Goal: Task Accomplishment & Management: Use online tool/utility

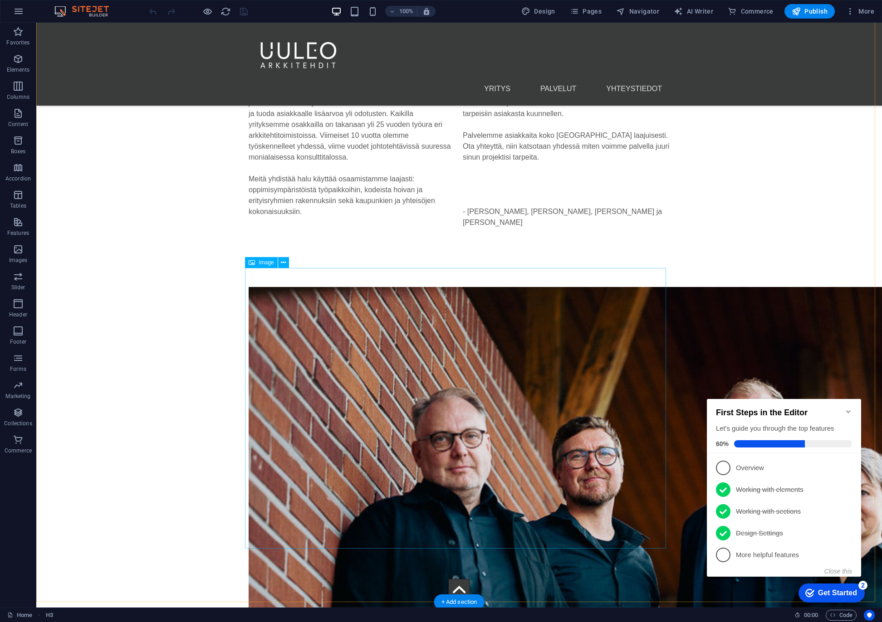
scroll to position [1952, 0]
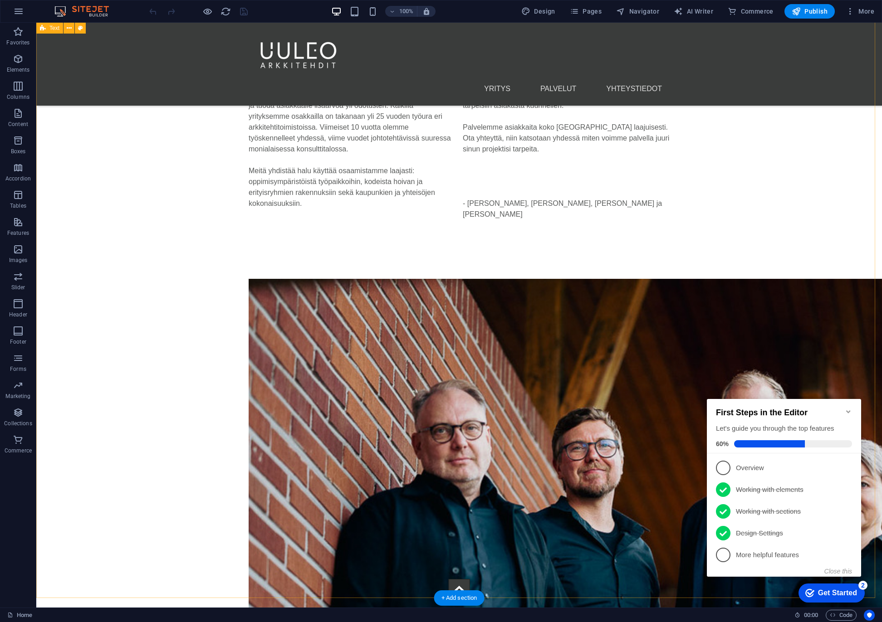
click at [138, 270] on div "Neljä arkkitehtia, neljä erilaista näkökulmaa – yksi yhteinen visio‌ UULEO Arkk…" at bounding box center [458, 436] width 845 height 920
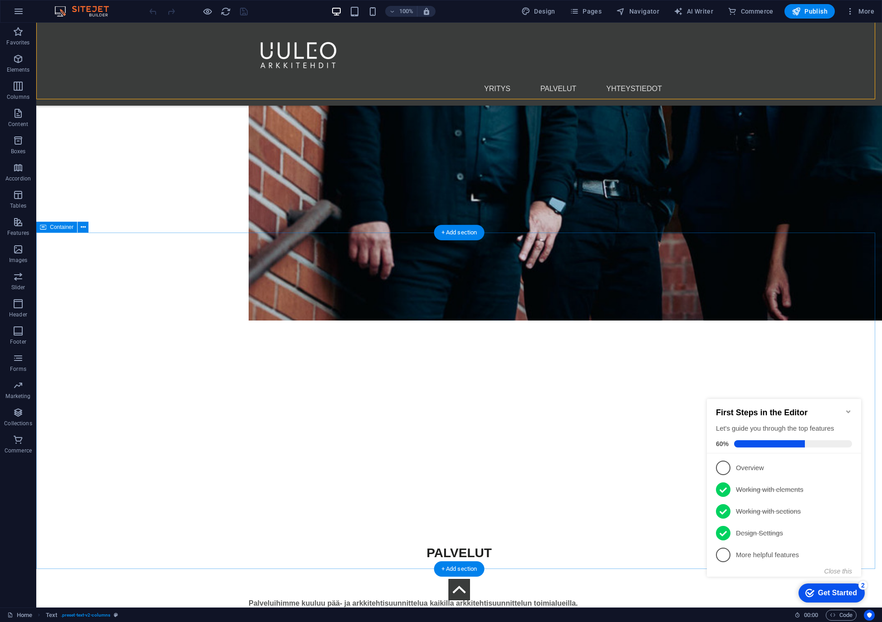
scroll to position [2542, 0]
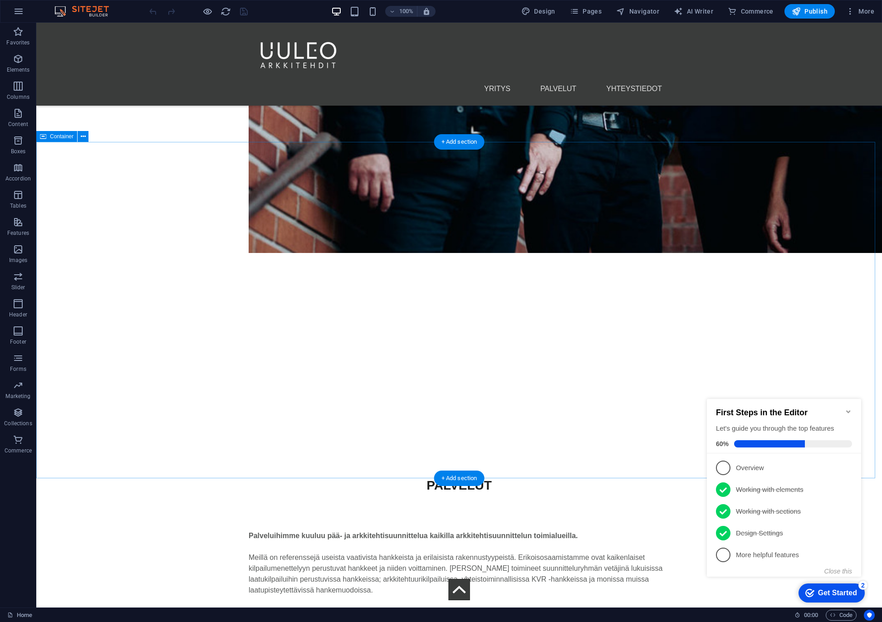
click at [63, 440] on div "PALVELUT Palveluihimme kuuluu pää- ja arkkitehtisuunnittelua kaikilla arkkiteht…" at bounding box center [458, 607] width 845 height 335
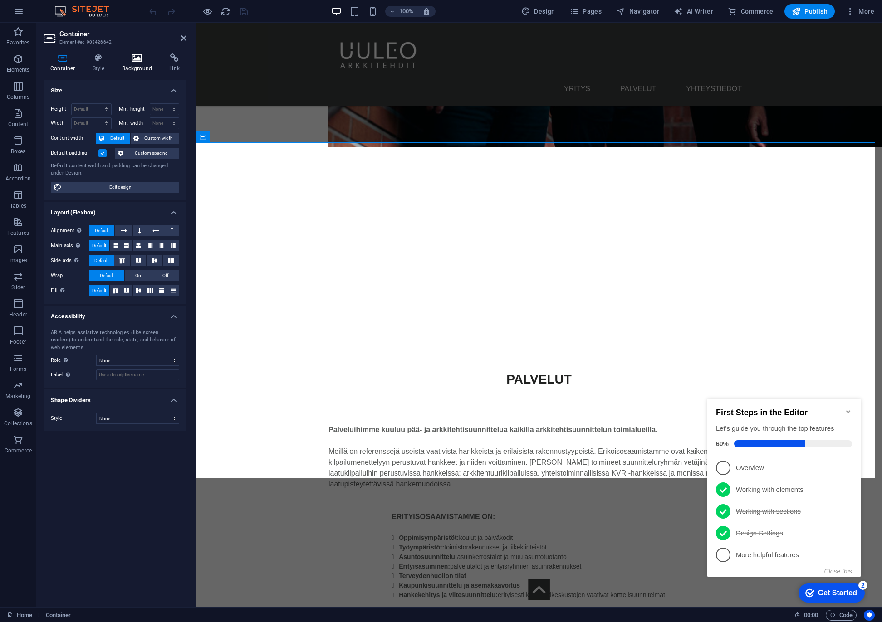
click at [136, 56] on icon at bounding box center [137, 58] width 44 height 9
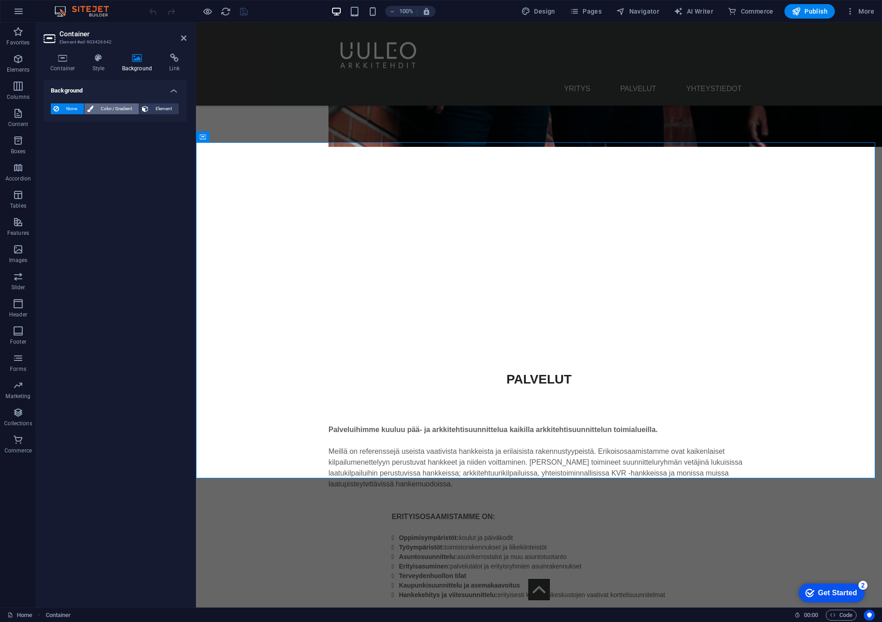
click at [107, 107] on span "Color / Gradient" at bounding box center [116, 108] width 40 height 11
click at [59, 144] on span at bounding box center [57, 145] width 10 height 10
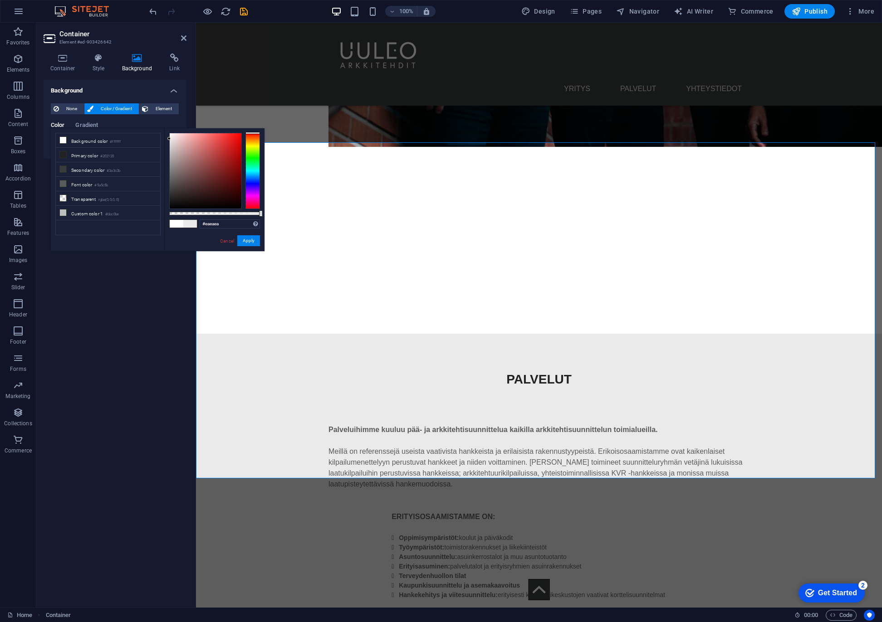
drag, startPoint x: 174, startPoint y: 142, endPoint x: 168, endPoint y: 139, distance: 6.5
click at [170, 139] on div at bounding box center [206, 170] width 72 height 75
drag, startPoint x: 254, startPoint y: 147, endPoint x: 234, endPoint y: 160, distance: 23.5
click at [254, 167] on div at bounding box center [252, 171] width 15 height 76
click at [170, 138] on div at bounding box center [169, 138] width 3 height 3
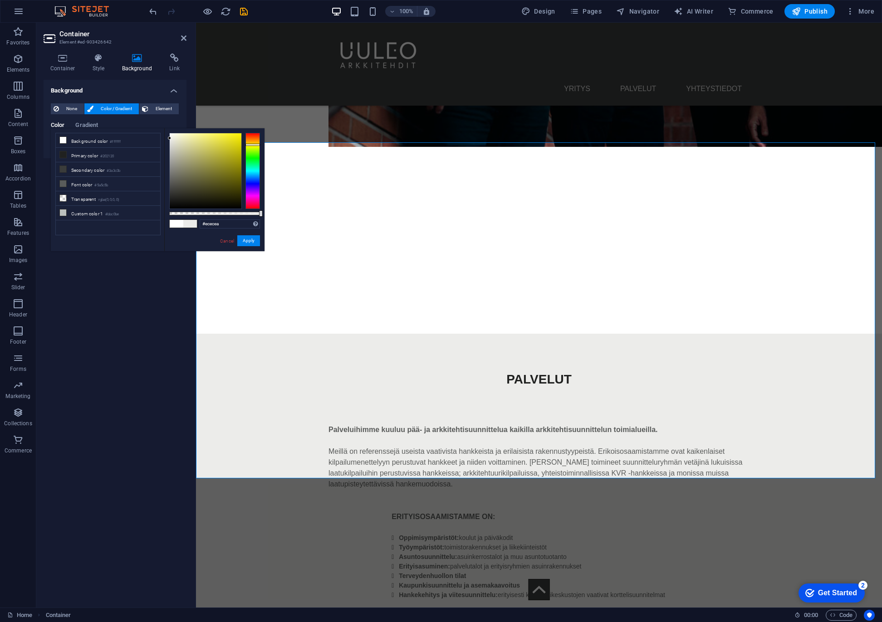
drag, startPoint x: 254, startPoint y: 163, endPoint x: 255, endPoint y: 145, distance: 18.2
click at [255, 145] on div at bounding box center [252, 145] width 15 height 2
click at [249, 244] on button "Apply" at bounding box center [248, 240] width 23 height 11
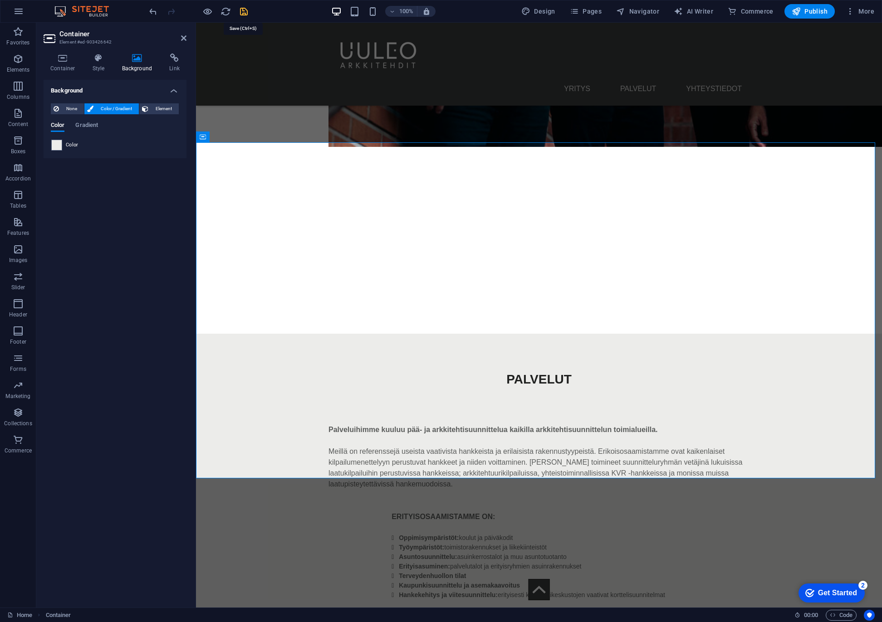
click at [245, 10] on icon "save" at bounding box center [244, 11] width 10 height 10
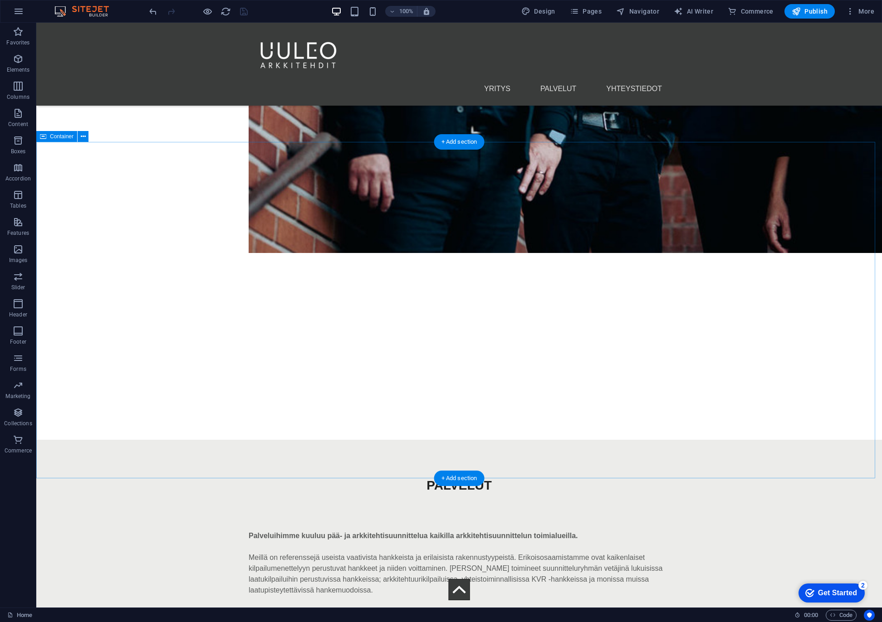
click at [86, 440] on div "PALVELUT Palveluihimme kuuluu pää- ja arkkitehtisuunnittelua kaikilla arkkiteht…" at bounding box center [458, 607] width 845 height 335
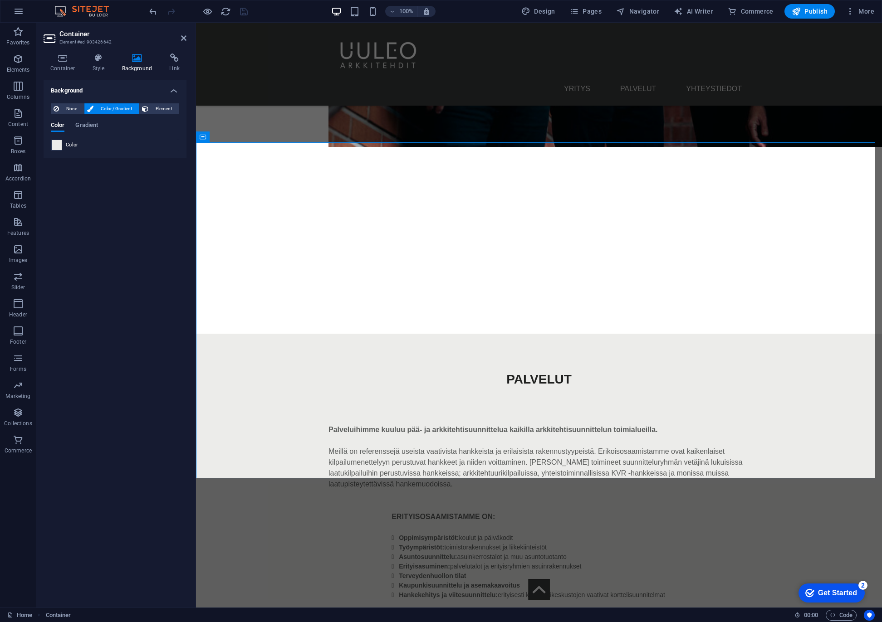
click at [57, 147] on span at bounding box center [57, 145] width 10 height 10
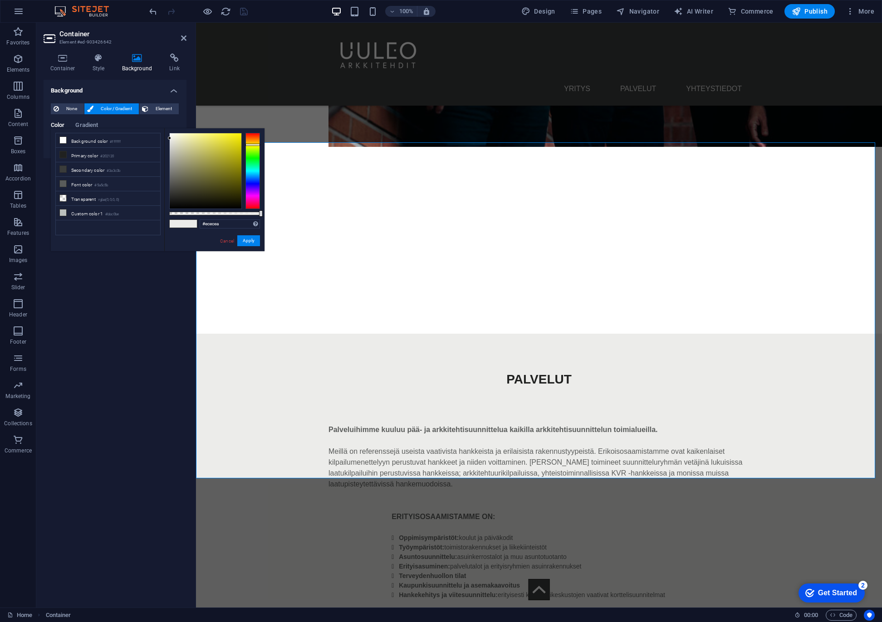
type input "#f2f2f0"
click at [170, 137] on div at bounding box center [169, 136] width 3 height 3
drag, startPoint x: 247, startPoint y: 241, endPoint x: 51, endPoint y: 218, distance: 197.2
click at [247, 241] on button "Apply" at bounding box center [248, 240] width 23 height 11
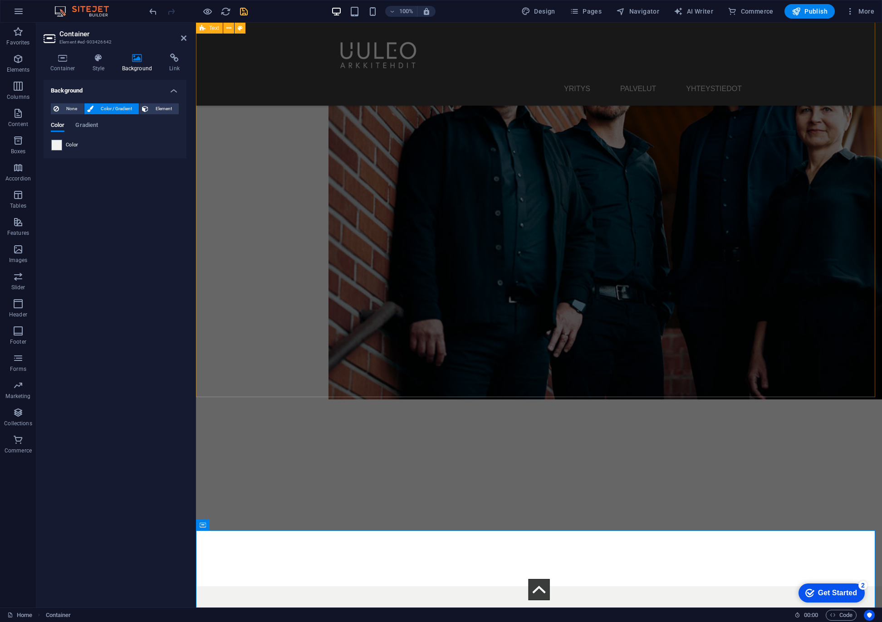
scroll to position [1948, 0]
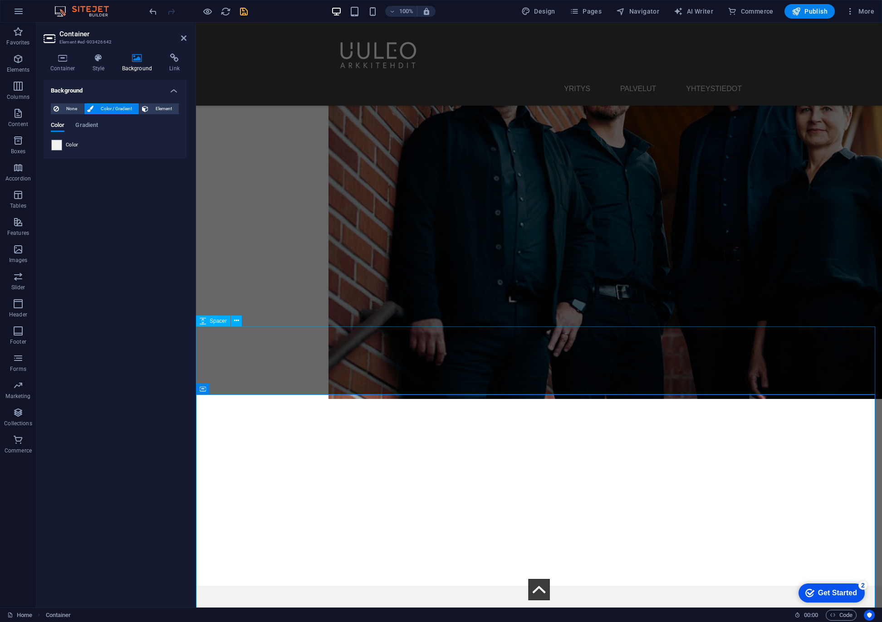
click at [228, 518] on div at bounding box center [539, 552] width 686 height 68
select select "px"
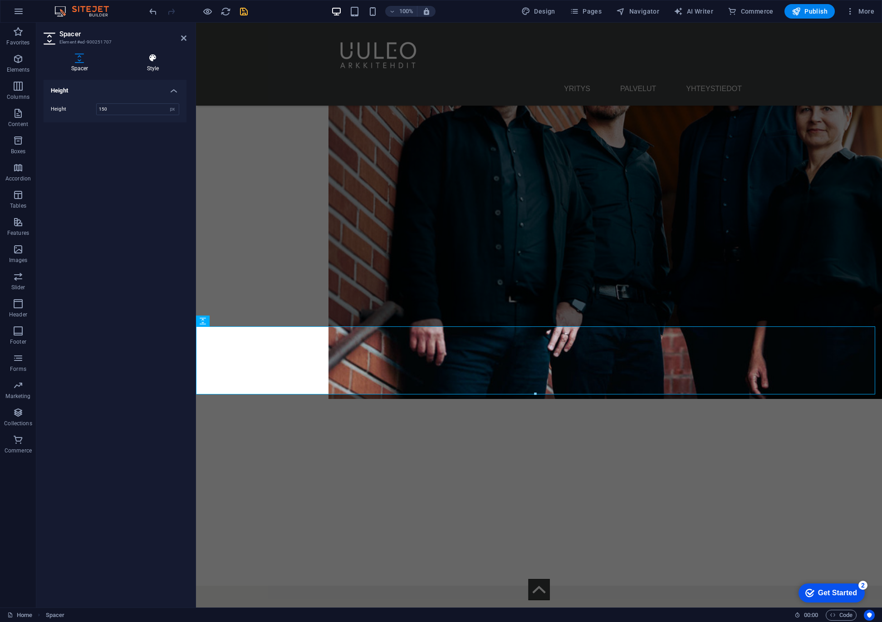
click at [152, 60] on icon at bounding box center [152, 58] width 67 height 9
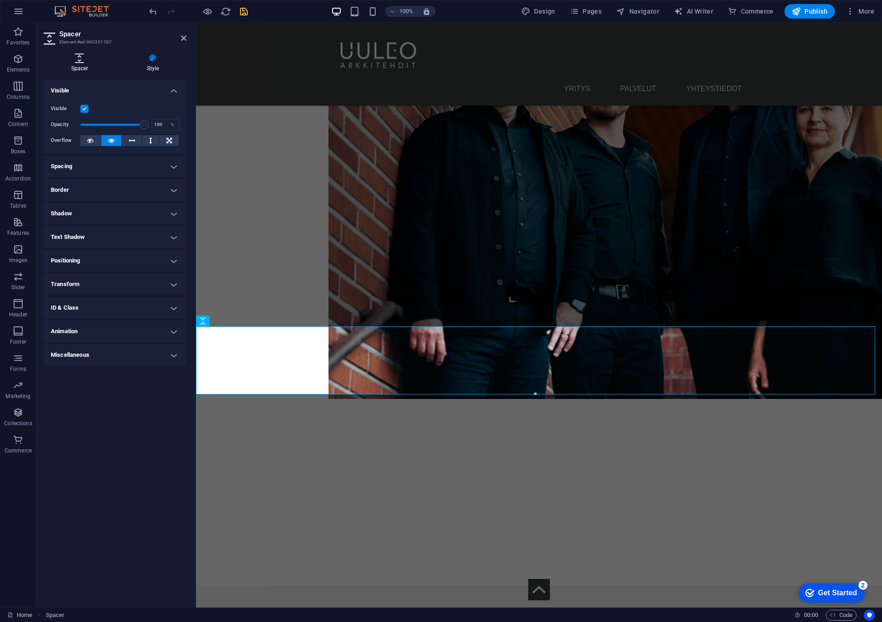
click at [78, 62] on icon at bounding box center [80, 58] width 72 height 9
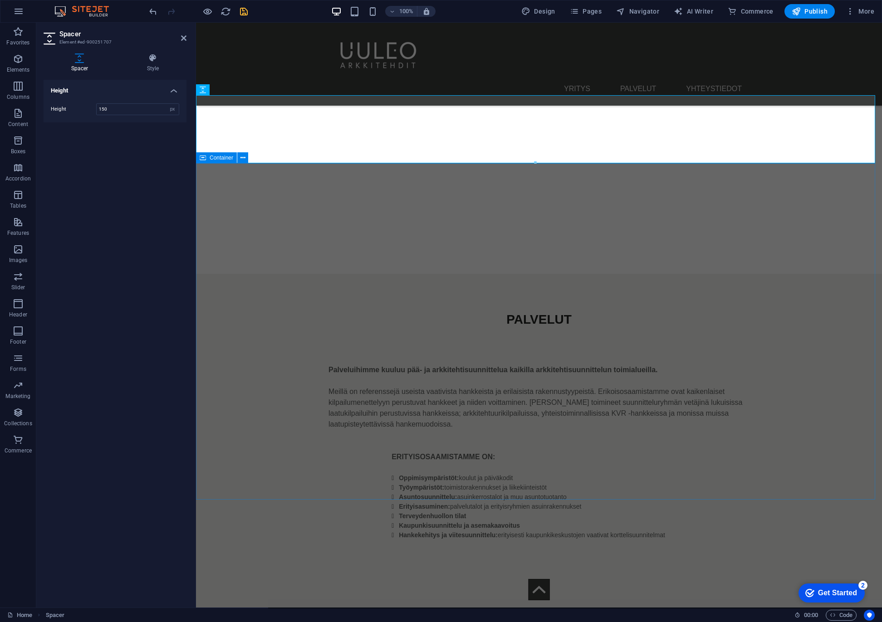
scroll to position [2266, 0]
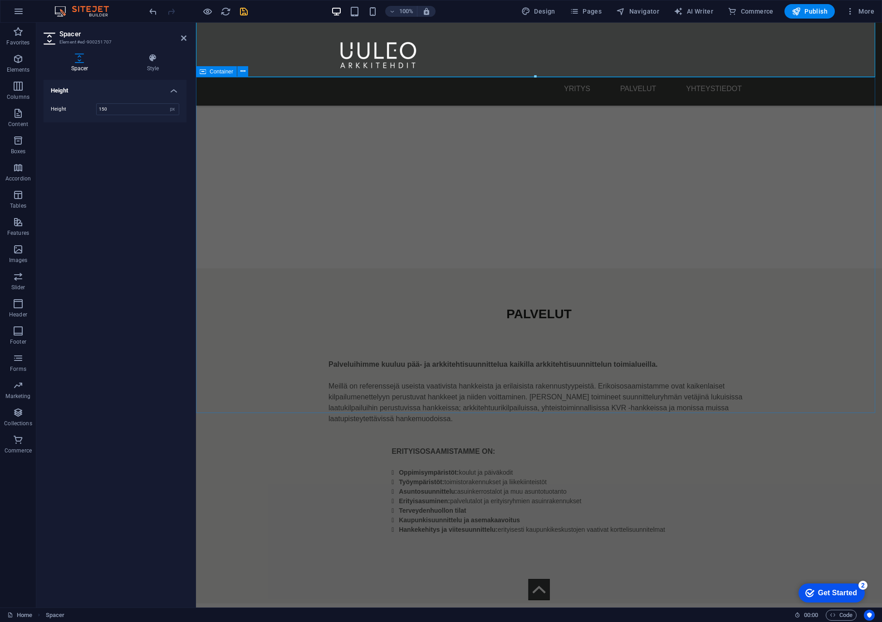
click at [233, 269] on div "PALVELUT Palveluihimme kuuluu pää- ja arkkitehtisuunnittelua kaikilla arkkiteht…" at bounding box center [539, 436] width 686 height 335
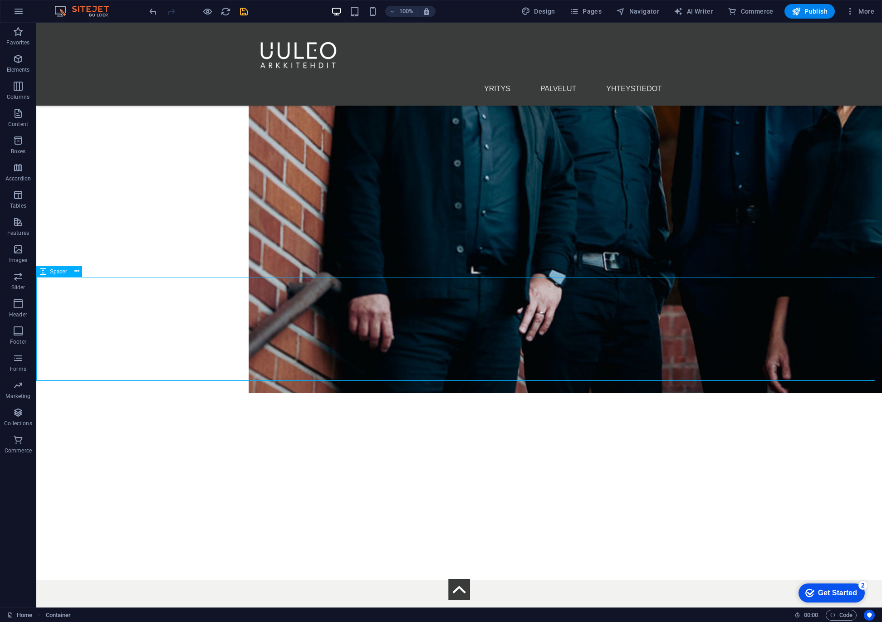
scroll to position [2743, 0]
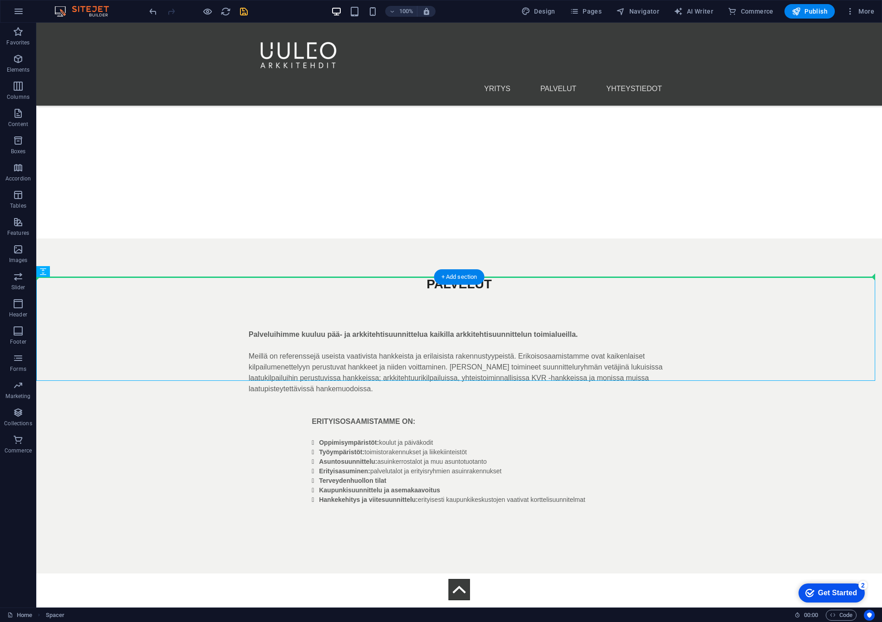
drag, startPoint x: 231, startPoint y: 328, endPoint x: 391, endPoint y: 269, distance: 171.0
drag, startPoint x: 312, startPoint y: 313, endPoint x: 316, endPoint y: 257, distance: 55.9
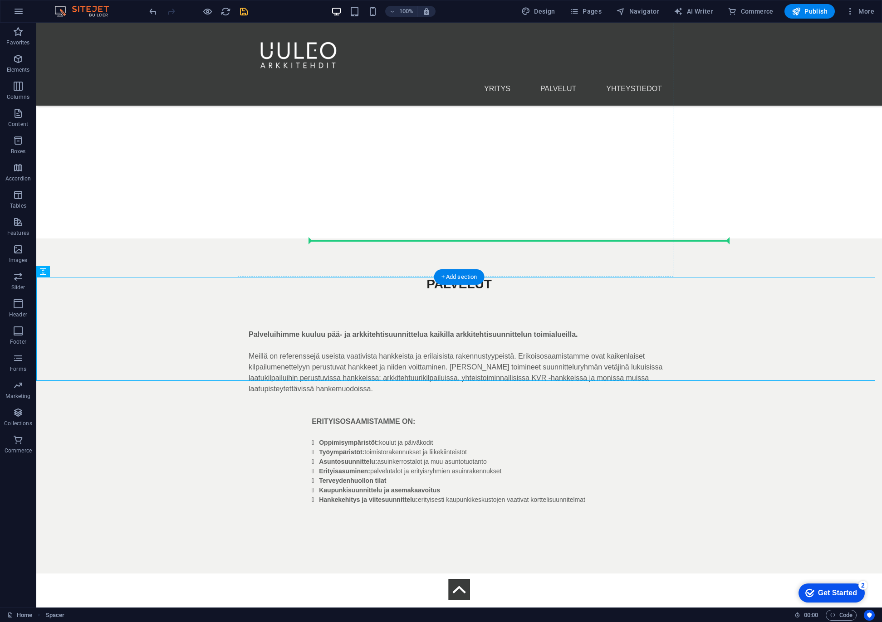
drag, startPoint x: 295, startPoint y: 300, endPoint x: 347, endPoint y: 214, distance: 100.9
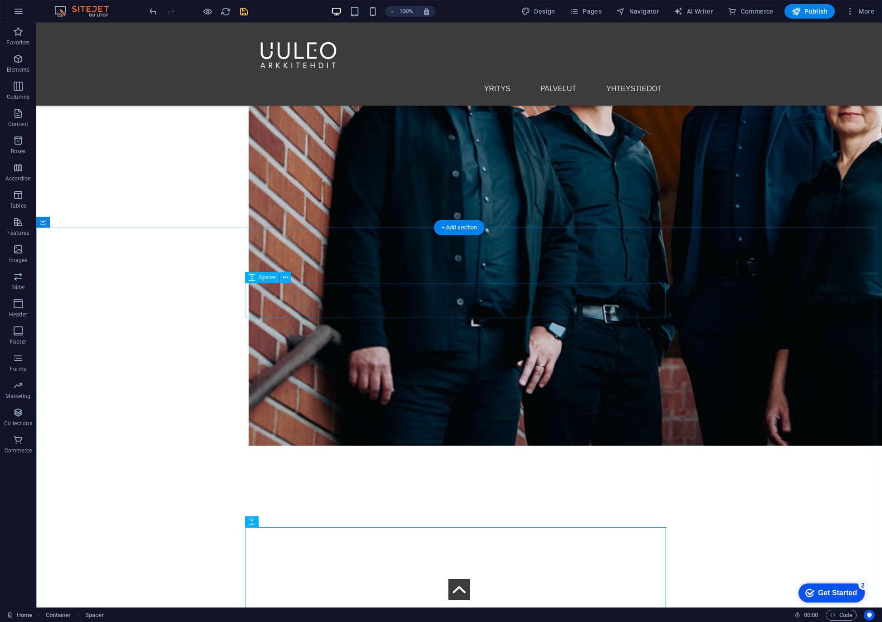
scroll to position [2290, 0]
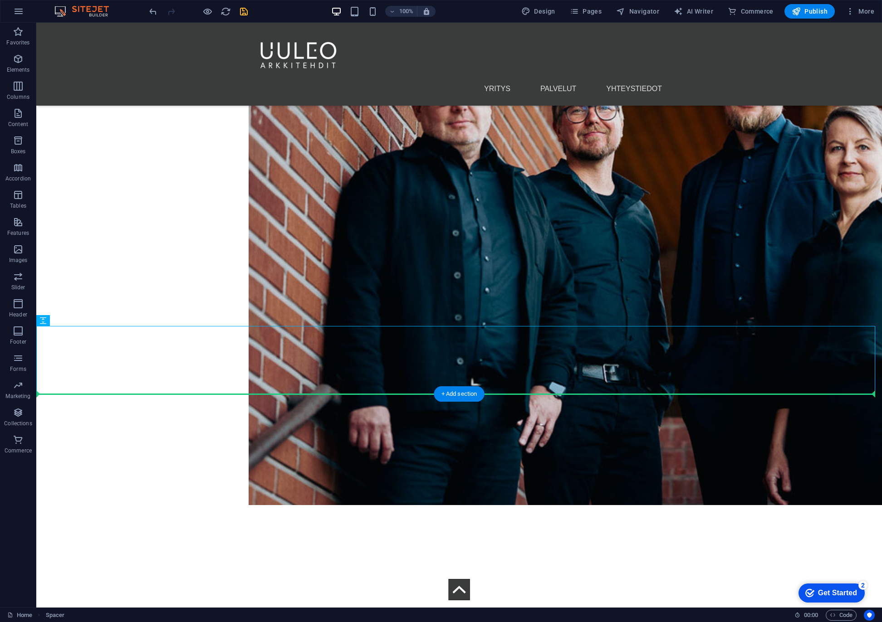
drag, startPoint x: 388, startPoint y: 344, endPoint x: 396, endPoint y: 409, distance: 65.4
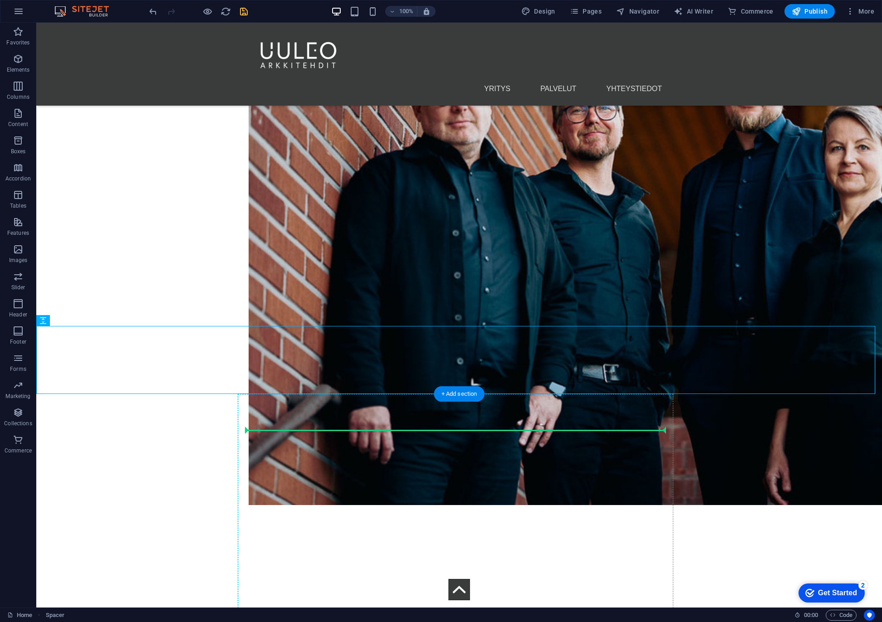
drag, startPoint x: 415, startPoint y: 374, endPoint x: 415, endPoint y: 435, distance: 60.8
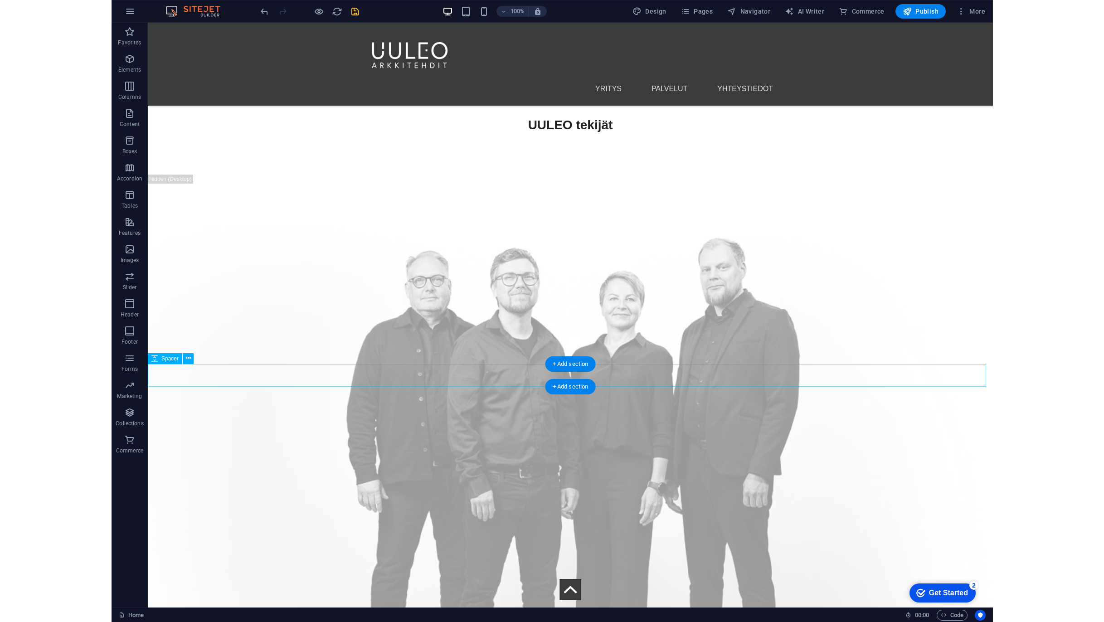
scroll to position [3469, 0]
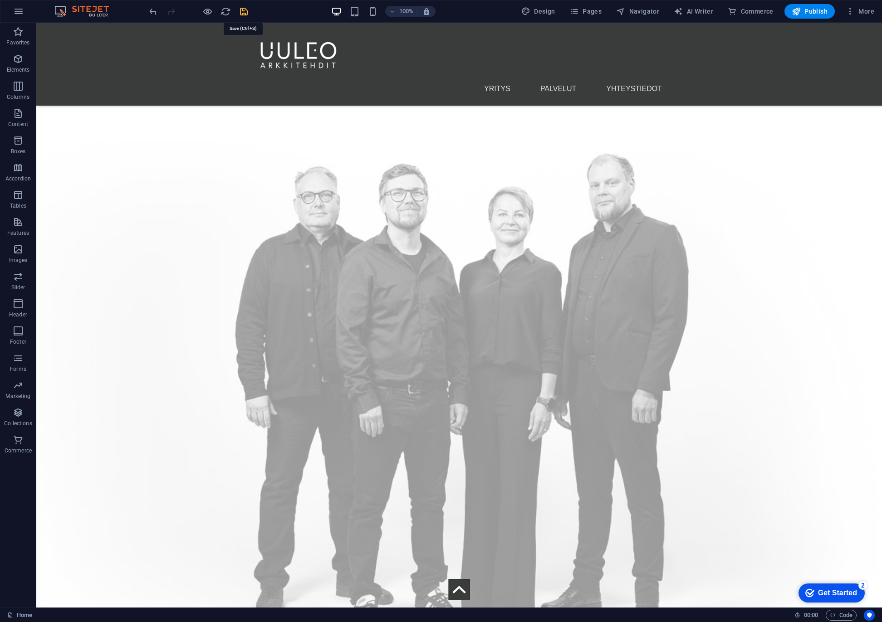
click at [246, 10] on icon "save" at bounding box center [244, 11] width 10 height 10
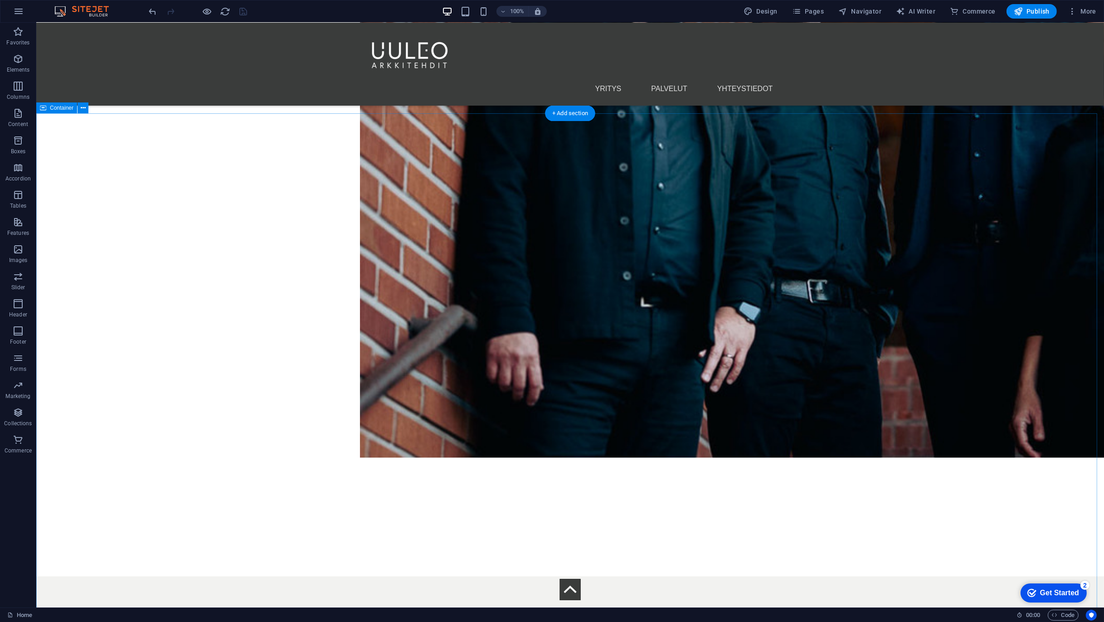
scroll to position [2983, 0]
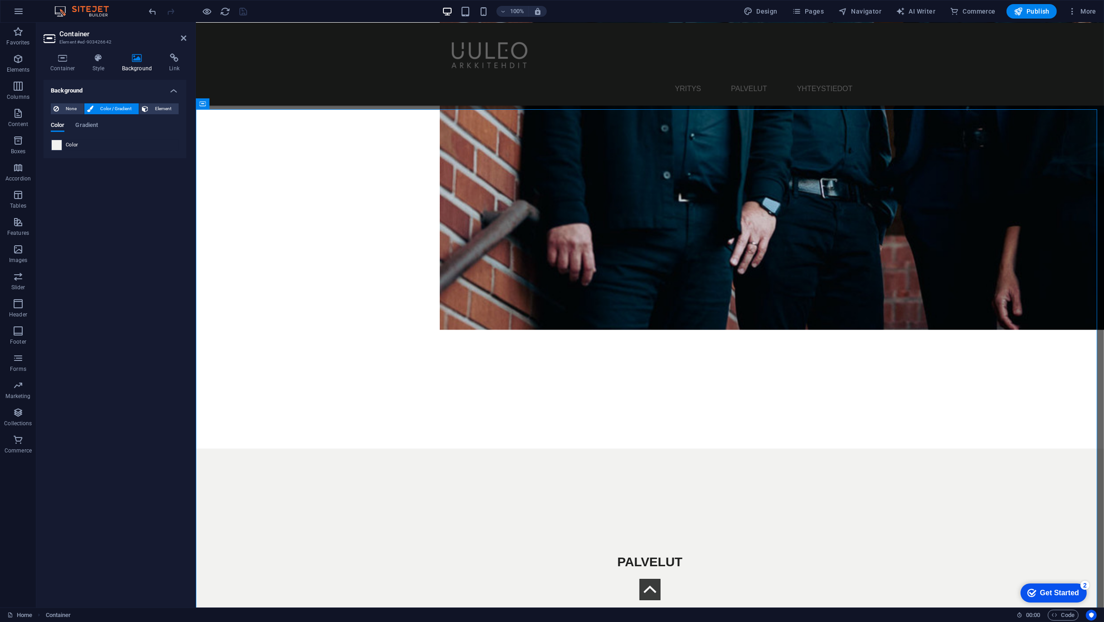
click at [54, 143] on span at bounding box center [57, 145] width 10 height 10
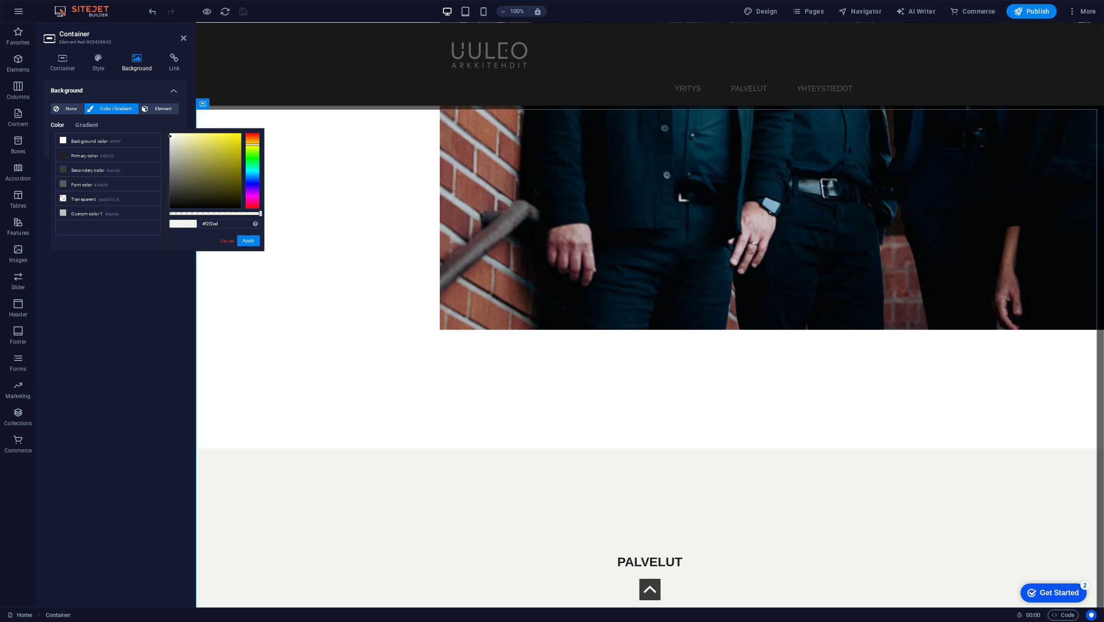
click at [171, 137] on div at bounding box center [170, 136] width 3 height 3
type input "#f2f0ed"
drag, startPoint x: 254, startPoint y: 145, endPoint x: 253, endPoint y: 140, distance: 4.6
click at [253, 140] on div at bounding box center [252, 140] width 15 height 2
click at [254, 244] on button "Apply" at bounding box center [248, 240] width 23 height 11
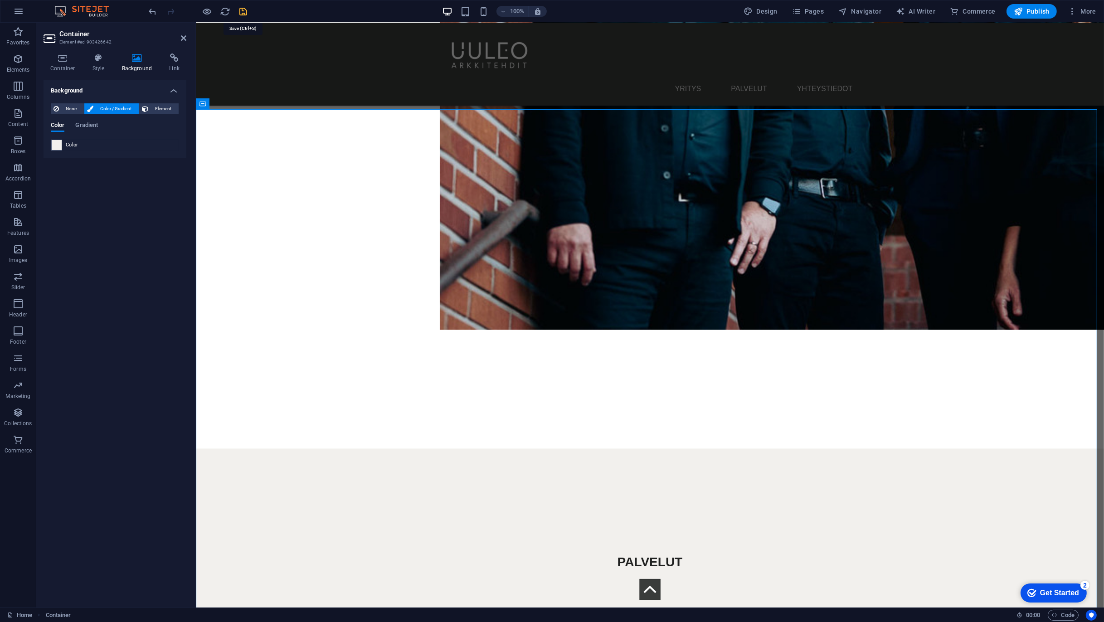
click at [245, 12] on icon "save" at bounding box center [244, 11] width 10 height 10
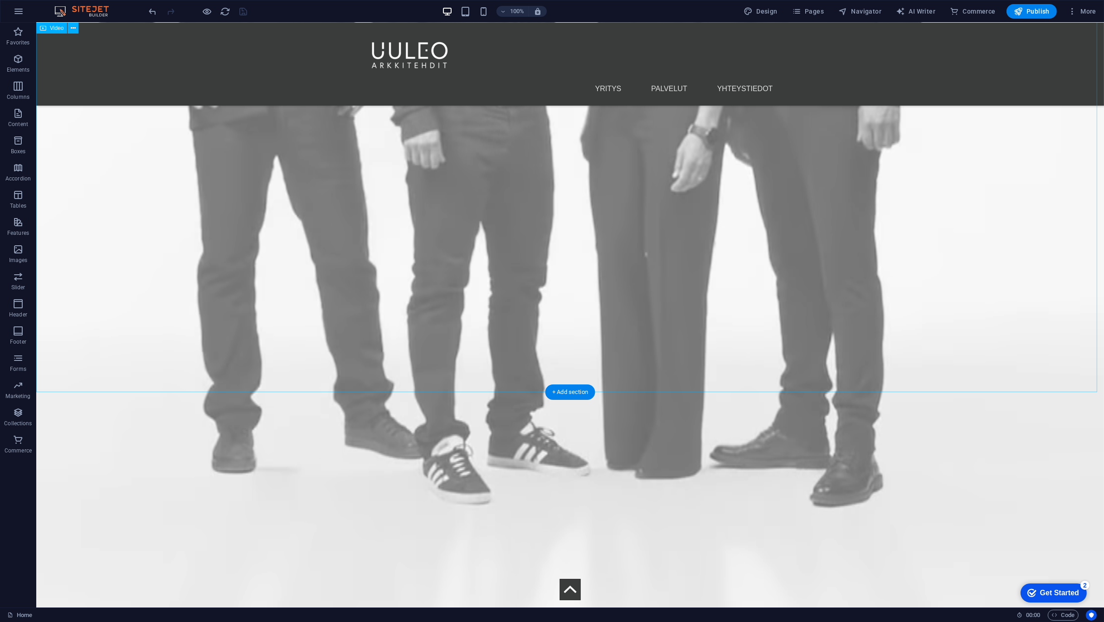
scroll to position [1032, 0]
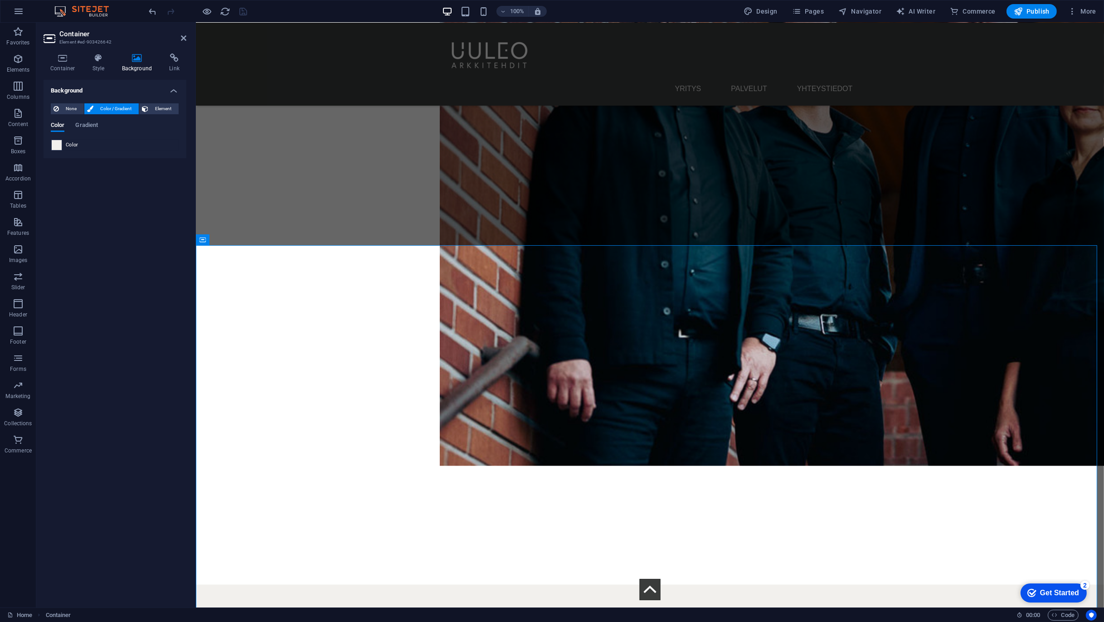
click at [54, 145] on span at bounding box center [57, 145] width 10 height 10
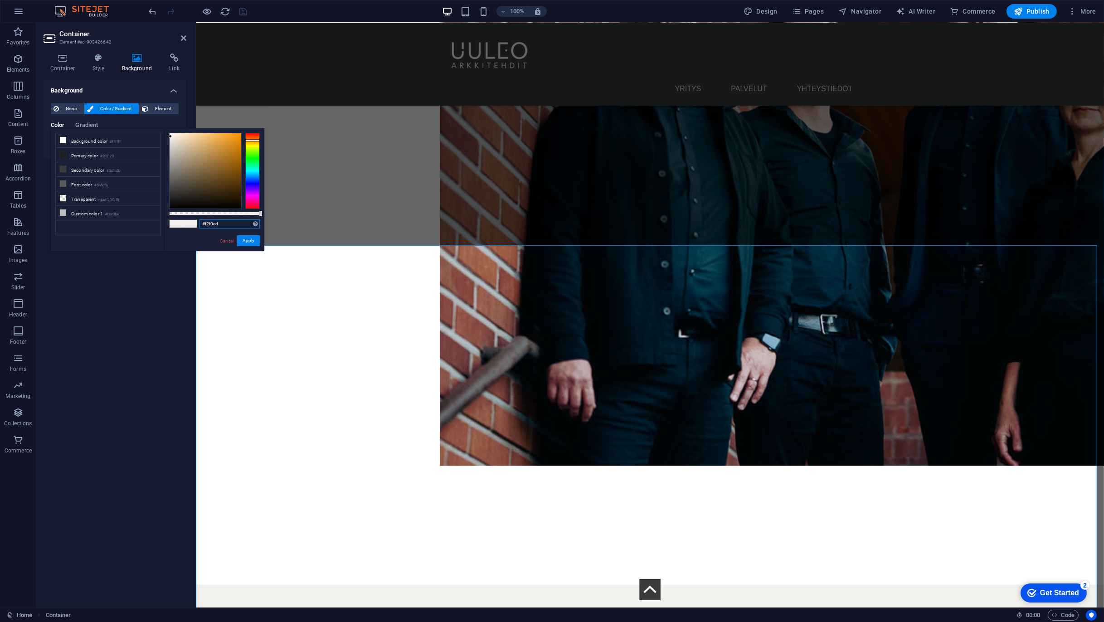
click at [232, 226] on input "#f2f0ed" at bounding box center [230, 224] width 60 height 9
drag, startPoint x: 249, startPoint y: 245, endPoint x: 54, endPoint y: 232, distance: 194.6
click at [249, 245] on button "Apply" at bounding box center [248, 240] width 23 height 11
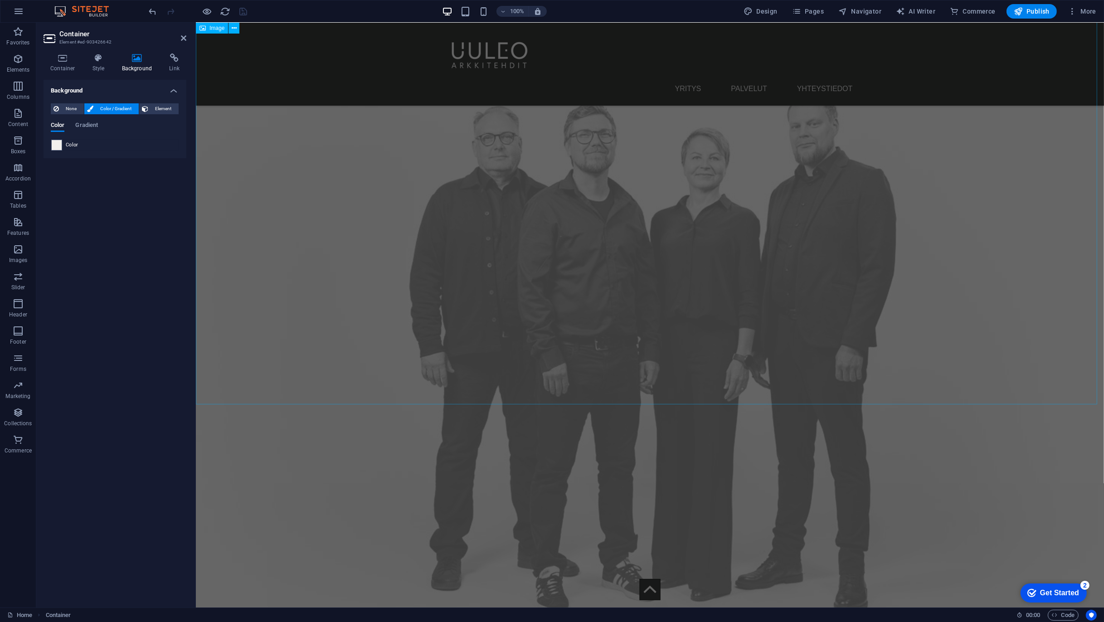
scroll to position [3802, 0]
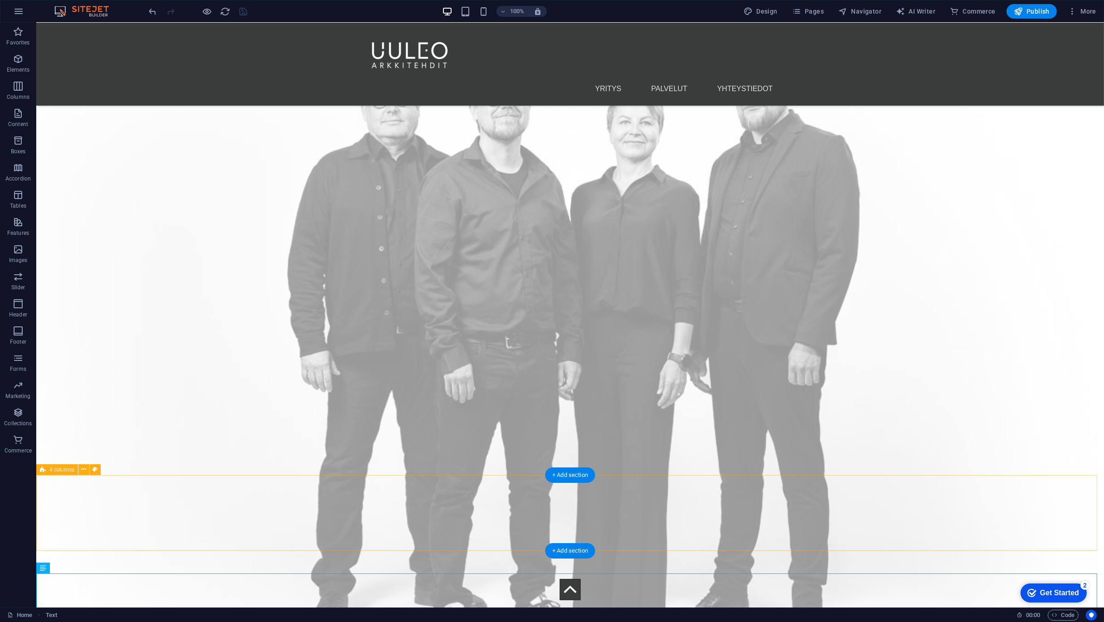
scroll to position [4253, 0]
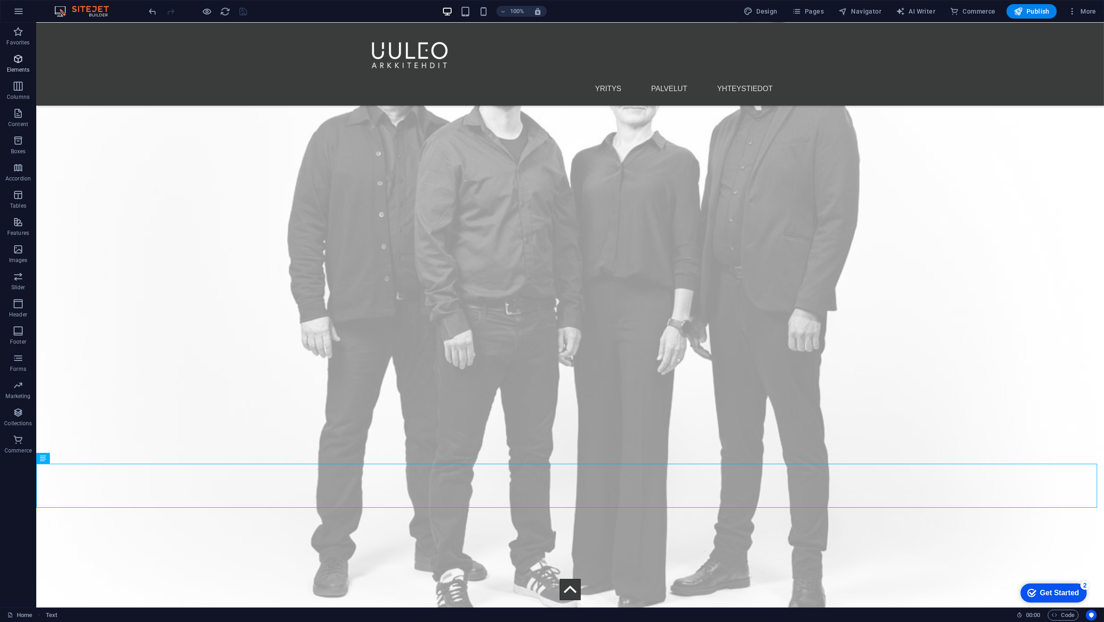
click at [19, 71] on p "Elements" at bounding box center [18, 69] width 23 height 7
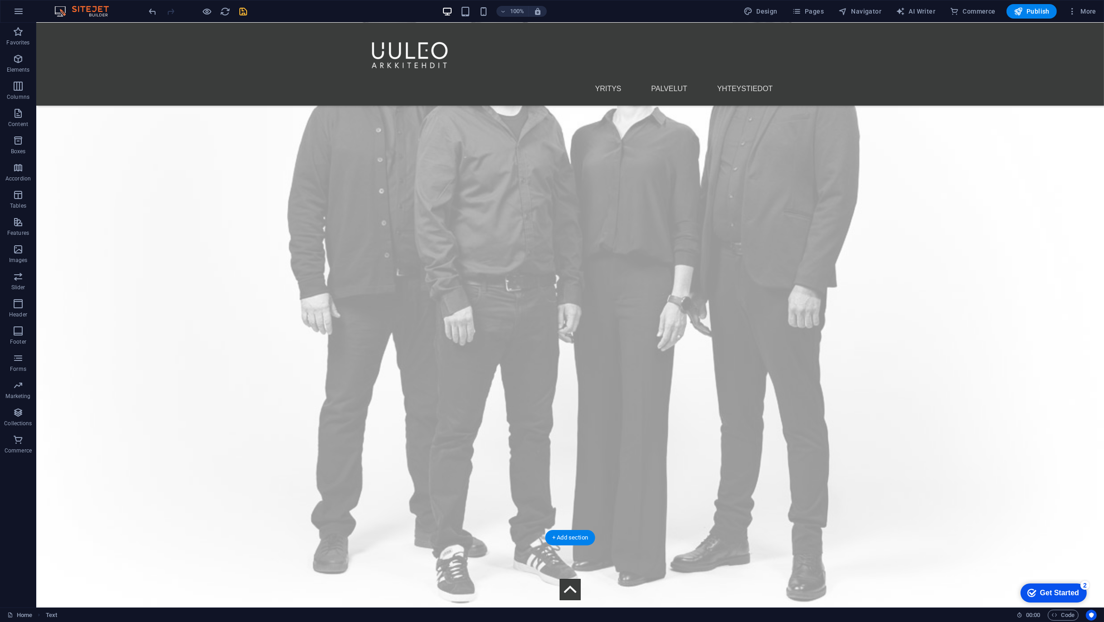
scroll to position [4389, 0]
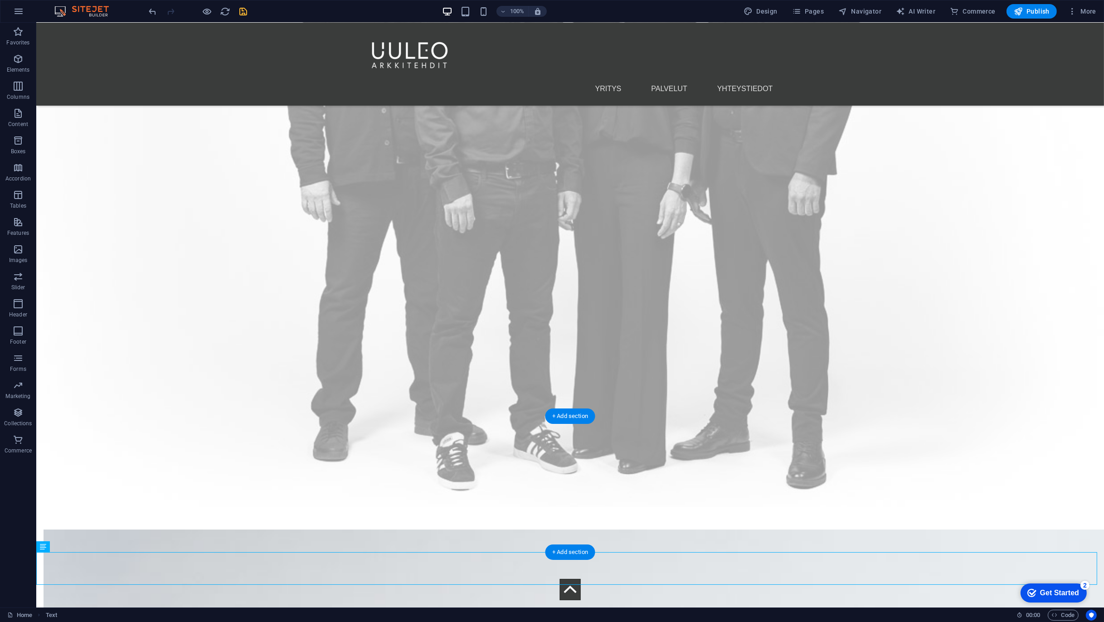
drag, startPoint x: 402, startPoint y: 589, endPoint x: 535, endPoint y: 487, distance: 167.6
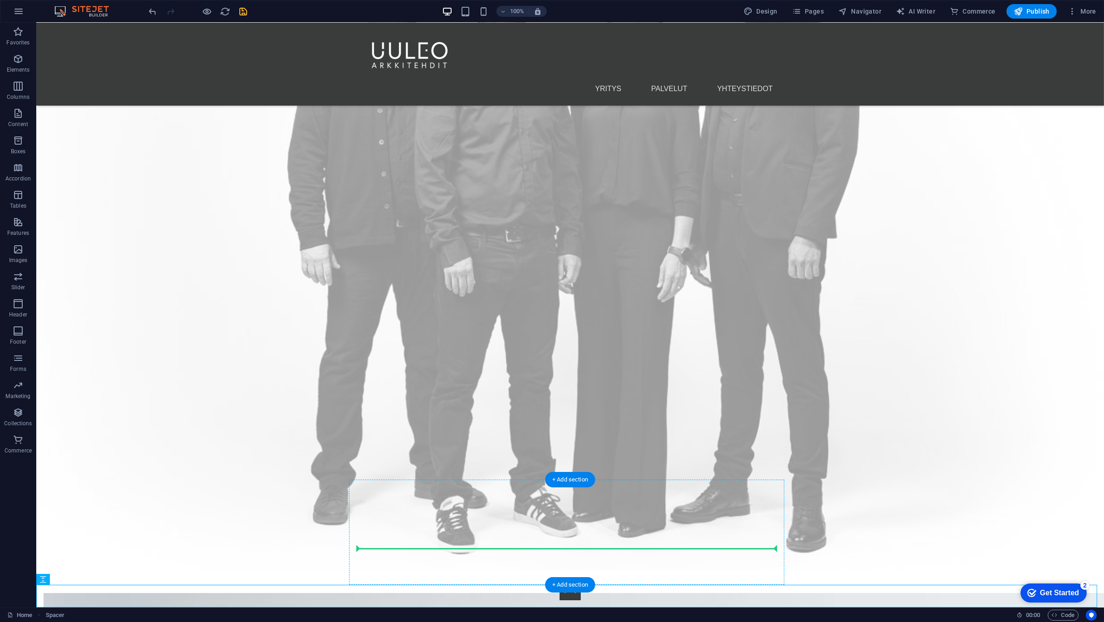
drag, startPoint x: 529, startPoint y: 595, endPoint x: 537, endPoint y: 542, distance: 53.7
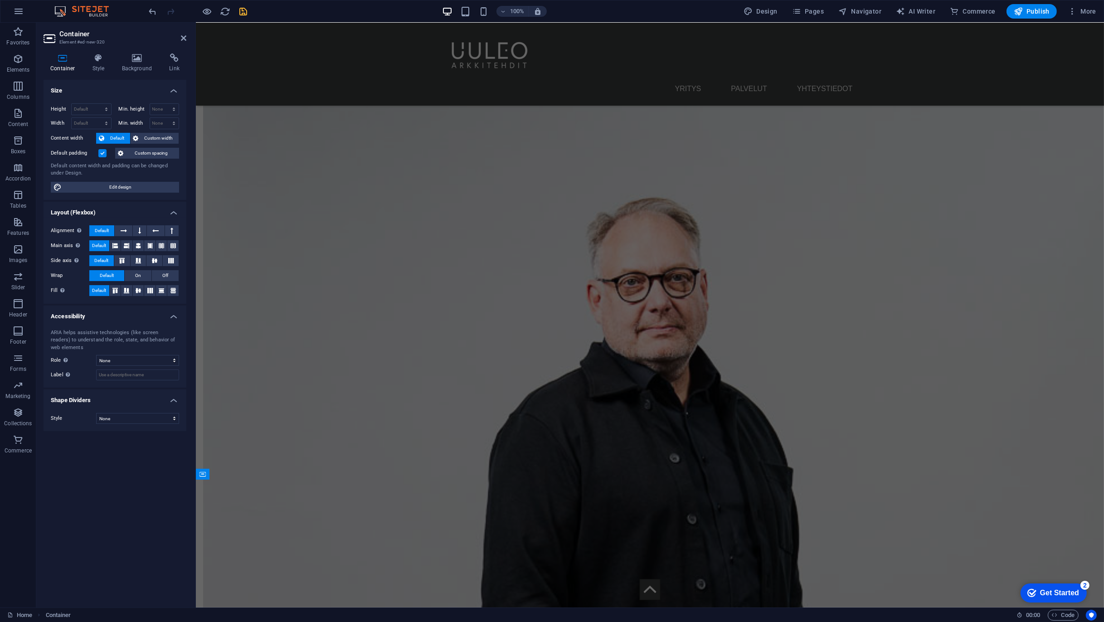
scroll to position [3874, 0]
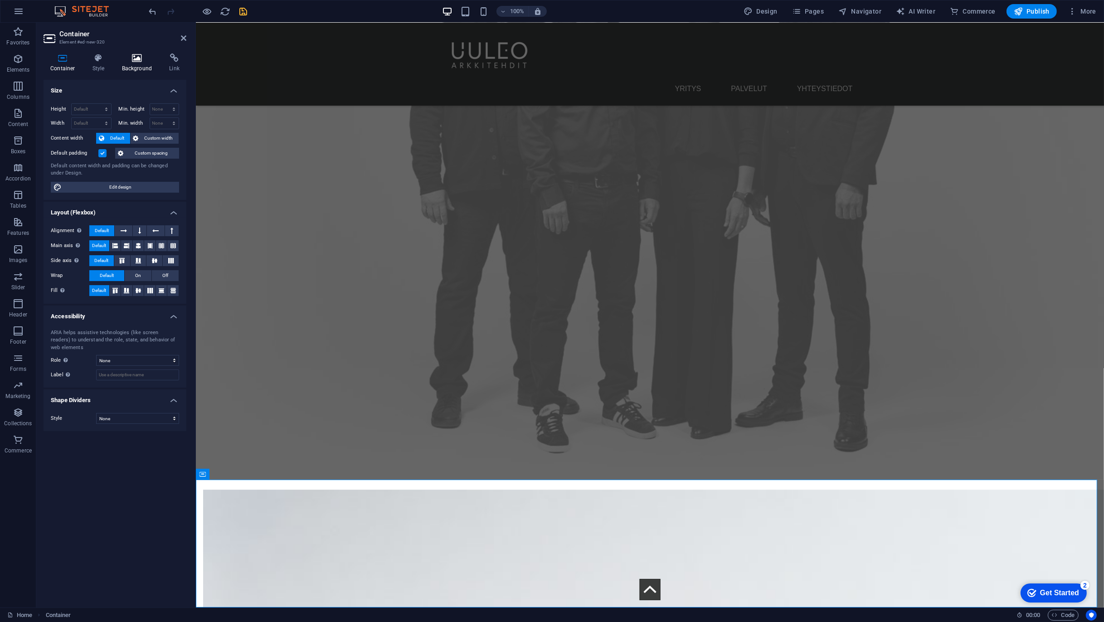
click at [143, 60] on icon at bounding box center [137, 58] width 44 height 9
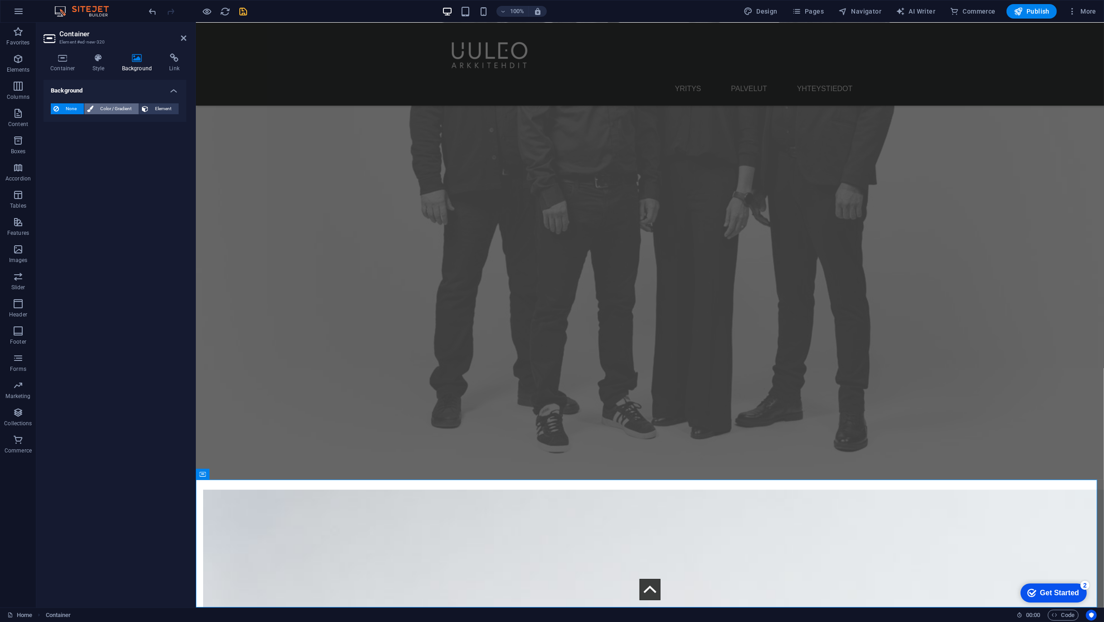
click at [113, 108] on span "Color / Gradient" at bounding box center [116, 108] width 40 height 11
click at [54, 147] on span at bounding box center [57, 145] width 10 height 10
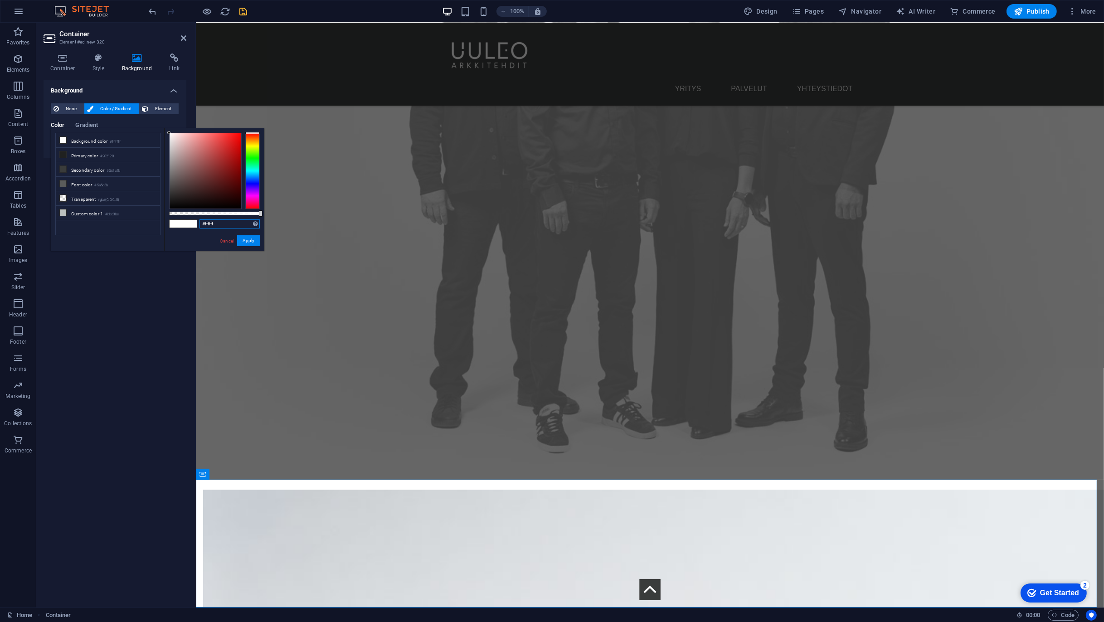
click at [230, 222] on input "#ffffff" at bounding box center [230, 224] width 60 height 9
paste input "f2f0ed"
drag, startPoint x: 186, startPoint y: 224, endPoint x: 176, endPoint y: 224, distance: 9.5
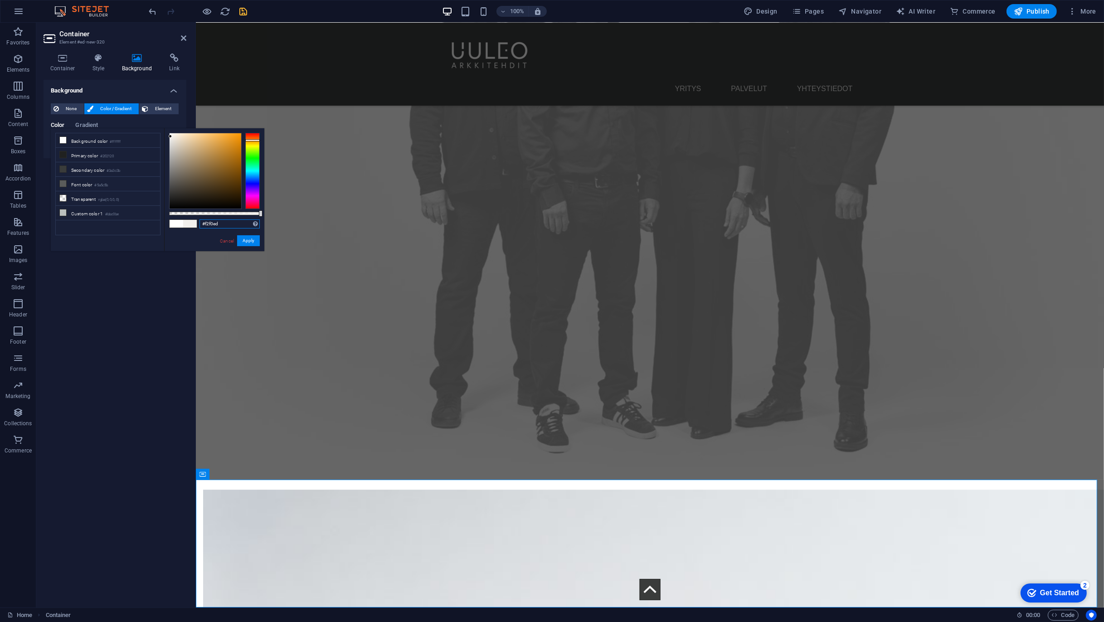
click at [176, 224] on div "#f2f0ed Supported formats #0852ed rgb(8, 82, 237) rgba(8, 82, 237, 90%) hsv(221…" at bounding box center [214, 255] width 100 height 254
paste input "text"
type input "#f2f0ed"
click at [258, 240] on button "Apply" at bounding box center [248, 240] width 23 height 11
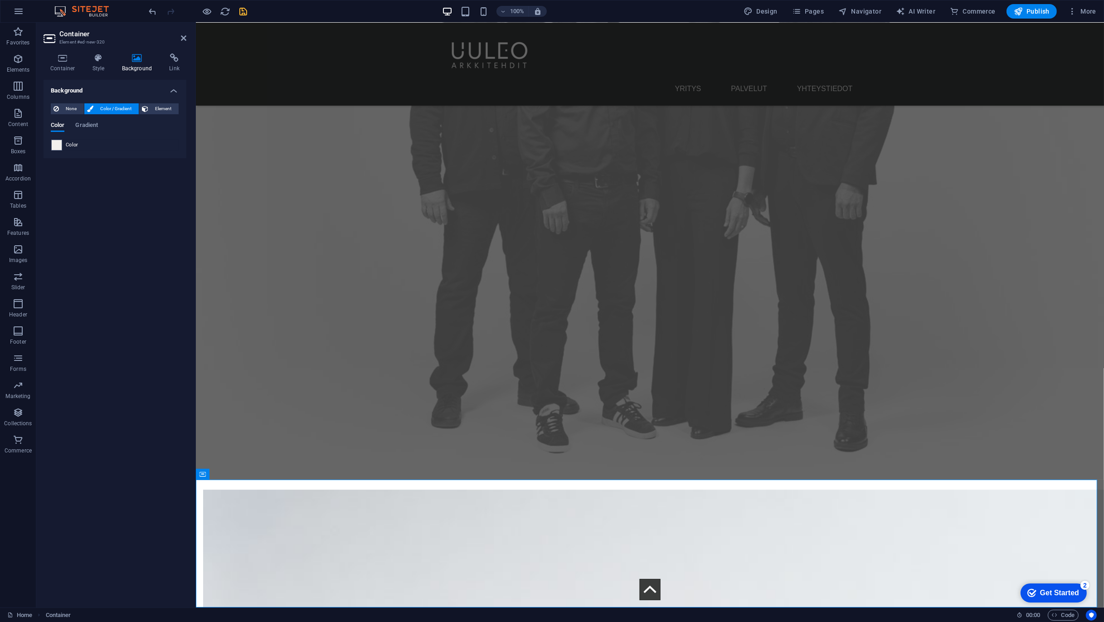
click at [245, 11] on icon "save" at bounding box center [244, 11] width 10 height 10
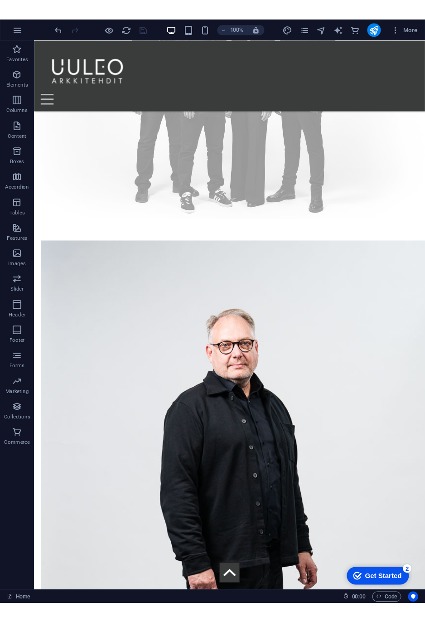
scroll to position [2367, 0]
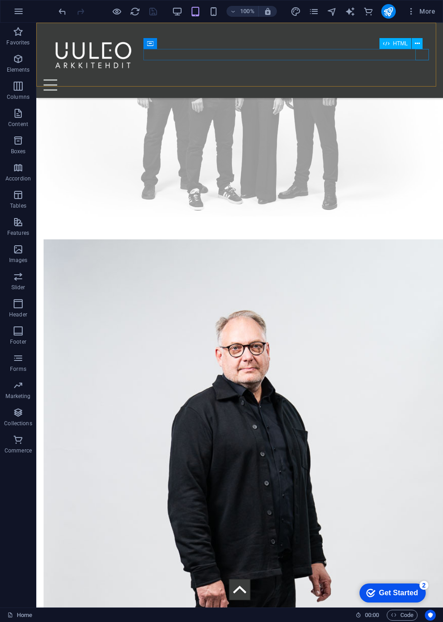
click at [423, 79] on div "Menu" at bounding box center [240, 84] width 392 height 11
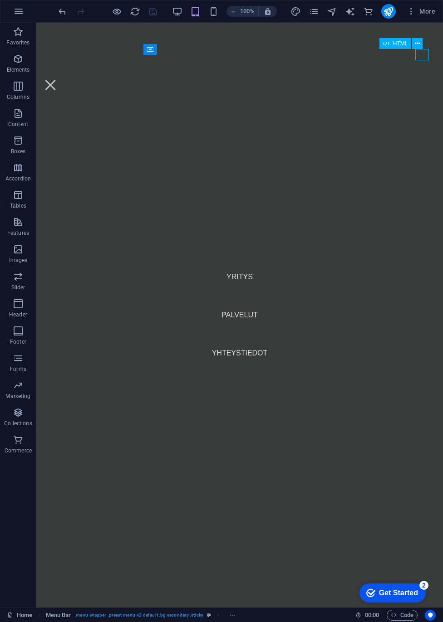
click at [57, 79] on div "Menu" at bounding box center [51, 84] width 14 height 11
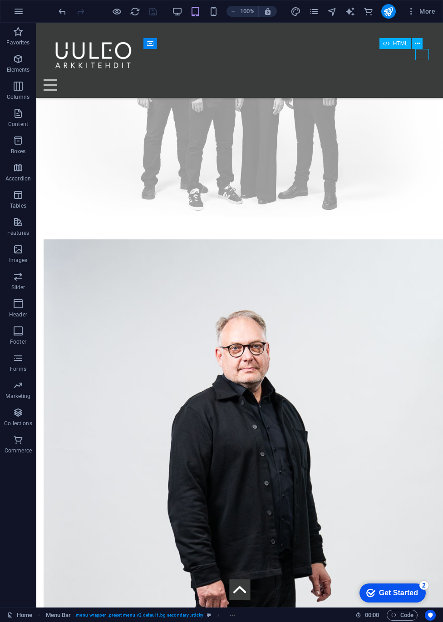
click at [422, 79] on div "Menu" at bounding box center [240, 84] width 392 height 11
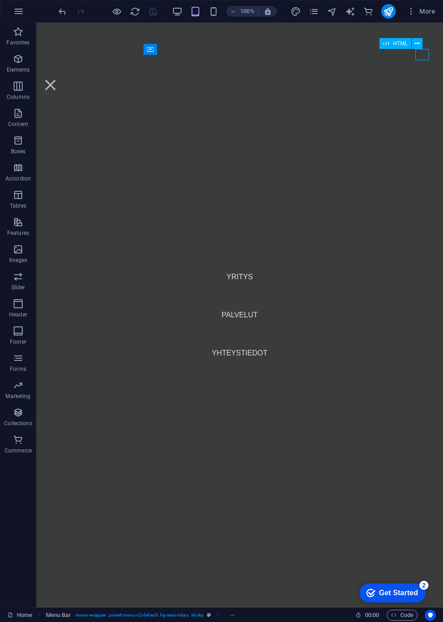
click at [57, 79] on div "Menu" at bounding box center [51, 84] width 14 height 11
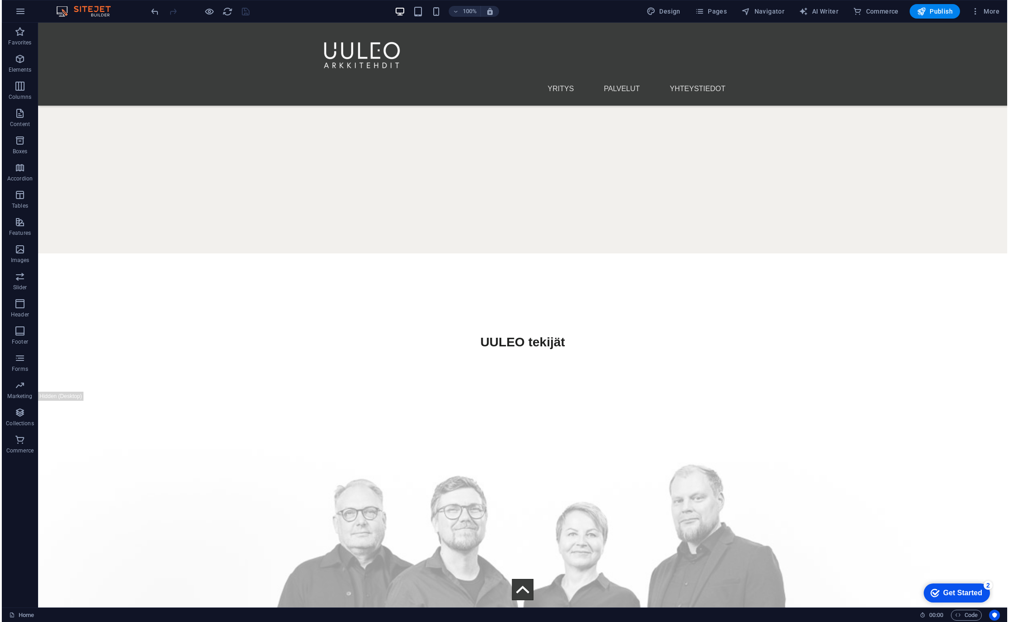
scroll to position [3521, 0]
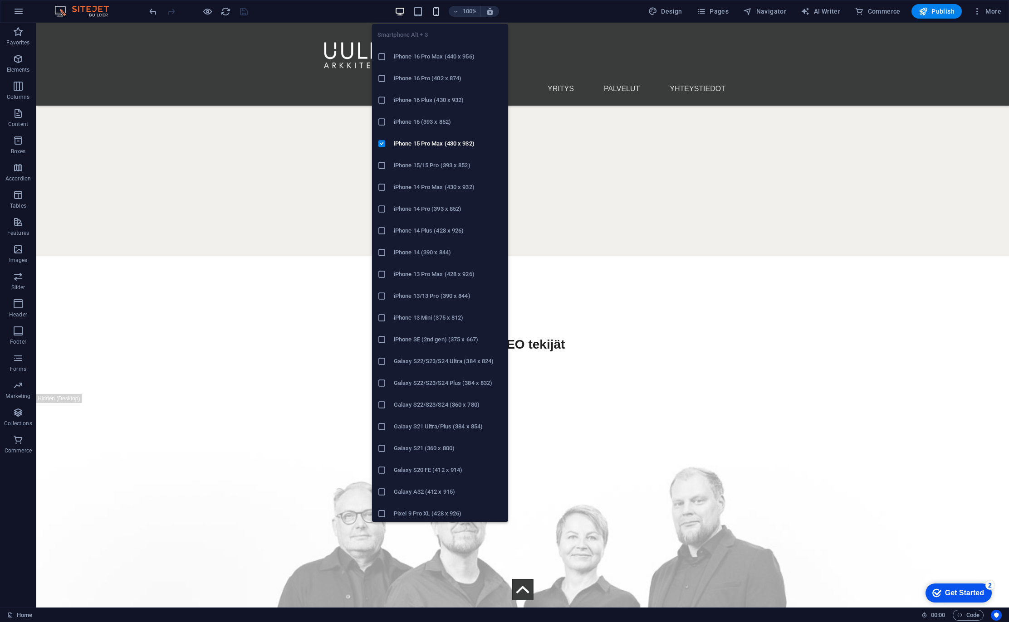
click at [441, 9] on icon "button" at bounding box center [436, 11] width 10 height 10
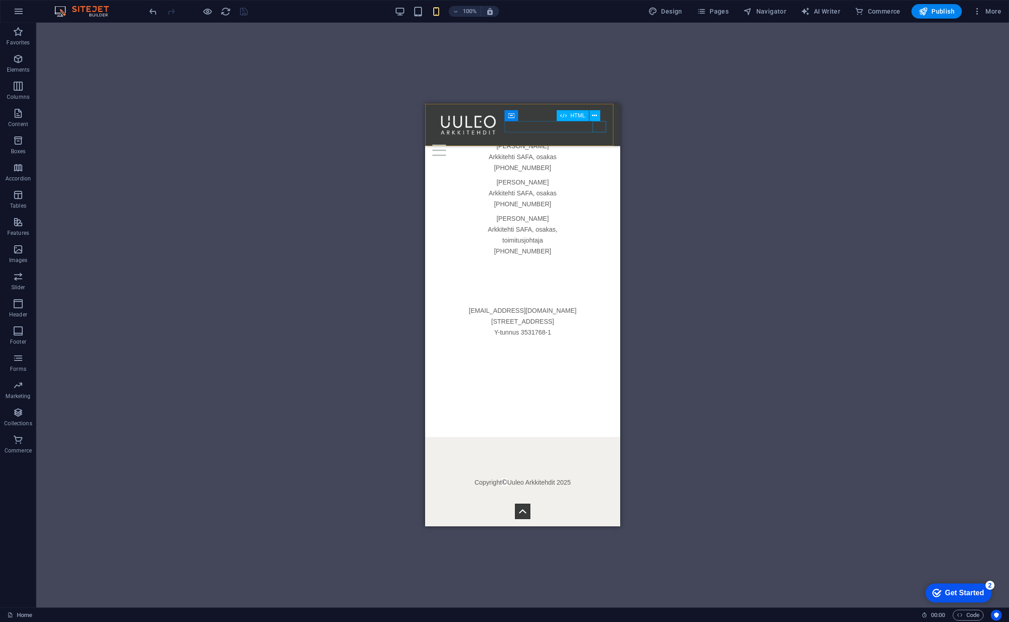
click at [601, 145] on div "Menu" at bounding box center [522, 150] width 181 height 11
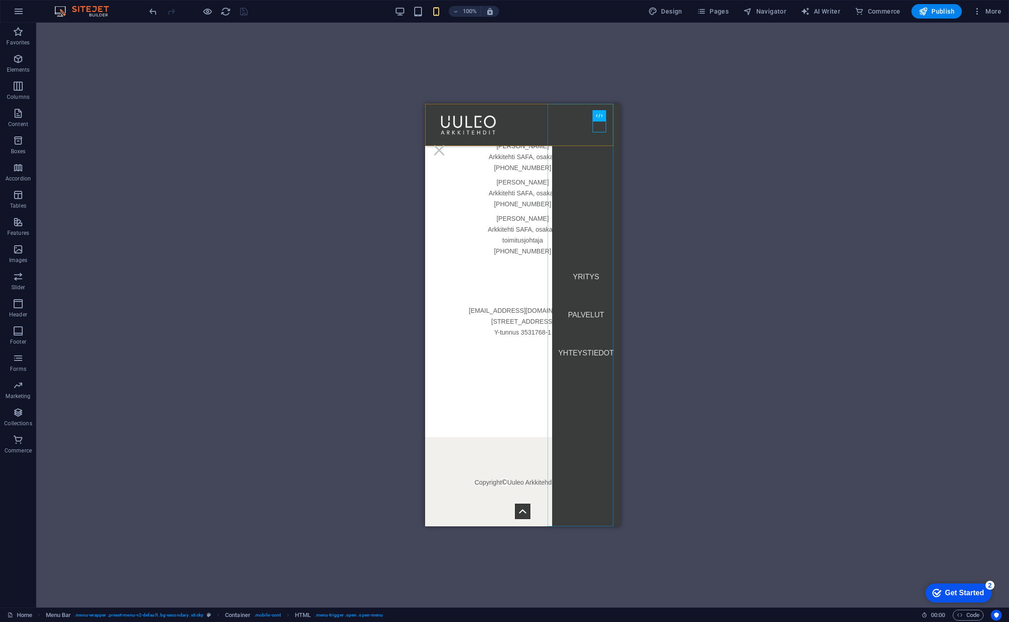
click at [601, 125] on nav "YRITYS PALVELUT YHTEYSTIEDOT" at bounding box center [586, 315] width 68 height 423
click at [566, 123] on nav "YRITYS PALVELUT YHTEYSTIEDOT" at bounding box center [586, 315] width 68 height 423
click at [517, 121] on div "Menu YRITYS PALVELUT YHTEYSTIEDOT" at bounding box center [522, 125] width 195 height 42
click at [563, 118] on nav "YRITYS PALVELUT YHTEYSTIEDOT" at bounding box center [586, 315] width 68 height 423
click at [532, 126] on div "Menu YRITYS PALVELUT YHTEYSTIEDOT" at bounding box center [522, 125] width 195 height 42
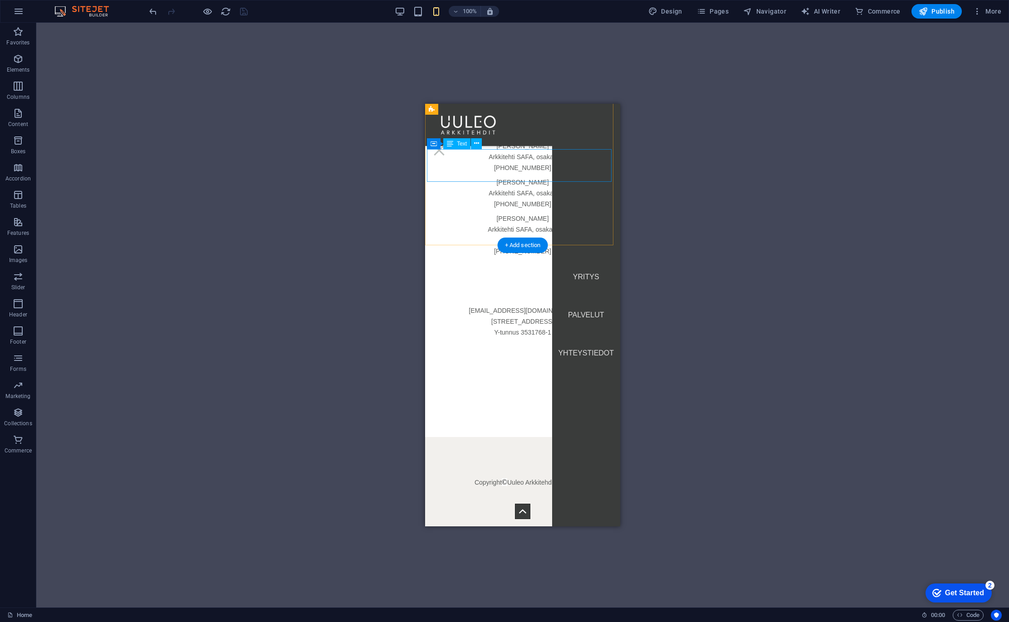
click at [483, 178] on div "[PERSON_NAME] Arkkitehti SAFA, [GEOGRAPHIC_DATA] [PHONE_NUMBER]" at bounding box center [522, 193] width 191 height 33
click at [485, 177] on div "[PERSON_NAME] Arkkitehti SAFA, [GEOGRAPHIC_DATA] [PHONE_NUMBER]" at bounding box center [522, 193] width 191 height 33
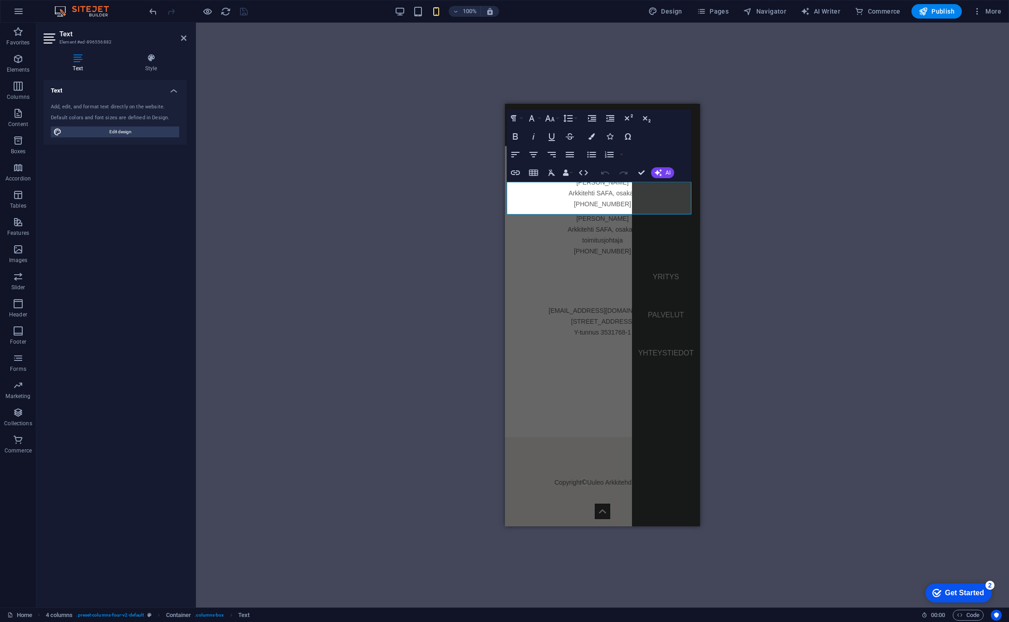
scroll to position [2476, 0]
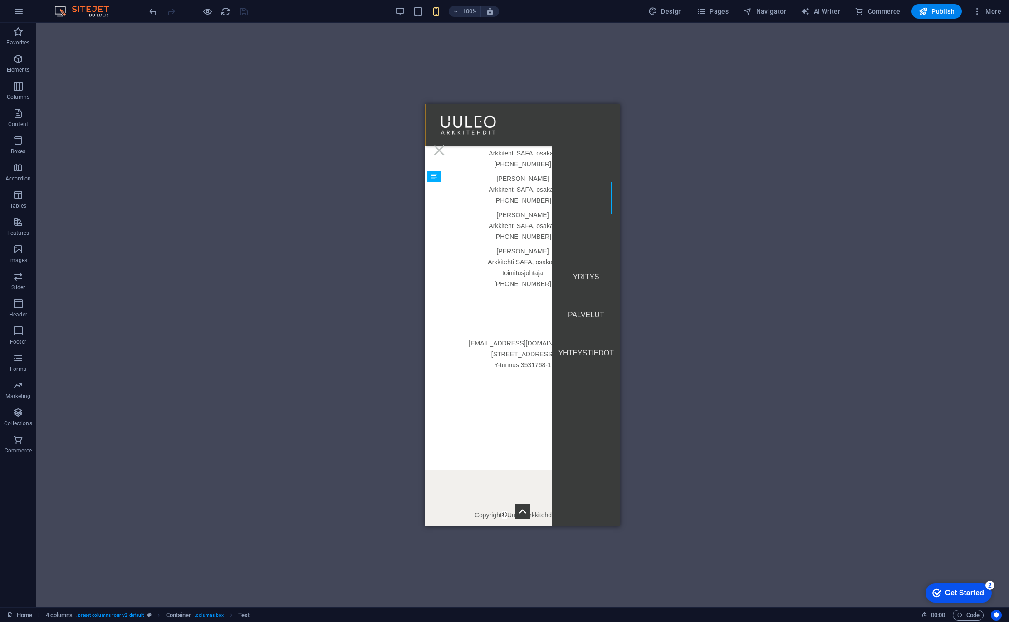
click at [583, 347] on nav "YRITYS PALVELUT YHTEYSTIEDOT" at bounding box center [586, 315] width 68 height 423
click at [581, 268] on nav "YRITYS PALVELUT YHTEYSTIEDOT" at bounding box center [586, 315] width 68 height 423
click at [483, 253] on div "[PERSON_NAME] Arkkitehti SAFA, [GEOGRAPHIC_DATA], toimitusjohtaja [PHONE_NUMBER]" at bounding box center [522, 273] width 191 height 54
click at [396, 8] on icon "button" at bounding box center [400, 11] width 10 height 10
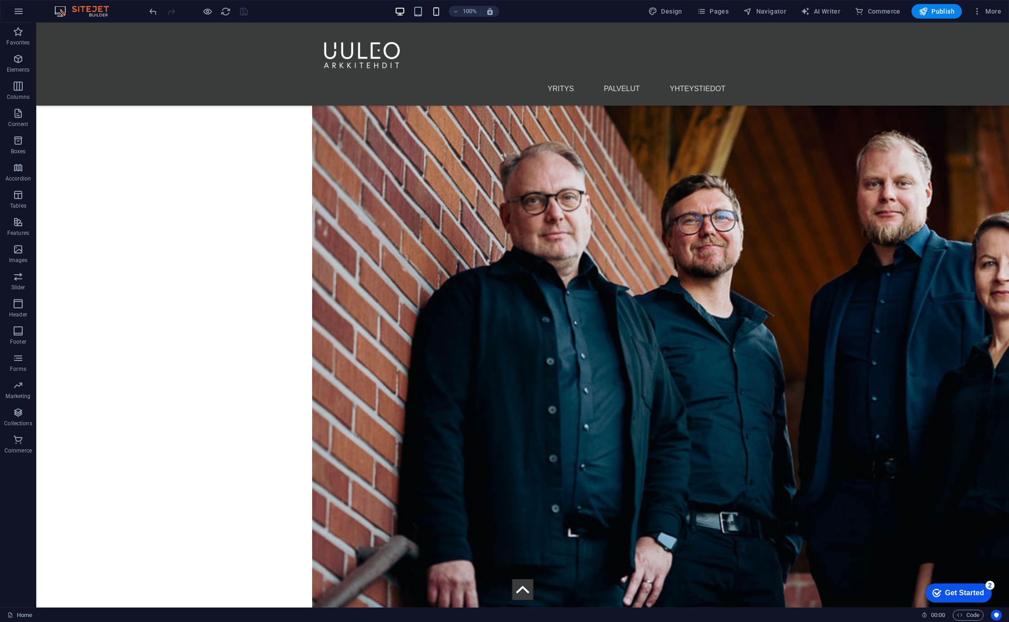
click at [443, 12] on div "100%" at bounding box center [446, 11] width 105 height 15
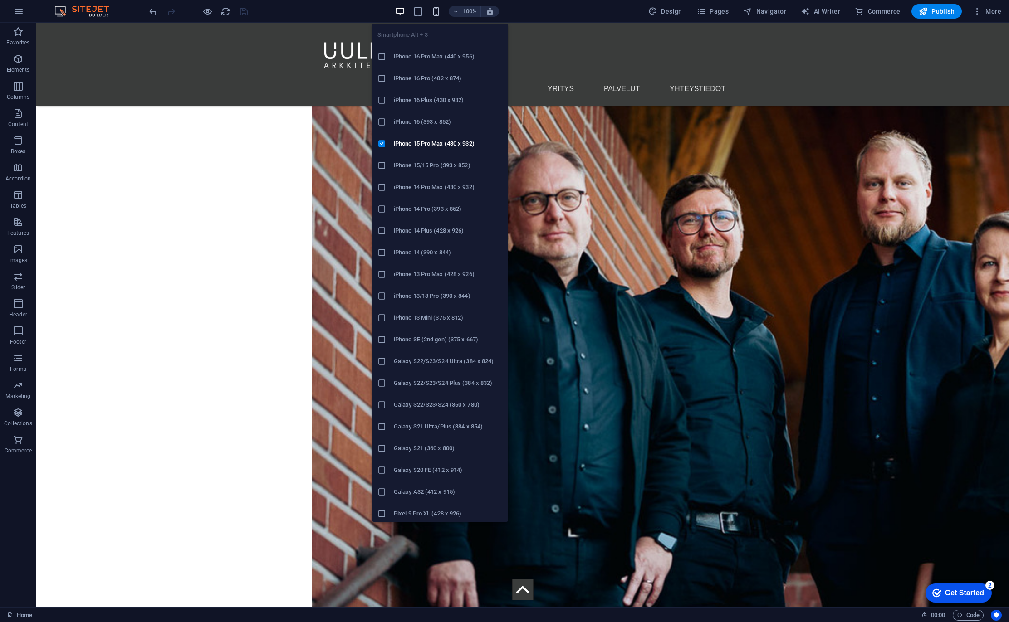
click at [435, 9] on icon "button" at bounding box center [436, 11] width 10 height 10
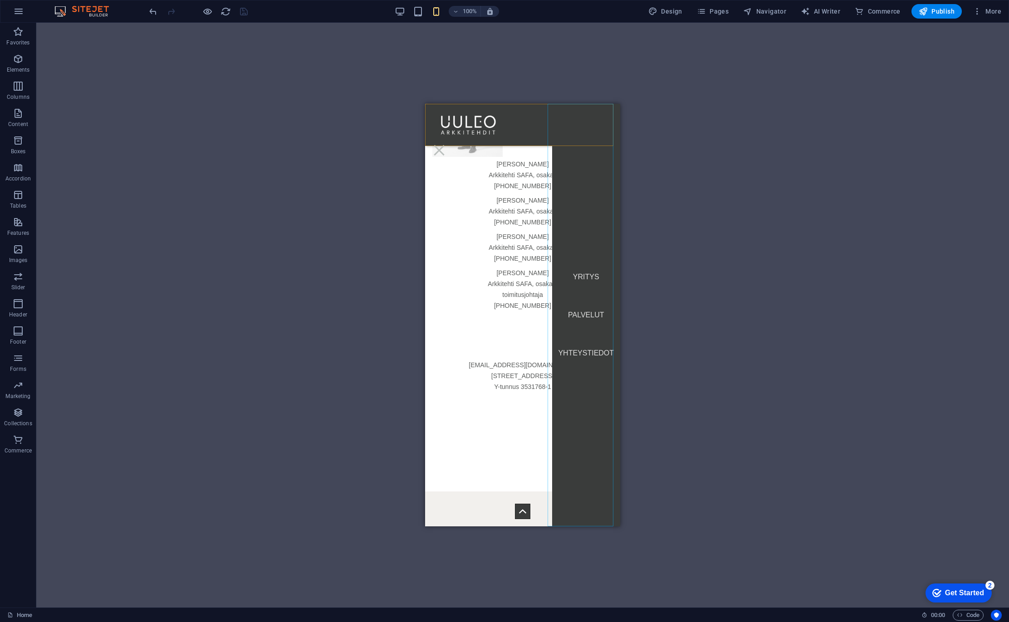
click at [559, 113] on nav "YRITYS PALVELUT YHTEYSTIEDOT" at bounding box center [586, 315] width 68 height 423
select select "default"
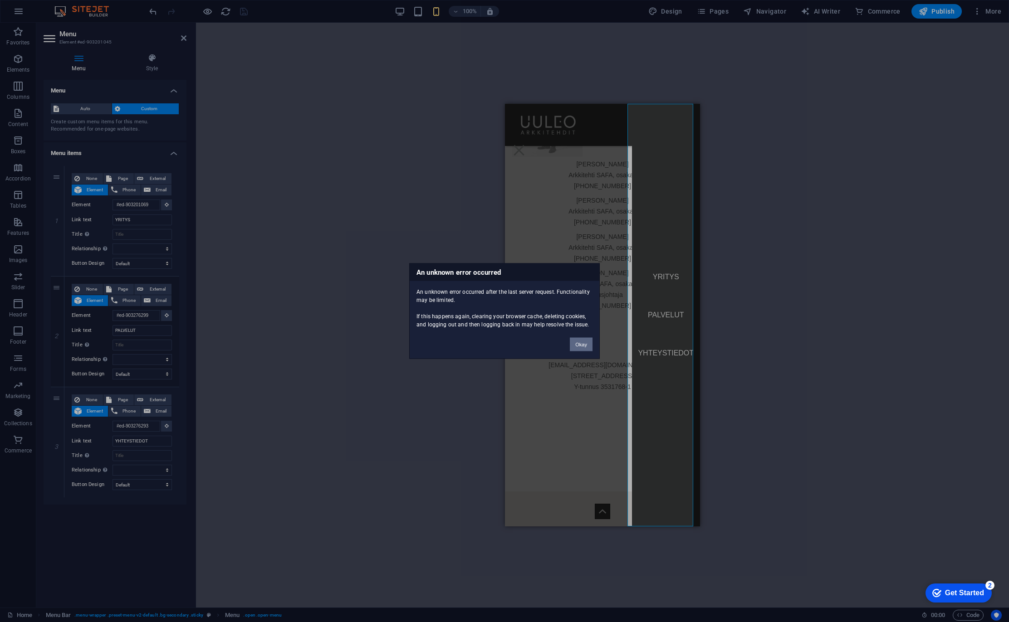
click at [581, 342] on button "Okay" at bounding box center [581, 345] width 23 height 14
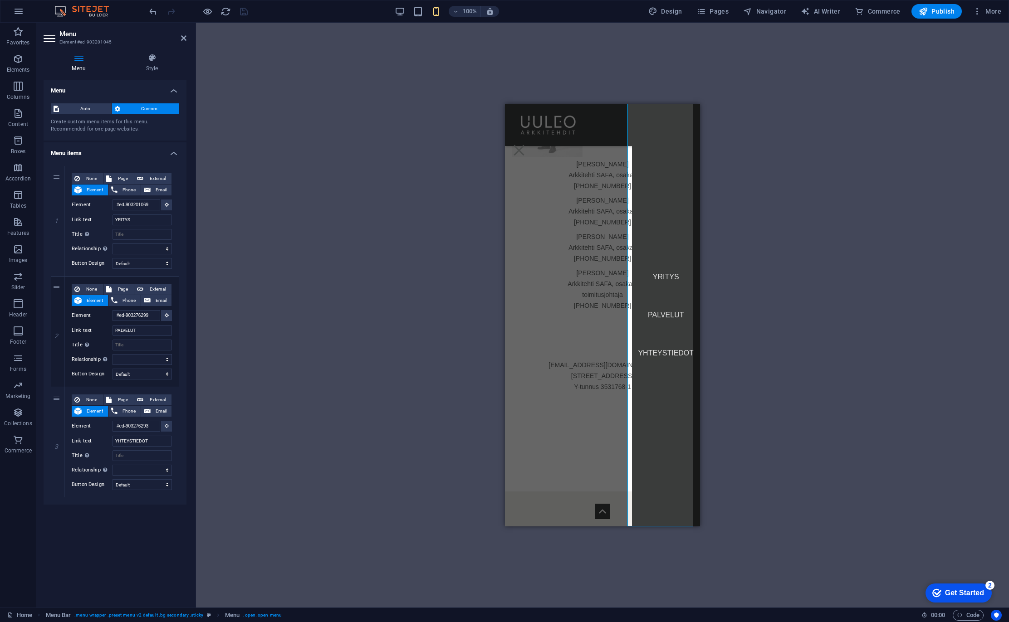
click at [83, 63] on h4 "Menu" at bounding box center [81, 63] width 74 height 19
click at [334, 119] on div "H3 Menu Bar Logo Video Spacer Spacer Text Text Spacer Text Spacer Image Spacer …" at bounding box center [602, 315] width 813 height 585
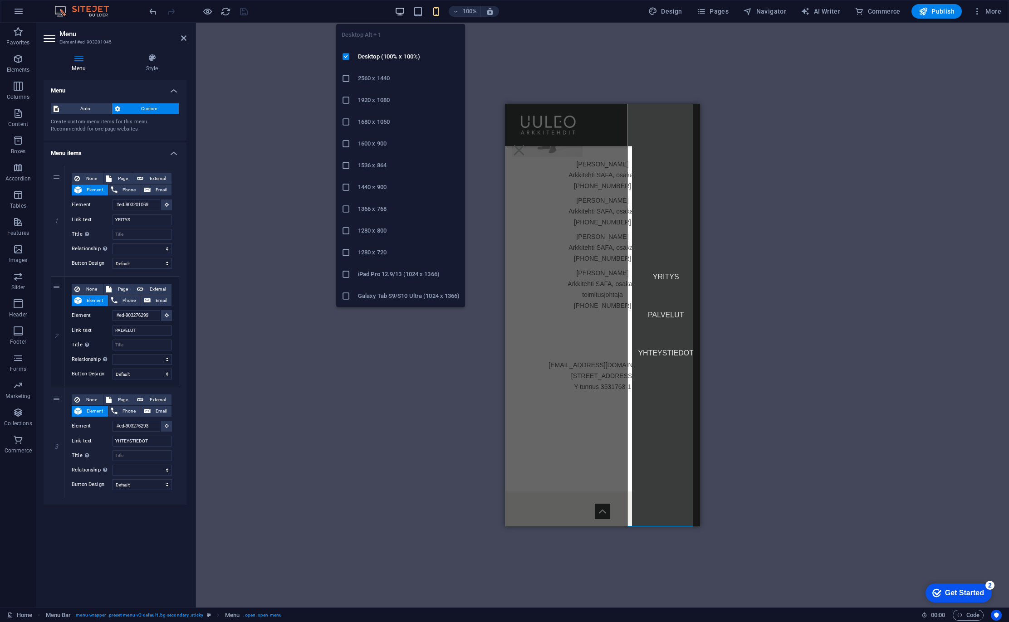
click at [400, 9] on icon "button" at bounding box center [400, 11] width 10 height 10
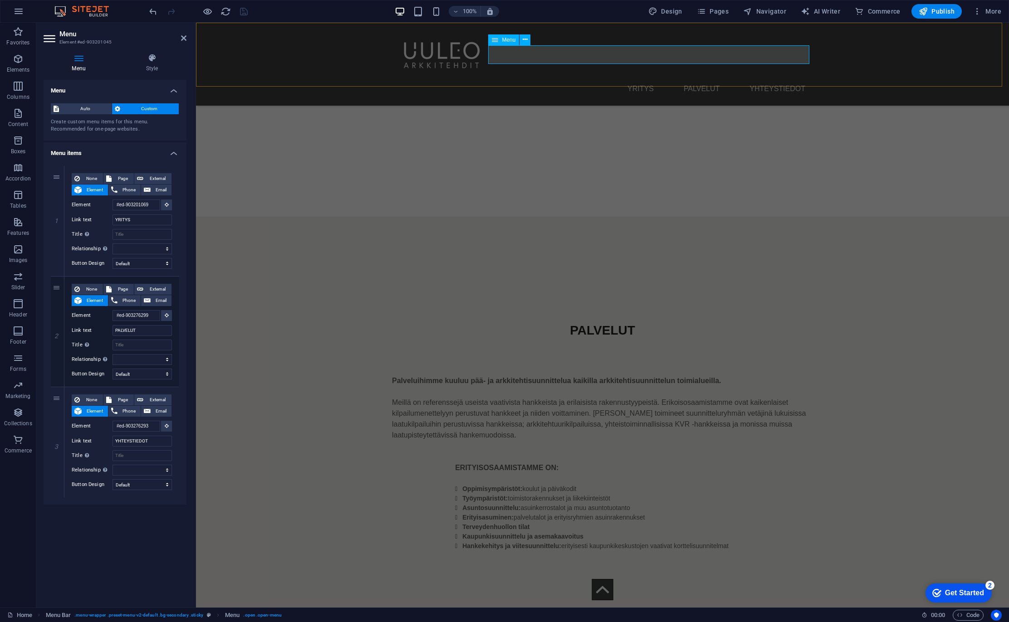
click at [724, 79] on nav "YRITYS PALVELUT YHTEYSTIEDOT" at bounding box center [602, 88] width 421 height 19
click at [541, 79] on nav "YRITYS PALVELUT YHTEYSTIEDOT" at bounding box center [602, 88] width 421 height 19
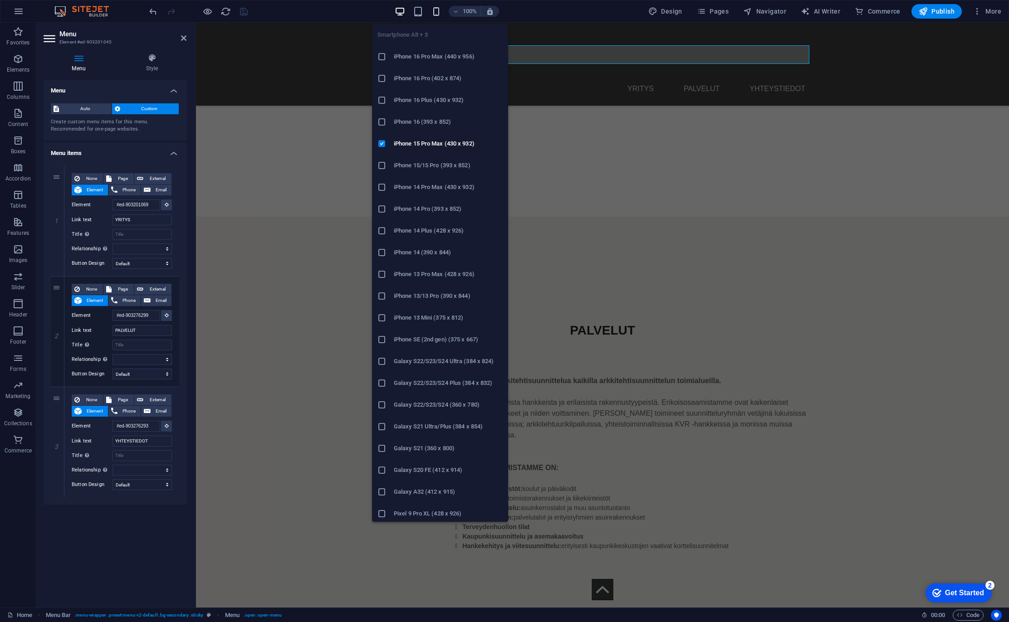
click at [441, 9] on icon "button" at bounding box center [436, 11] width 10 height 10
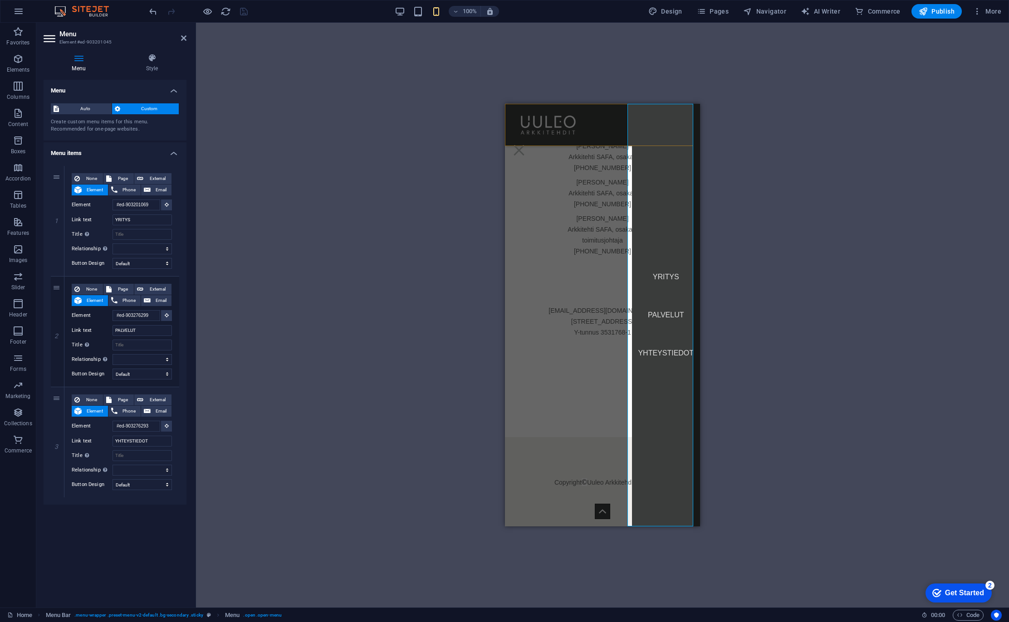
click at [616, 119] on div "Menu YRITYS PALVELUT YHTEYSTIEDOT" at bounding box center [602, 125] width 195 height 42
select select "%"
select select "px"
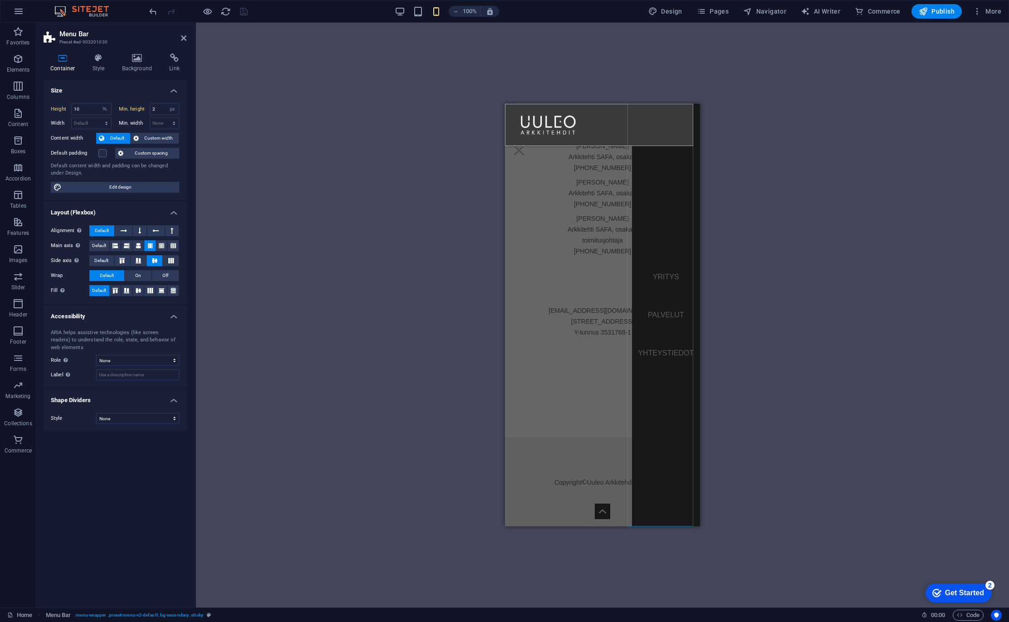
click at [650, 117] on nav "YRITYS PALVELUT YHTEYSTIEDOT" at bounding box center [666, 315] width 68 height 423
select select "default"
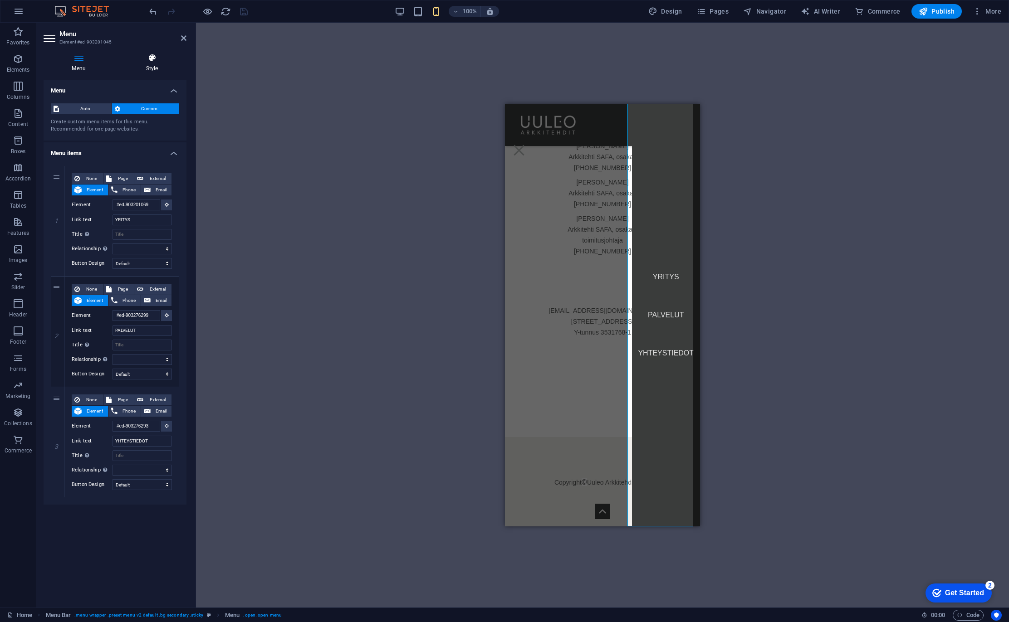
click at [153, 58] on icon at bounding box center [151, 58] width 69 height 9
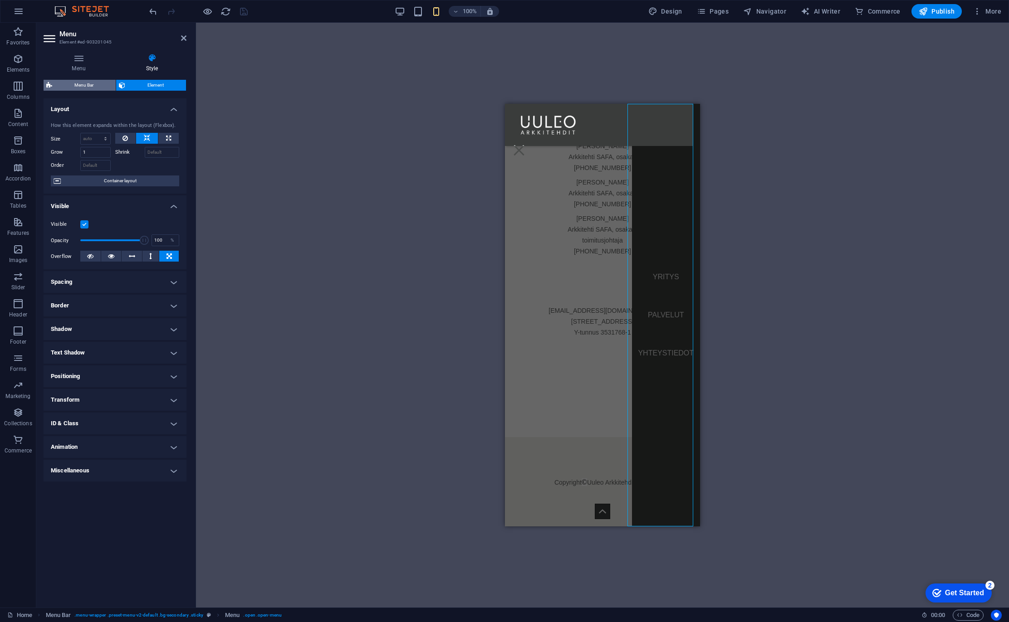
click at [66, 82] on span "Menu Bar" at bounding box center [84, 85] width 58 height 11
select select "rem"
select select "preset-menu-v2-default"
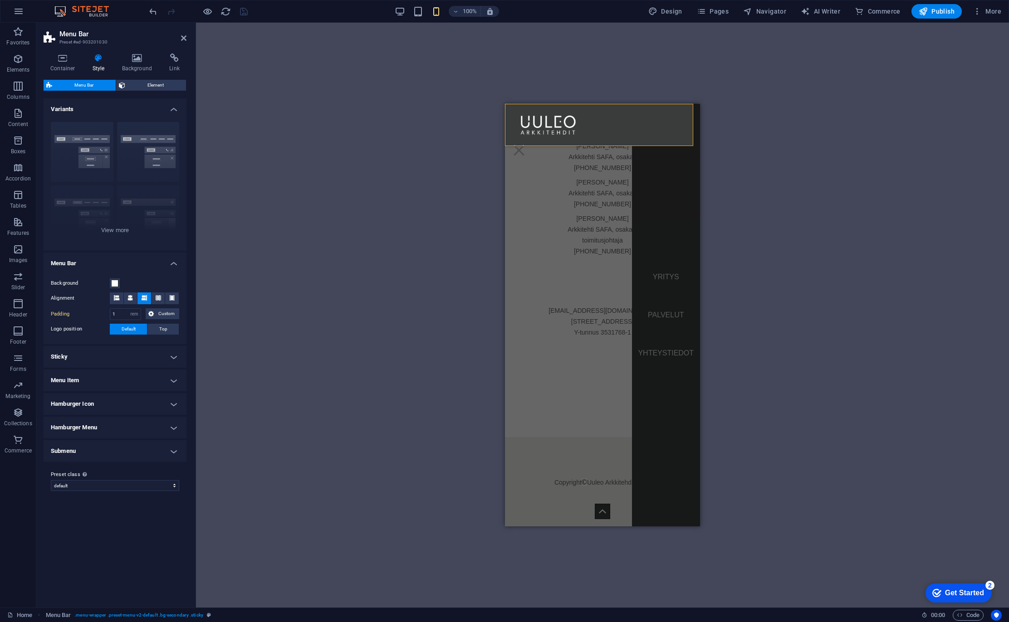
click at [132, 401] on h4 "Hamburger Icon" at bounding box center [115, 404] width 143 height 22
click at [112, 440] on label at bounding box center [114, 443] width 8 height 8
click at [0, 0] on input "Show always Shows the trigger for all viewports." at bounding box center [0, 0] width 0 height 0
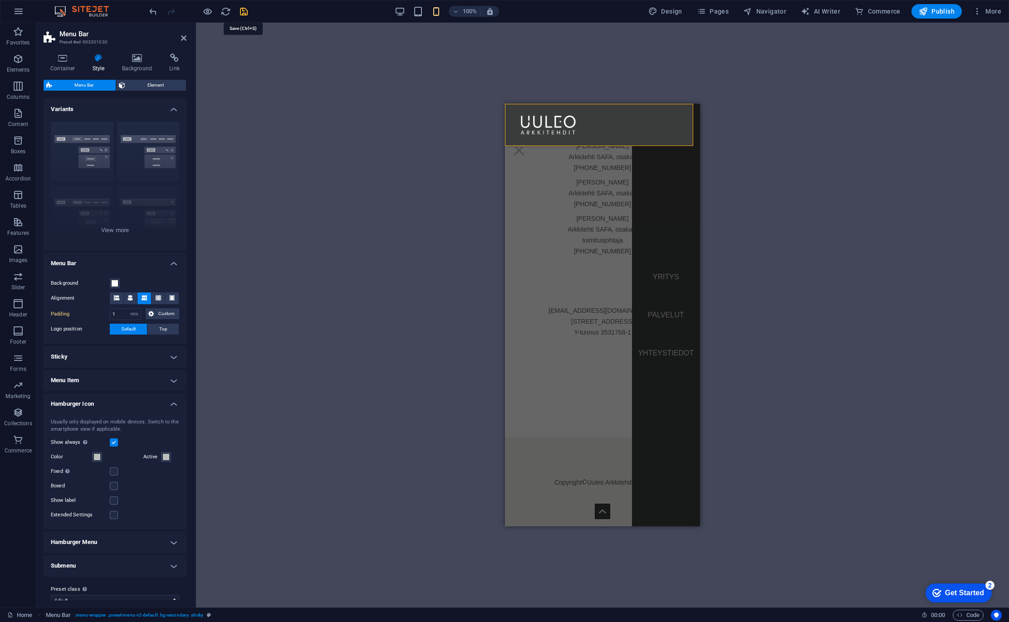
click at [240, 13] on icon "save" at bounding box center [244, 11] width 10 height 10
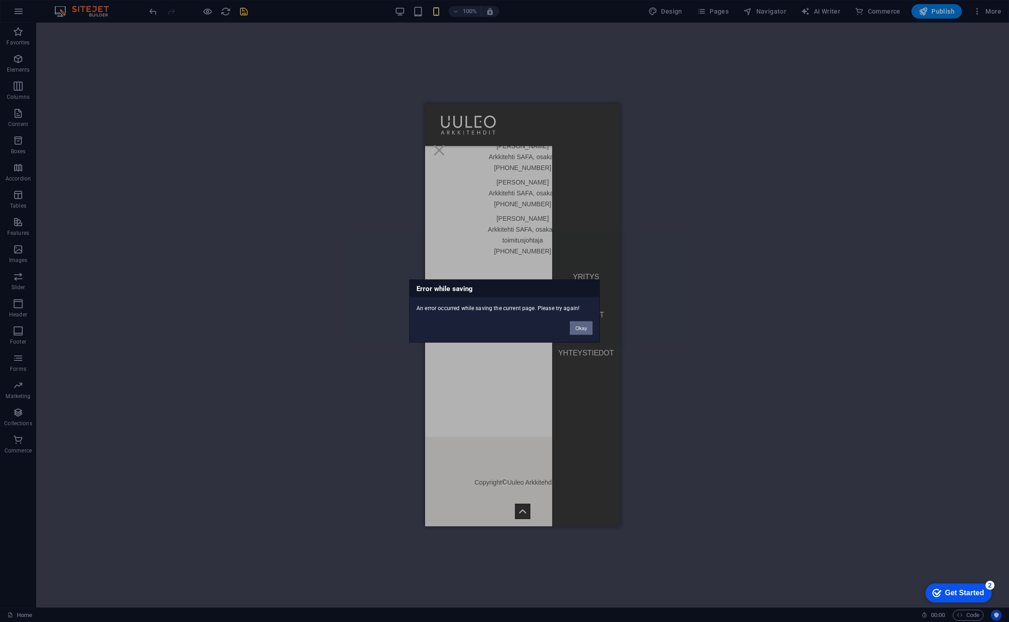
drag, startPoint x: 580, startPoint y: 327, endPoint x: 153, endPoint y: 224, distance: 439.3
click at [580, 327] on button "Okay" at bounding box center [581, 329] width 23 height 14
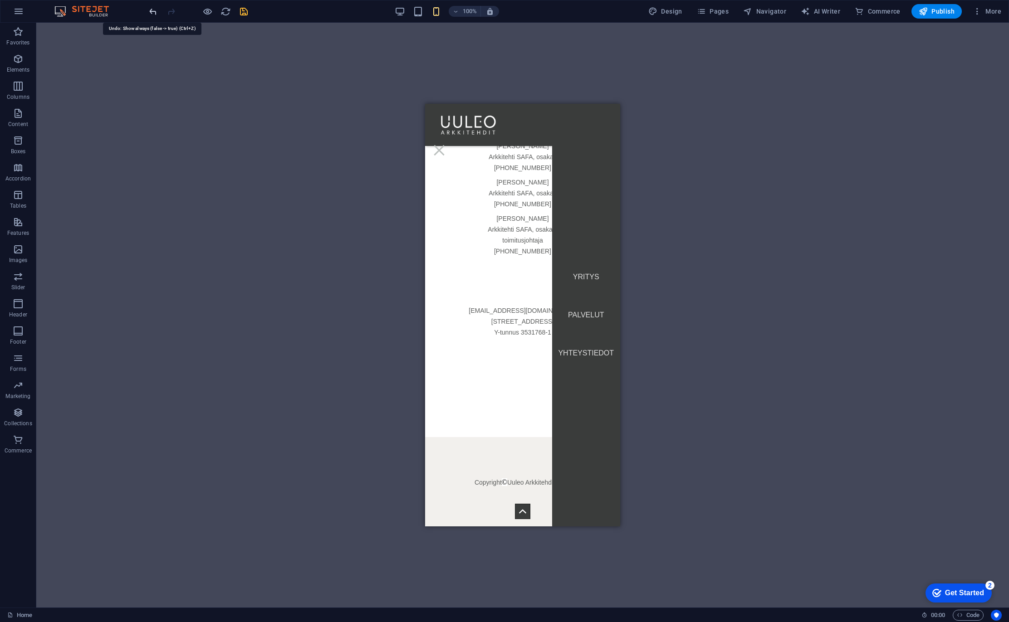
click at [152, 12] on icon "undo" at bounding box center [153, 11] width 10 height 10
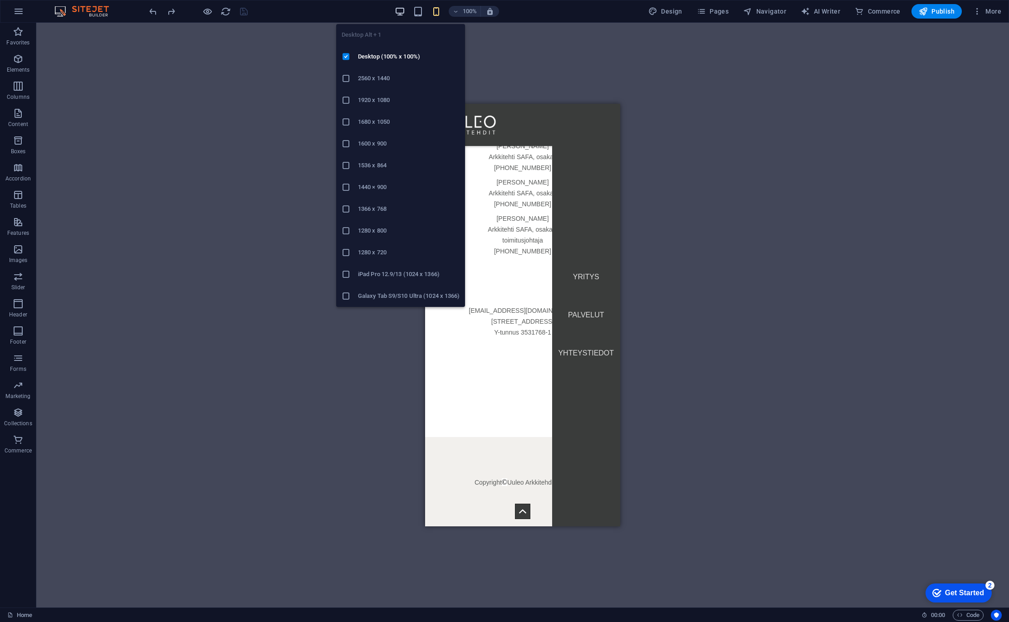
click at [398, 12] on icon "button" at bounding box center [400, 11] width 10 height 10
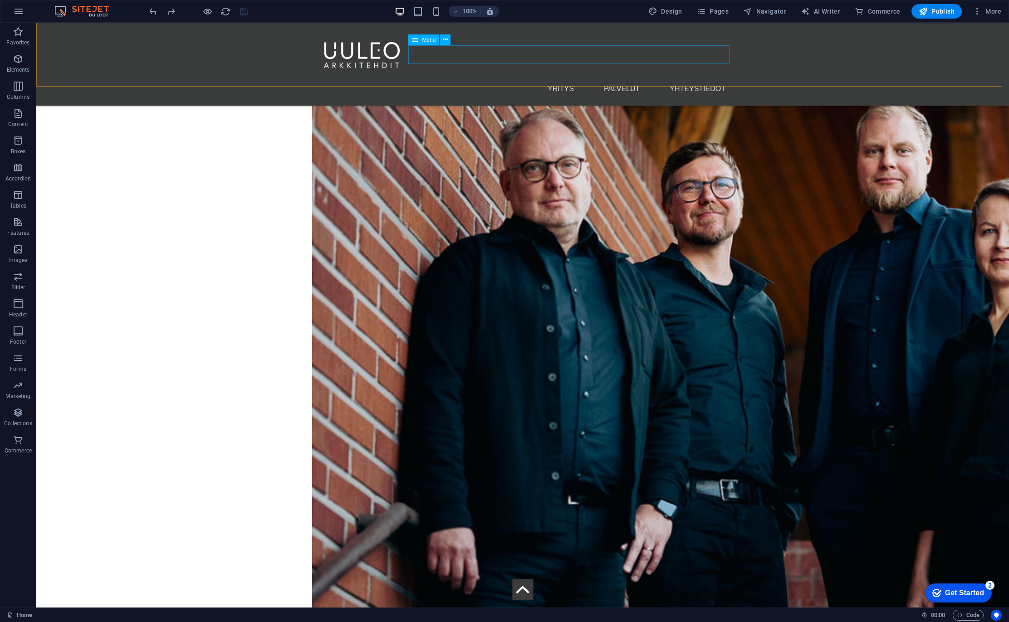
click at [506, 79] on nav "YRITYS PALVELUT YHTEYSTIEDOT" at bounding box center [522, 88] width 421 height 19
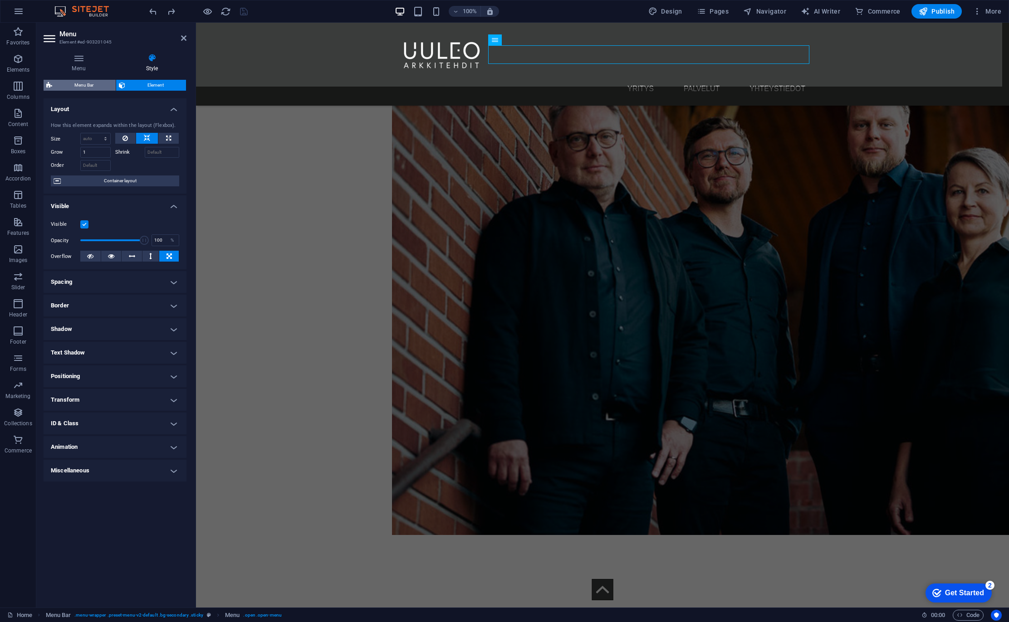
click at [82, 88] on span "Menu Bar" at bounding box center [84, 85] width 58 height 11
select select "rem"
select select "preset-menu-v2-default"
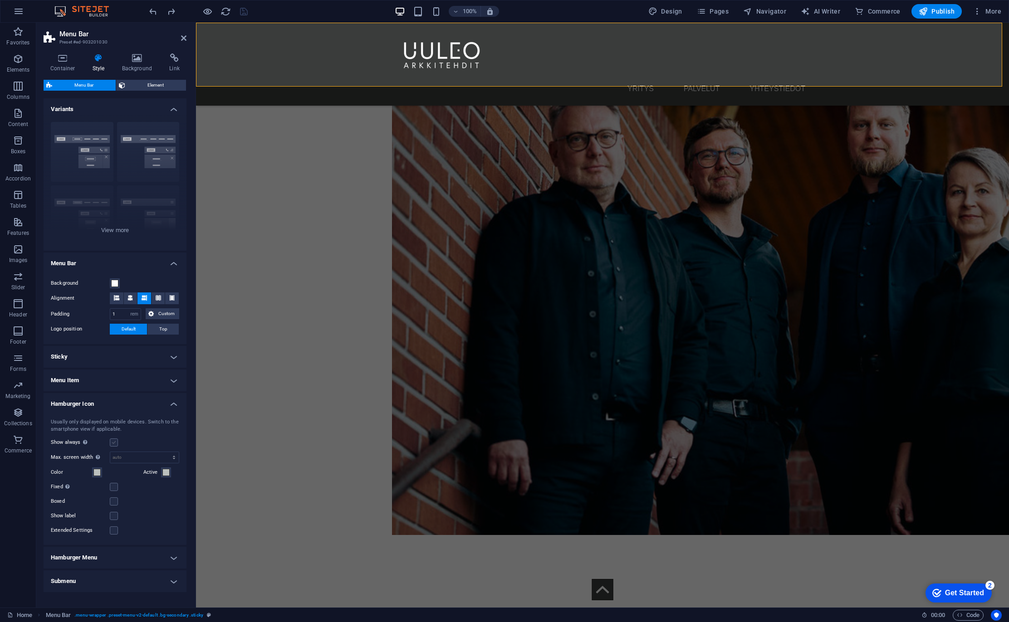
click at [114, 440] on label at bounding box center [114, 443] width 8 height 8
click at [0, 0] on input "Show always Shows the trigger for all viewports." at bounding box center [0, 0] width 0 height 0
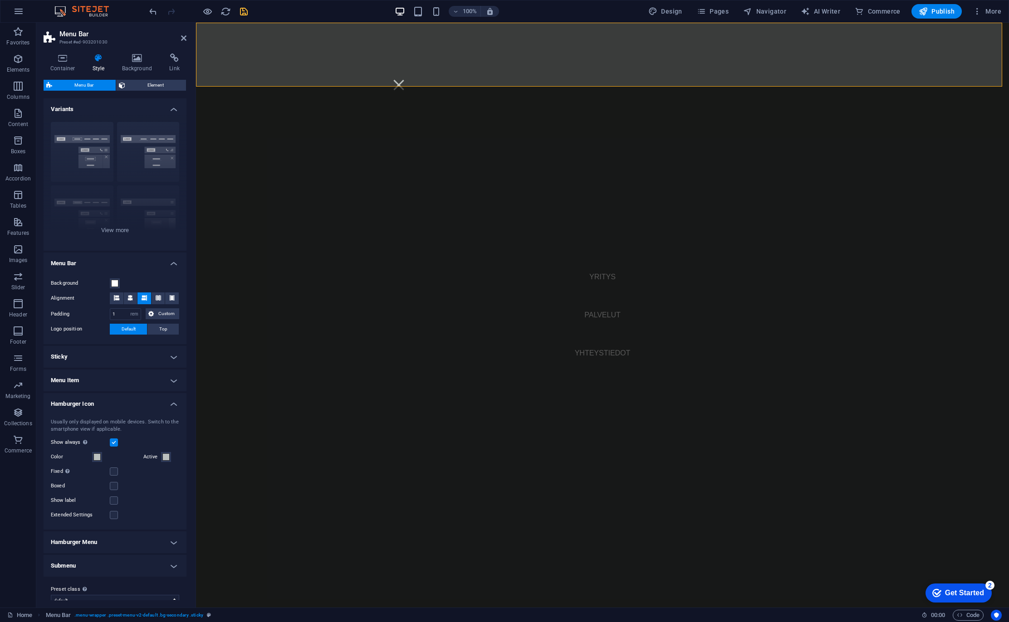
click at [114, 441] on label at bounding box center [114, 443] width 8 height 8
click at [0, 0] on input "Show always Shows the trigger for all viewports." at bounding box center [0, 0] width 0 height 0
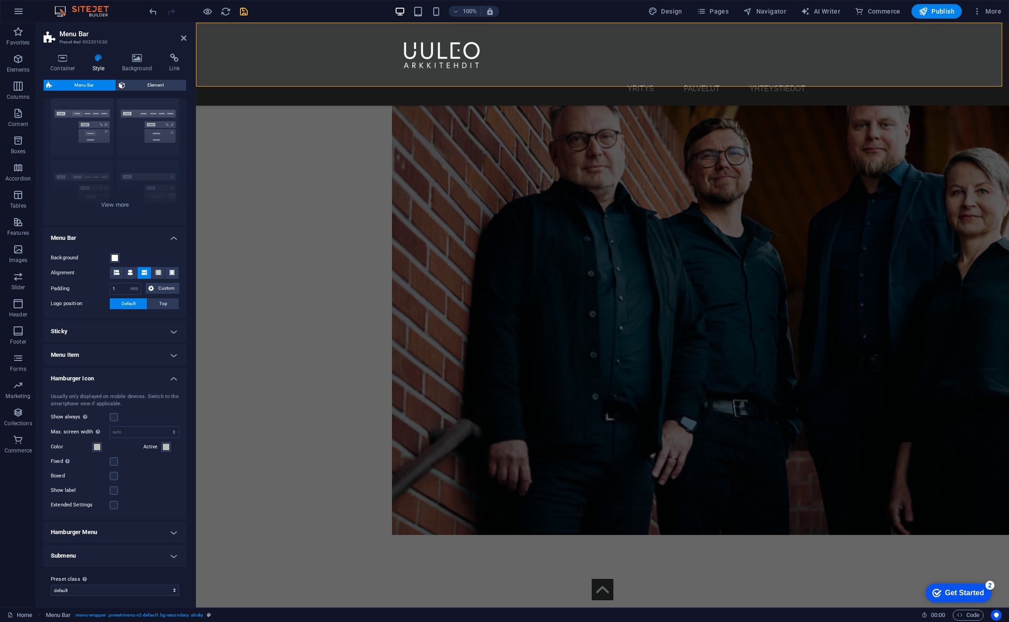
scroll to position [27, 0]
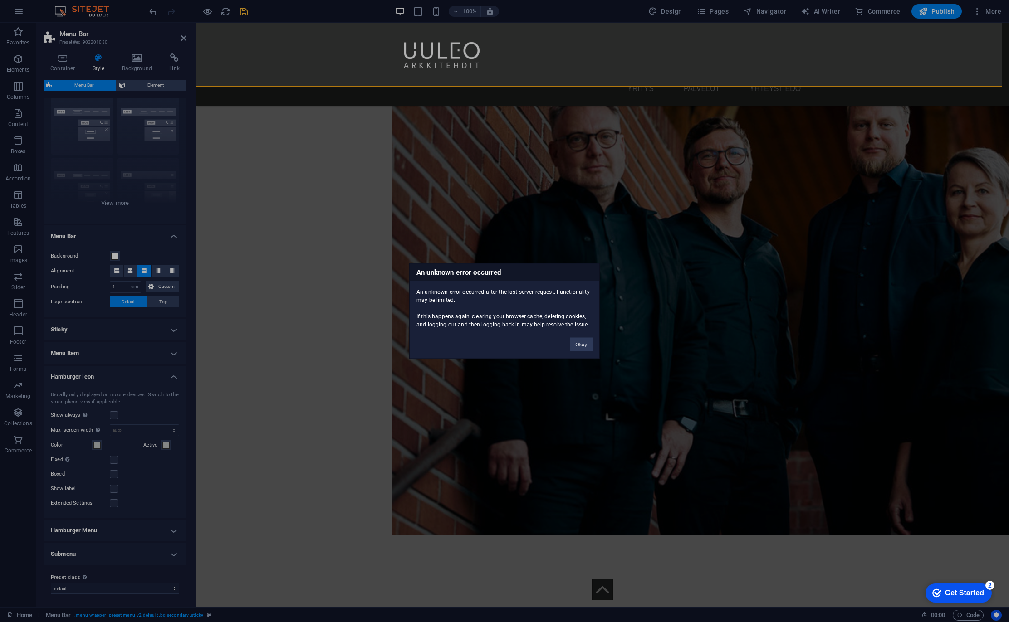
click at [133, 522] on div "An unknown error occurred An unknown error occurred after the last server reque…" at bounding box center [504, 311] width 1009 height 622
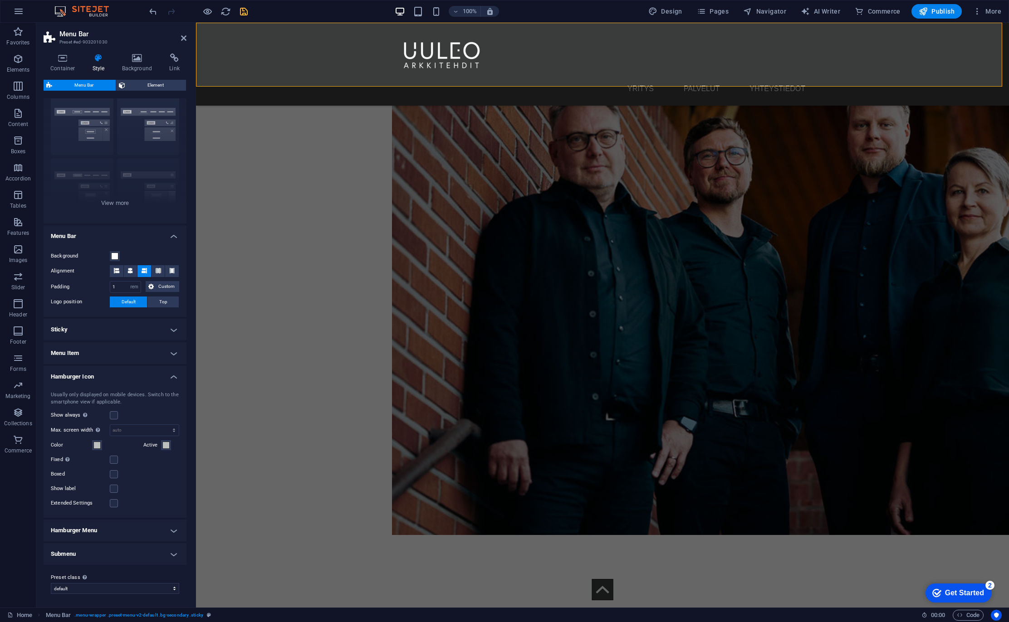
click at [133, 530] on h4 "Hamburger Menu" at bounding box center [115, 531] width 143 height 22
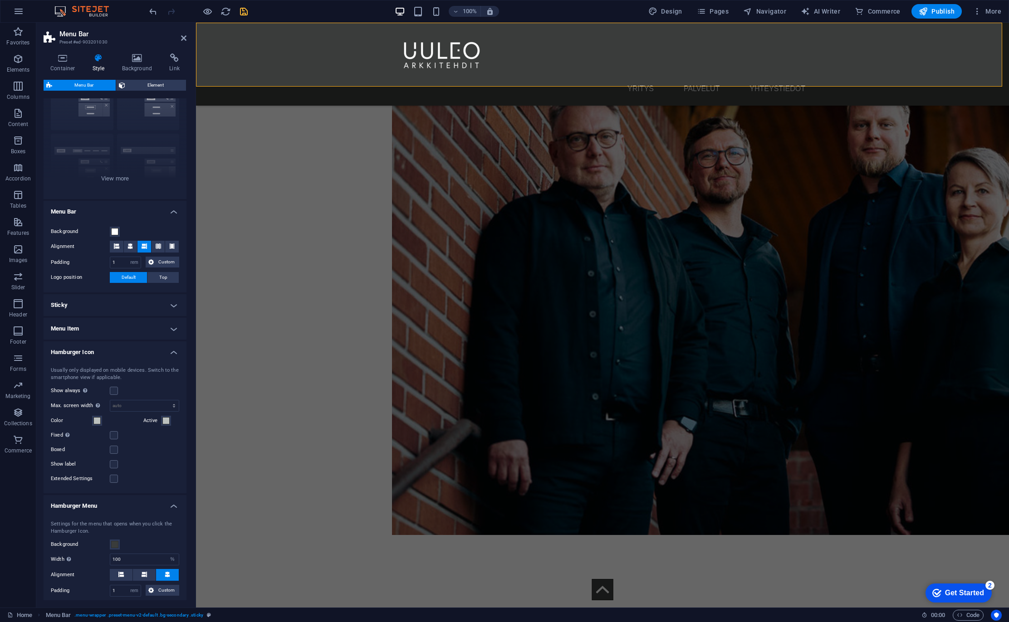
scroll to position [118, 0]
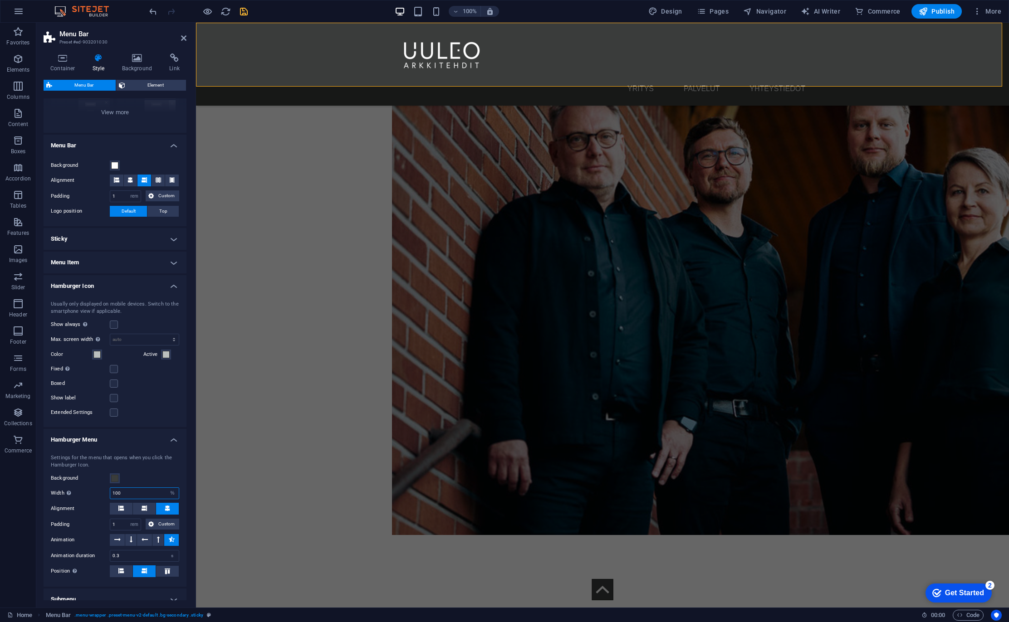
click at [136, 490] on input "100" at bounding box center [144, 493] width 68 height 11
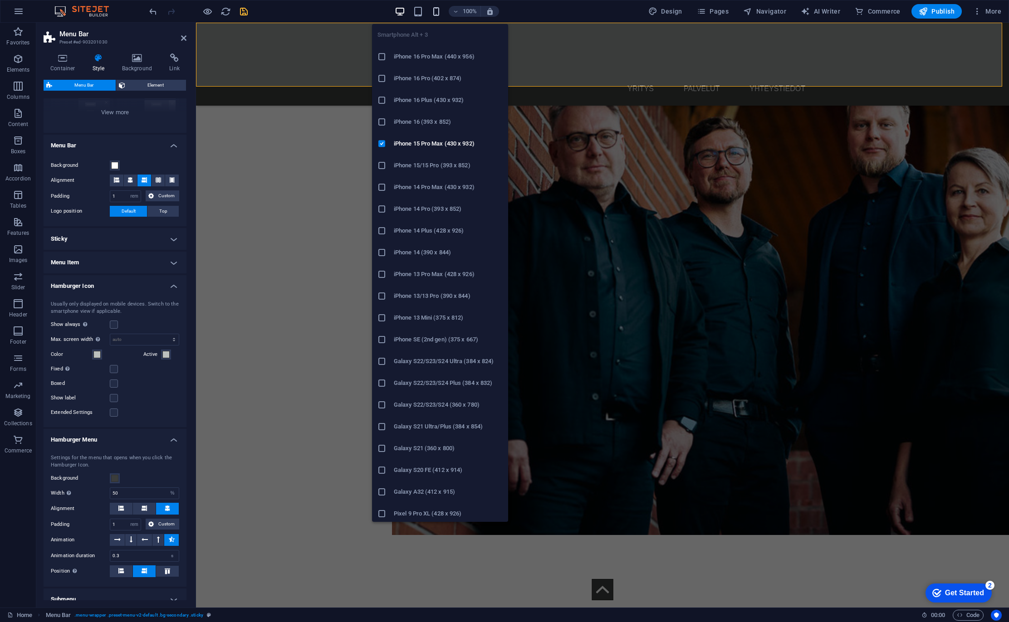
click at [434, 7] on icon "button" at bounding box center [436, 11] width 10 height 10
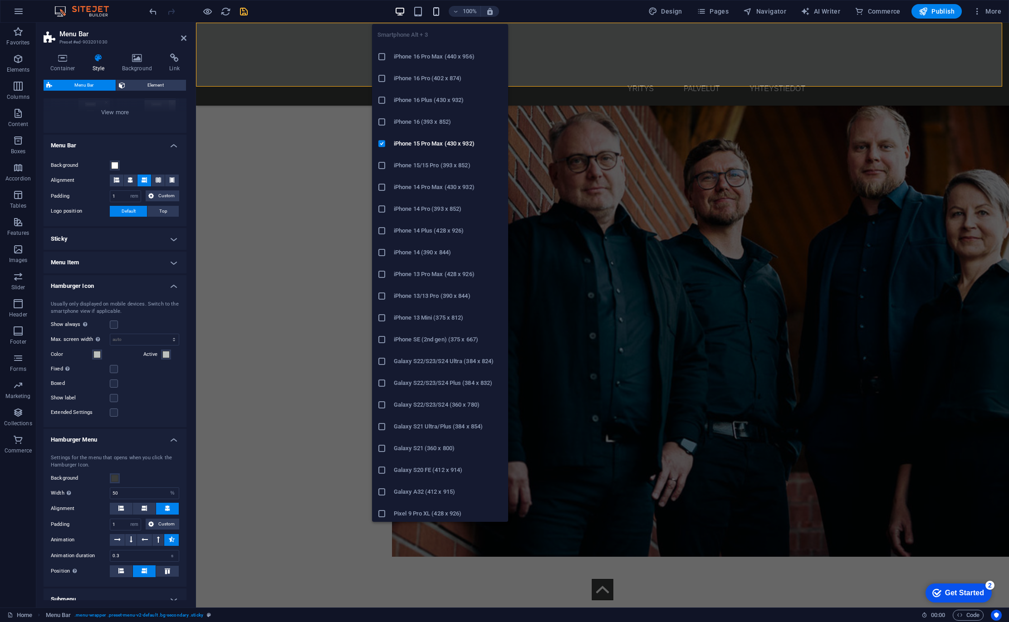
type input "35"
type input "0"
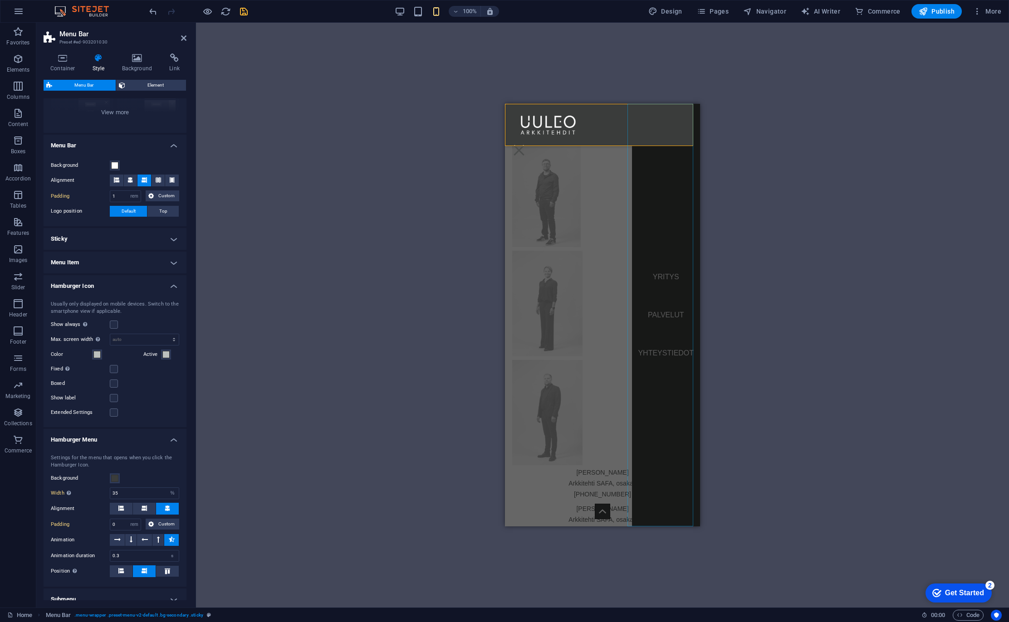
click at [658, 271] on nav "YRITYS PALVELUT YHTEYSTIEDOT" at bounding box center [666, 315] width 68 height 423
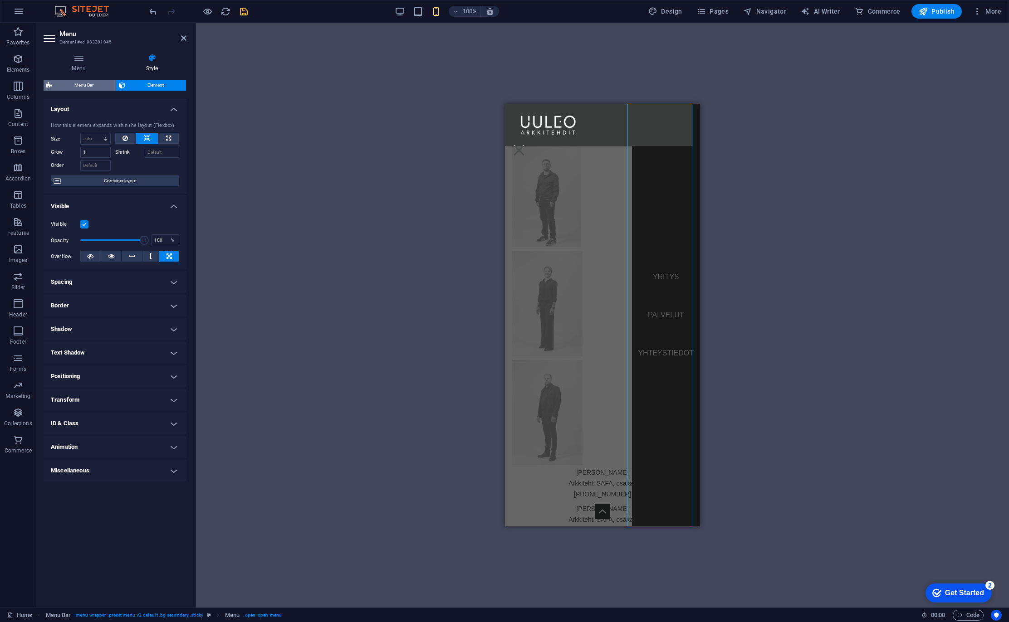
click at [91, 85] on span "Menu Bar" at bounding box center [84, 85] width 58 height 11
select select "rem"
select select "%"
select select "rem"
select select "preset-menu-v2-default"
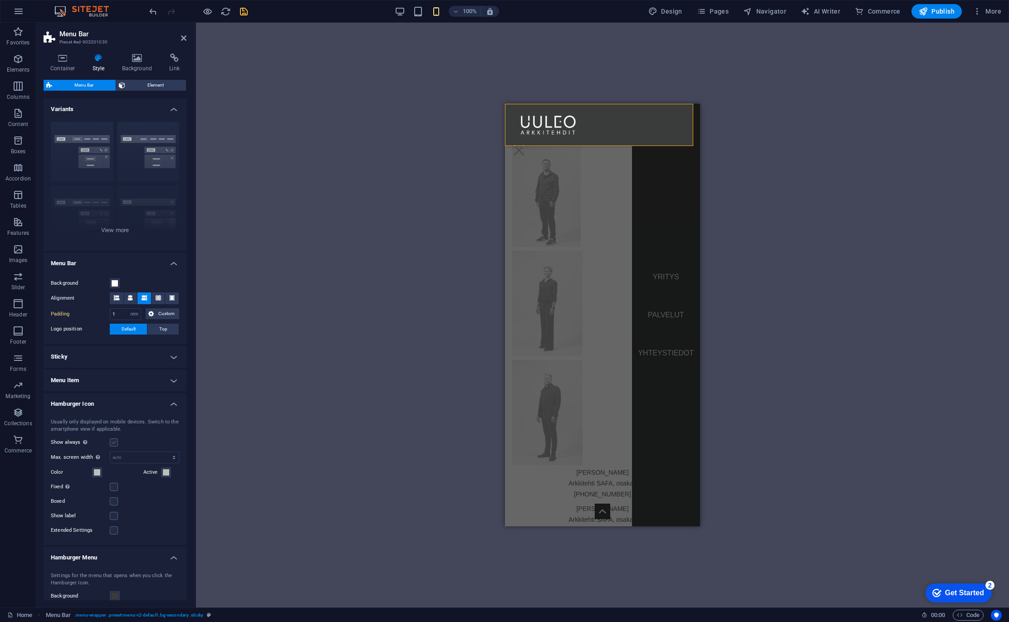
click at [115, 440] on label at bounding box center [114, 443] width 8 height 8
click at [0, 0] on input "Show always Shows the trigger for all viewports." at bounding box center [0, 0] width 0 height 0
click at [248, 7] on icon "save" at bounding box center [244, 11] width 10 height 10
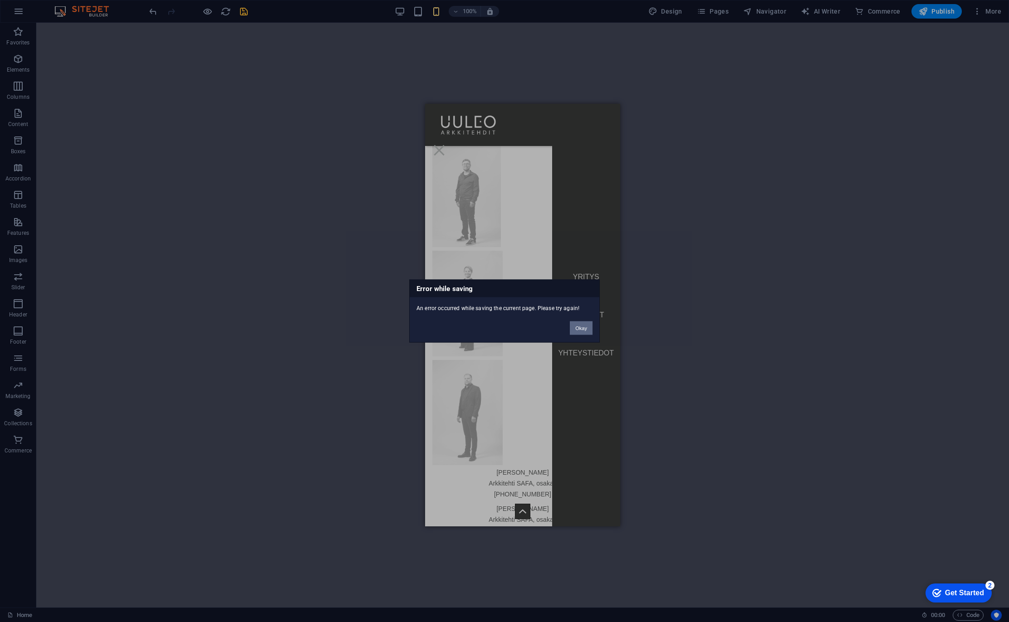
click at [583, 327] on button "Okay" at bounding box center [581, 329] width 23 height 14
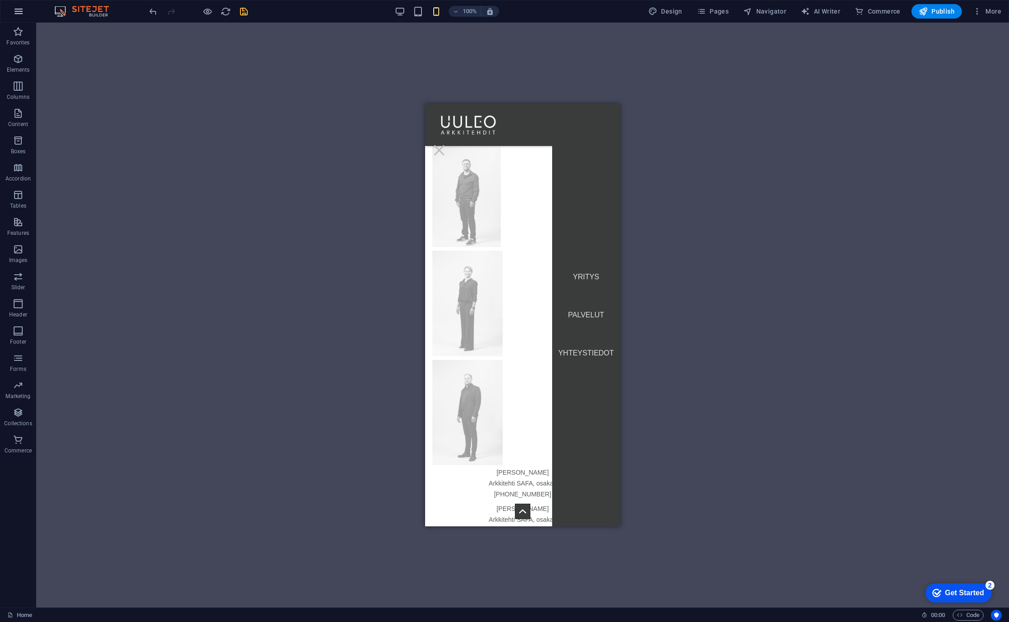
click at [24, 10] on button "button" at bounding box center [19, 11] width 22 height 22
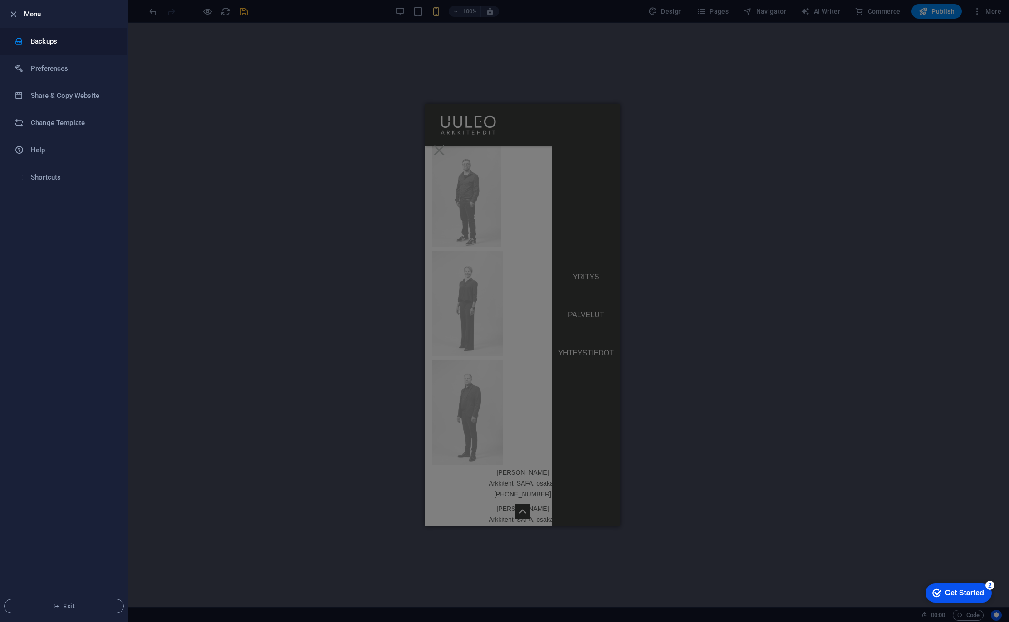
click at [52, 43] on h6 "Backups" at bounding box center [73, 41] width 84 height 11
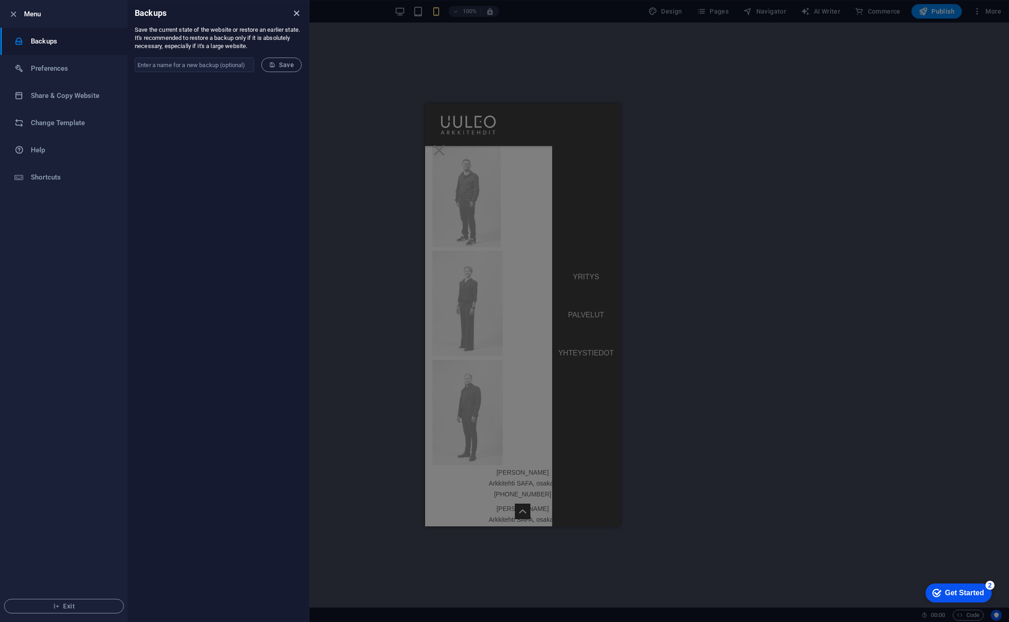
click at [298, 11] on icon "close" at bounding box center [296, 13] width 10 height 10
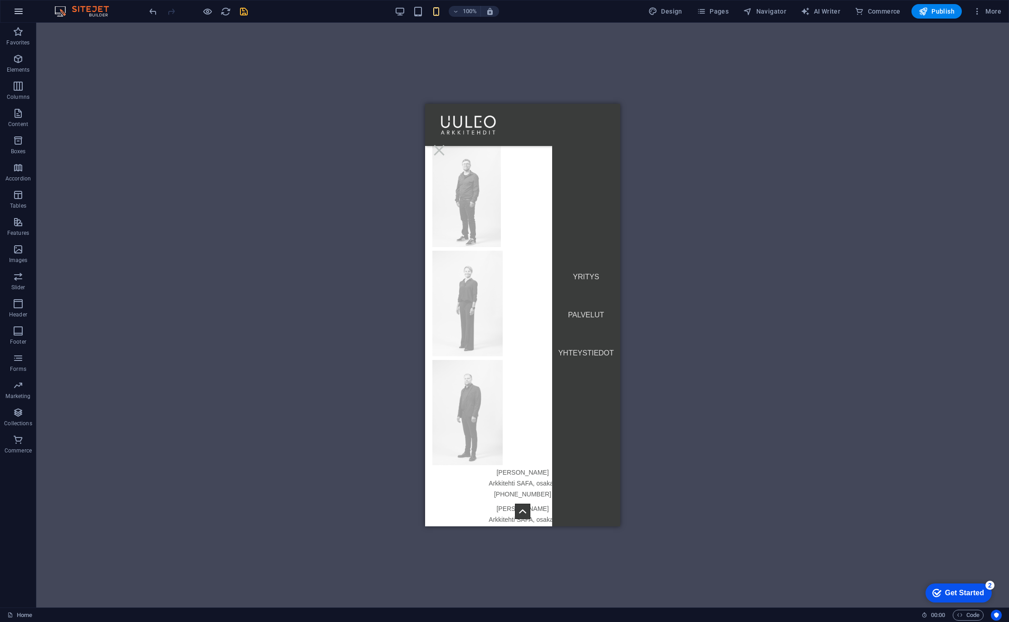
click at [21, 9] on icon "button" at bounding box center [18, 11] width 11 height 11
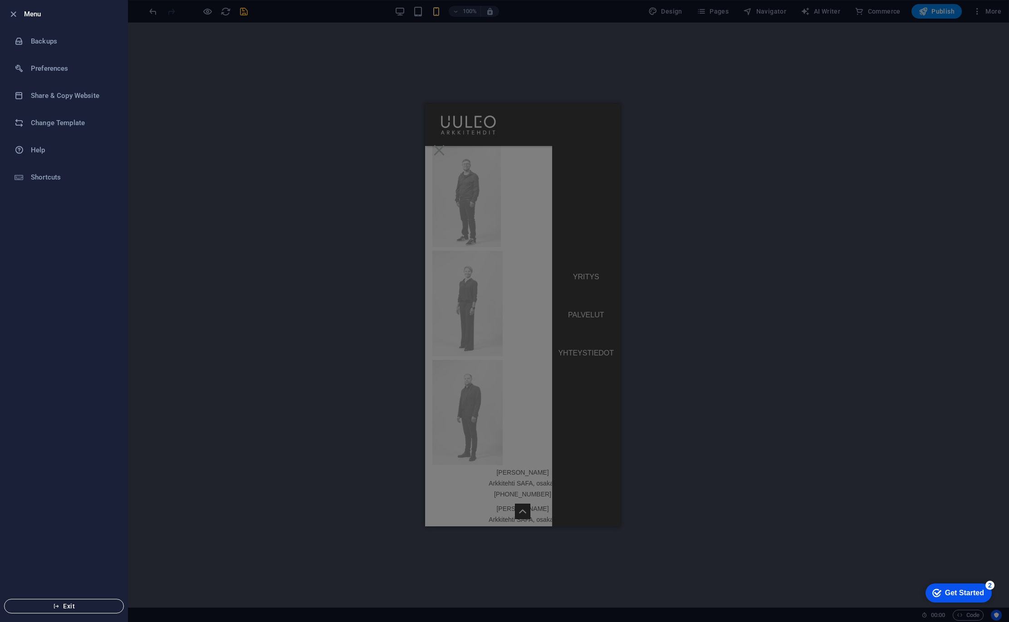
click at [83, 606] on span "Exit" at bounding box center [64, 606] width 104 height 7
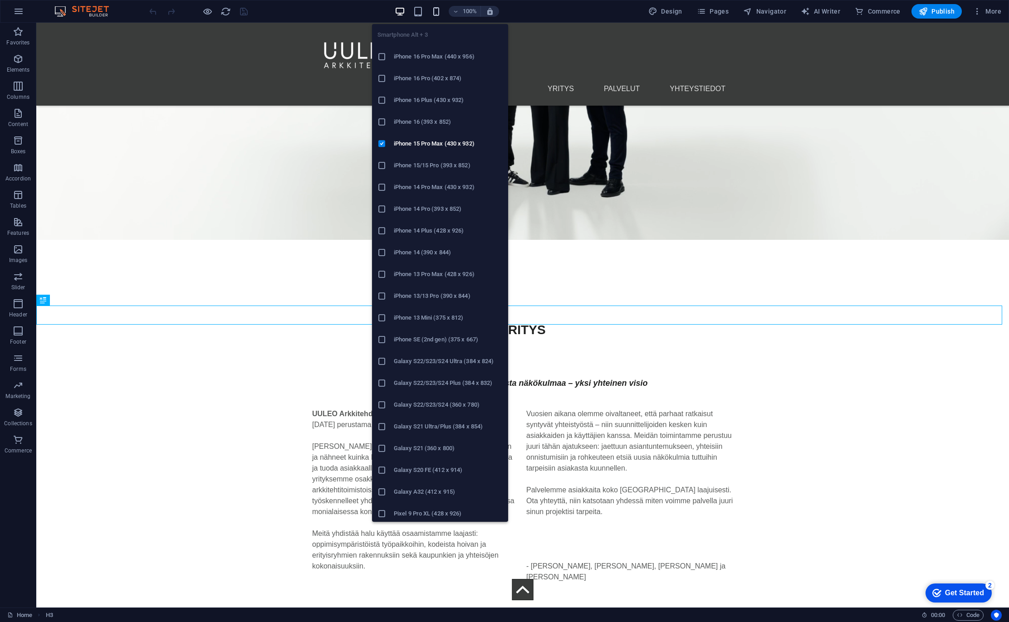
click at [439, 10] on icon "button" at bounding box center [436, 11] width 10 height 10
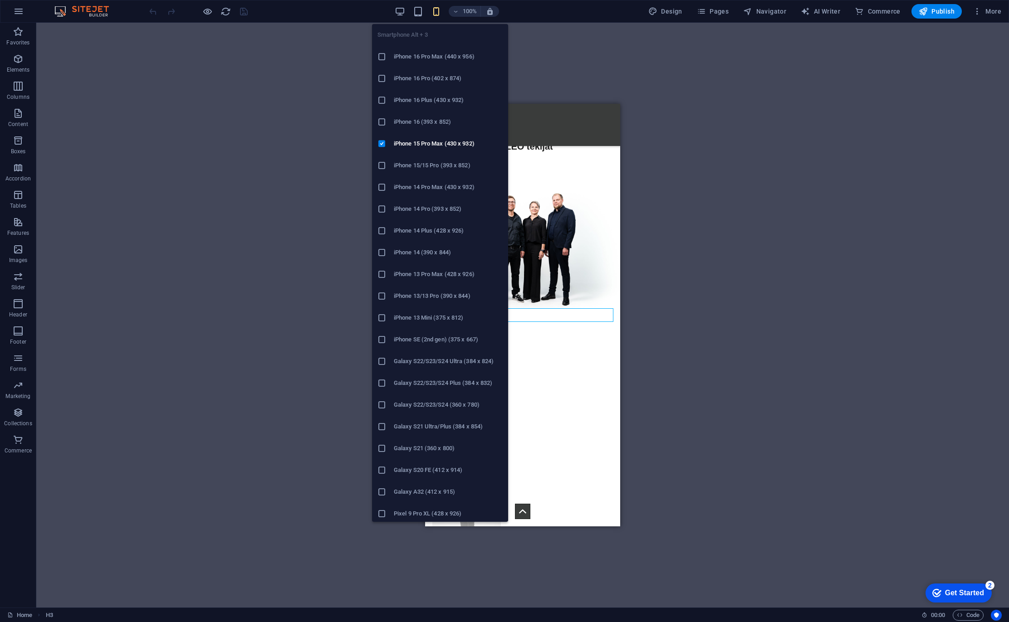
scroll to position [330, 0]
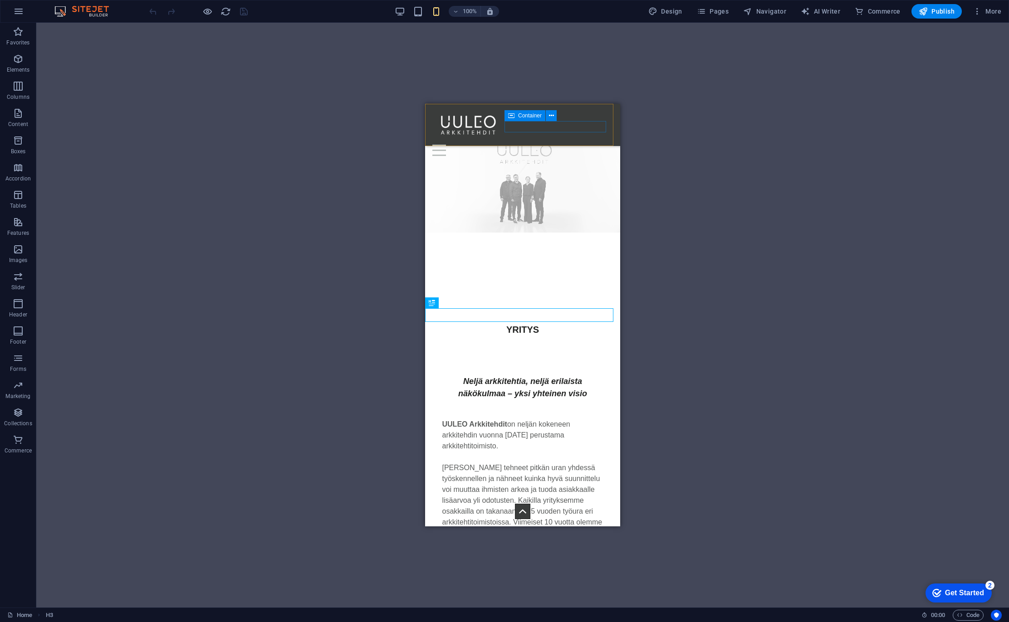
click at [569, 145] on div "Menu" at bounding box center [522, 150] width 181 height 11
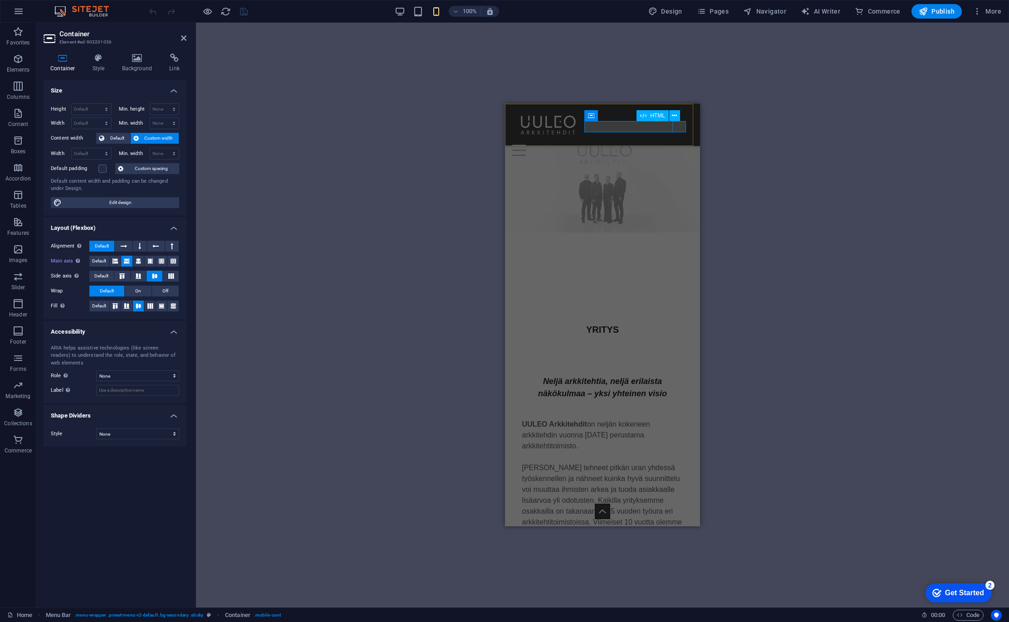
click at [679, 145] on div "Menu" at bounding box center [602, 150] width 181 height 11
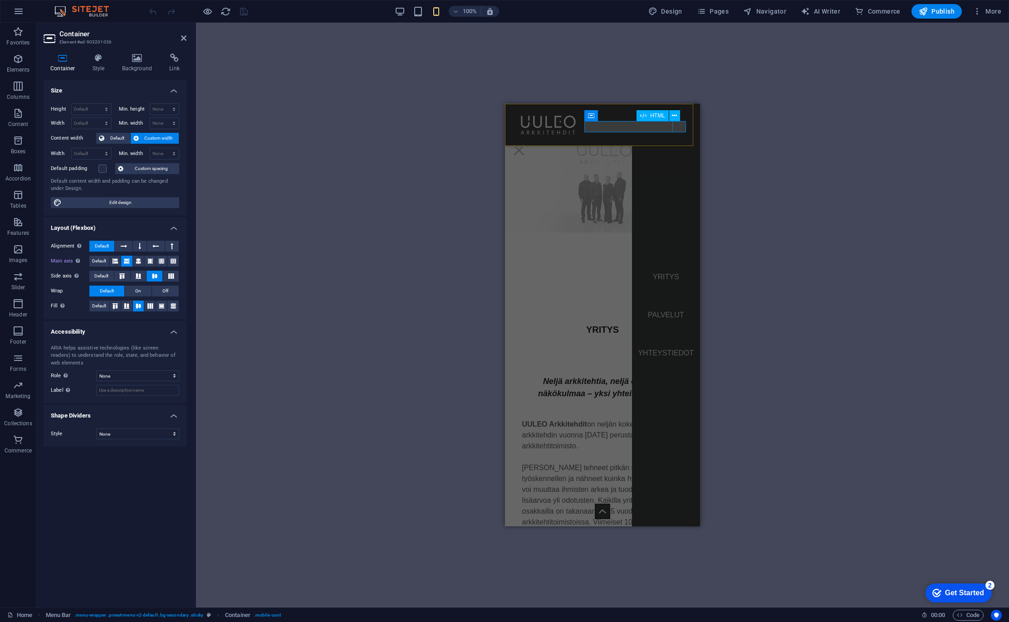
click at [679, 126] on nav "YRITYS PALVELUT YHTEYSTIEDOT" at bounding box center [666, 315] width 68 height 423
select select "default"
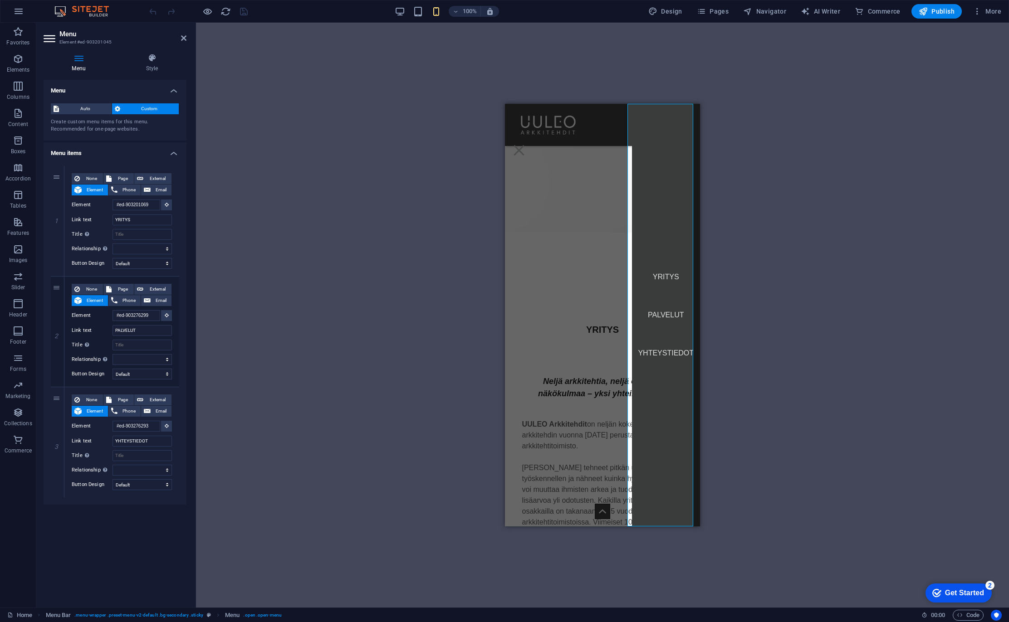
click at [681, 123] on nav "YRITYS PALVELUT YHTEYSTIEDOT" at bounding box center [666, 315] width 68 height 423
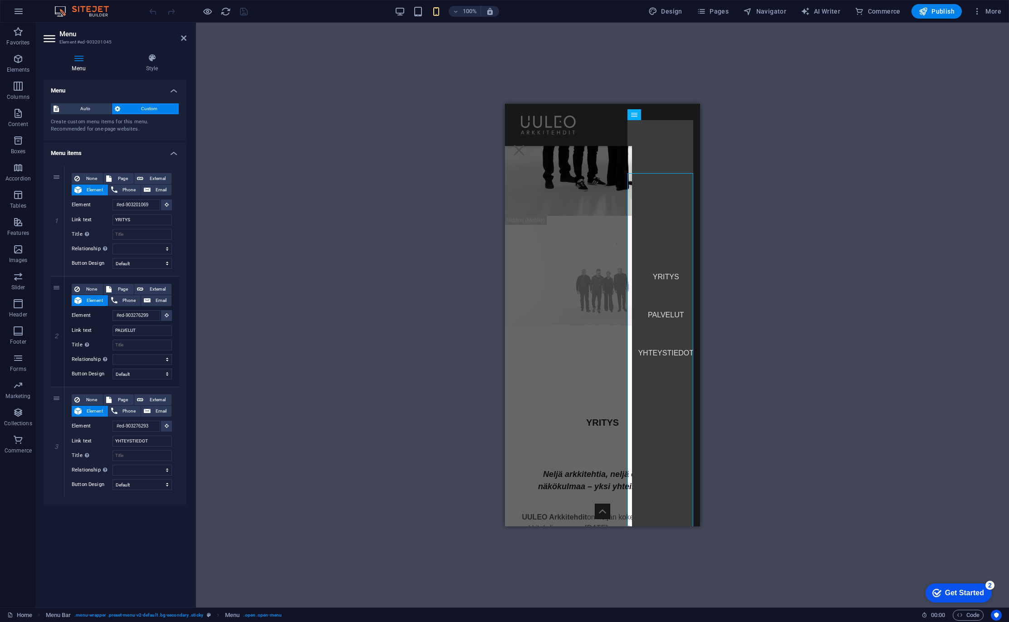
scroll to position [235, 0]
click at [71, 60] on icon at bounding box center [79, 58] width 70 height 9
click at [152, 66] on h4 "Style" at bounding box center [151, 63] width 69 height 19
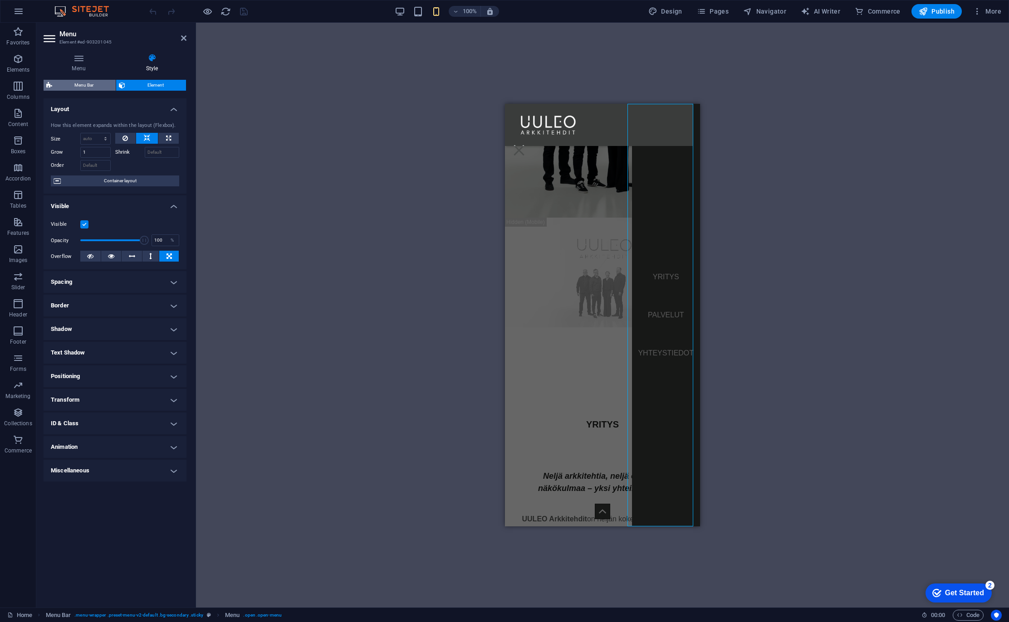
click at [90, 88] on span "Menu Bar" at bounding box center [84, 85] width 58 height 11
select select "rem"
select select "preset-menu-v2-default"
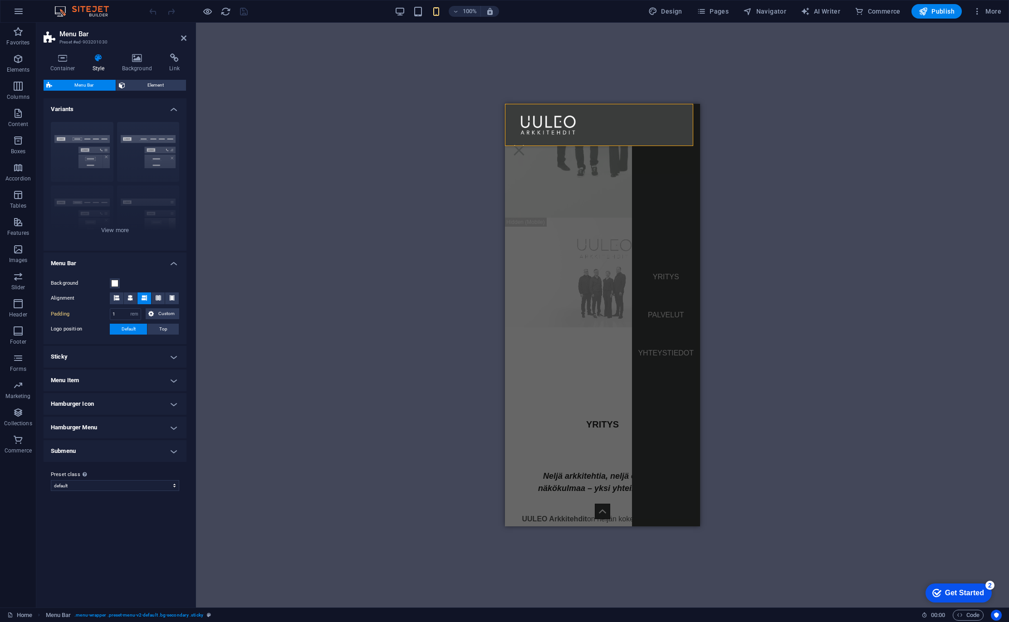
click at [128, 401] on h4 "Hamburger Icon" at bounding box center [115, 404] width 143 height 22
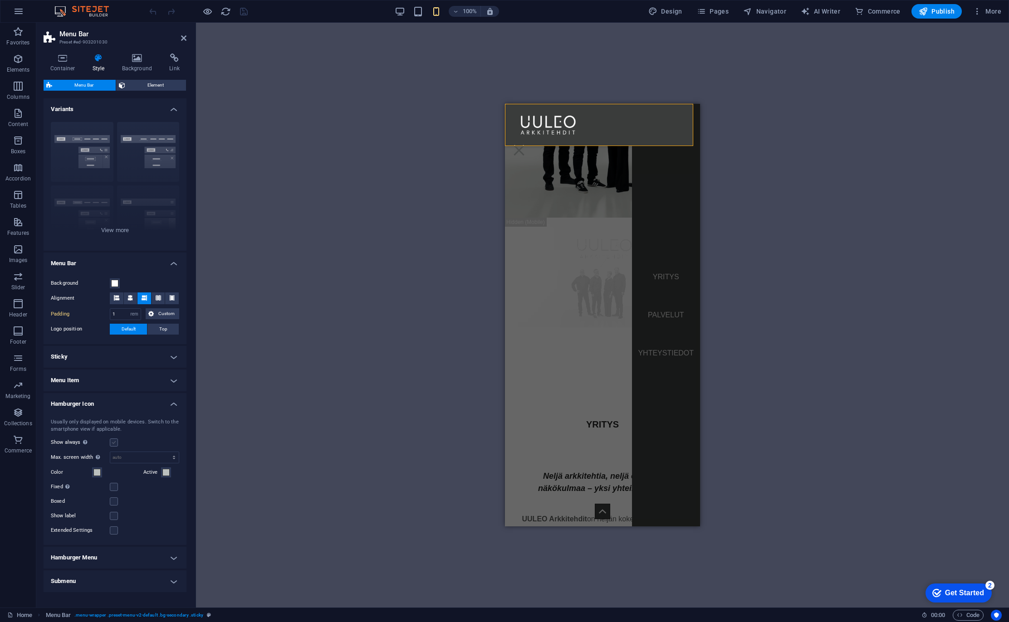
click at [113, 441] on label at bounding box center [114, 443] width 8 height 8
click at [0, 0] on input "Show always Shows the trigger for all viewports." at bounding box center [0, 0] width 0 height 0
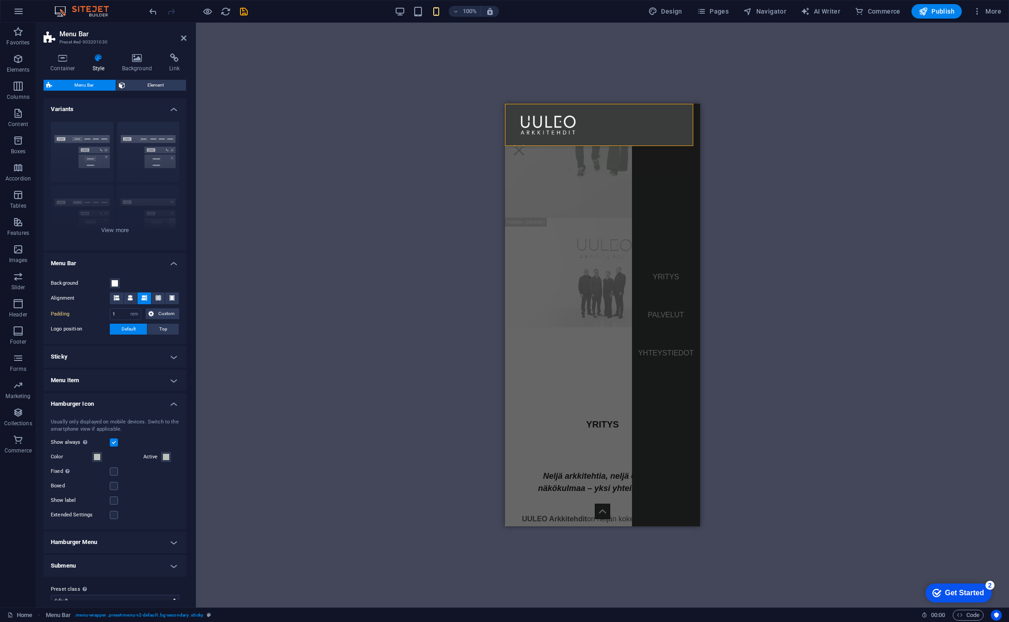
click at [119, 471] on div "Fixed Positions the trigger in a fixed state so that it is constantly in the vi…" at bounding box center [115, 471] width 128 height 11
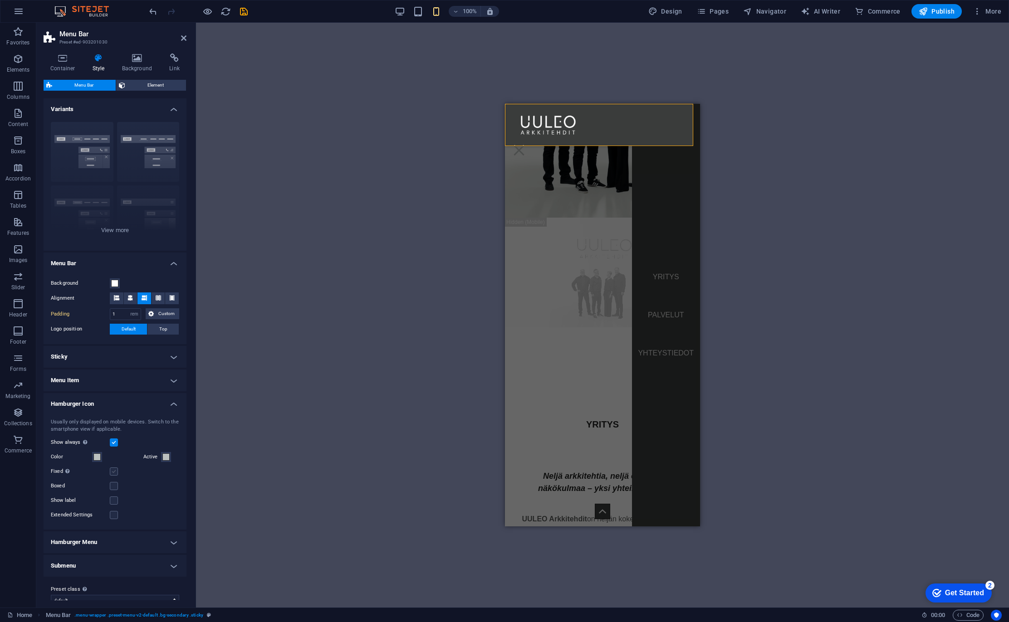
click at [117, 471] on div "Fixed Positions the trigger in a fixed state so that it is constantly in the vi…" at bounding box center [115, 471] width 128 height 11
click at [117, 471] on label at bounding box center [114, 472] width 8 height 8
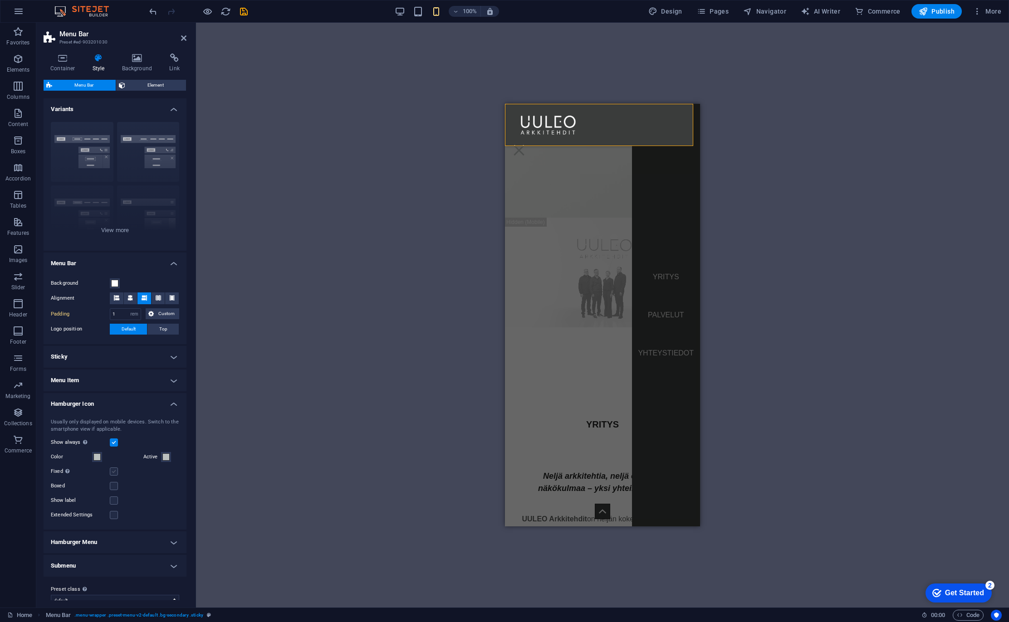
click at [0, 0] on input "Fixed Positions the trigger in a fixed state so that it is constantly in the vi…" at bounding box center [0, 0] width 0 height 0
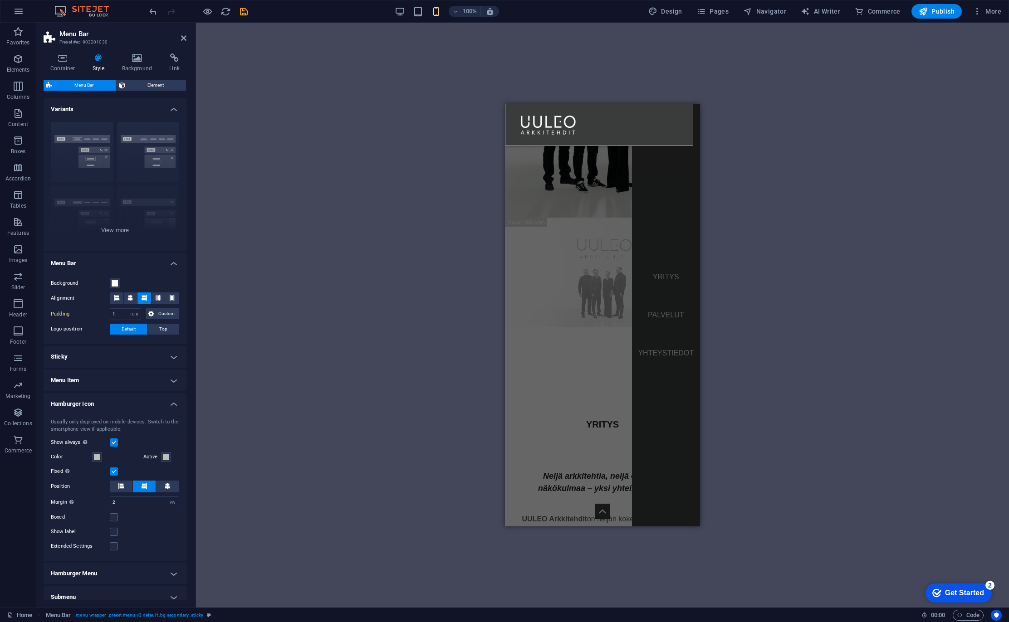
click at [113, 470] on label at bounding box center [114, 472] width 8 height 8
click at [0, 0] on input "Fixed Positions the trigger in a fixed state so that it is constantly in the vi…" at bounding box center [0, 0] width 0 height 0
click at [113, 437] on div "Show always Shows the trigger for all viewports." at bounding box center [115, 442] width 128 height 11
click at [114, 444] on label at bounding box center [114, 443] width 8 height 8
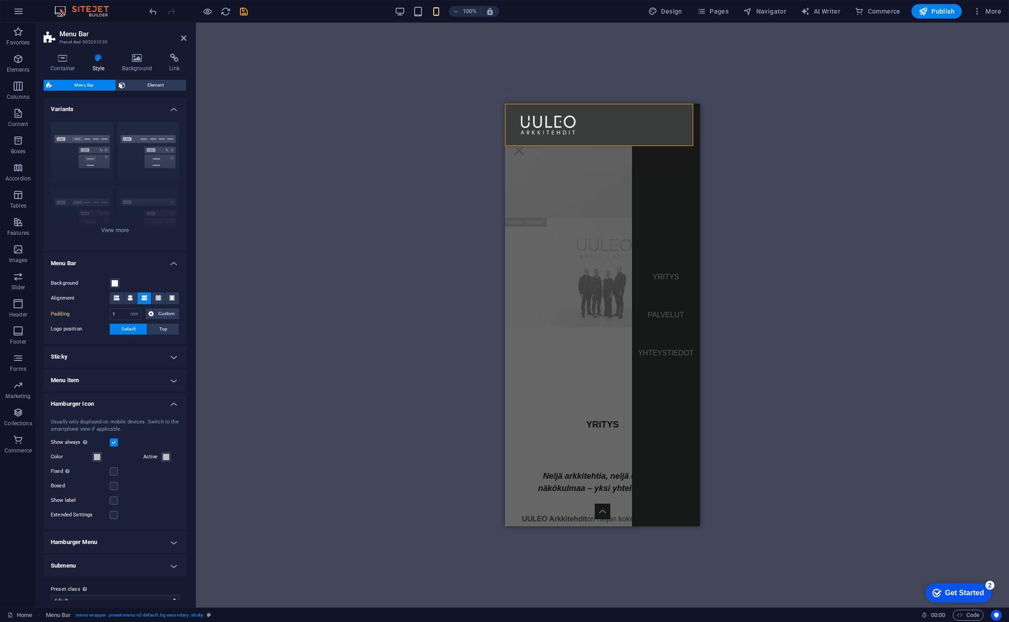
click at [0, 0] on input "Show always Shows the trigger for all viewports." at bounding box center [0, 0] width 0 height 0
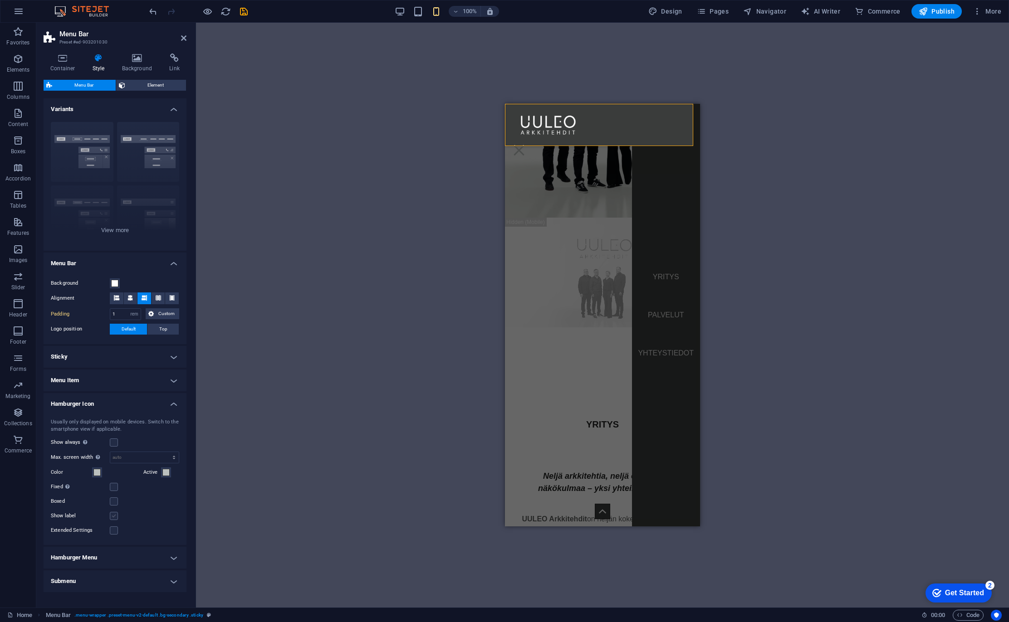
click at [115, 514] on label at bounding box center [114, 516] width 8 height 8
click at [0, 0] on input "Show label" at bounding box center [0, 0] width 0 height 0
click at [115, 514] on label at bounding box center [114, 516] width 8 height 8
click at [0, 0] on input "Show label" at bounding box center [0, 0] width 0 height 0
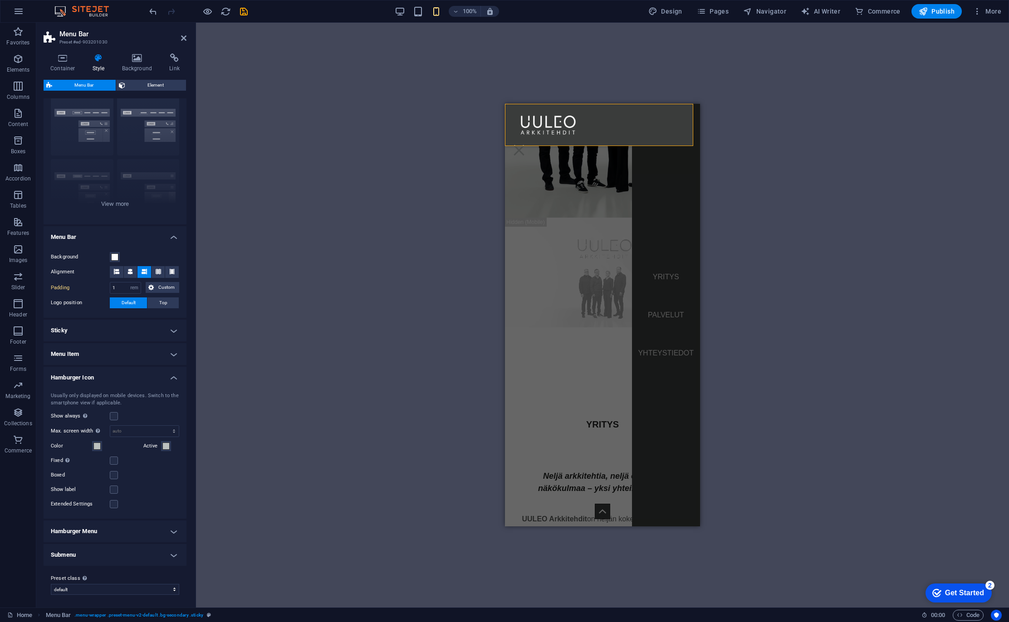
scroll to position [27, 0]
click at [123, 528] on h4 "Hamburger Menu" at bounding box center [115, 531] width 143 height 22
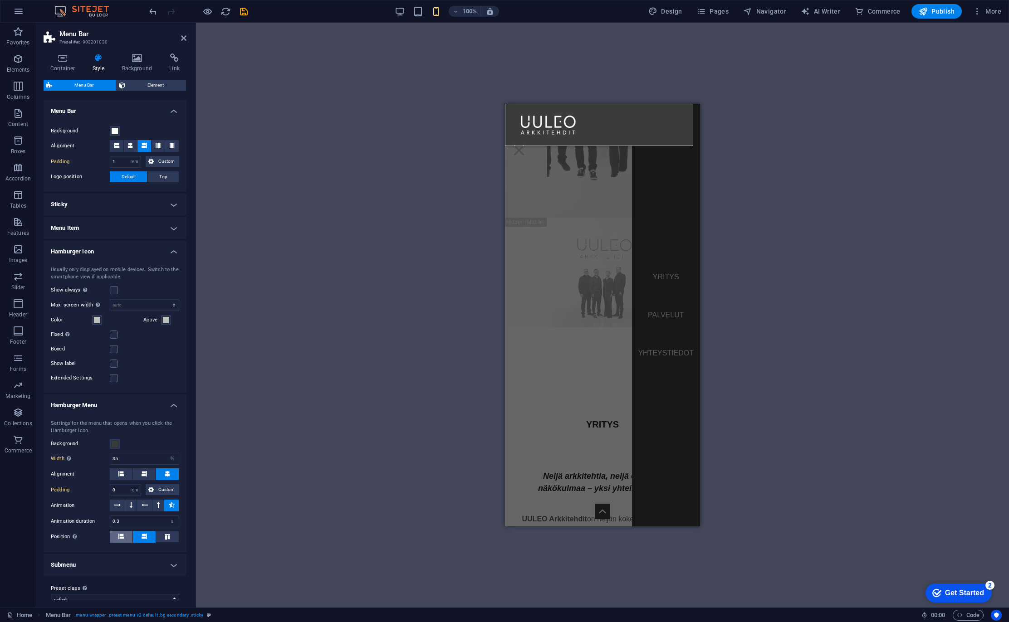
scroll to position [162, 0]
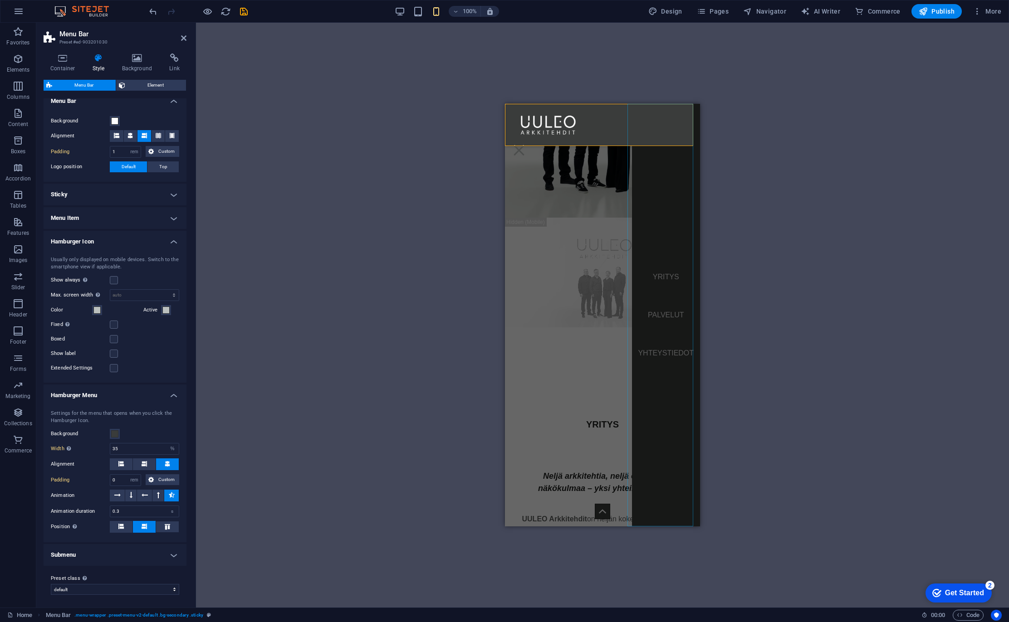
click at [642, 181] on nav "YRITYS PALVELUT YHTEYSTIEDOT" at bounding box center [666, 315] width 68 height 423
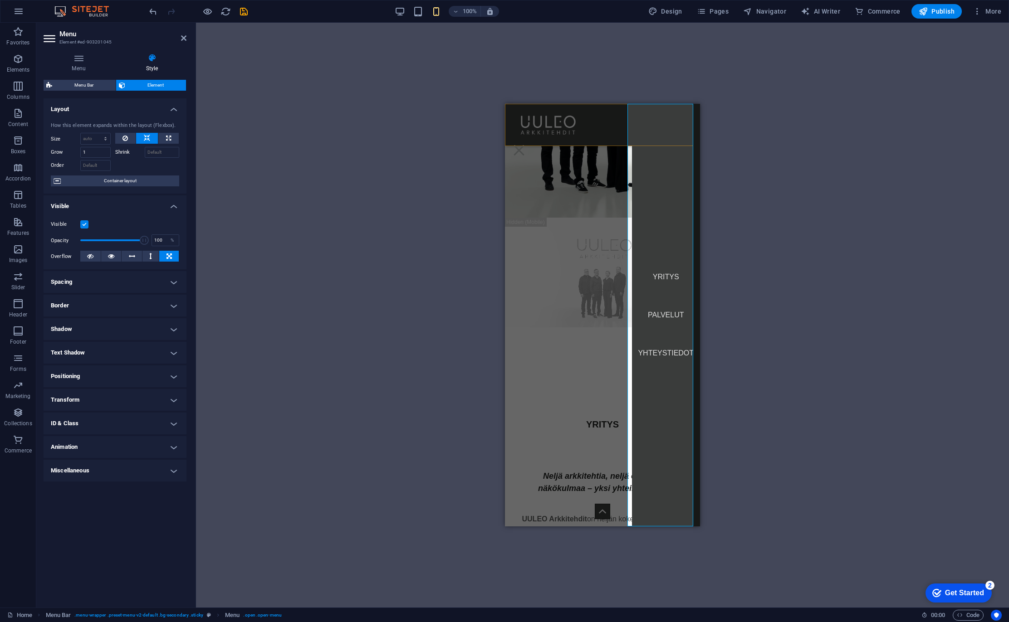
click at [603, 133] on div "Menu YRITYS PALVELUT YHTEYSTIEDOT" at bounding box center [602, 125] width 195 height 42
select select "rem"
select select "%"
select select "rem"
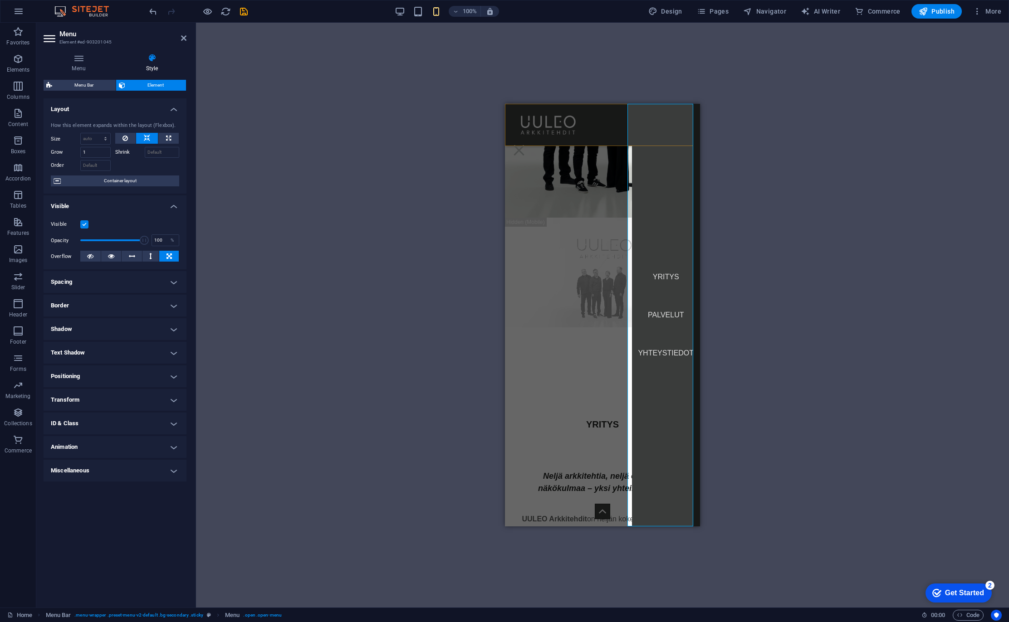
select select "preset-menu-v2-default"
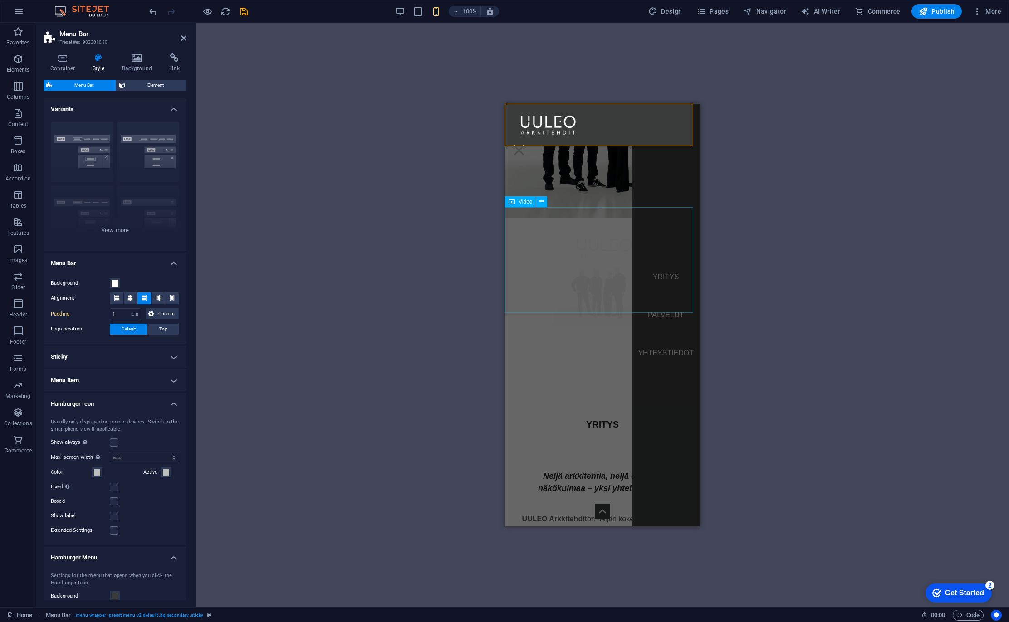
click at [610, 218] on figure at bounding box center [602, 273] width 195 height 110
select select "%"
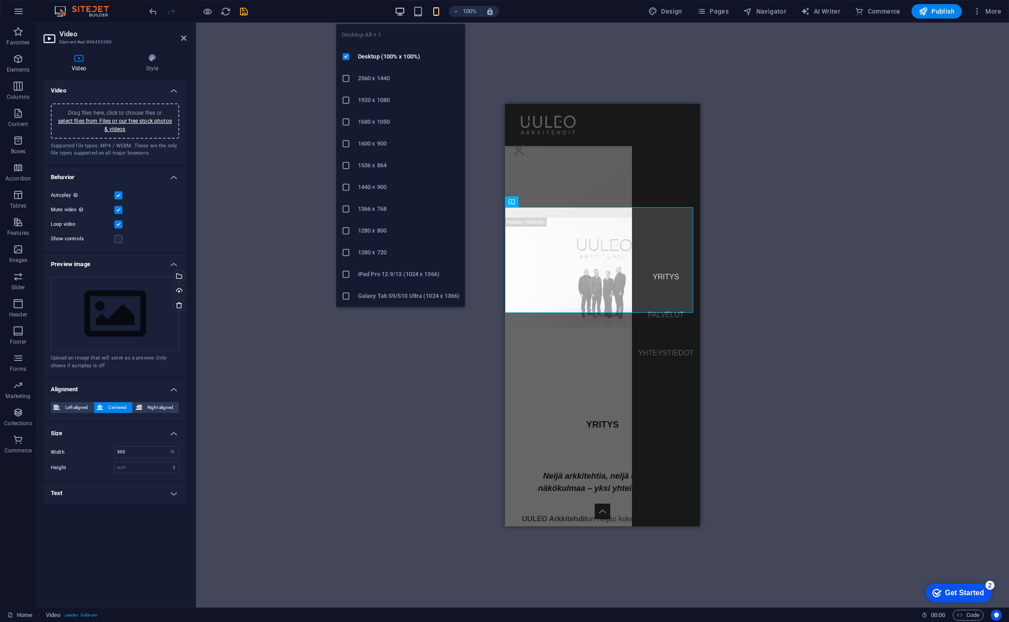
click at [405, 11] on icon "button" at bounding box center [400, 11] width 10 height 10
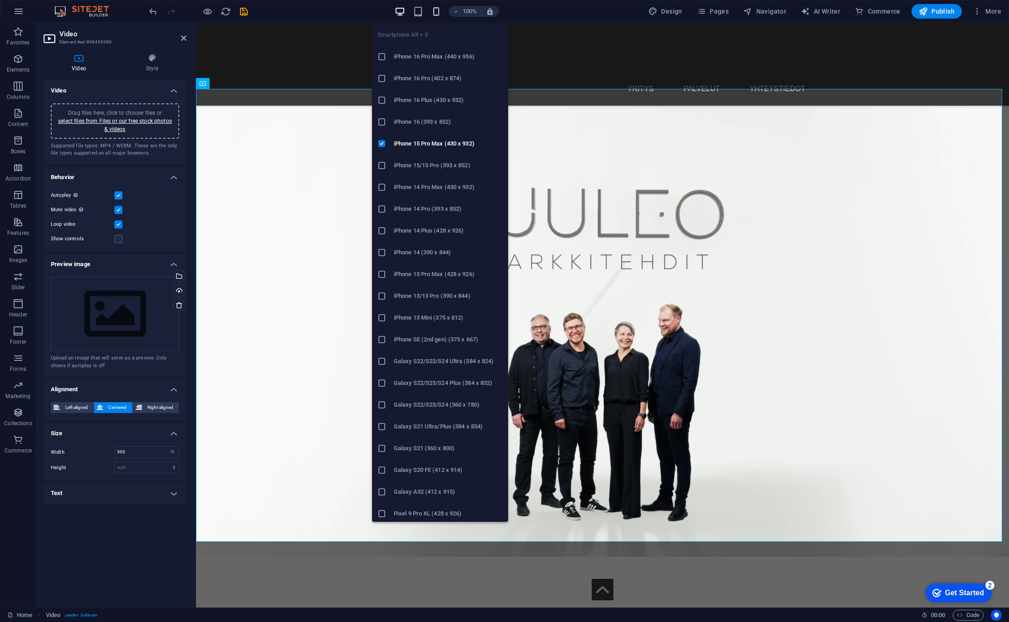
click at [438, 9] on icon "button" at bounding box center [436, 11] width 10 height 10
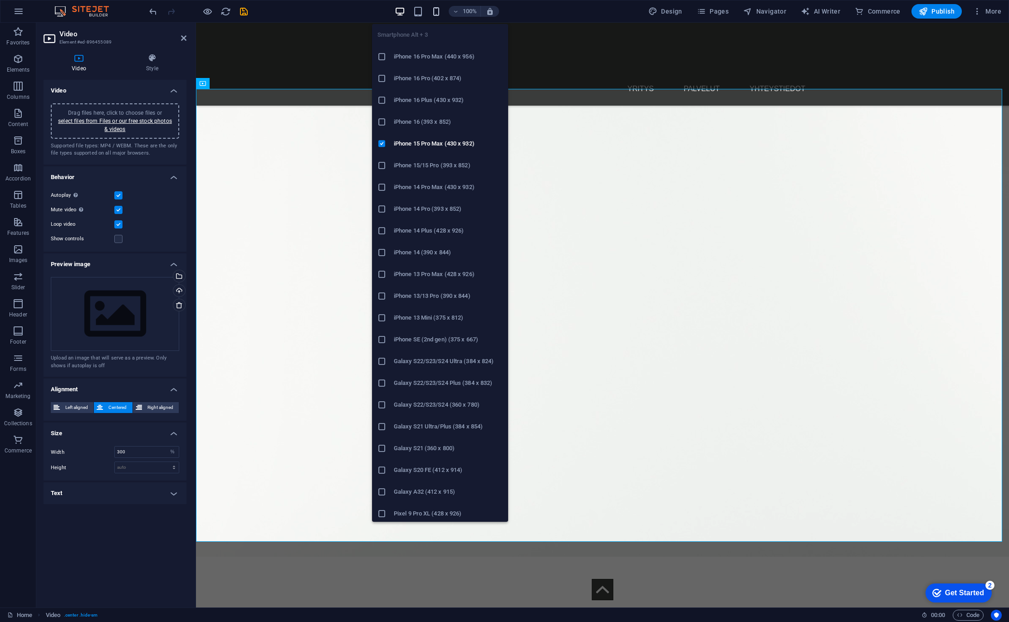
scroll to position [180, 0]
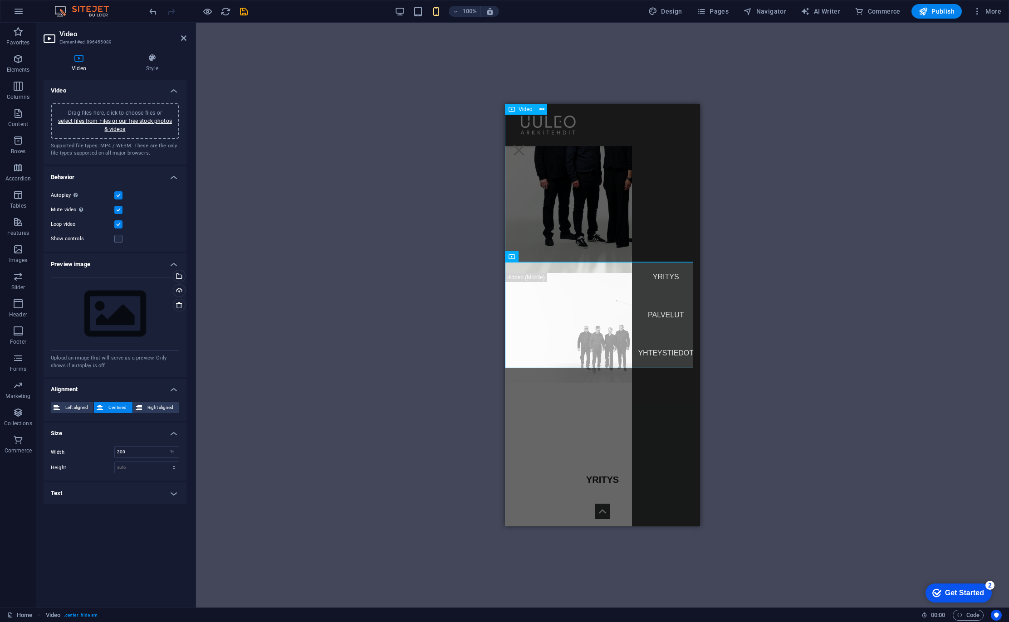
click at [551, 179] on figure at bounding box center [602, 98] width 195 height 349
select select "%"
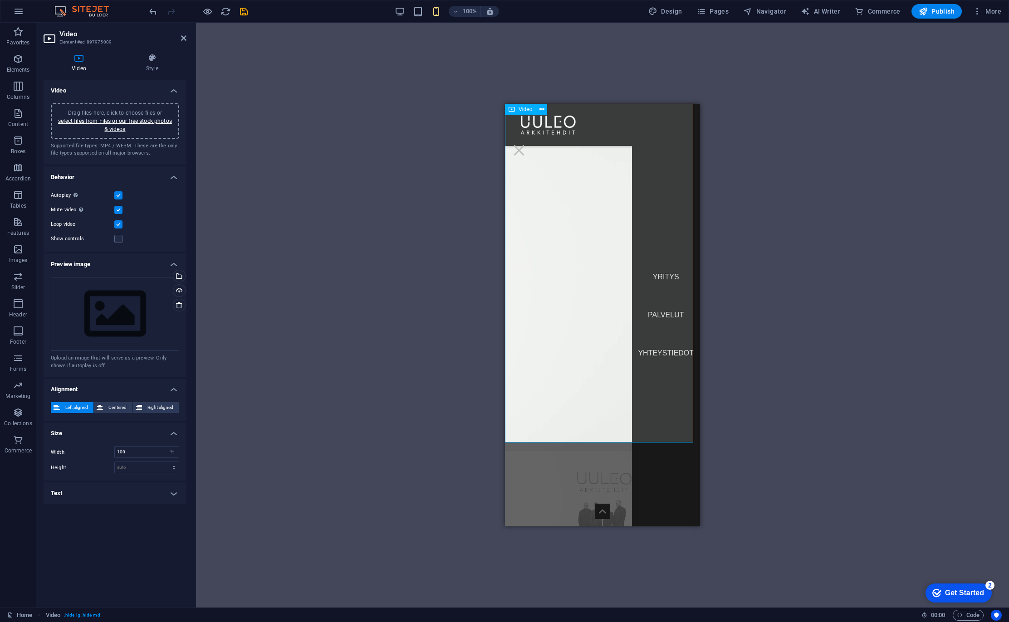
scroll to position [0, 0]
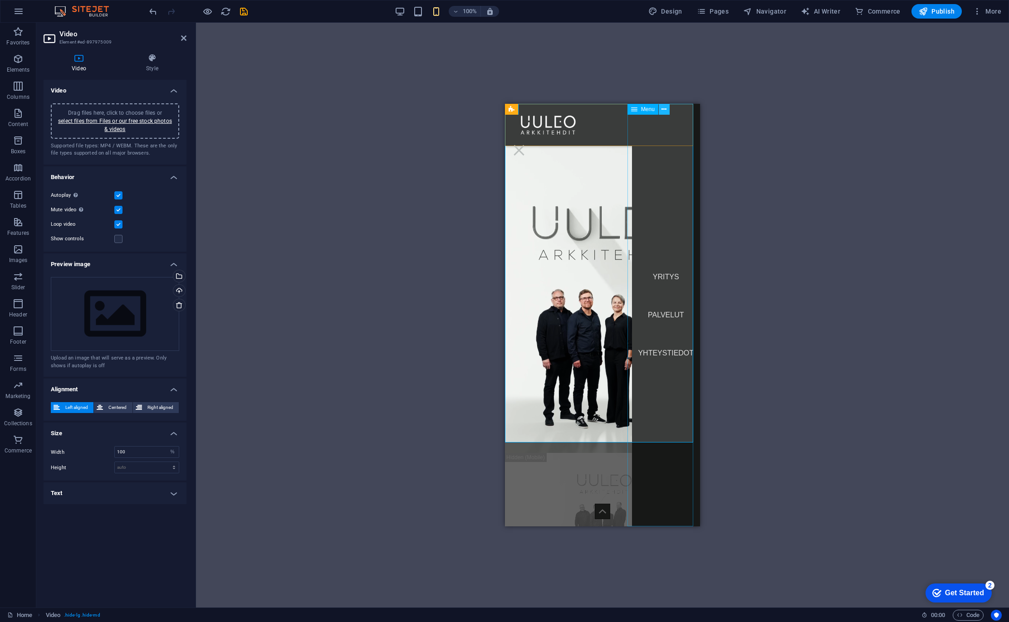
click at [664, 107] on icon at bounding box center [663, 110] width 5 height 10
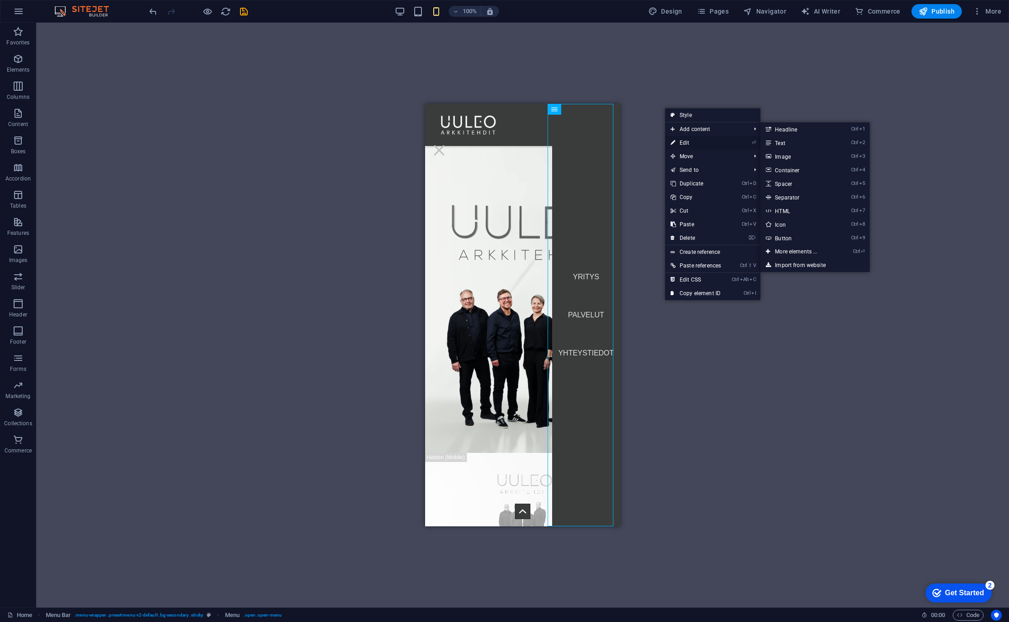
click at [684, 143] on link "⏎ Edit" at bounding box center [695, 143] width 61 height 14
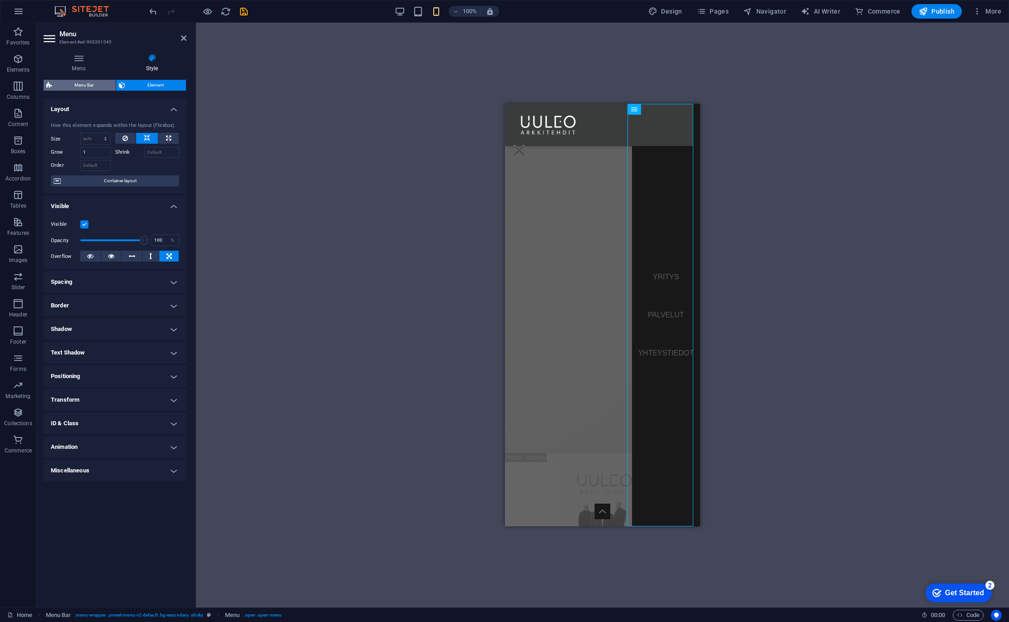
click at [81, 85] on span "Menu Bar" at bounding box center [84, 85] width 58 height 11
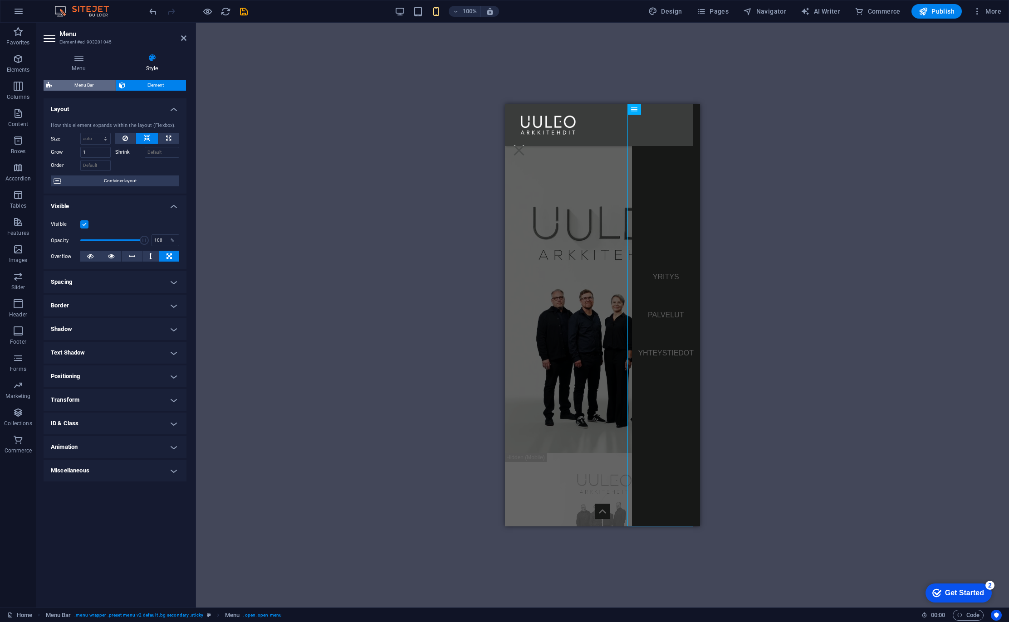
select select "rem"
select select "%"
select select "rem"
select select "preset-menu-v2-default"
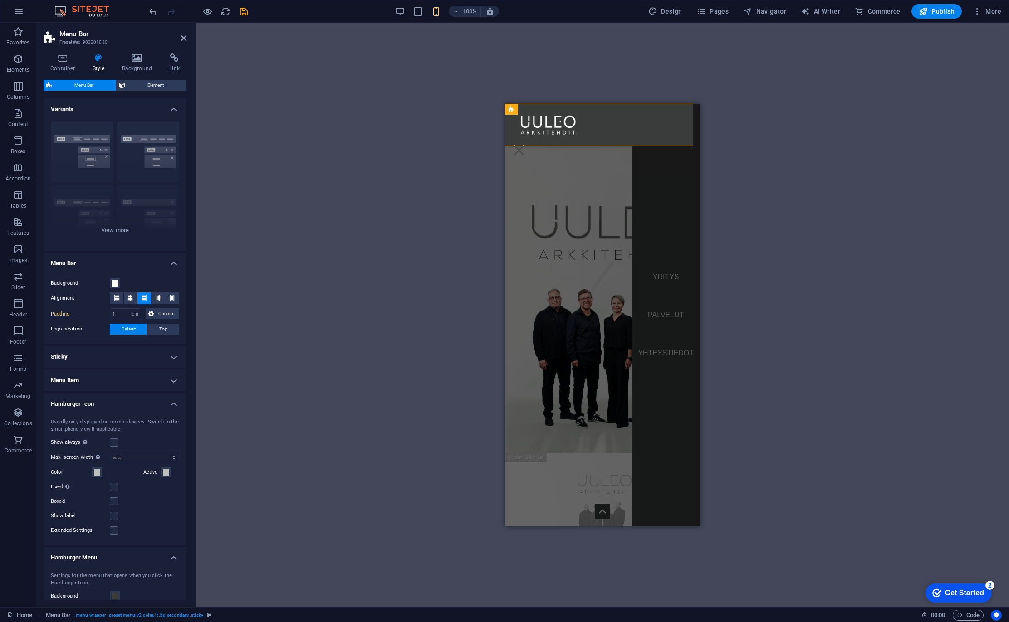
click at [130, 376] on h4 "Menu Item" at bounding box center [115, 381] width 143 height 22
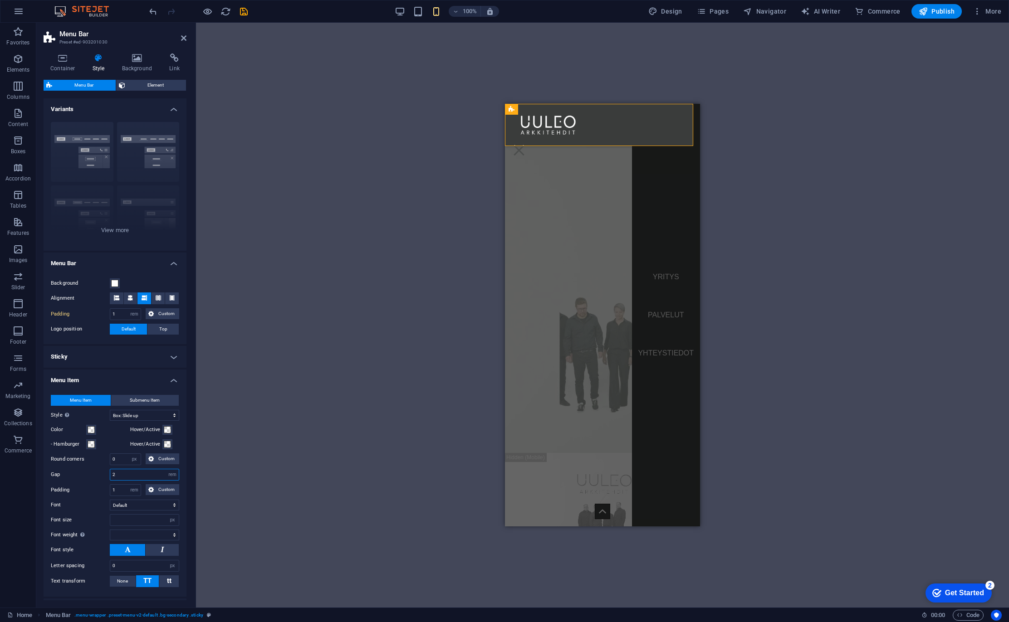
click at [128, 471] on input "2" at bounding box center [144, 474] width 68 height 11
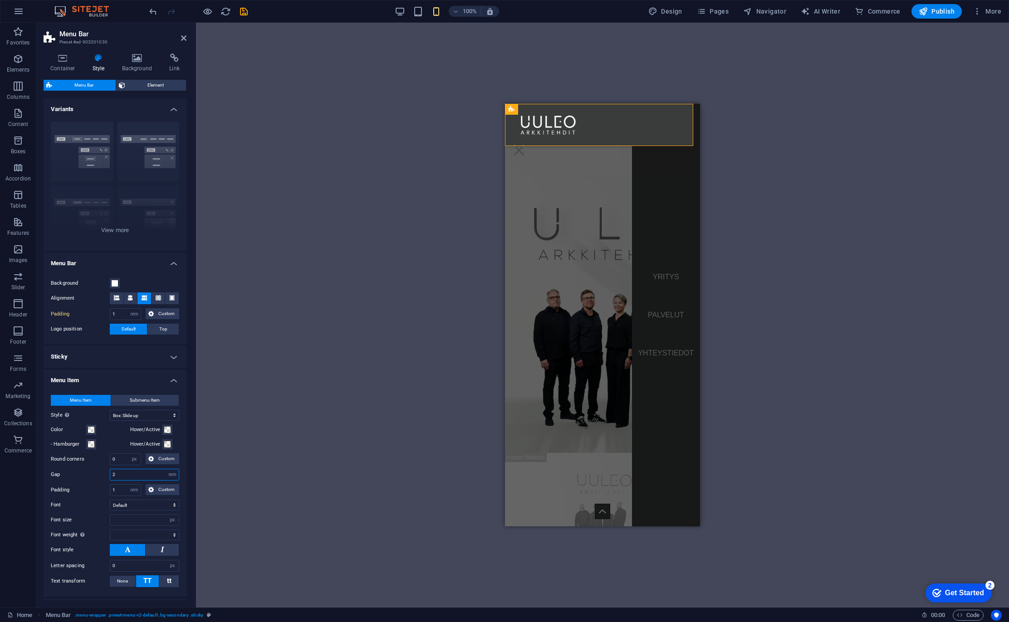
click at [128, 471] on input "2" at bounding box center [144, 474] width 68 height 11
type input "1"
select select
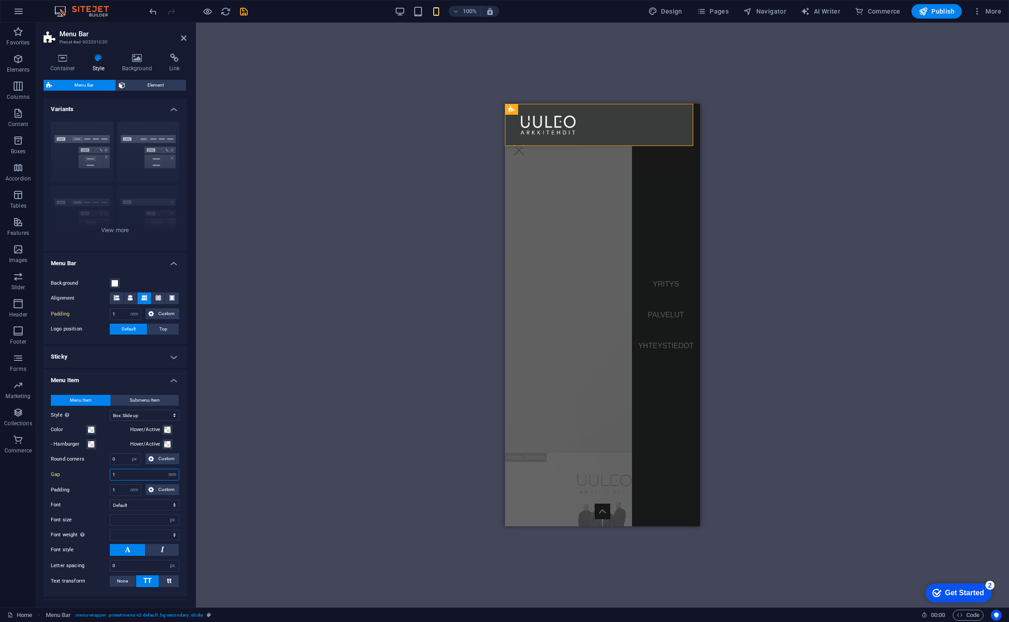
click at [132, 471] on input "1" at bounding box center [144, 474] width 68 height 11
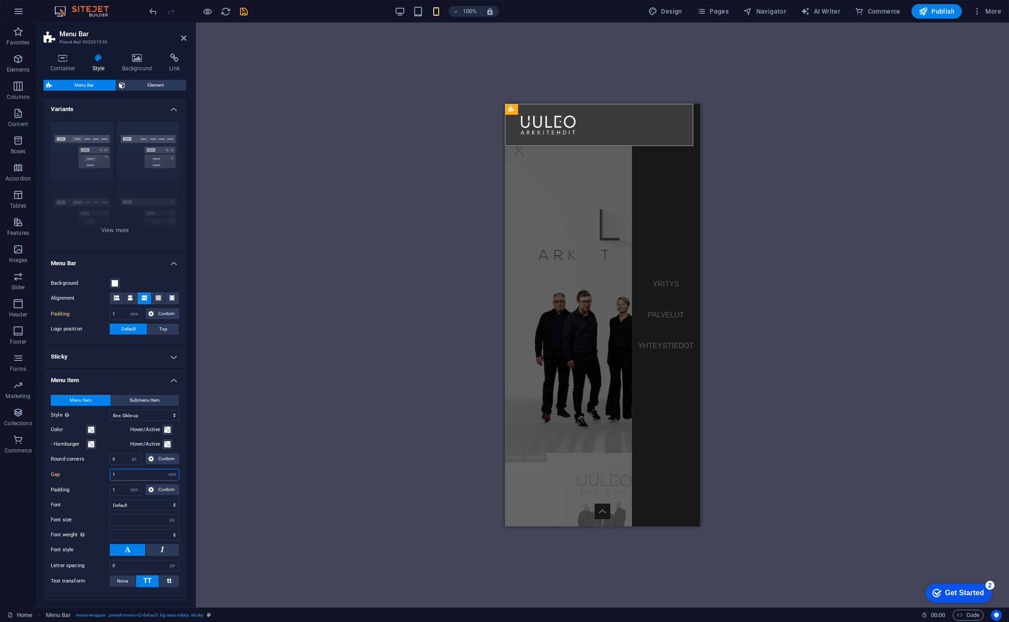
click at [132, 471] on input "1" at bounding box center [144, 474] width 68 height 11
type input "2"
select select
click at [92, 380] on h4 "Menu Item" at bounding box center [115, 378] width 143 height 16
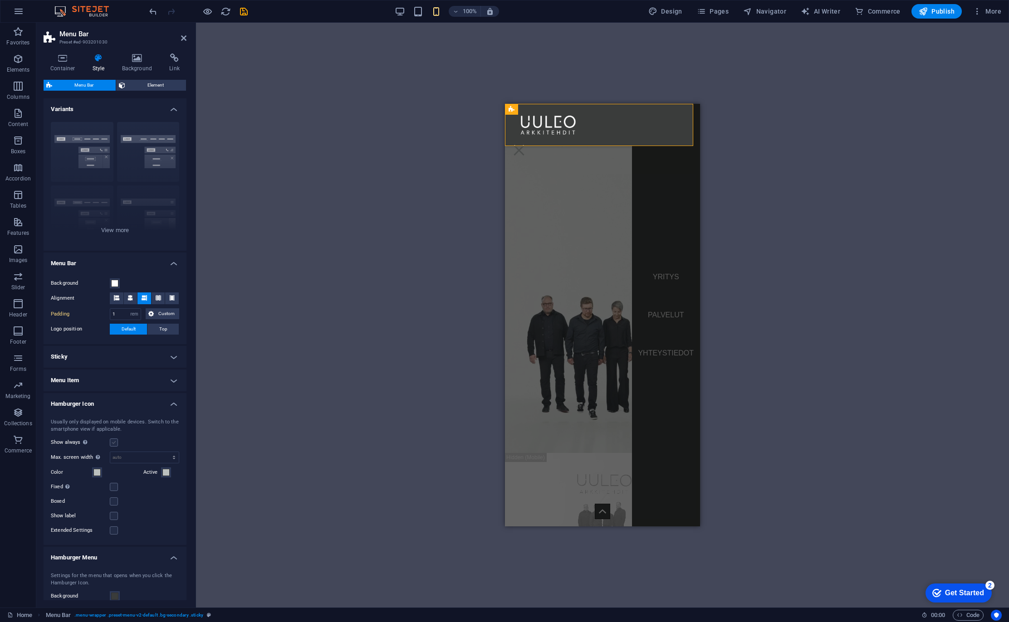
click at [114, 439] on label at bounding box center [114, 443] width 8 height 8
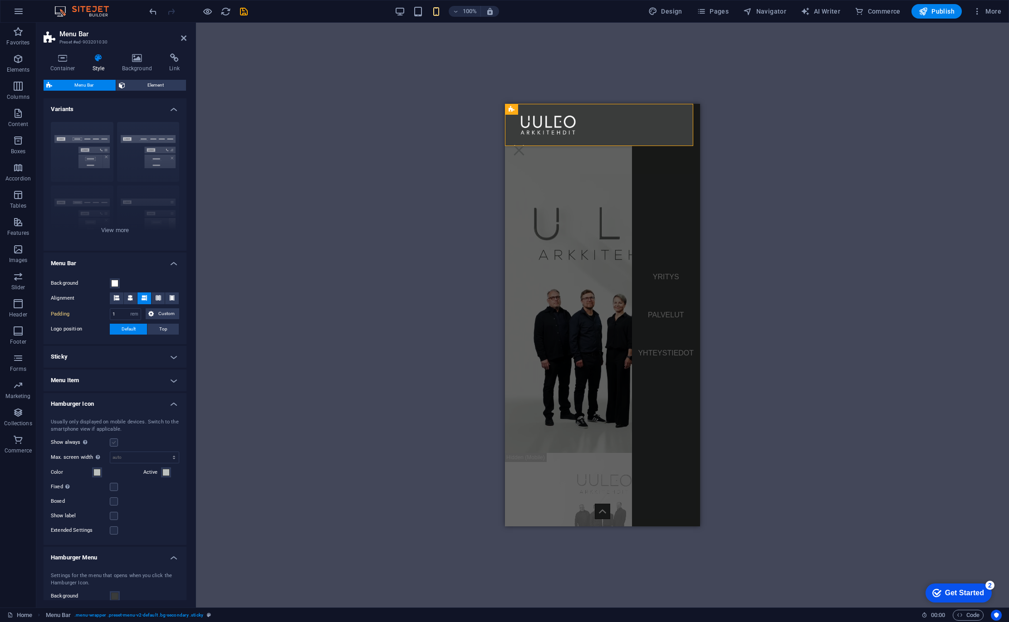
click at [0, 0] on input "Show always Shows the trigger for all viewports." at bounding box center [0, 0] width 0 height 0
click at [246, 14] on icon "save" at bounding box center [244, 11] width 10 height 10
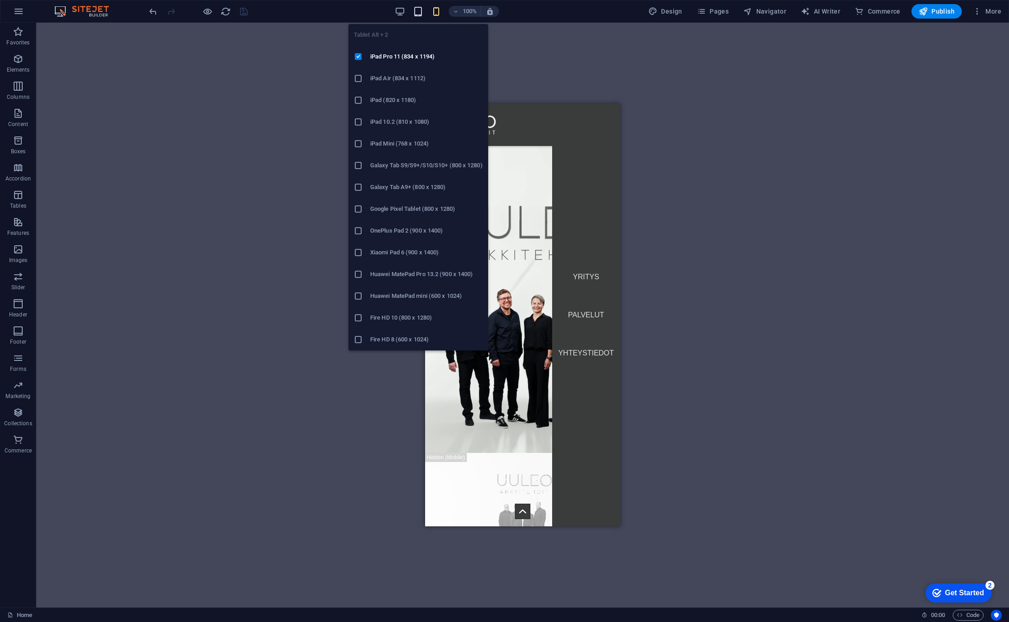
click at [418, 9] on icon "button" at bounding box center [418, 11] width 10 height 10
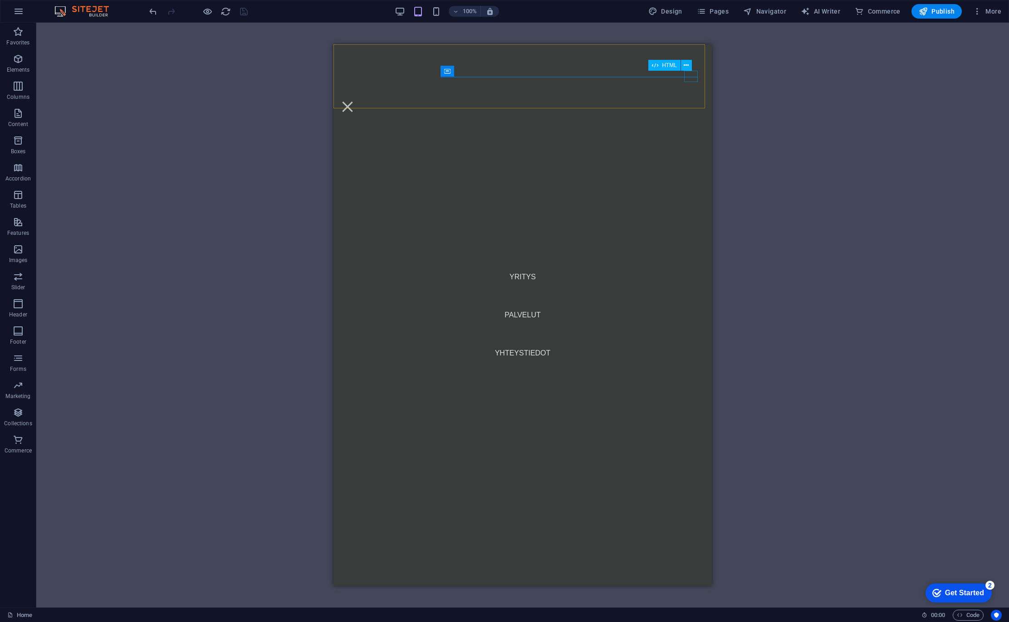
click at [354, 101] on div "Menu" at bounding box center [348, 106] width 14 height 11
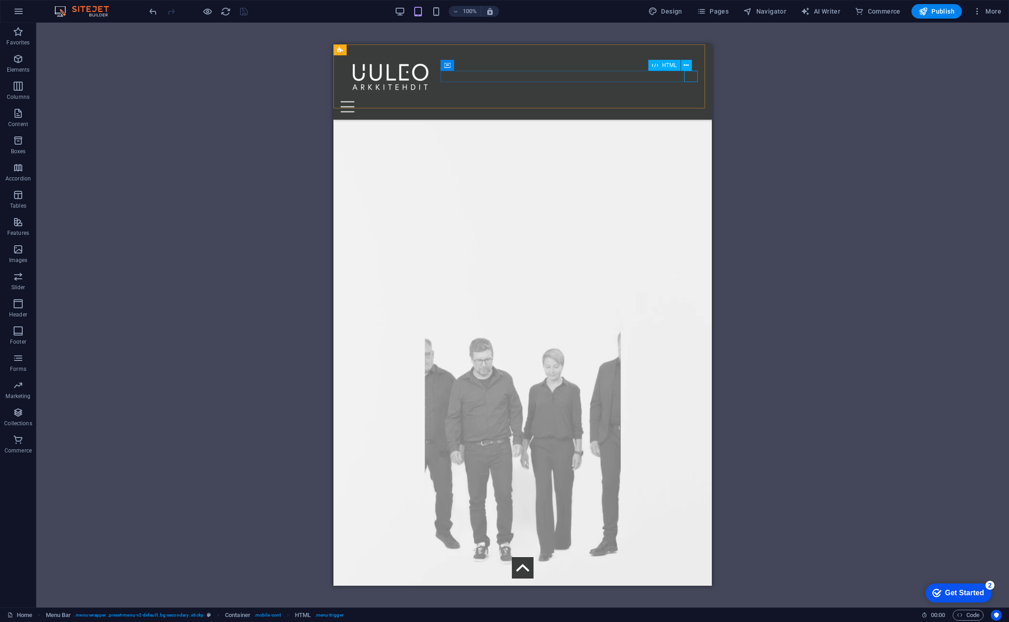
click at [691, 101] on div "Menu" at bounding box center [523, 106] width 364 height 11
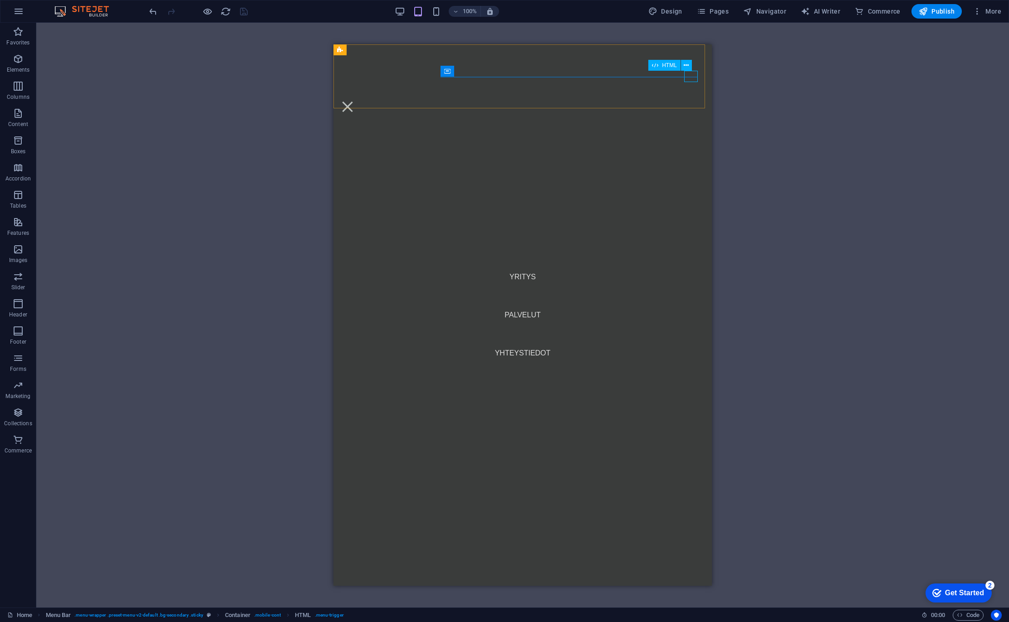
click at [354, 101] on div "Menu" at bounding box center [348, 106] width 14 height 11
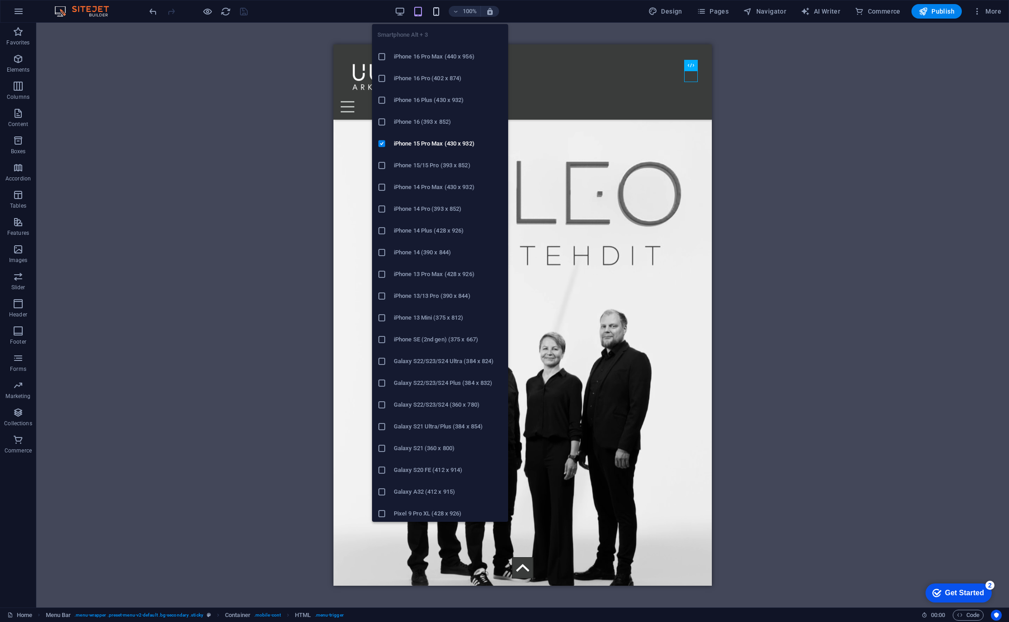
click at [436, 15] on icon "button" at bounding box center [436, 11] width 10 height 10
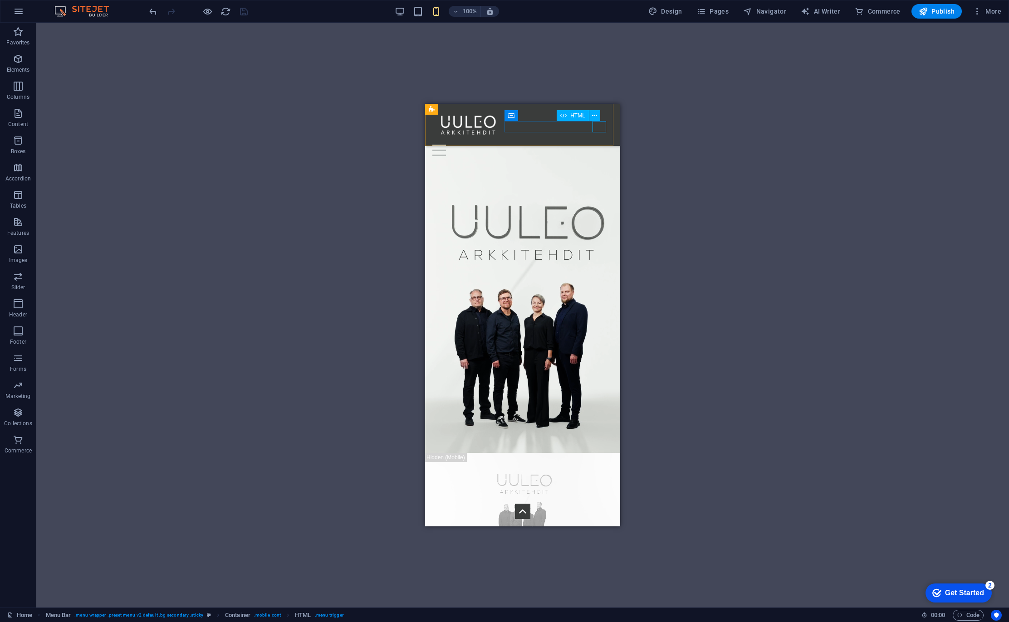
click at [601, 145] on div "Menu" at bounding box center [522, 150] width 181 height 11
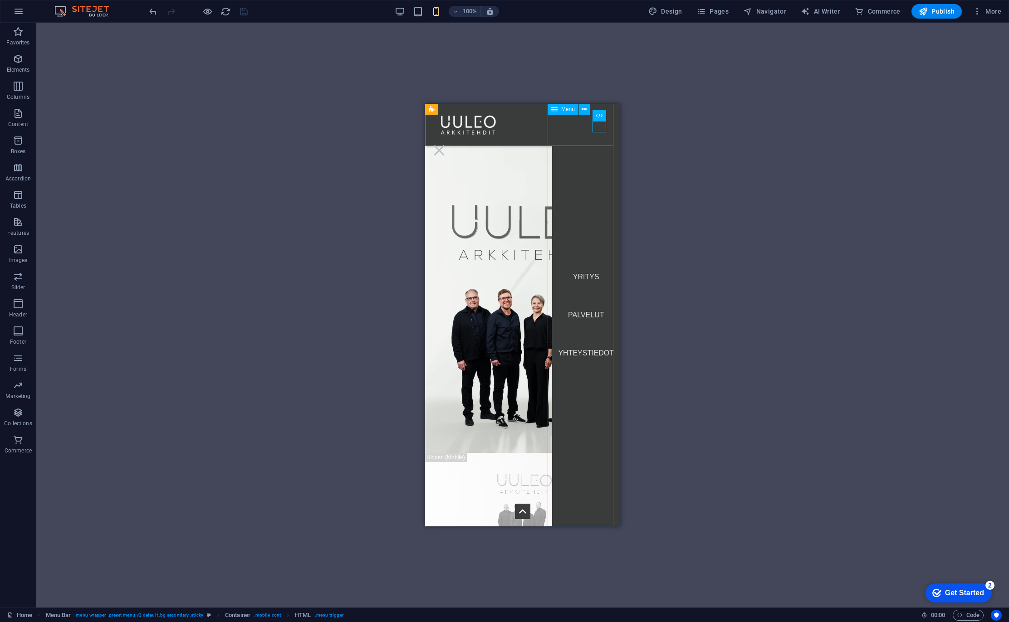
click at [601, 128] on nav "YRITYS PALVELUT YHTEYSTIEDOT" at bounding box center [586, 315] width 68 height 423
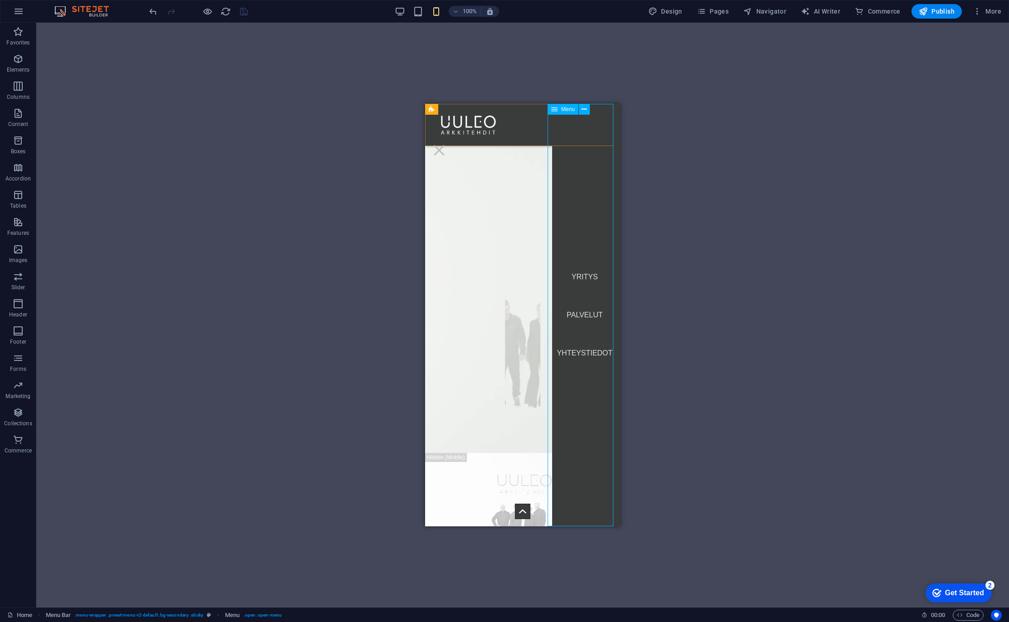
click at [589, 121] on nav "YRITYS PALVELUT YHTEYSTIEDOT" at bounding box center [586, 315] width 68 height 423
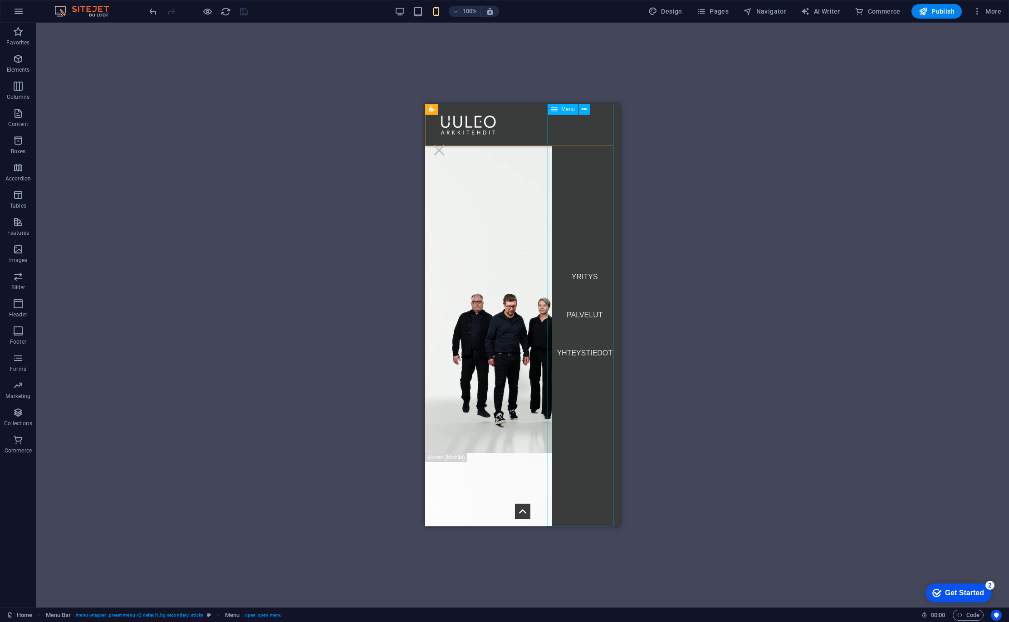
click at [589, 121] on nav "YRITYS PALVELUT YHTEYSTIEDOT" at bounding box center [586, 315] width 68 height 423
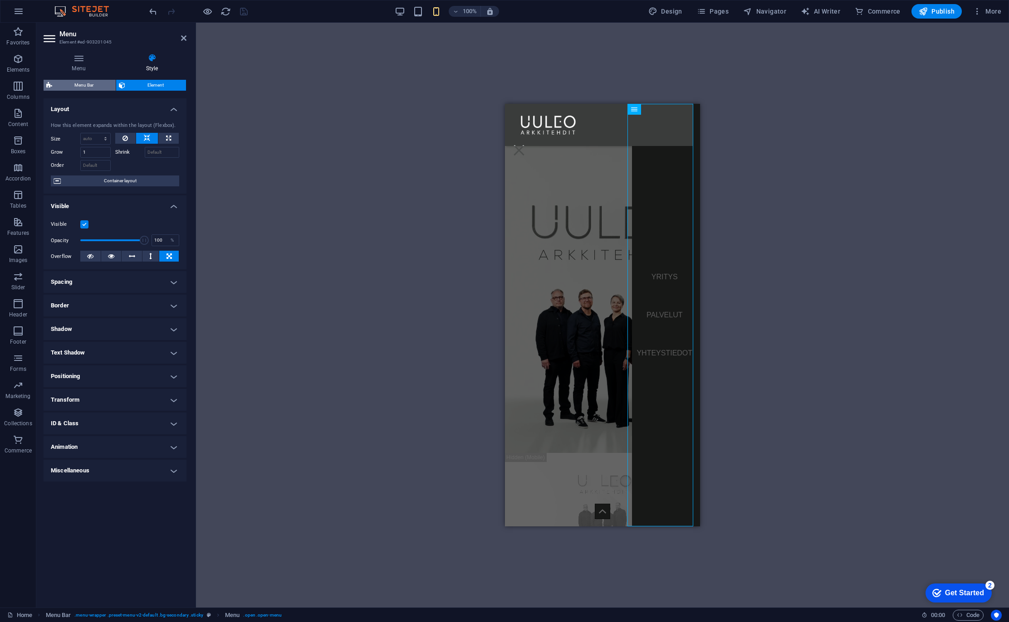
click at [87, 88] on span "Menu Bar" at bounding box center [84, 85] width 58 height 11
select select "rem"
select select "%"
select select "rem"
select select "preset-menu-v2-default"
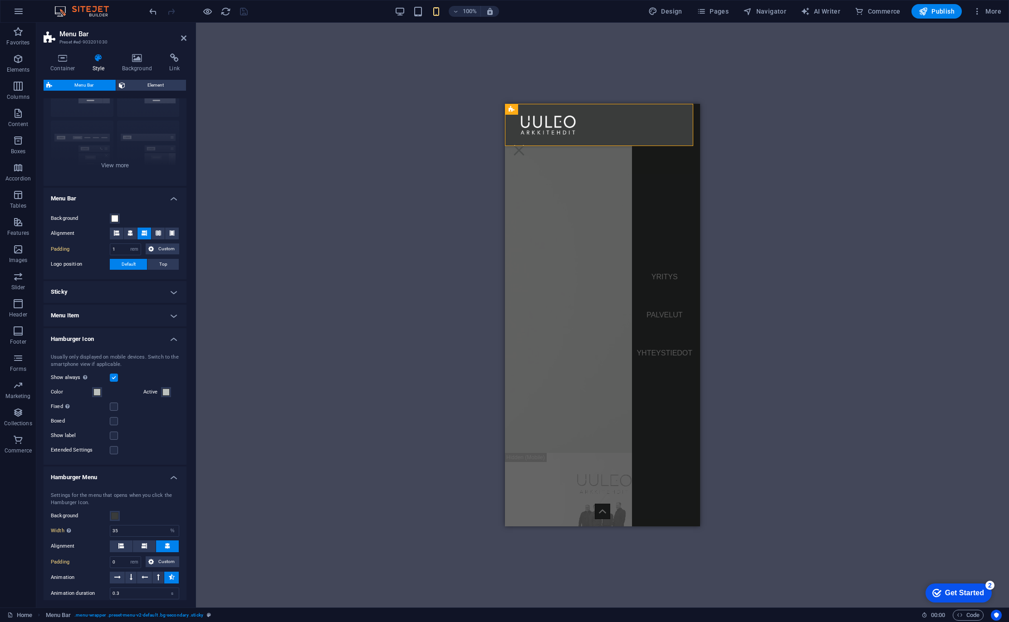
scroll to position [91, 0]
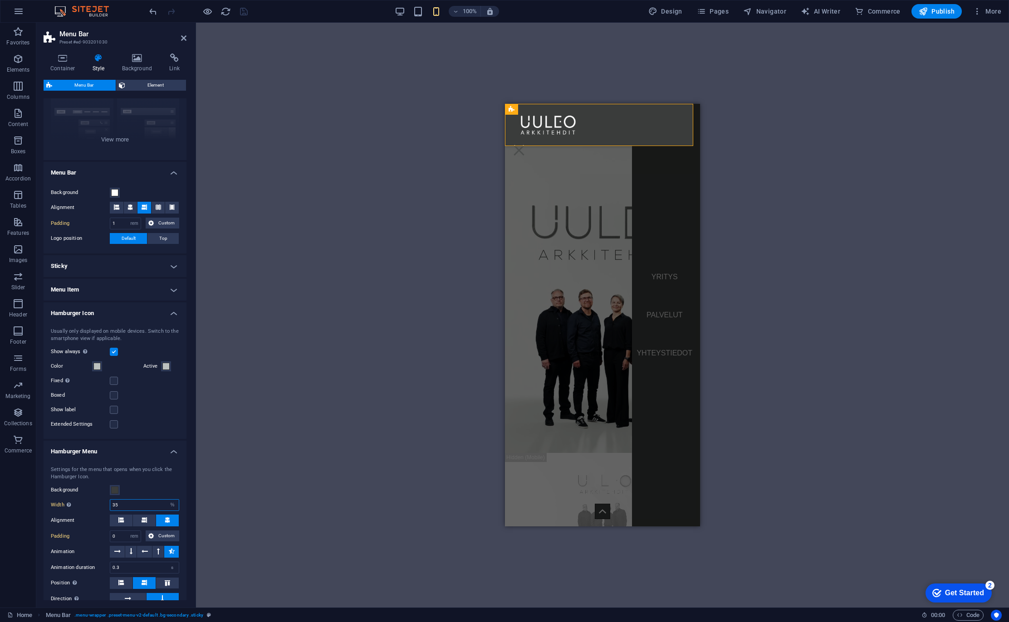
click at [129, 502] on input "35" at bounding box center [144, 505] width 68 height 11
type input "50"
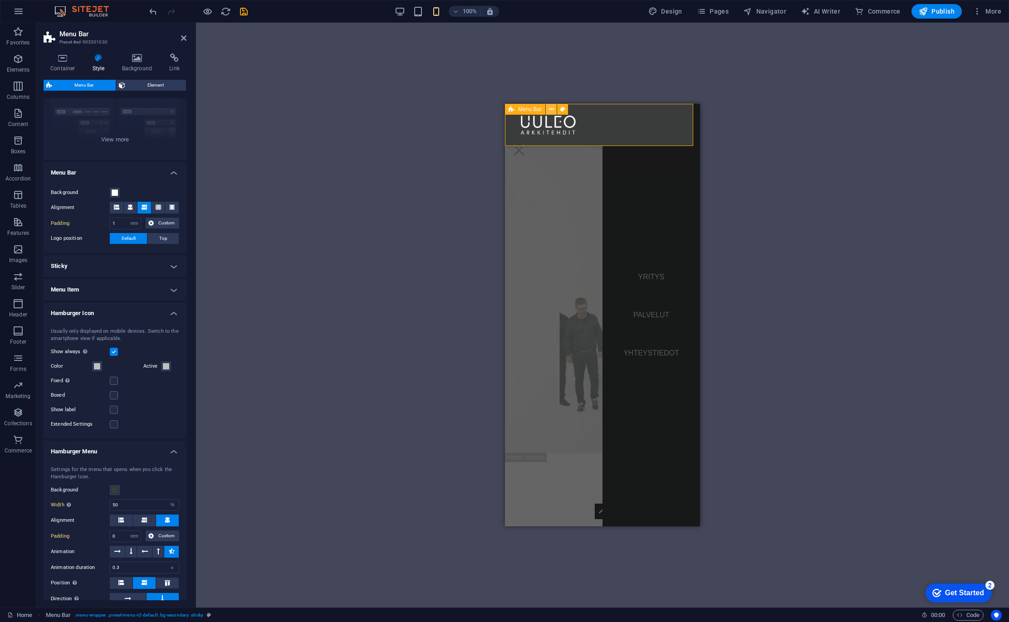
click at [550, 107] on icon at bounding box center [551, 110] width 5 height 10
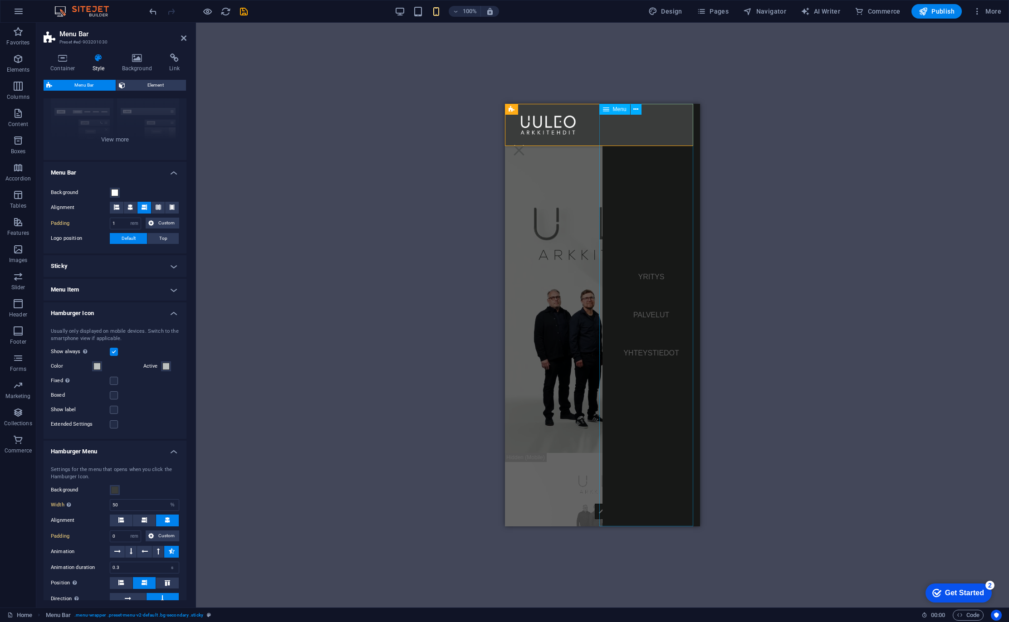
click at [616, 175] on nav "YRITYS PALVELUT YHTEYSTIEDOT" at bounding box center [651, 315] width 98 height 423
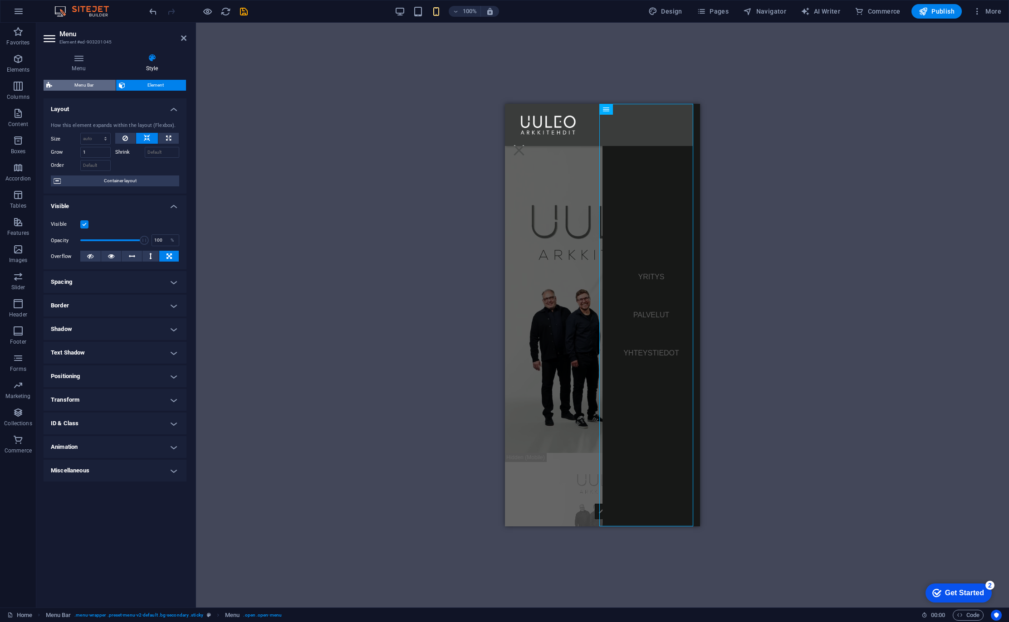
click at [79, 88] on span "Menu Bar" at bounding box center [84, 85] width 58 height 11
select select "rem"
select select "%"
select select "rem"
select select "preset-menu-v2-default"
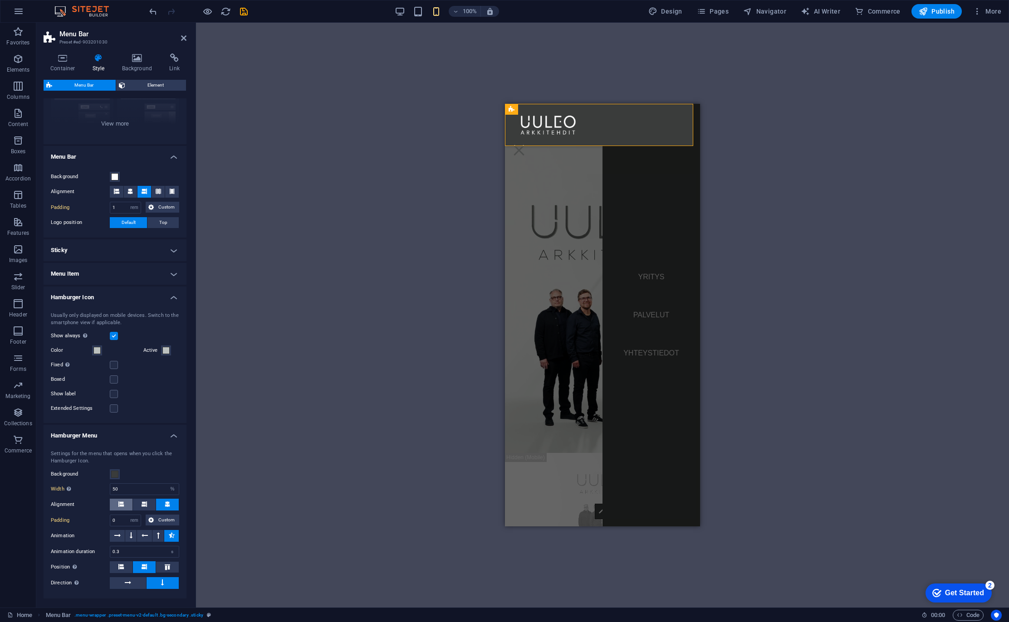
scroll to position [136, 0]
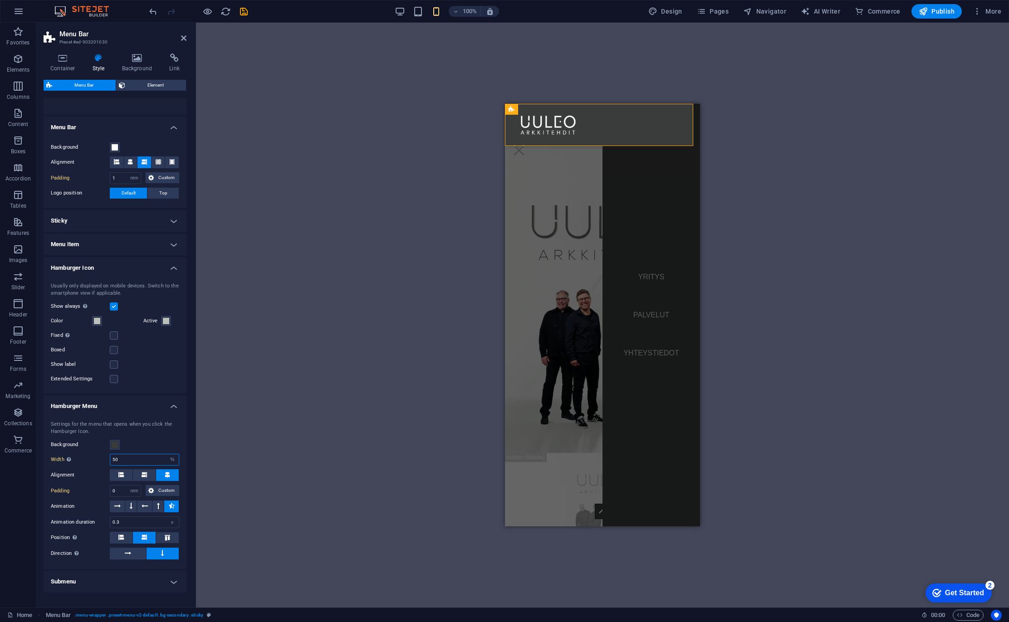
click at [129, 458] on input "50" at bounding box center [144, 459] width 68 height 11
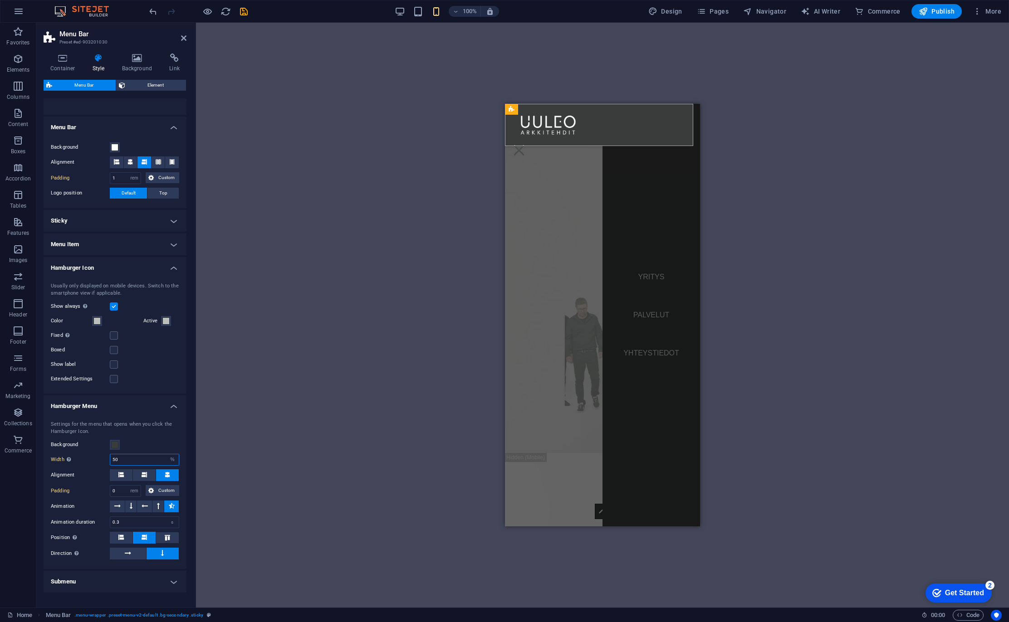
click at [129, 458] on input "50" at bounding box center [144, 459] width 68 height 11
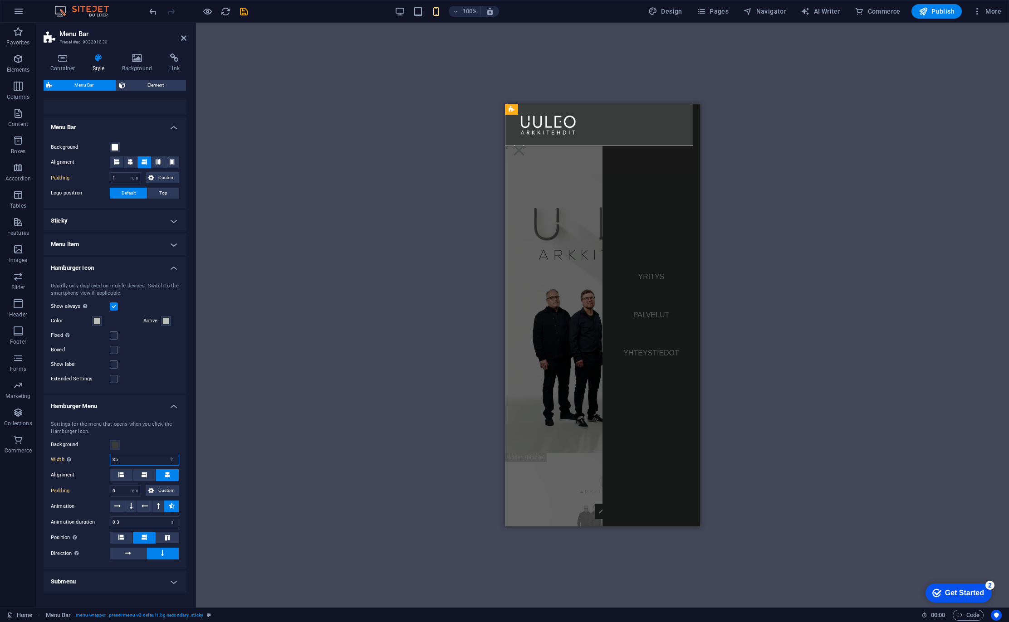
type input "35"
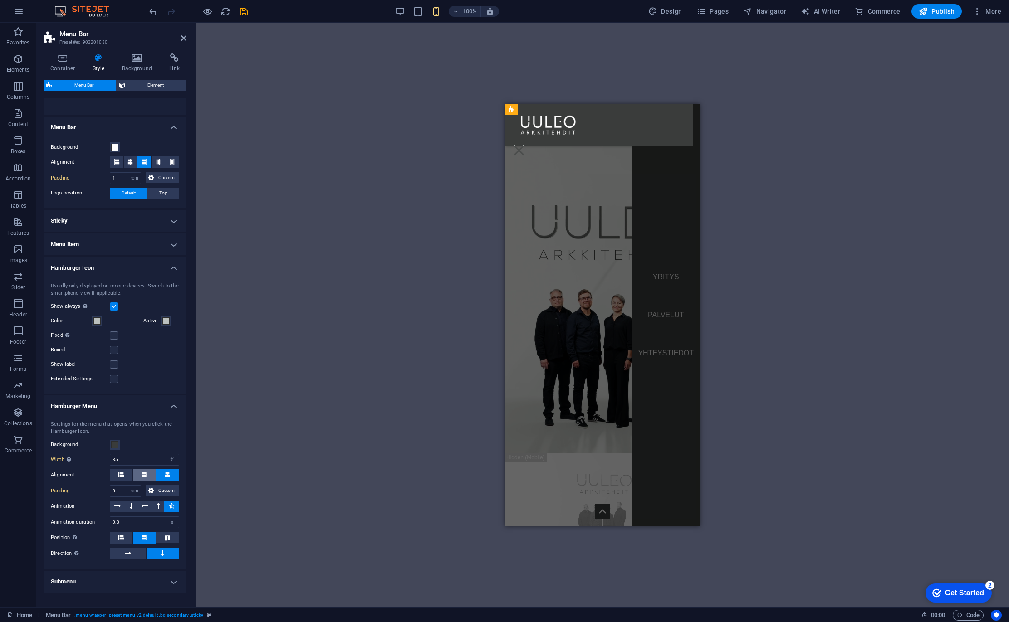
click at [142, 479] on span at bounding box center [144, 475] width 5 height 12
click at [165, 474] on icon at bounding box center [167, 474] width 5 height 5
click at [123, 536] on icon at bounding box center [120, 537] width 5 height 5
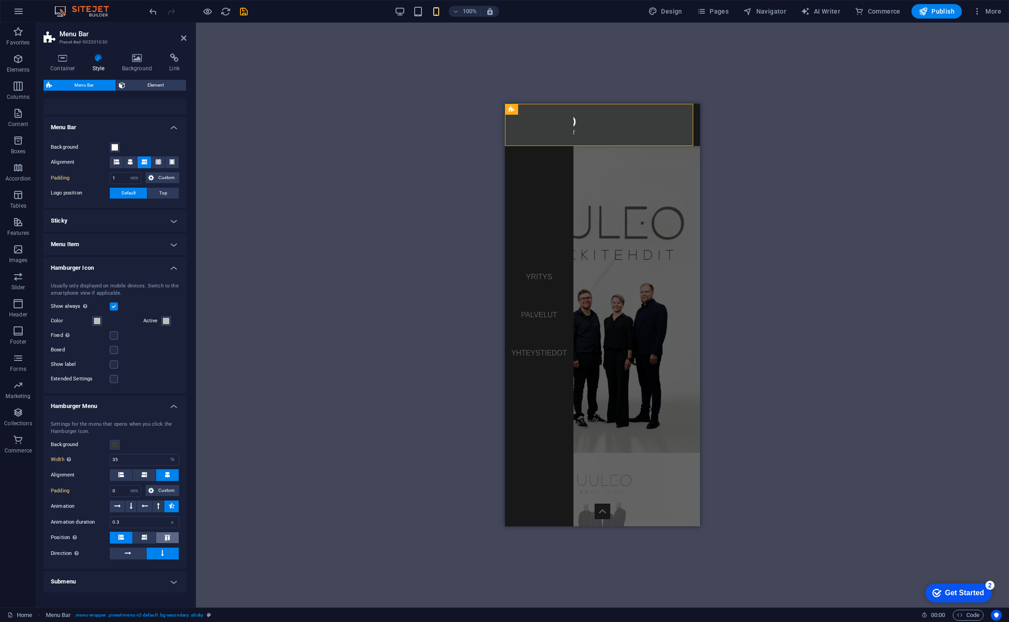
click at [165, 535] on icon at bounding box center [167, 537] width 11 height 5
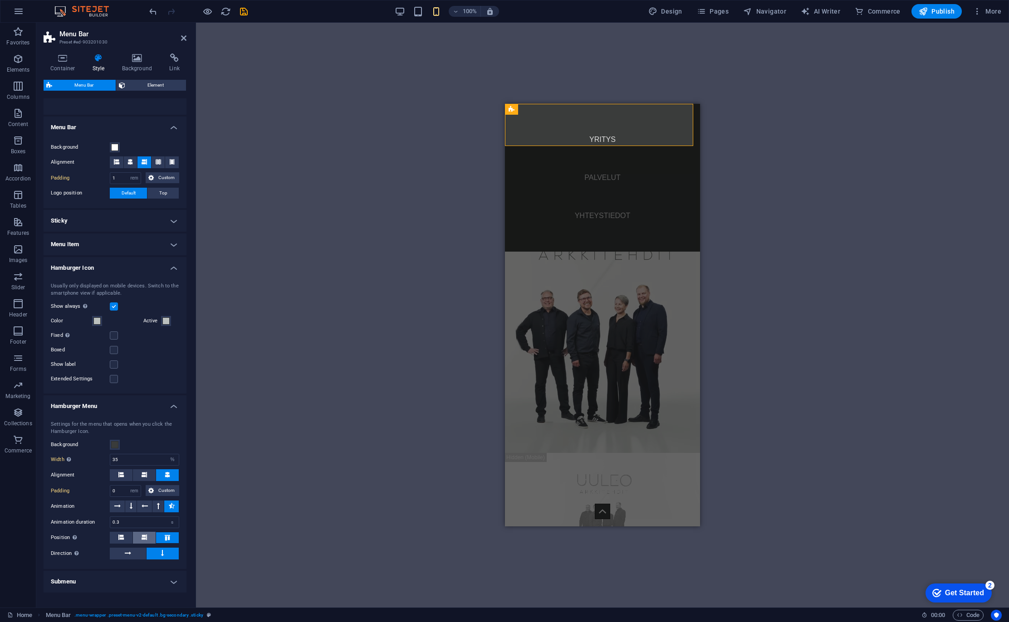
click at [145, 536] on icon at bounding box center [144, 537] width 5 height 5
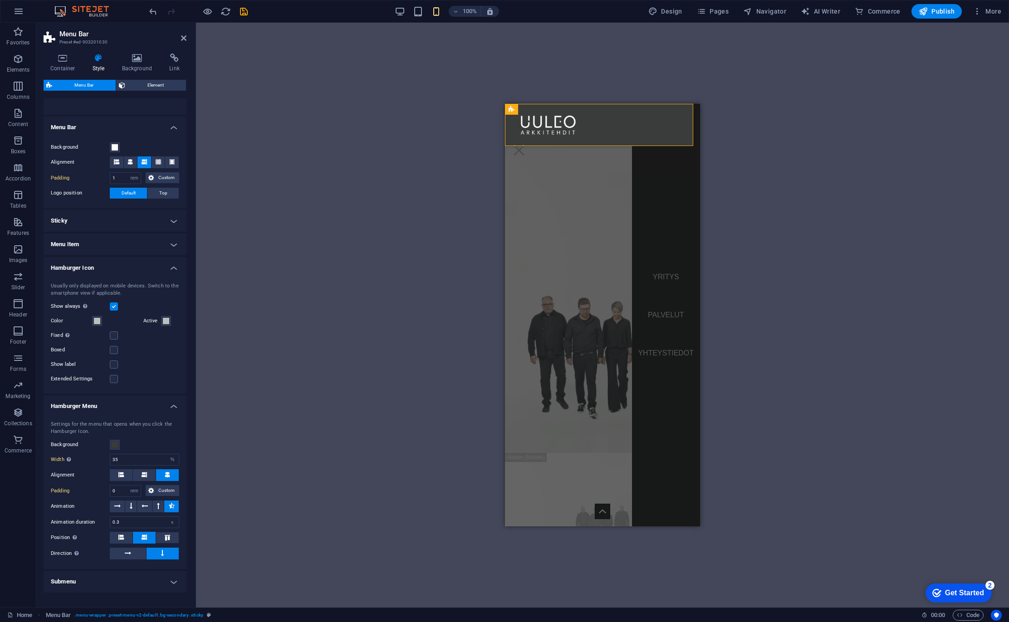
click at [143, 269] on h4 "Hamburger Icon" at bounding box center [115, 265] width 143 height 16
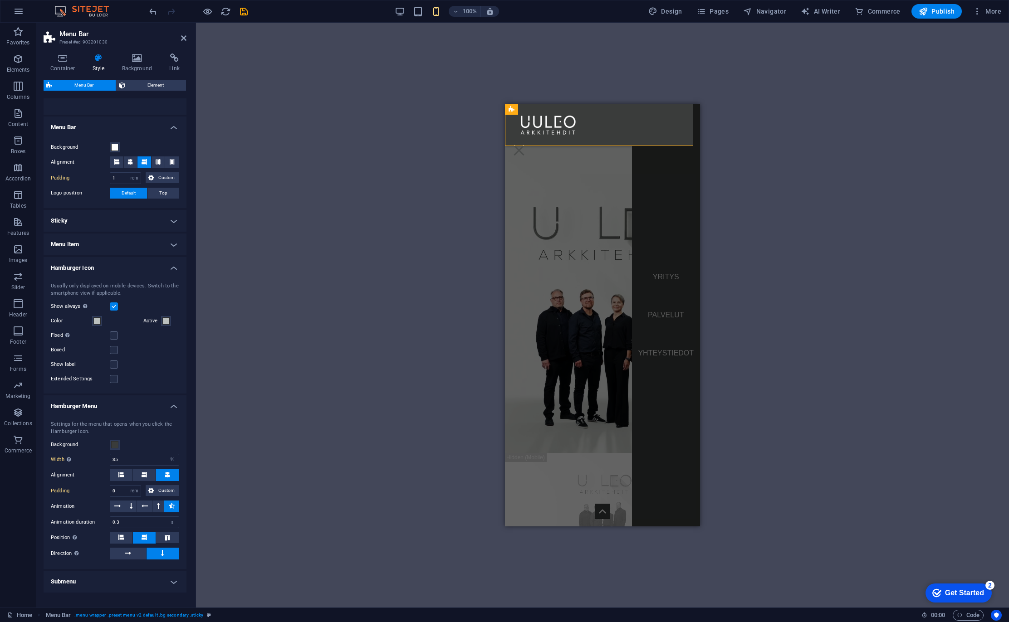
scroll to position [48, 0]
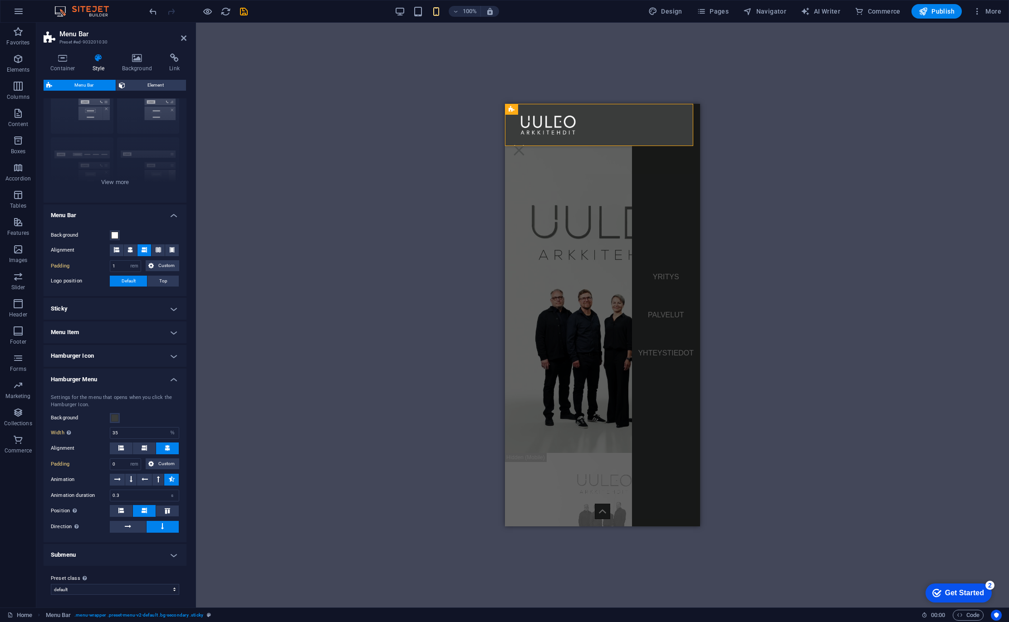
click at [146, 377] on h4 "Hamburger Menu" at bounding box center [115, 377] width 143 height 16
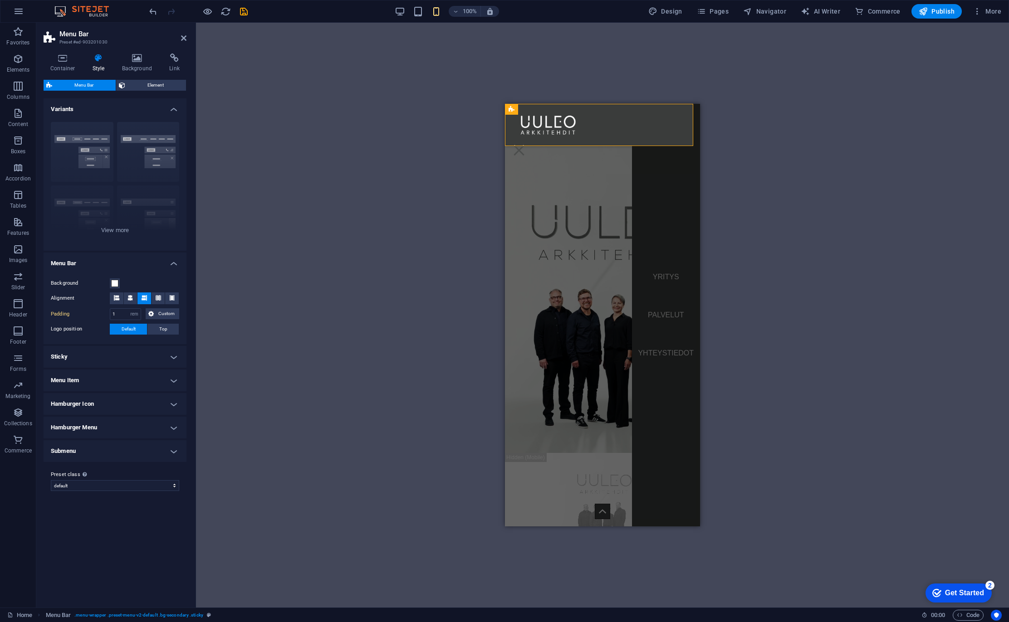
click at [138, 450] on h4 "Submenu" at bounding box center [115, 451] width 143 height 22
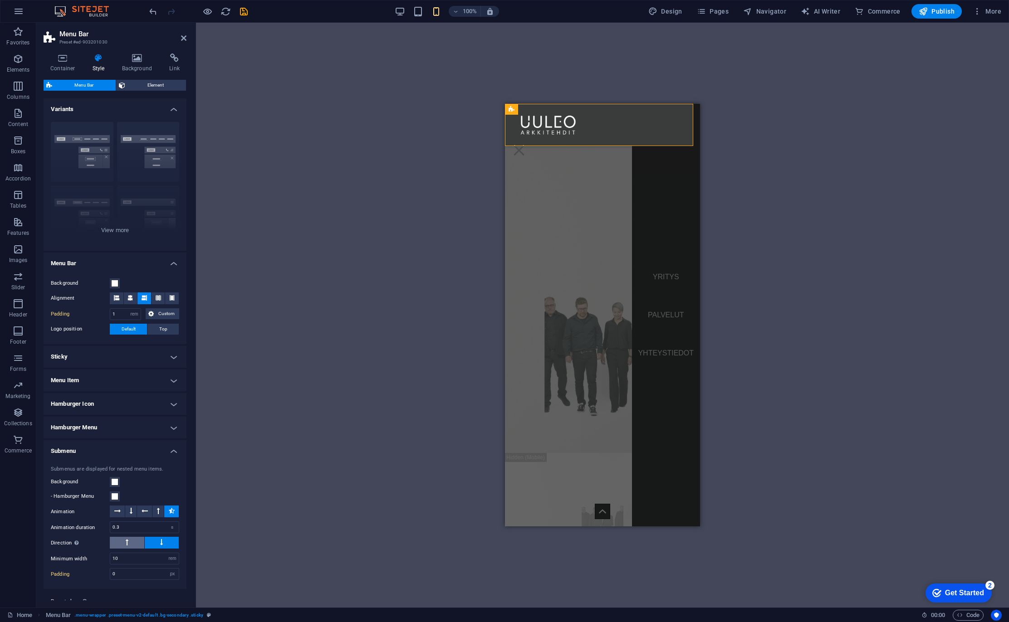
click at [131, 543] on button at bounding box center [127, 543] width 34 height 12
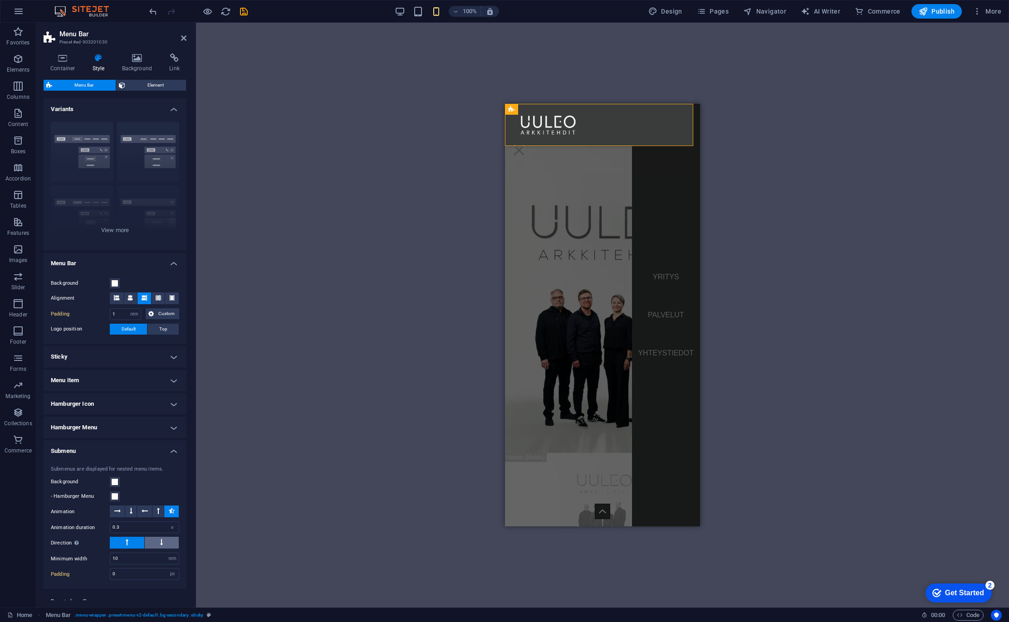
click at [164, 541] on button at bounding box center [162, 543] width 34 height 12
click at [147, 511] on button at bounding box center [144, 512] width 15 height 12
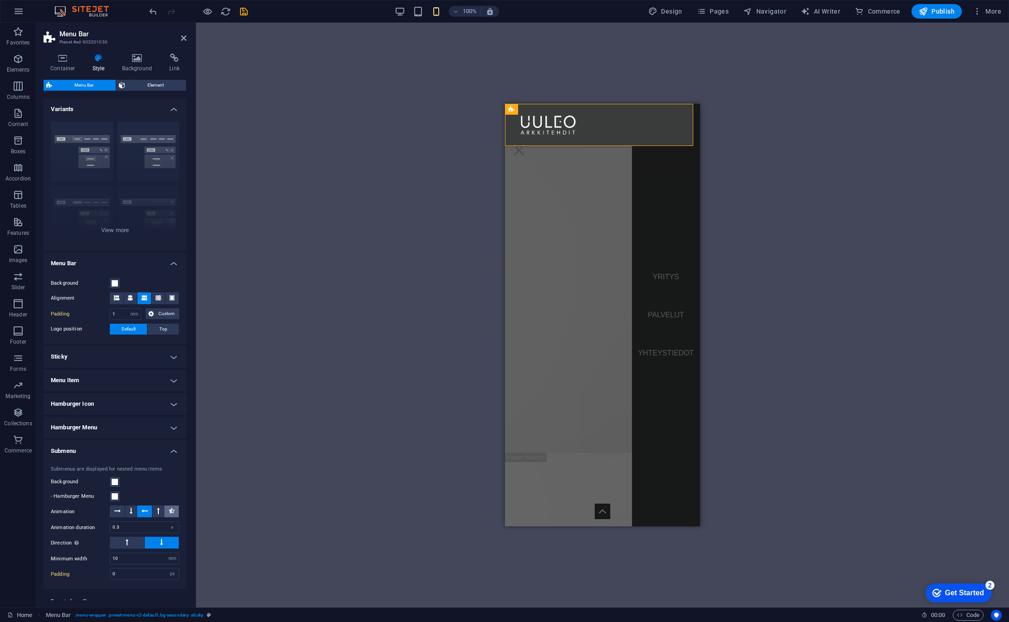
click at [169, 510] on icon at bounding box center [172, 511] width 6 height 11
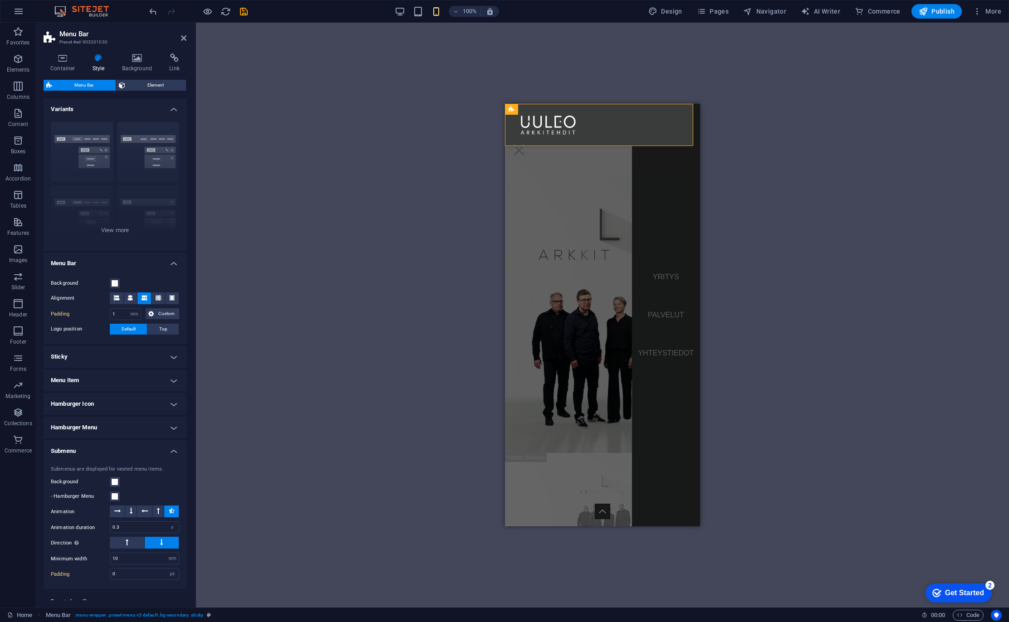
click at [113, 429] on h4 "Hamburger Menu" at bounding box center [115, 428] width 143 height 22
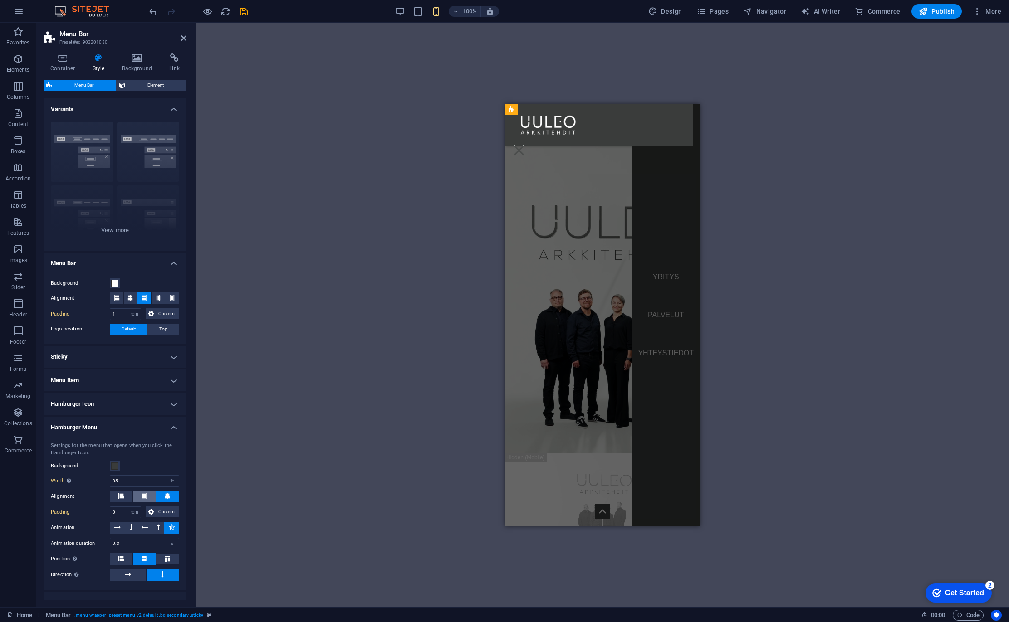
click at [145, 497] on icon at bounding box center [144, 495] width 5 height 5
click at [168, 495] on icon at bounding box center [167, 495] width 5 height 5
click at [118, 557] on icon at bounding box center [120, 558] width 5 height 5
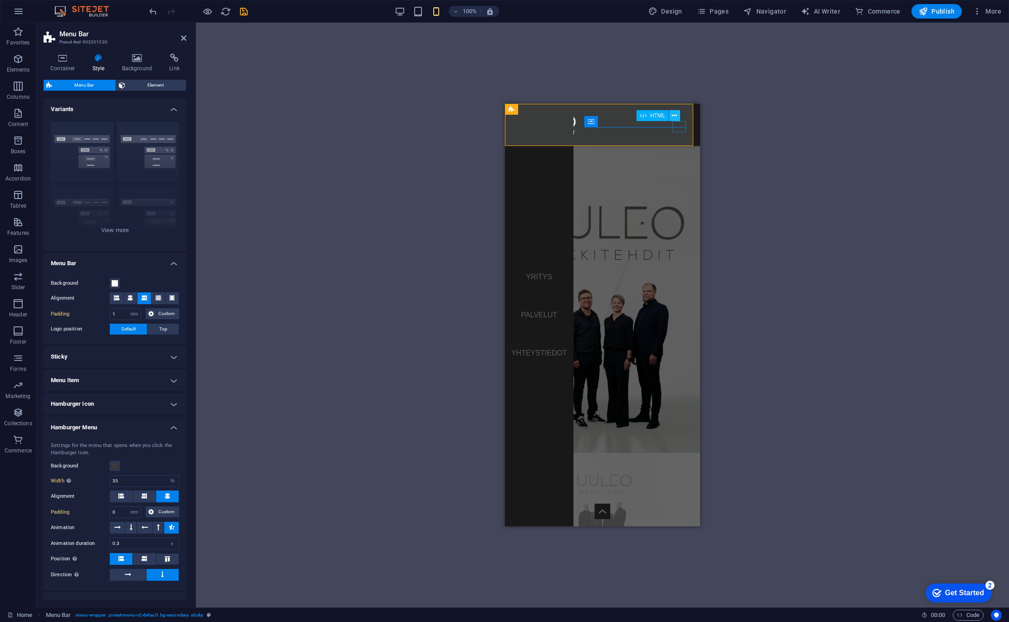
click at [675, 117] on icon at bounding box center [674, 116] width 5 height 10
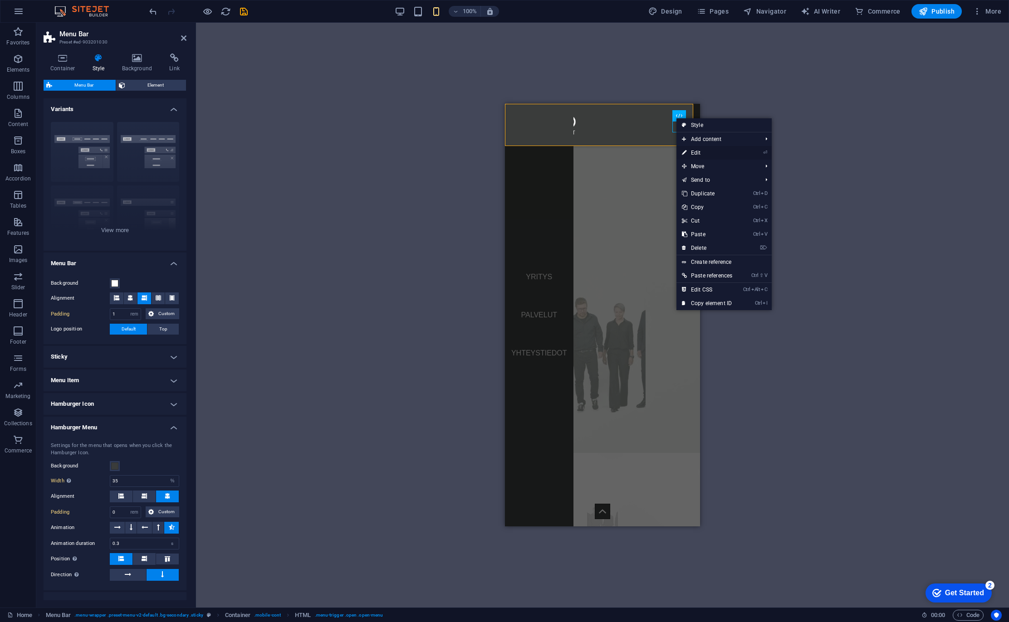
click at [700, 151] on link "⏎ Edit" at bounding box center [706, 153] width 61 height 14
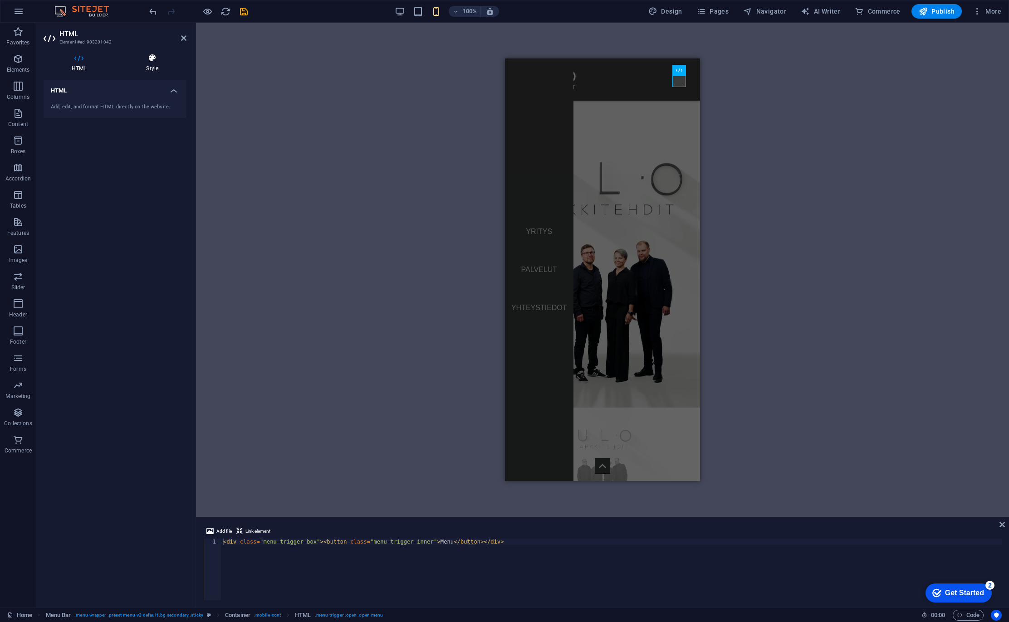
click at [151, 63] on h4 "Style" at bounding box center [152, 63] width 68 height 19
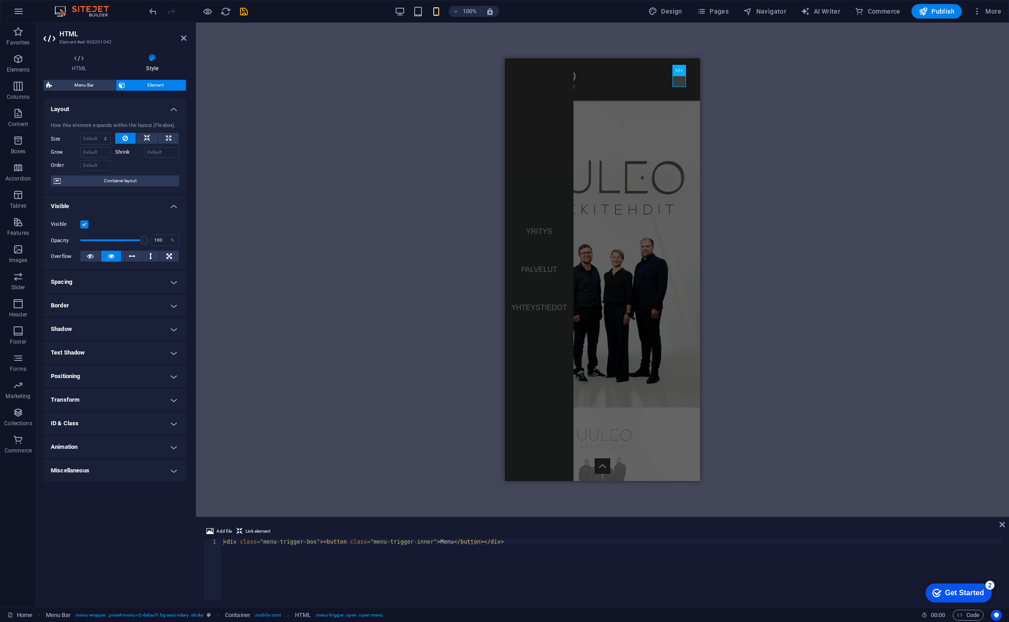
click at [94, 396] on h4 "Transform" at bounding box center [115, 400] width 143 height 22
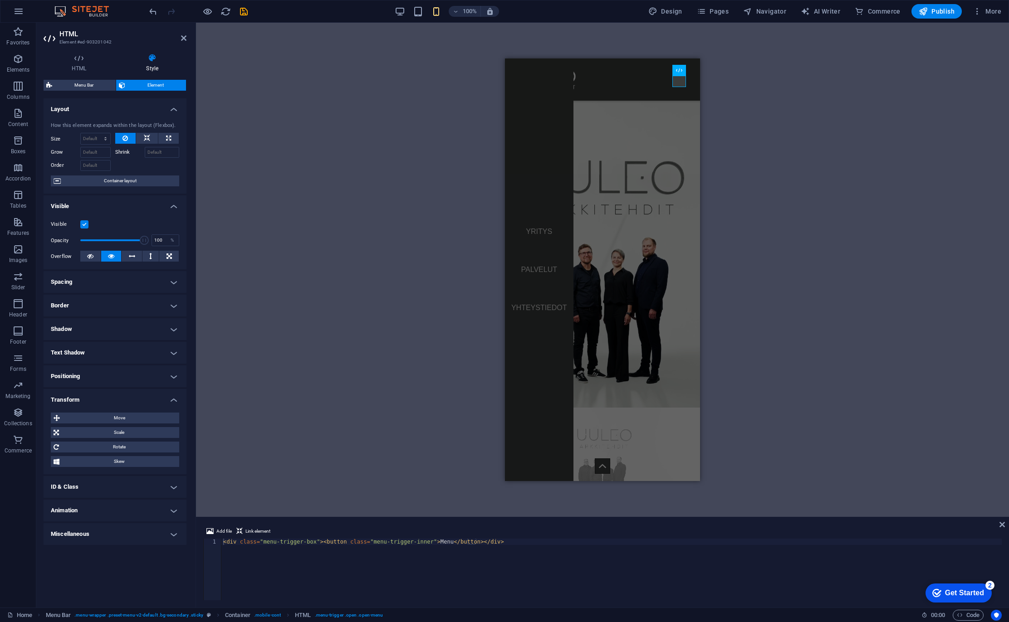
click at [129, 484] on h4 "ID & Class" at bounding box center [115, 487] width 143 height 22
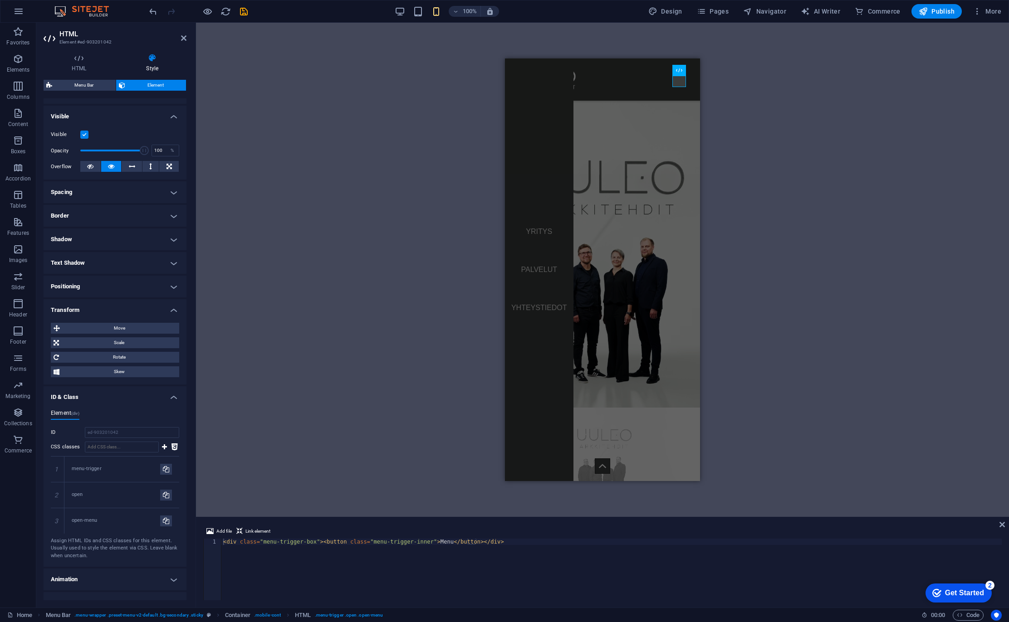
scroll to position [91, 0]
click at [145, 389] on h4 "ID & Class" at bounding box center [115, 394] width 143 height 16
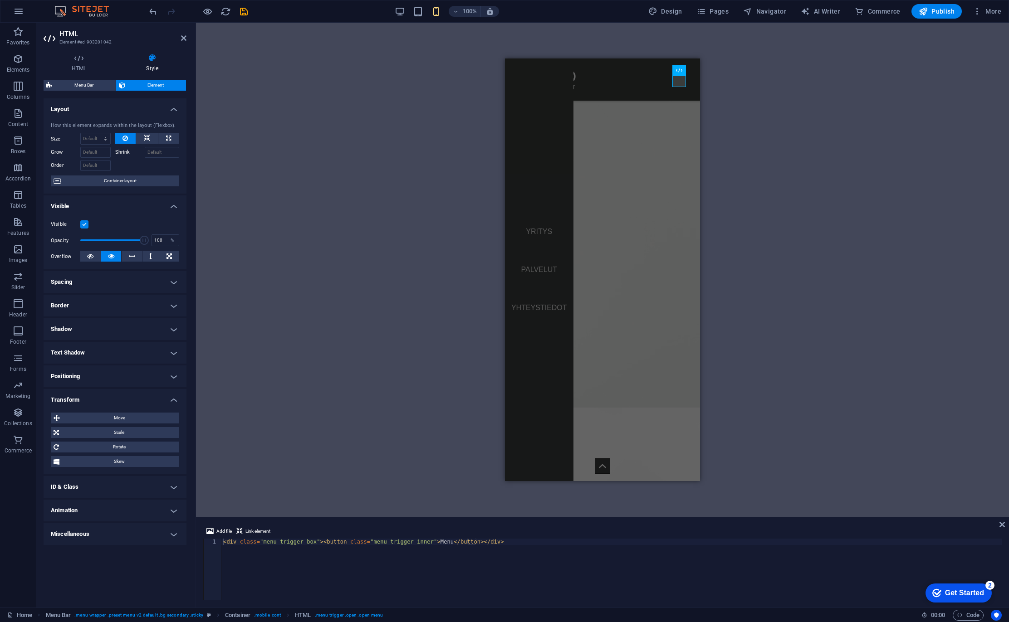
click at [117, 535] on h4 "Miscellaneous" at bounding box center [115, 534] width 143 height 22
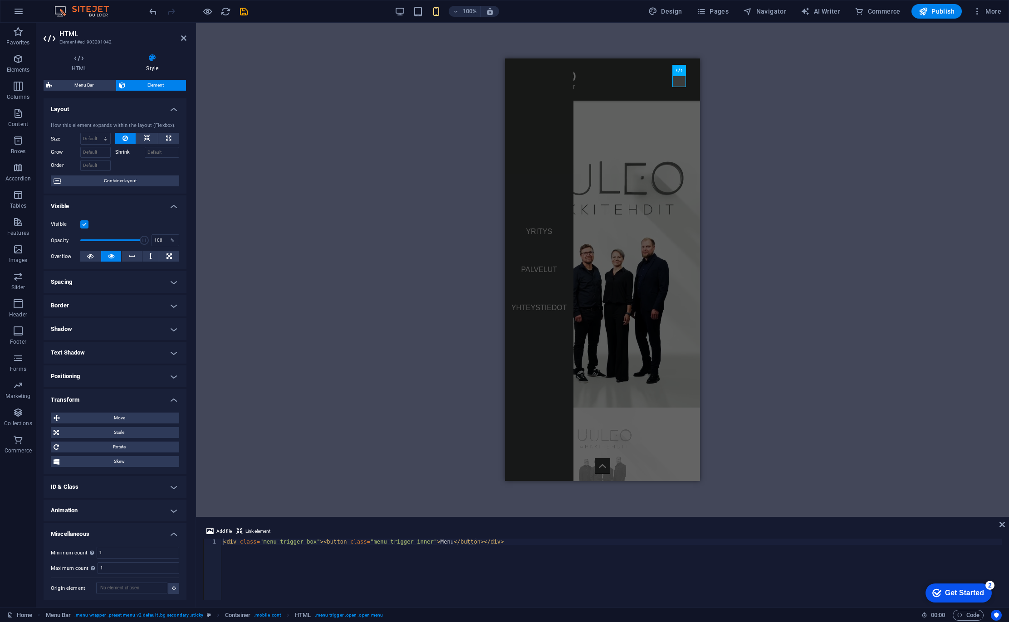
click at [139, 526] on h4 "Miscellaneous" at bounding box center [115, 531] width 143 height 16
click at [244, 13] on icon "save" at bounding box center [244, 11] width 10 height 10
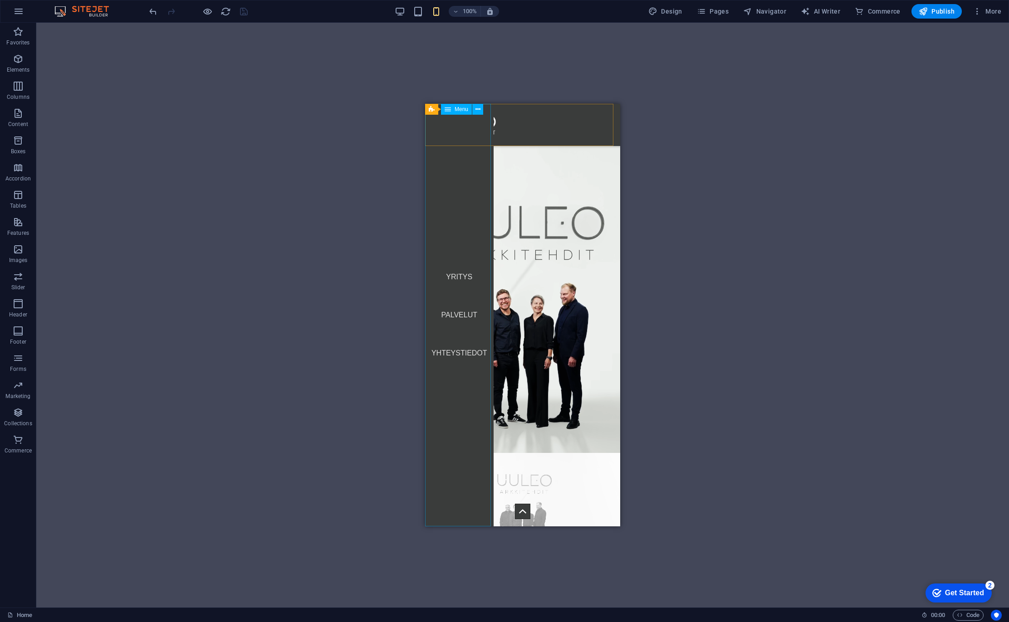
click at [462, 215] on nav "YRITYS PALVELUT YHTEYSTIEDOT" at bounding box center [459, 315] width 68 height 423
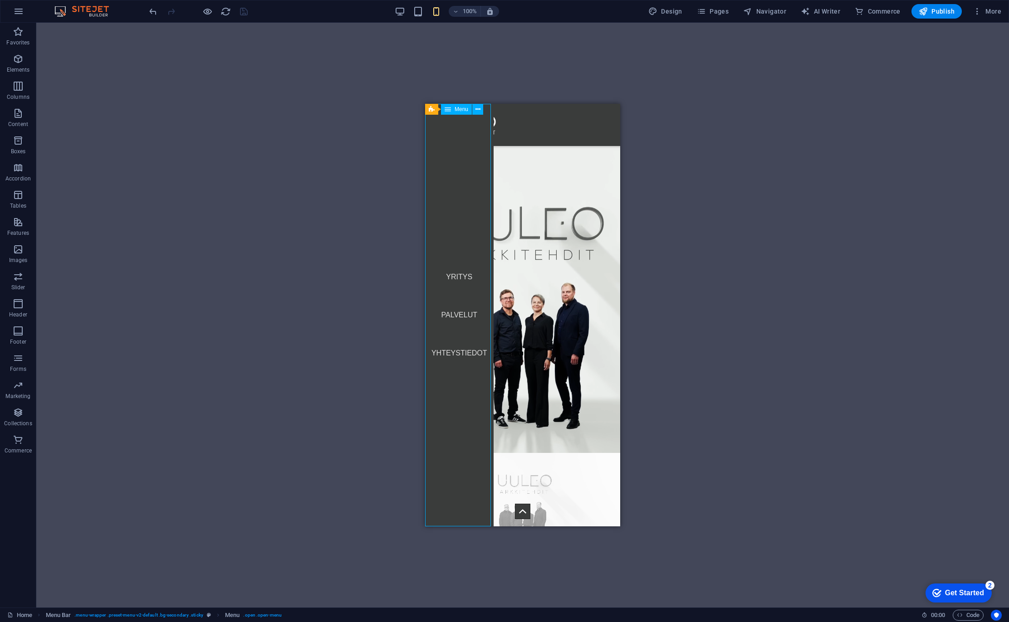
click at [462, 215] on nav "YRITYS PALVELUT YHTEYSTIEDOT" at bounding box center [459, 315] width 68 height 423
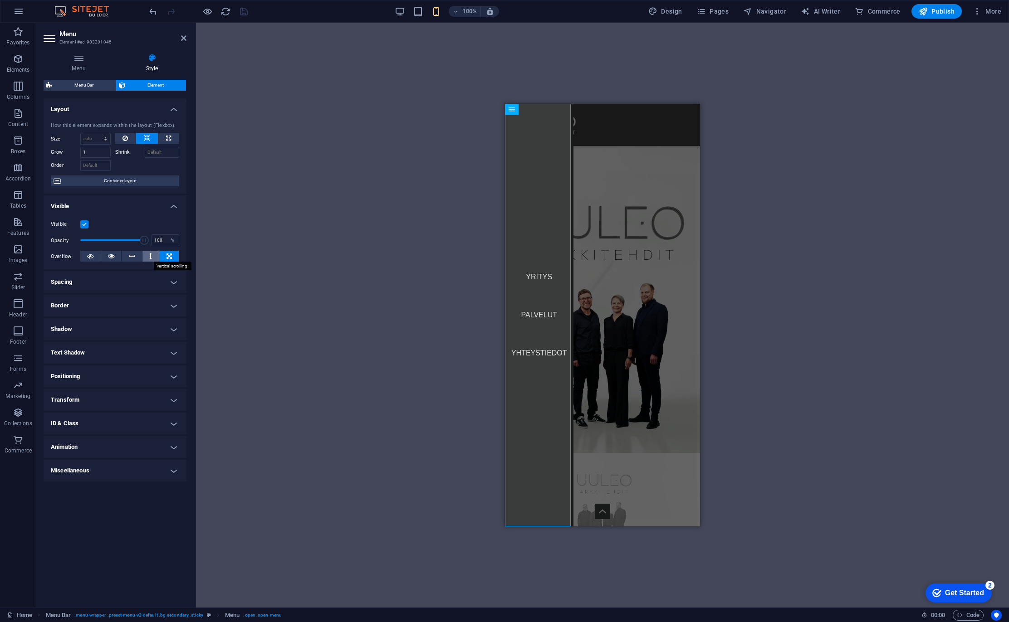
click at [148, 255] on button at bounding box center [150, 256] width 17 height 11
click at [168, 258] on icon at bounding box center [168, 256] width 5 height 11
click at [134, 255] on icon at bounding box center [132, 256] width 6 height 11
click at [151, 254] on icon at bounding box center [150, 256] width 3 height 11
click at [170, 254] on icon at bounding box center [168, 256] width 5 height 11
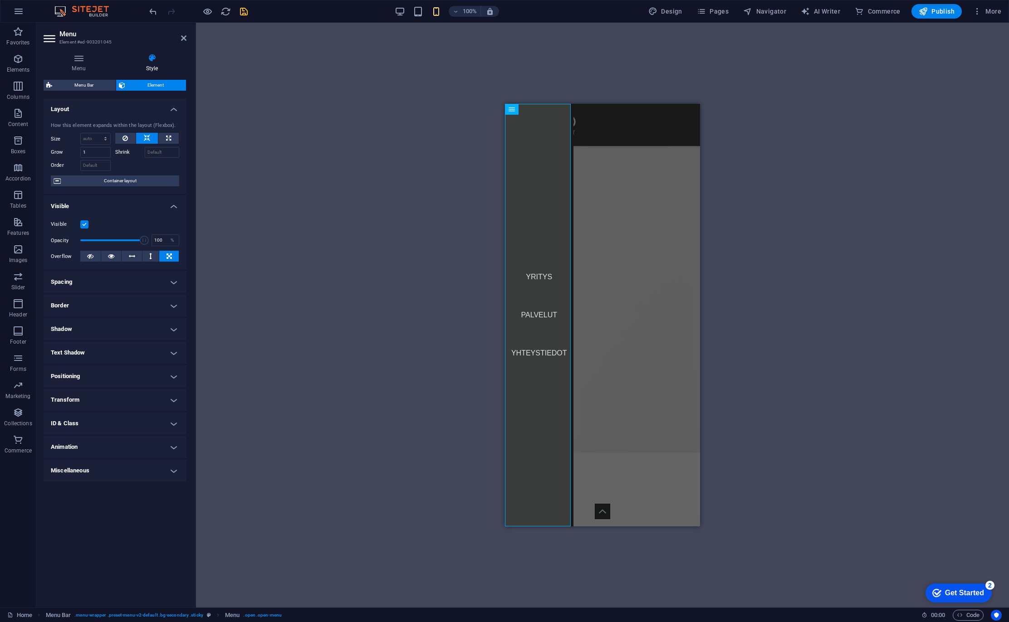
click at [109, 377] on h4 "Positioning" at bounding box center [115, 377] width 143 height 22
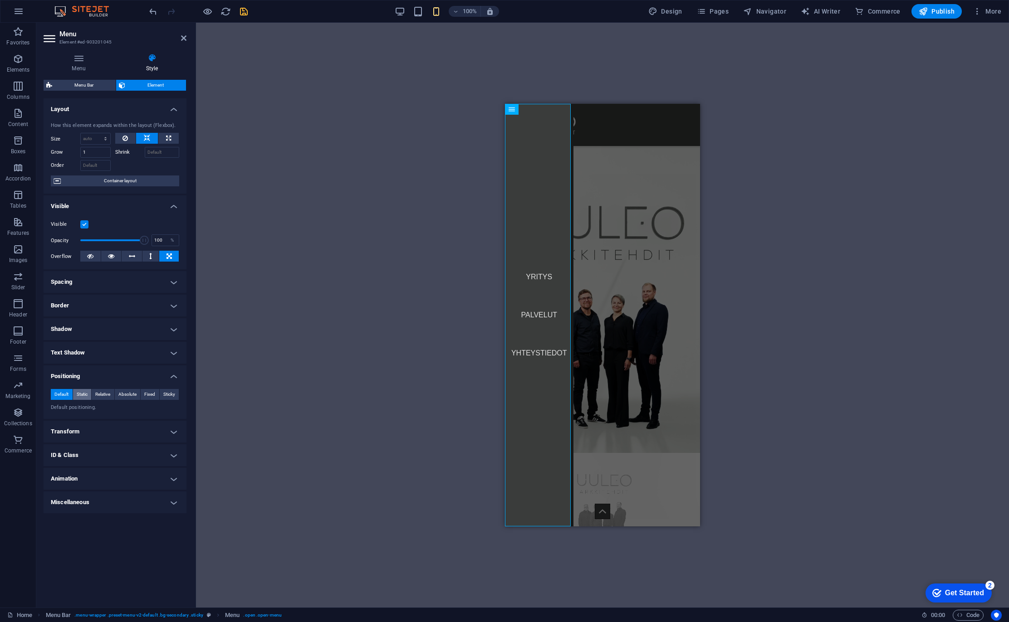
click at [86, 396] on span "Static" at bounding box center [82, 394] width 11 height 11
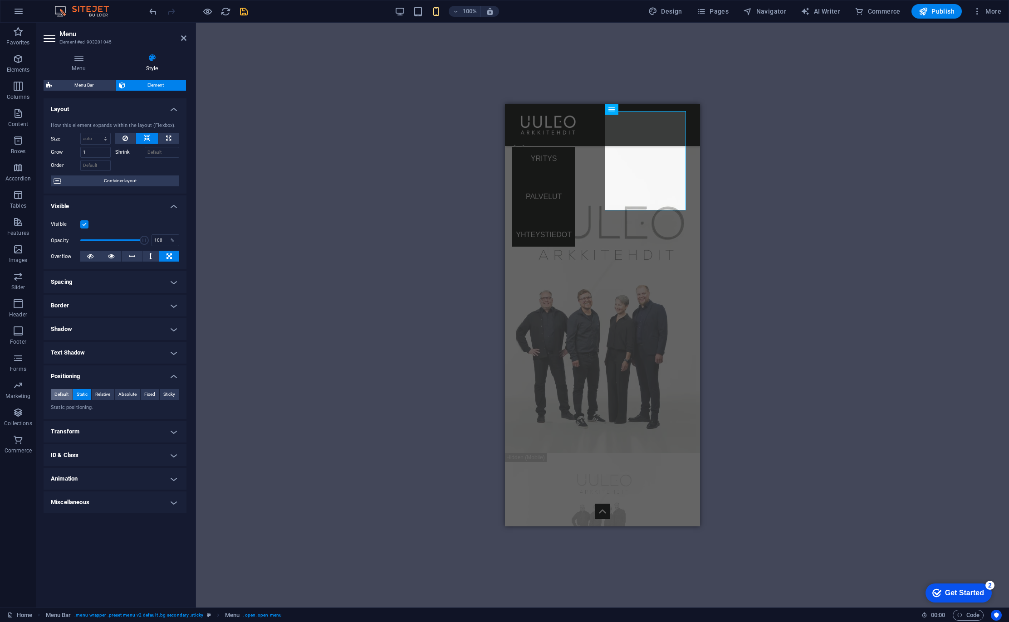
click at [63, 393] on span "Default" at bounding box center [61, 394] width 14 height 11
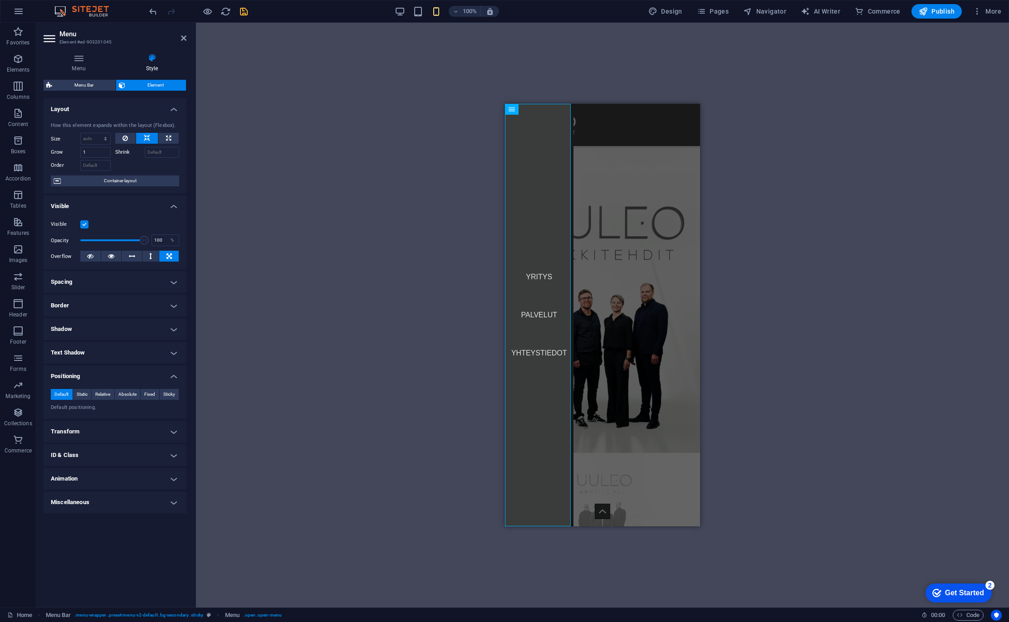
click at [110, 427] on h4 "Transform" at bounding box center [115, 432] width 143 height 22
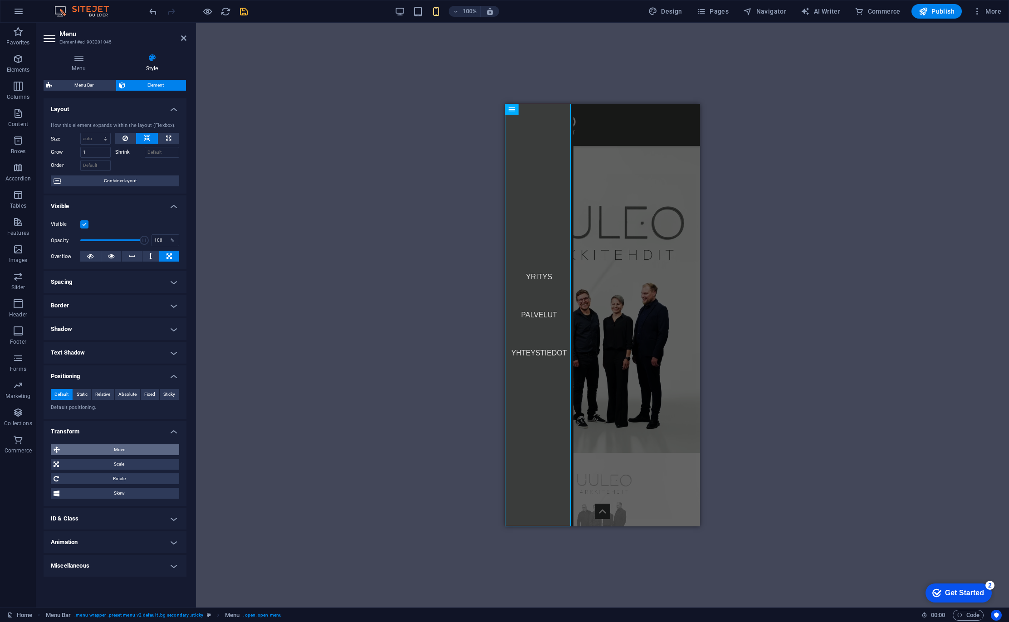
click at [112, 452] on span "Move" at bounding box center [120, 449] width 114 height 11
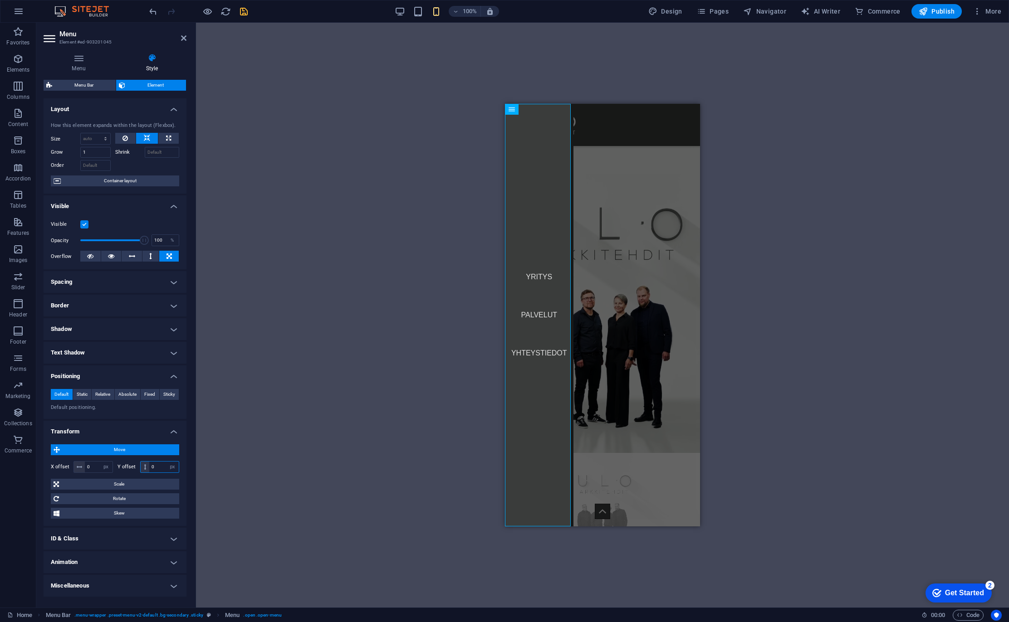
drag, startPoint x: 166, startPoint y: 468, endPoint x: 137, endPoint y: 469, distance: 28.6
click at [137, 469] on div "Y offset 0 px rem % em vh vw" at bounding box center [148, 467] width 62 height 12
click at [161, 465] on input "0" at bounding box center [163, 467] width 29 height 11
click at [100, 393] on span "Relative" at bounding box center [102, 394] width 15 height 11
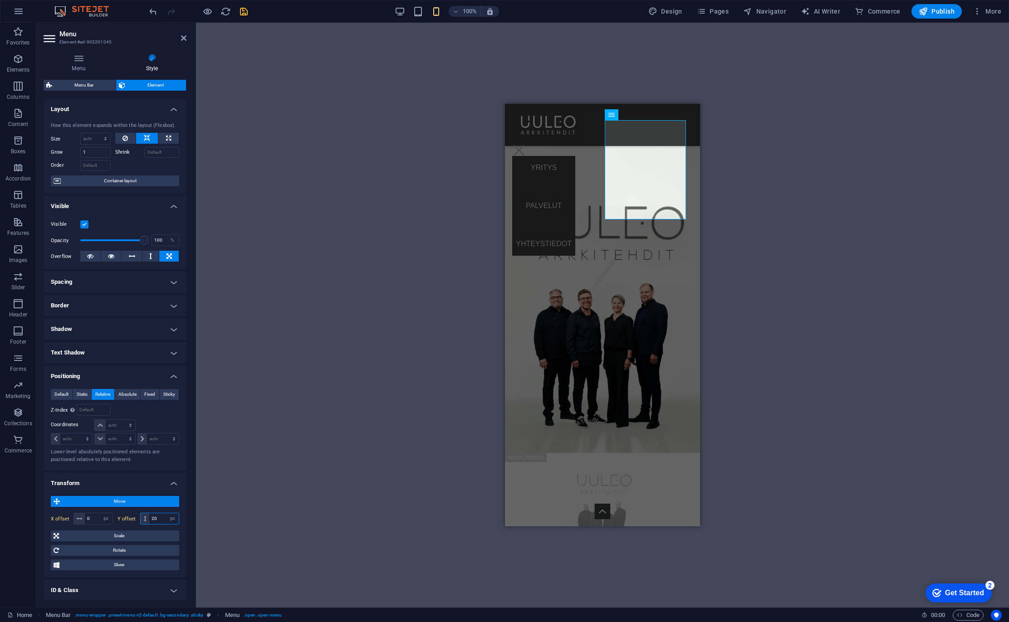
click at [156, 517] on input "20" at bounding box center [163, 518] width 29 height 11
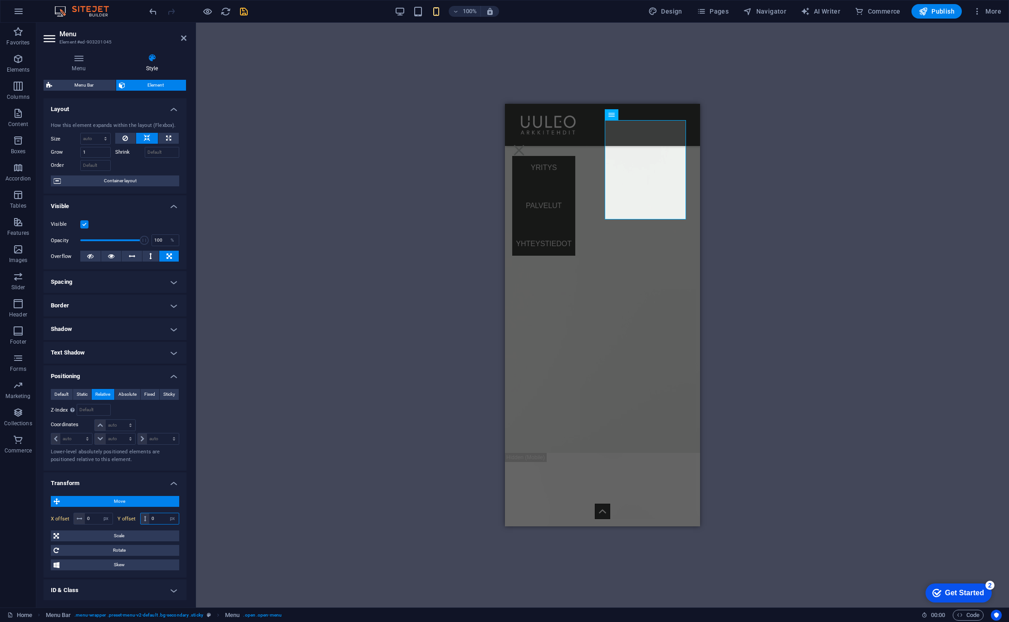
type input "0"
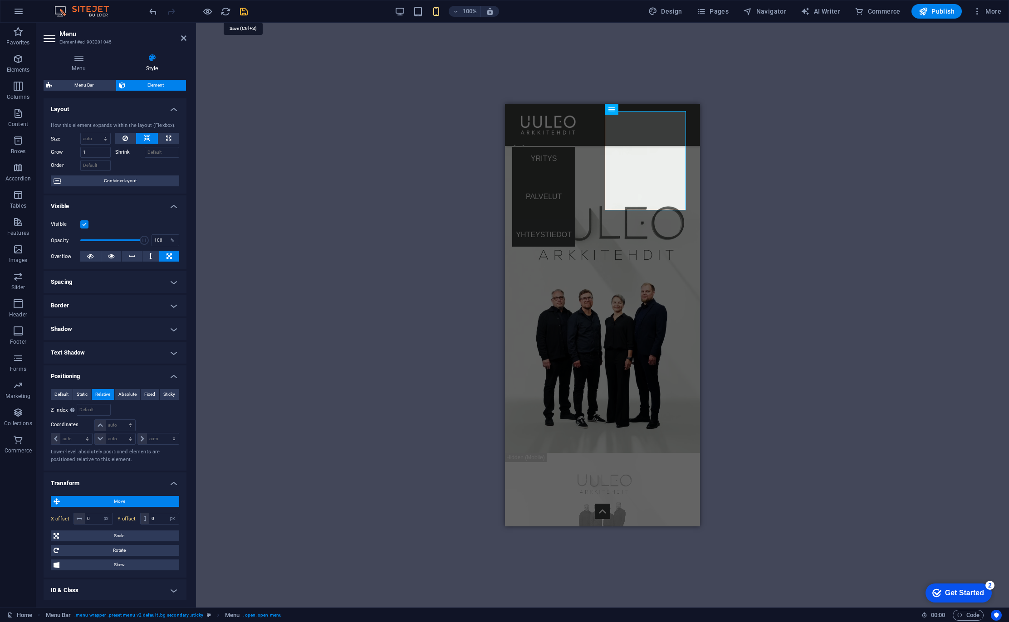
click at [245, 12] on icon "save" at bounding box center [244, 11] width 10 height 10
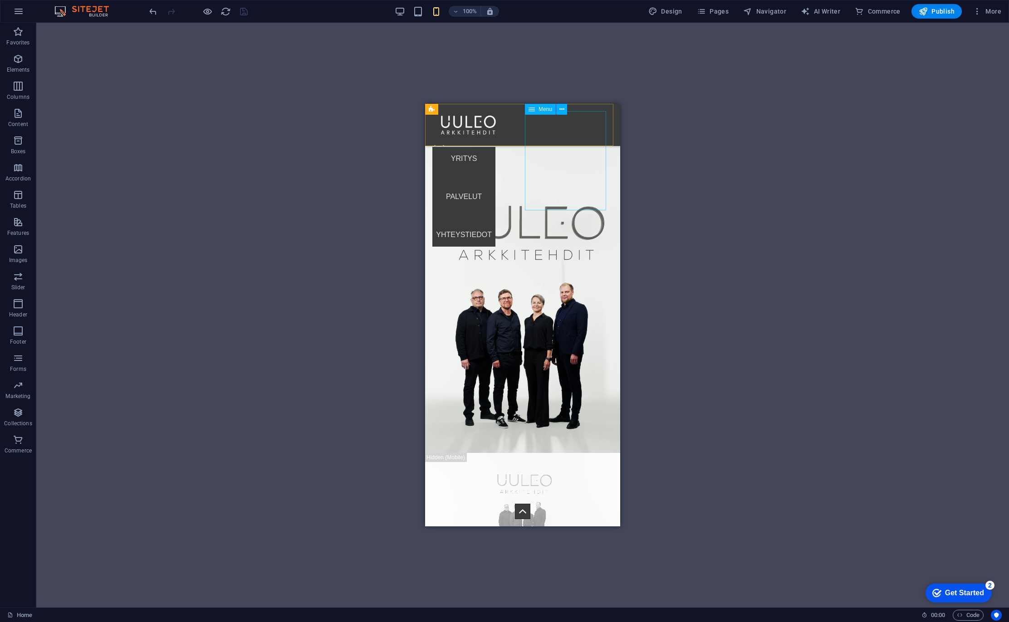
click at [495, 164] on nav "YRITYS PALVELUT YHTEYSTIEDOT" at bounding box center [463, 197] width 63 height 100
select select "px"
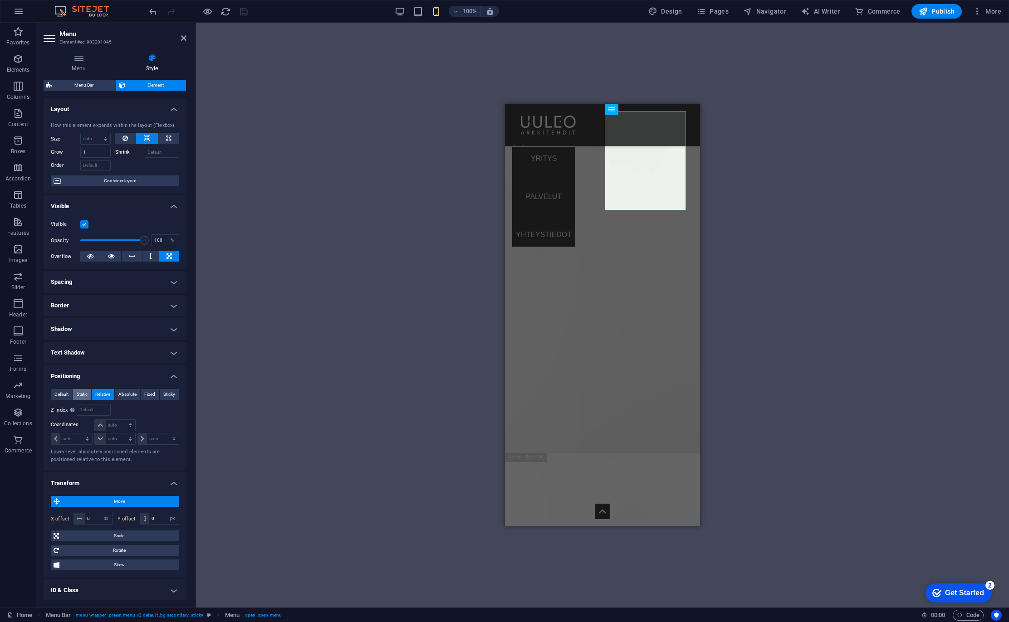
click at [79, 395] on span "Static" at bounding box center [82, 394] width 11 height 11
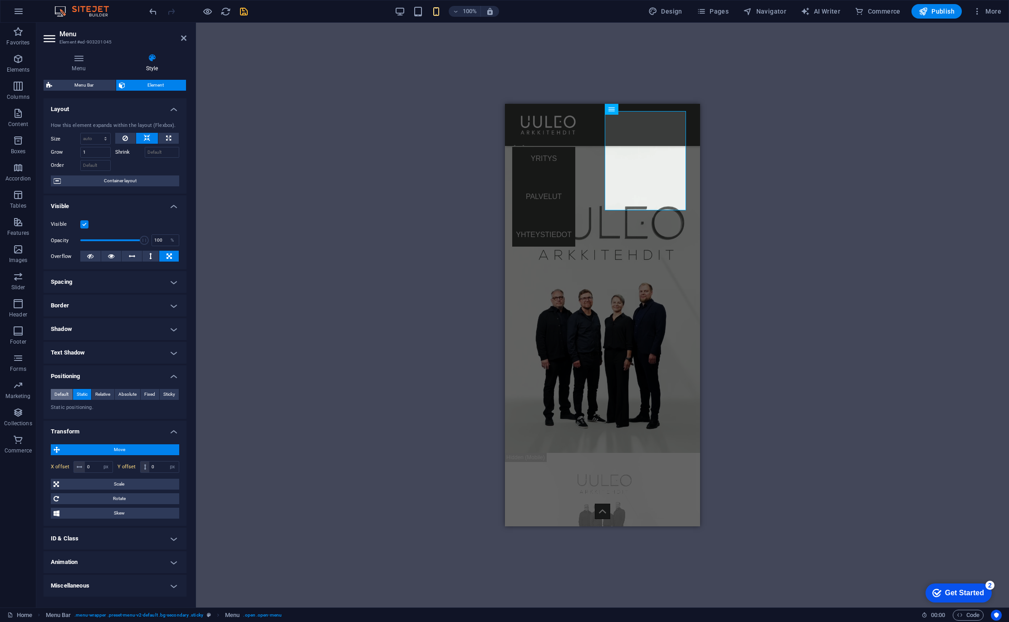
click at [61, 391] on span "Default" at bounding box center [61, 394] width 14 height 11
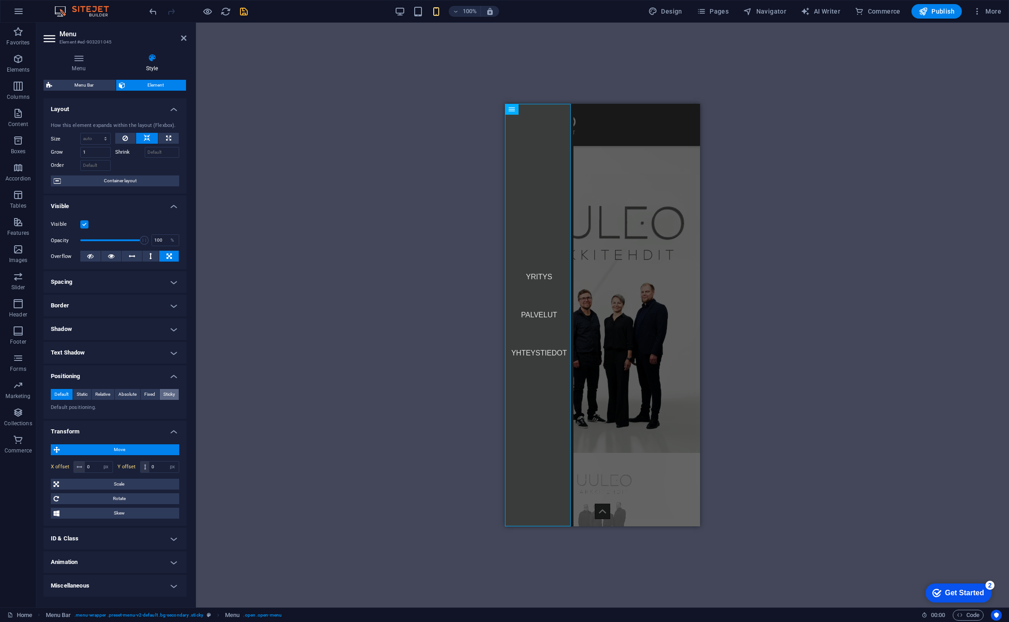
click at [168, 393] on span "Sticky" at bounding box center [169, 394] width 12 height 11
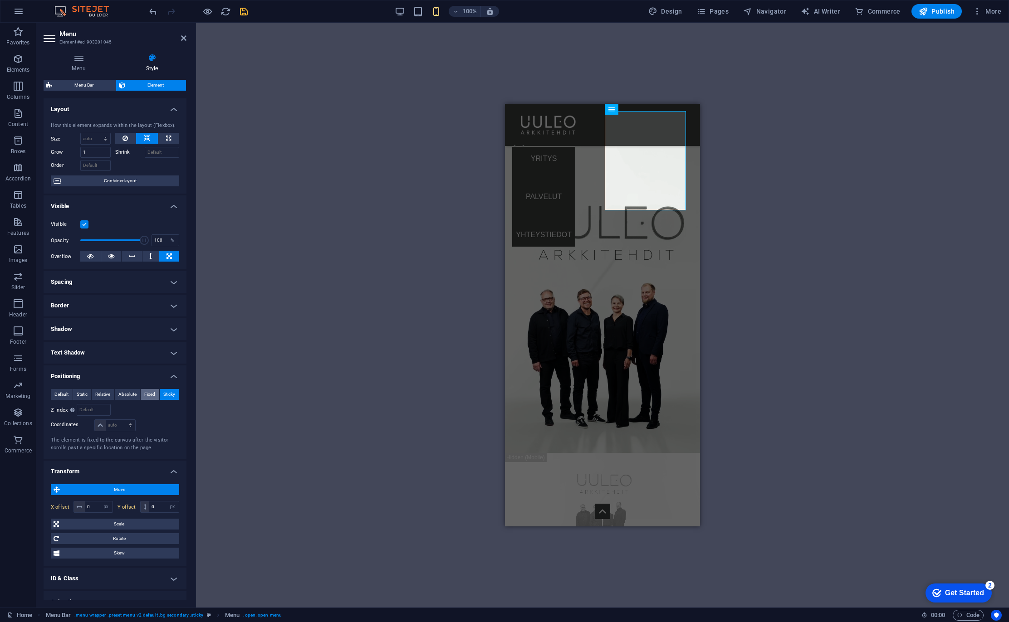
click at [148, 393] on span "Fixed" at bounding box center [149, 394] width 11 height 11
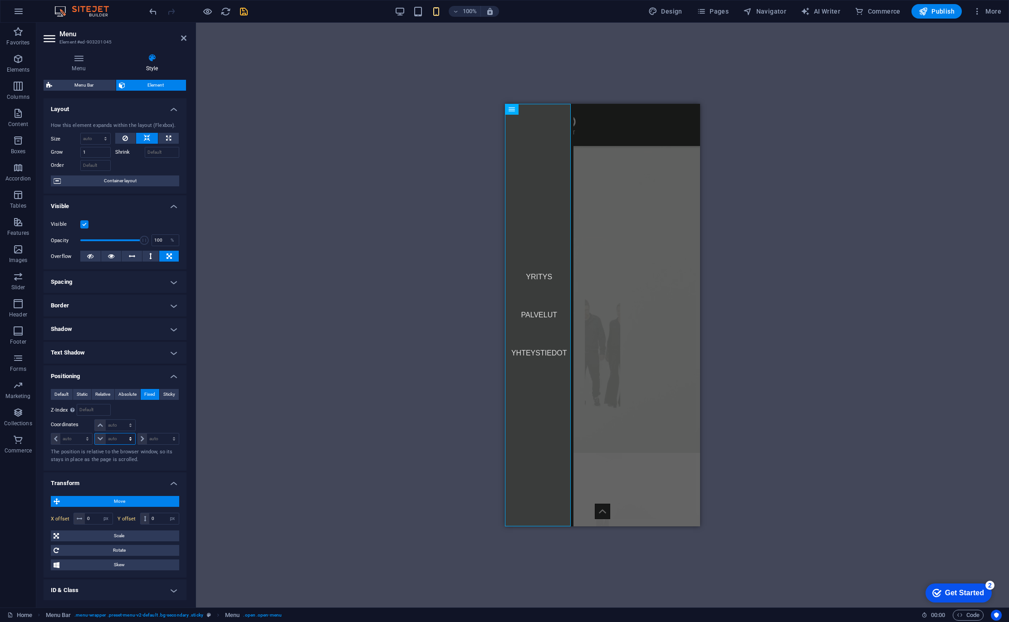
click at [130, 437] on select "auto px rem % em" at bounding box center [115, 439] width 40 height 11
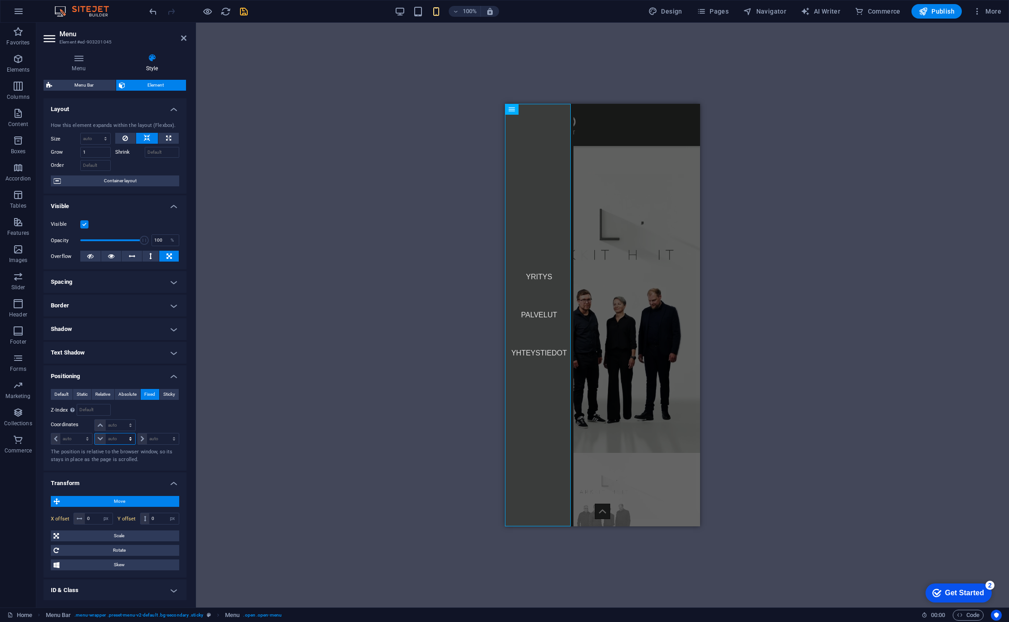
select select "px"
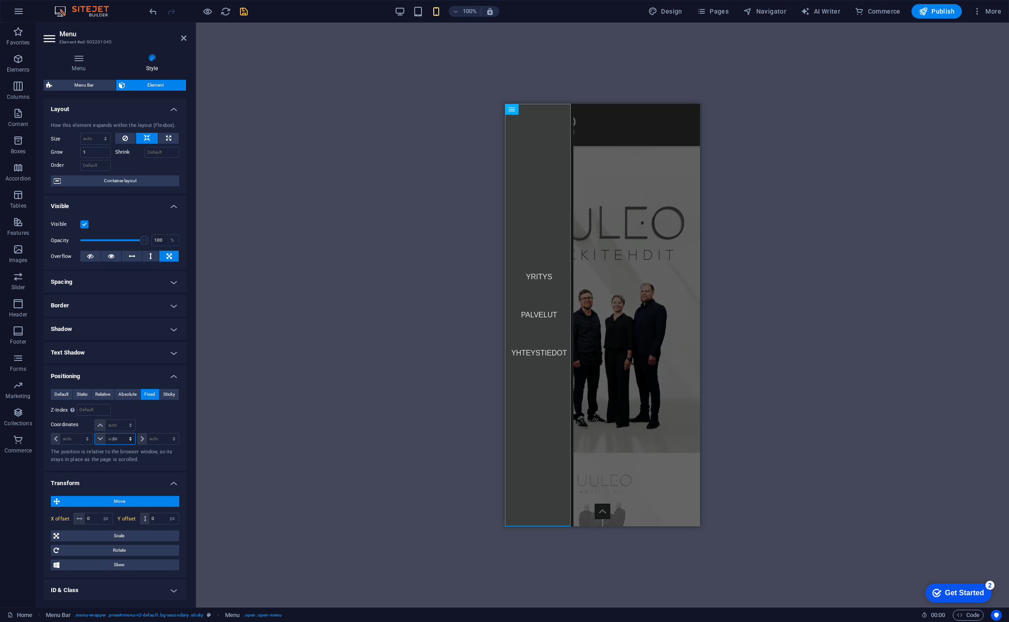
click at [121, 434] on select "auto px rem % em" at bounding box center [115, 439] width 40 height 11
type input "50"
click at [116, 435] on input "50" at bounding box center [120, 439] width 29 height 11
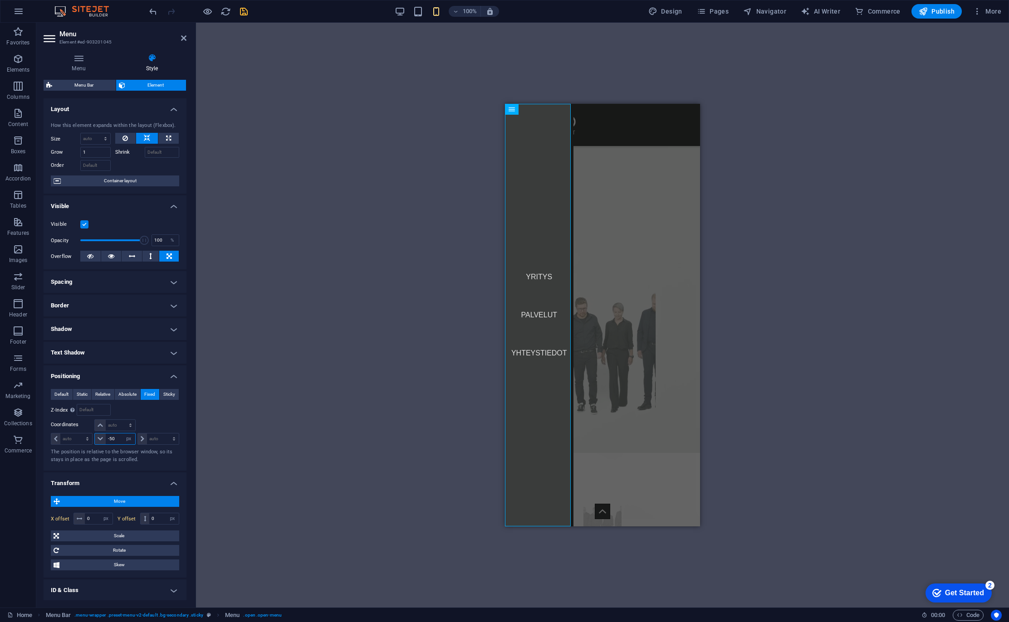
type input "-50"
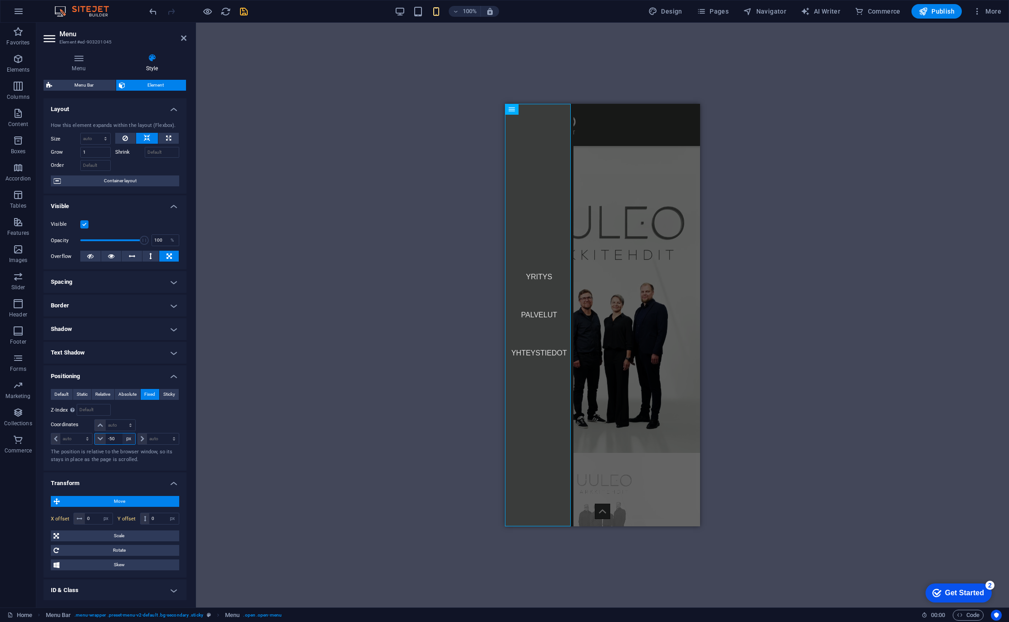
click at [126, 436] on select "auto px rem % em" at bounding box center [128, 439] width 13 height 11
select select "auto"
click at [122, 434] on select "auto px rem % em" at bounding box center [128, 439] width 13 height 11
select select "DISABLED_OPTION_VALUE"
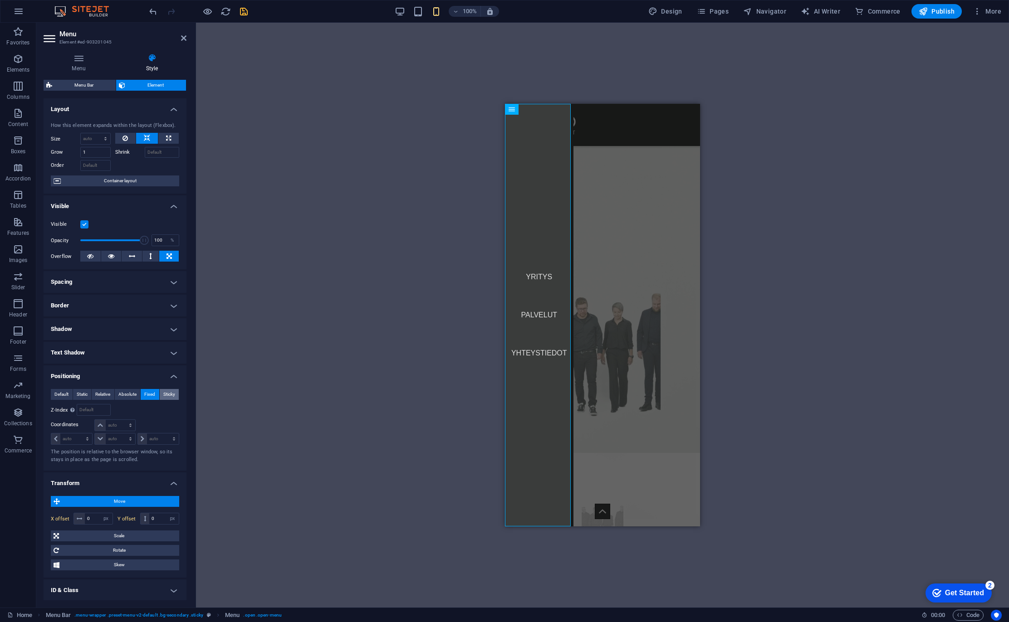
click at [167, 392] on span "Sticky" at bounding box center [169, 394] width 12 height 11
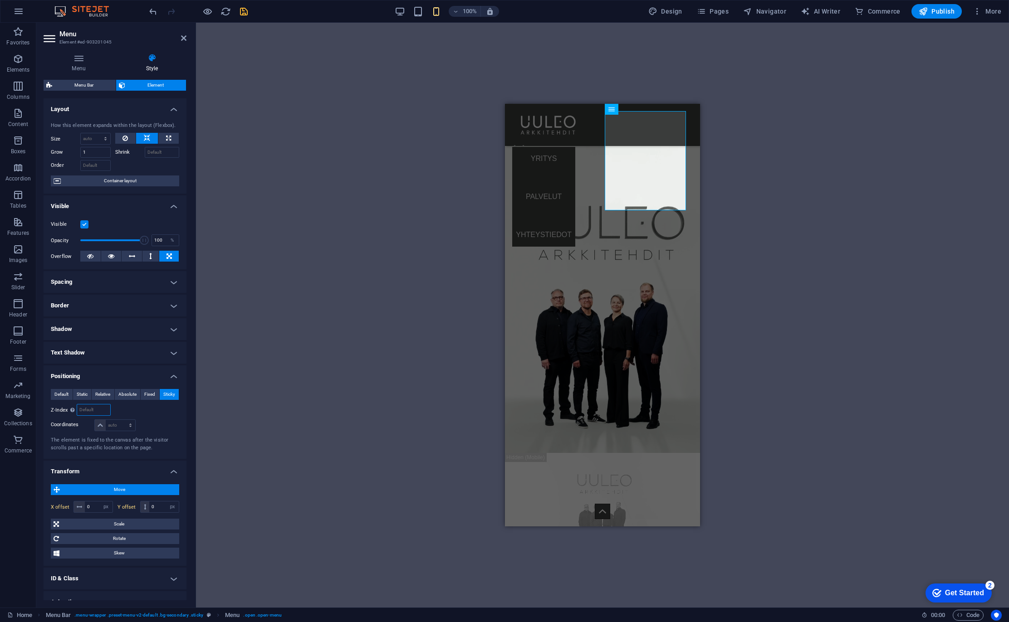
click at [97, 410] on input "number" at bounding box center [93, 410] width 33 height 11
click at [97, 410] on input "20" at bounding box center [93, 410] width 33 height 11
type input "0"
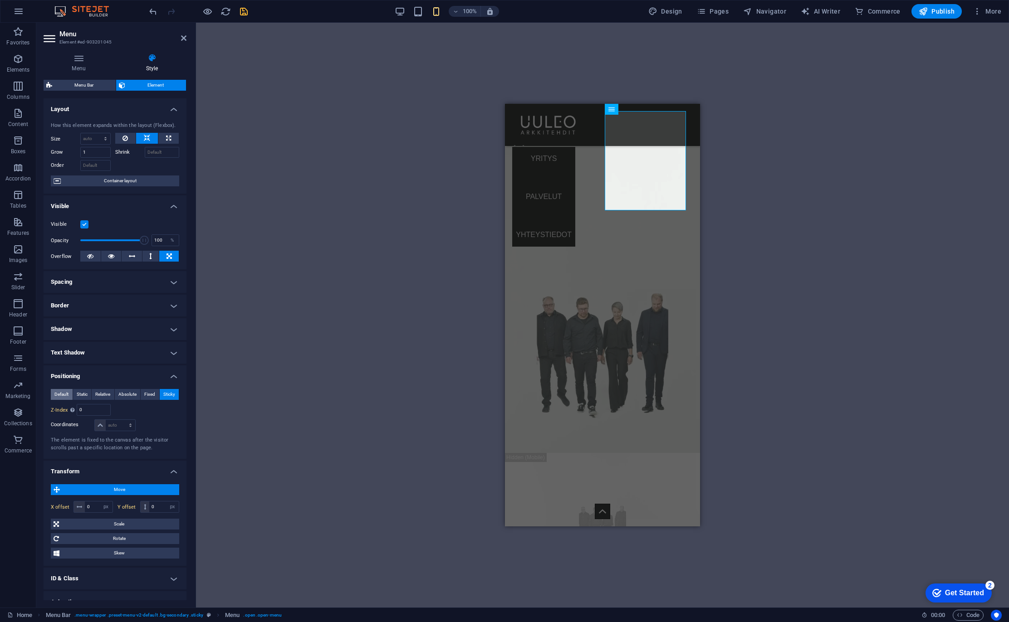
click at [54, 396] on span "Default" at bounding box center [61, 394] width 14 height 11
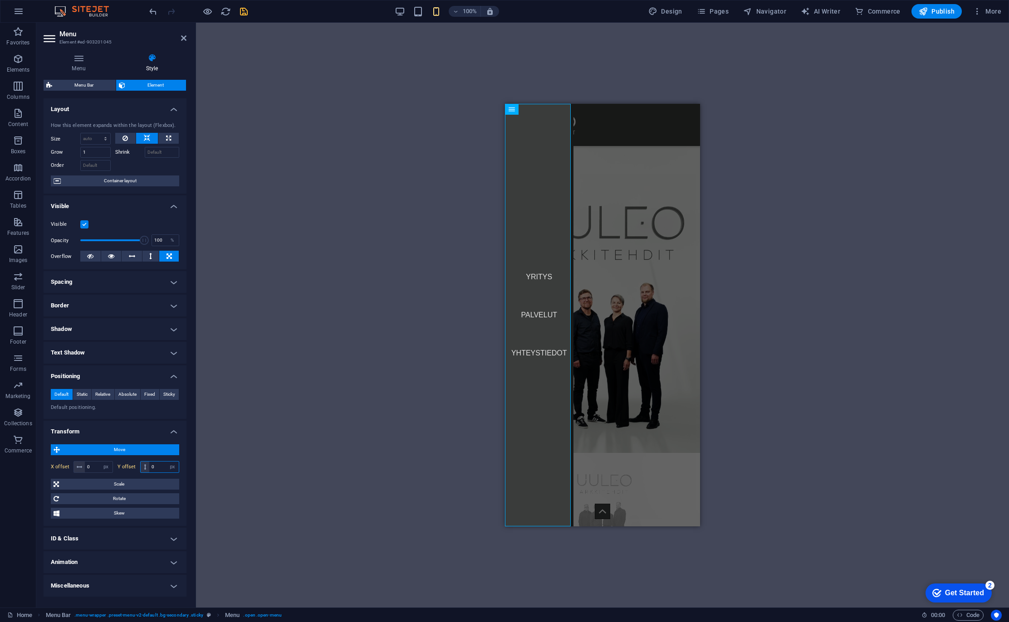
click at [160, 466] on input "0" at bounding box center [163, 467] width 29 height 11
click at [161, 465] on input "30" at bounding box center [163, 467] width 29 height 11
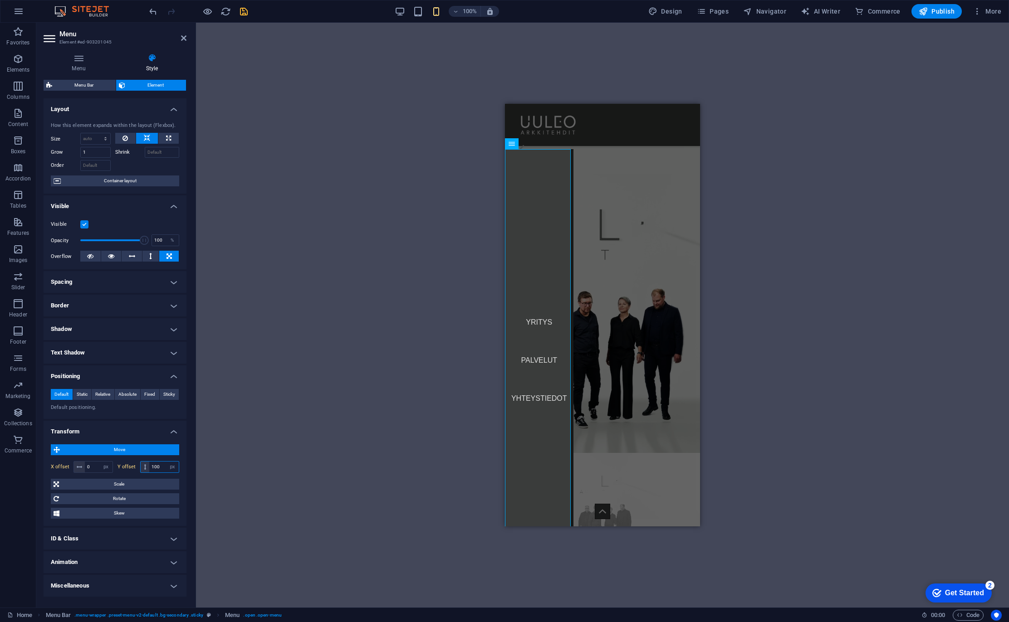
click at [161, 465] on input "100" at bounding box center [163, 467] width 29 height 11
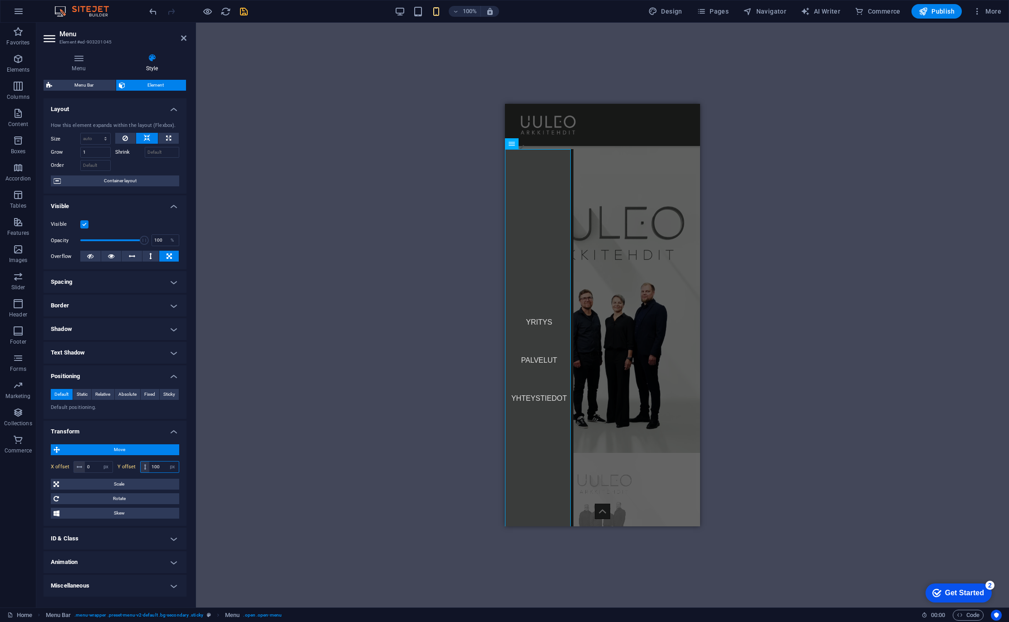
click at [161, 465] on input "100" at bounding box center [163, 467] width 29 height 11
type input "80"
click at [249, 8] on div "100% Design Pages Navigator AI Writer Commerce Publish More" at bounding box center [575, 11] width 857 height 15
click at [246, 10] on icon "save" at bounding box center [244, 11] width 10 height 10
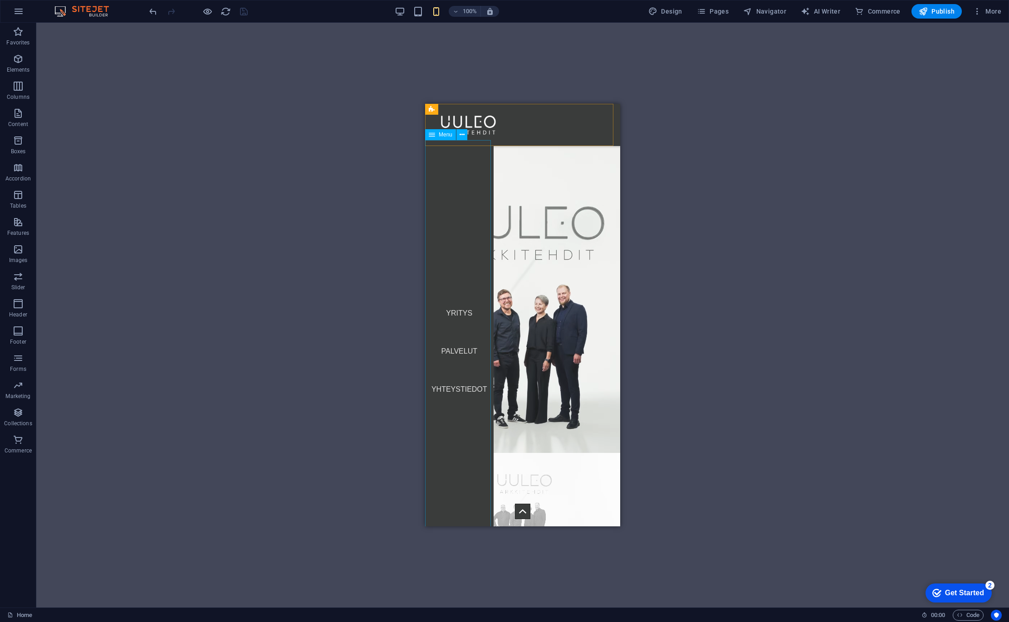
click at [474, 225] on nav "YRITYS PALVELUT YHTEYSTIEDOT" at bounding box center [459, 351] width 68 height 423
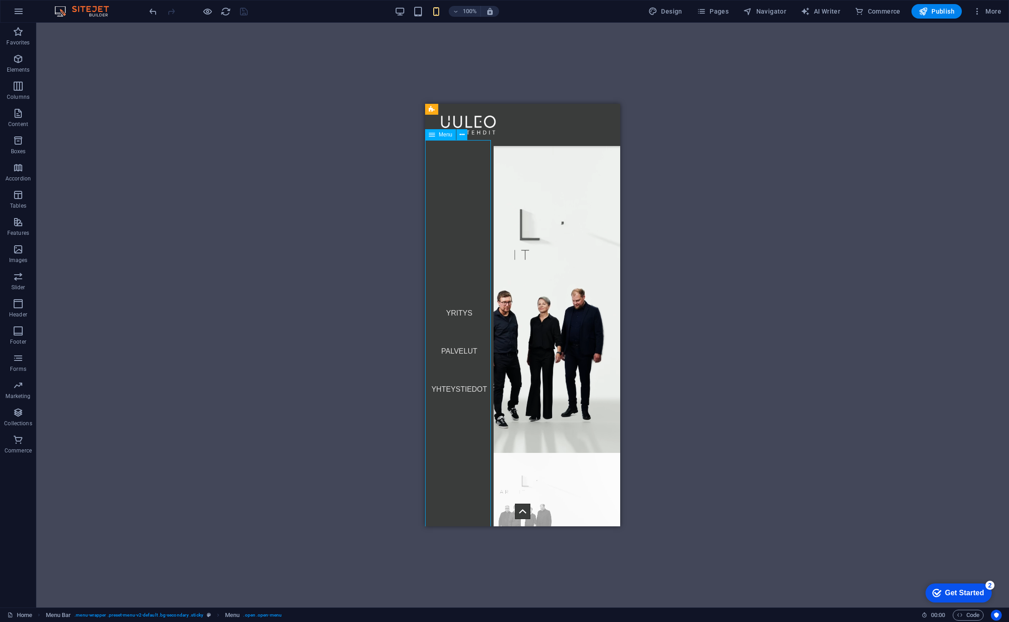
click at [474, 225] on nav "YRITYS PALVELUT YHTEYSTIEDOT" at bounding box center [459, 351] width 68 height 423
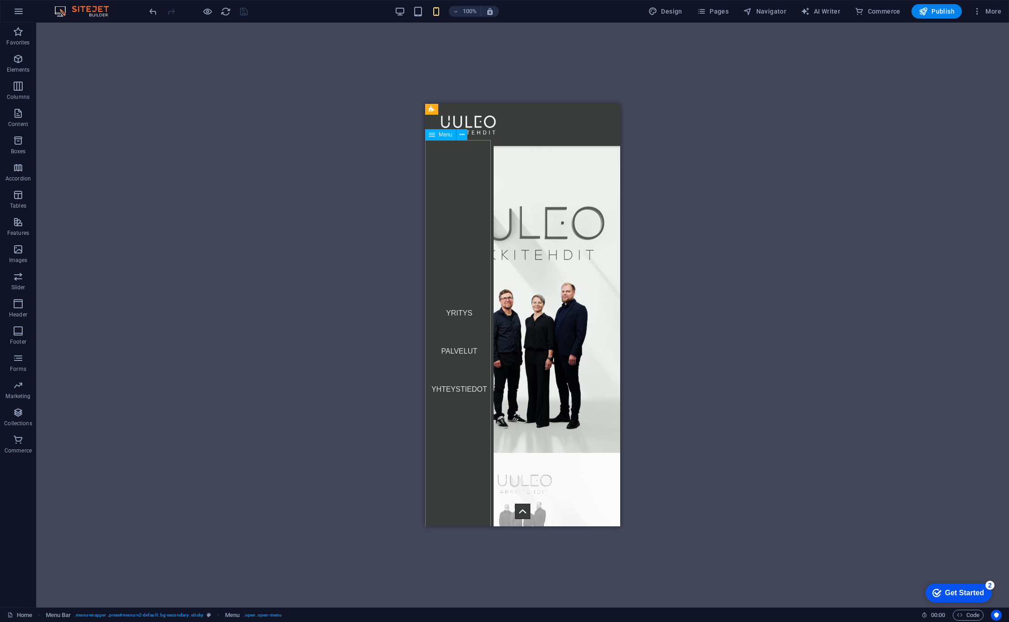
select select "px"
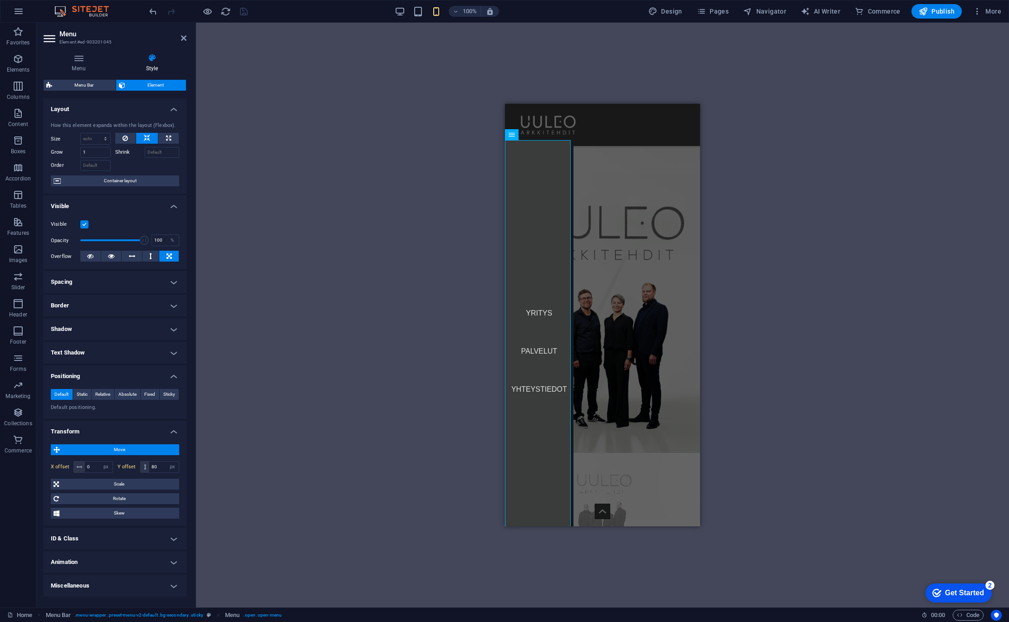
click at [136, 370] on h4 "Positioning" at bounding box center [115, 374] width 143 height 16
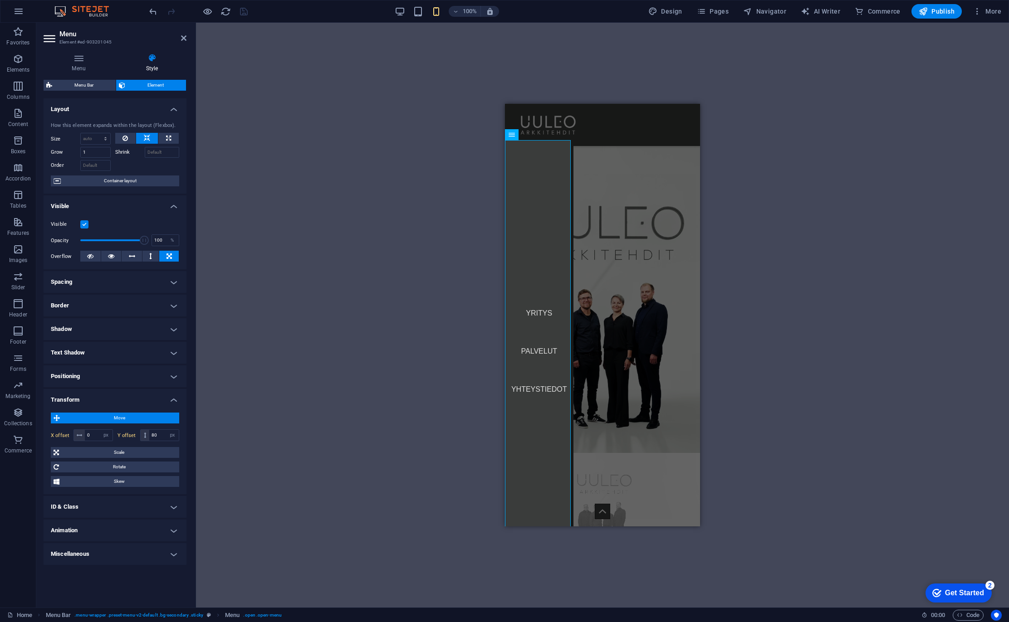
click at [136, 370] on h4 "Positioning" at bounding box center [115, 377] width 143 height 22
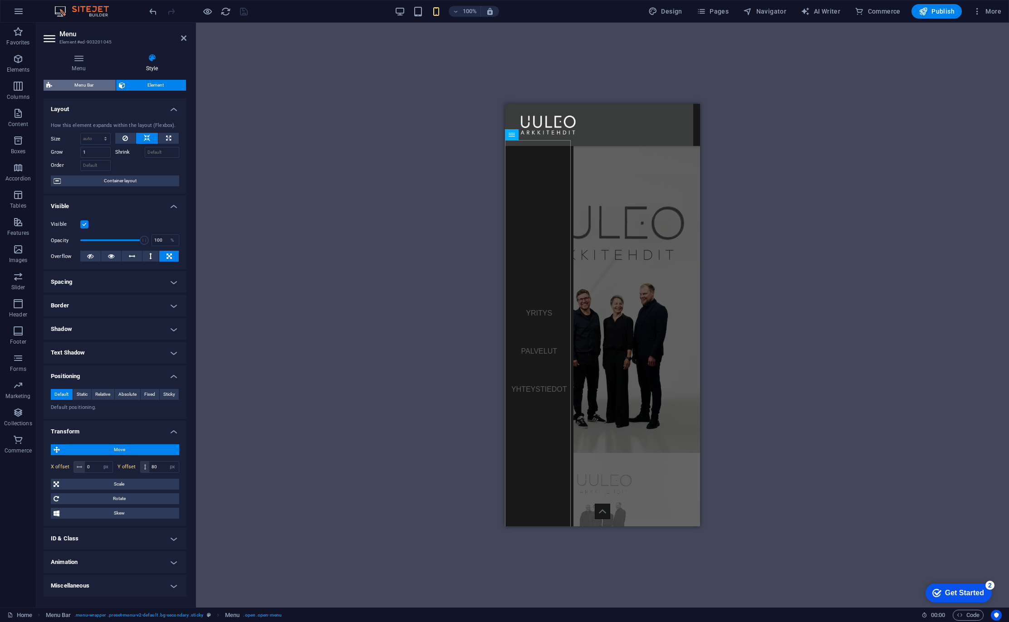
click at [88, 83] on span "Menu Bar" at bounding box center [84, 85] width 58 height 11
select select "rem"
select select "%"
select select "rem"
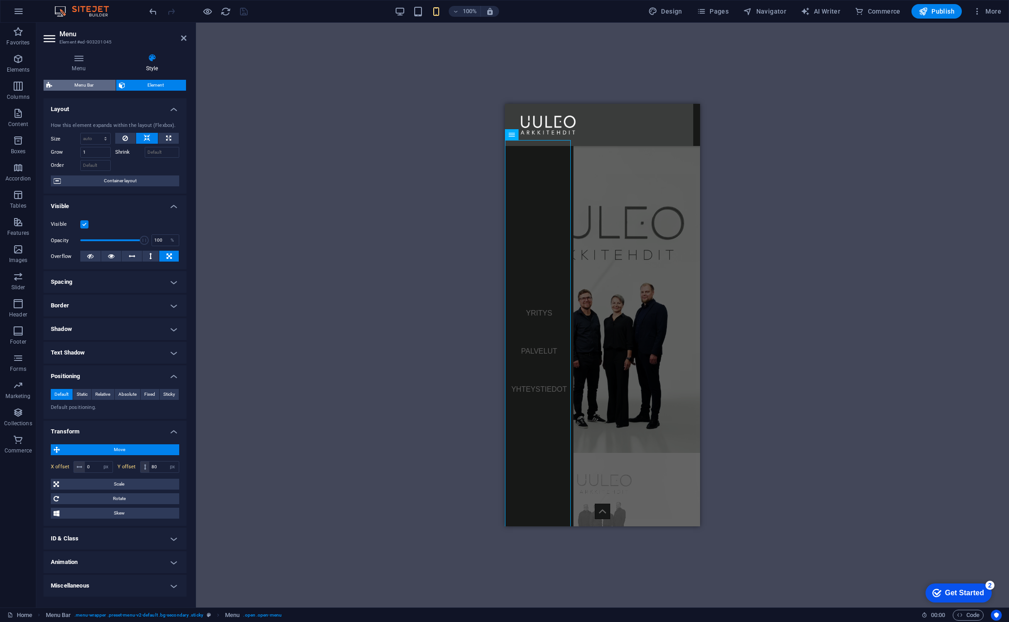
select select "px"
select select "preset-menu-v2-default"
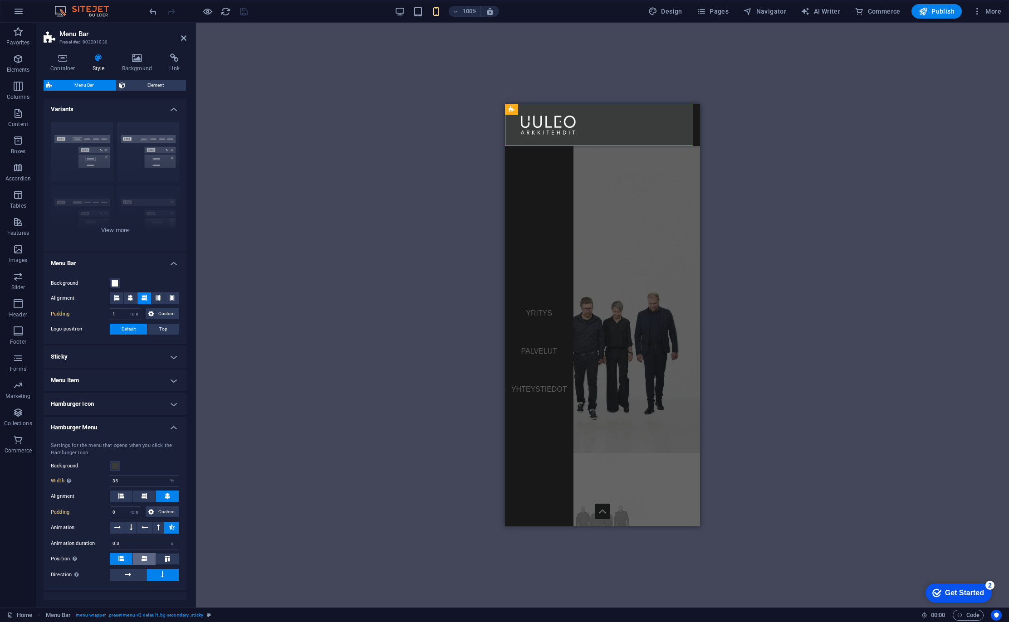
click at [149, 562] on button at bounding box center [144, 559] width 23 height 12
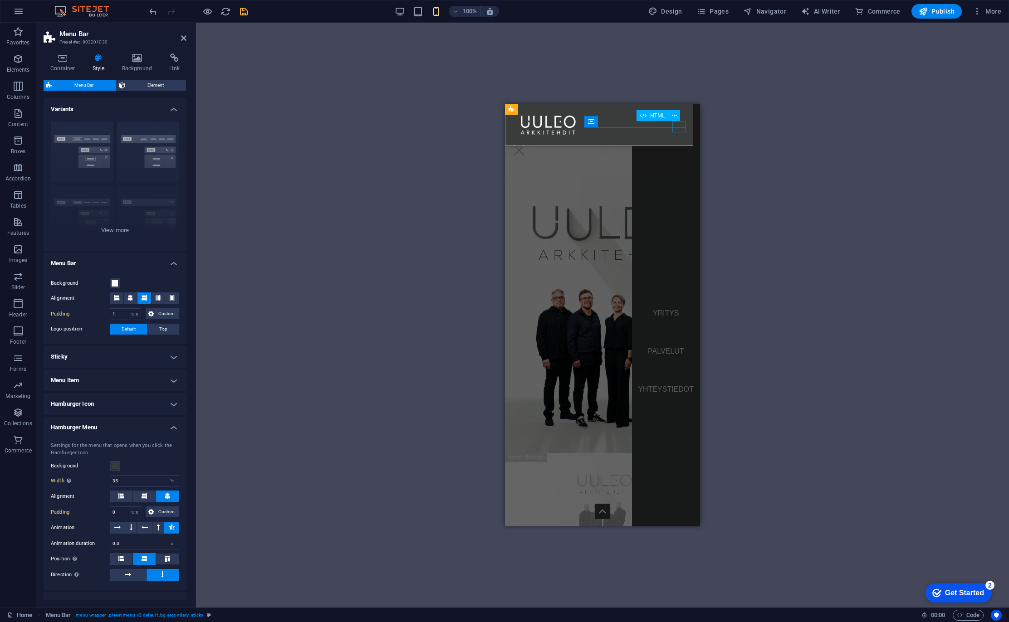
click at [526, 145] on div "Menu" at bounding box center [519, 150] width 14 height 11
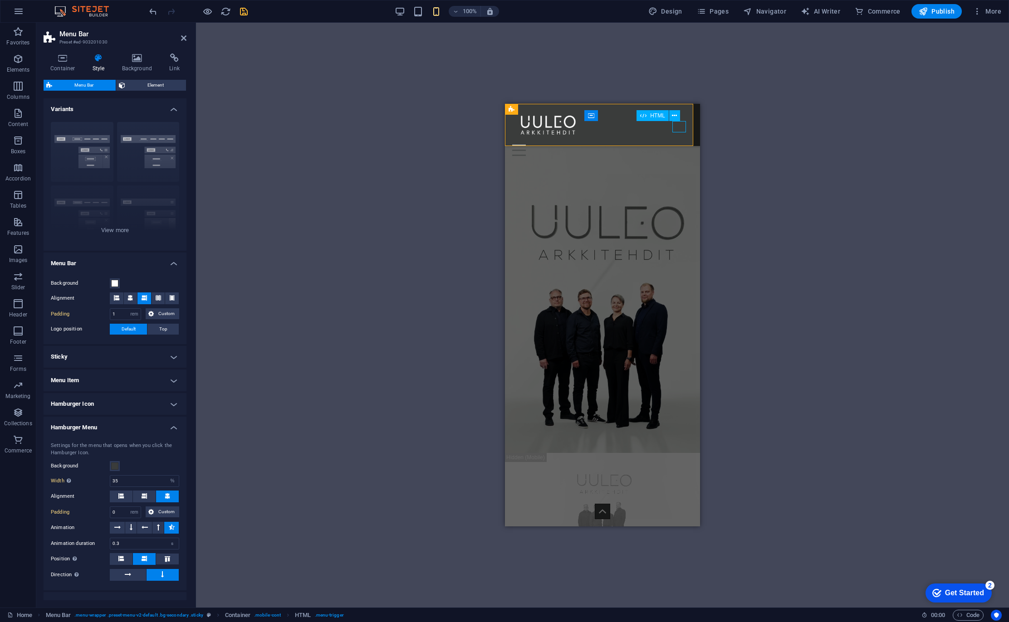
click at [680, 145] on div "Menu" at bounding box center [602, 150] width 181 height 11
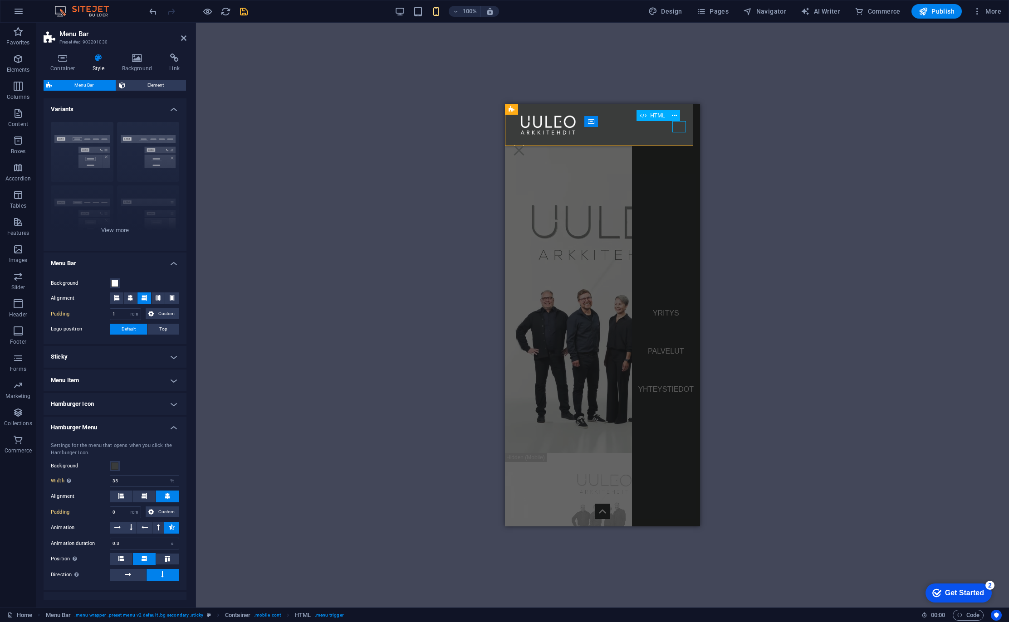
click at [526, 145] on div "Menu" at bounding box center [519, 150] width 14 height 11
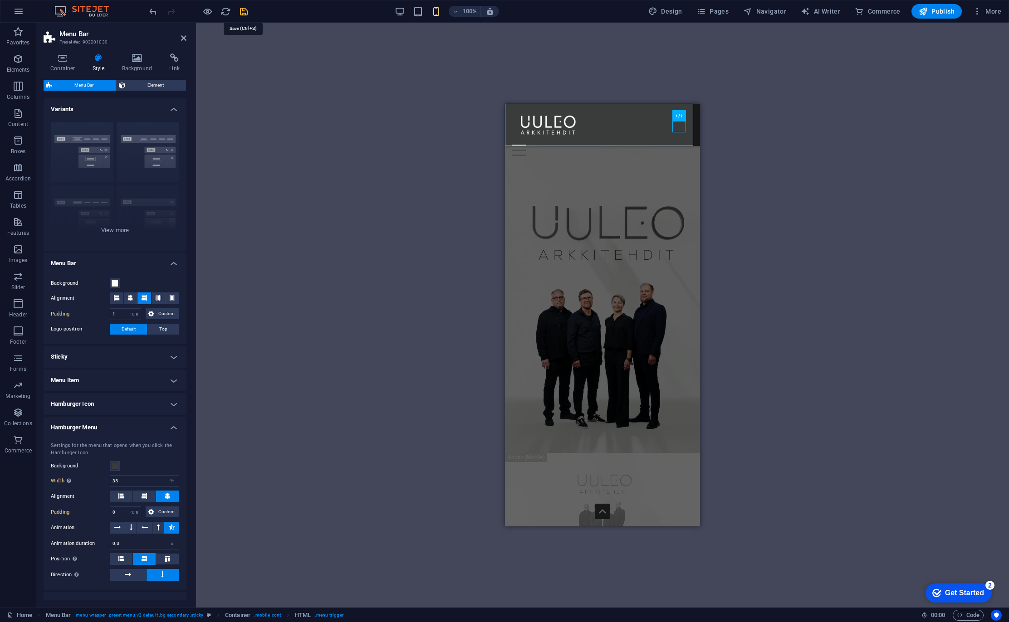
click at [244, 12] on icon "save" at bounding box center [244, 11] width 10 height 10
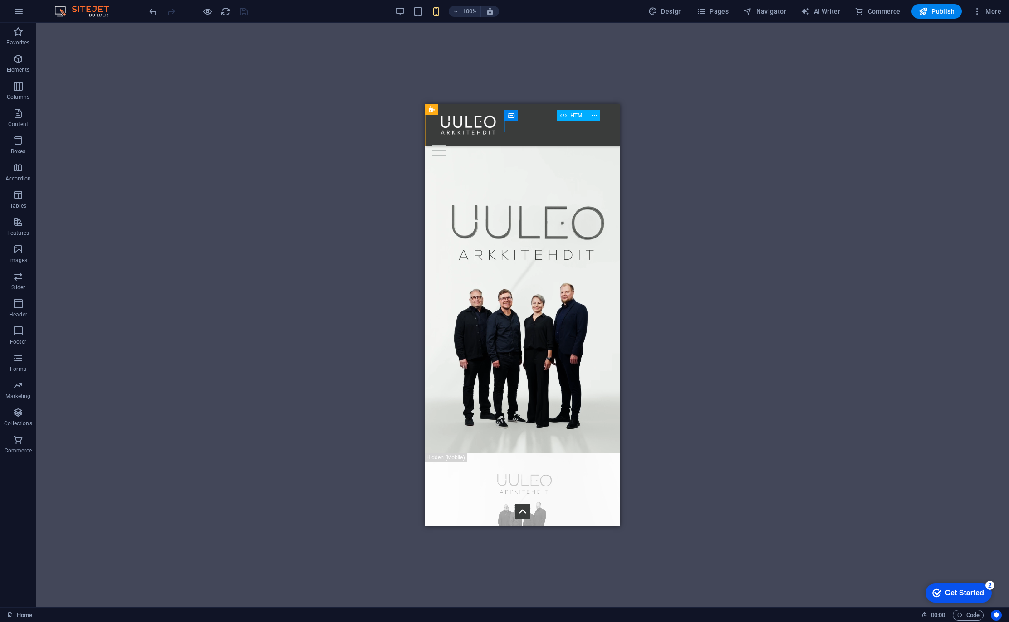
click at [597, 145] on div "Menu" at bounding box center [522, 150] width 181 height 11
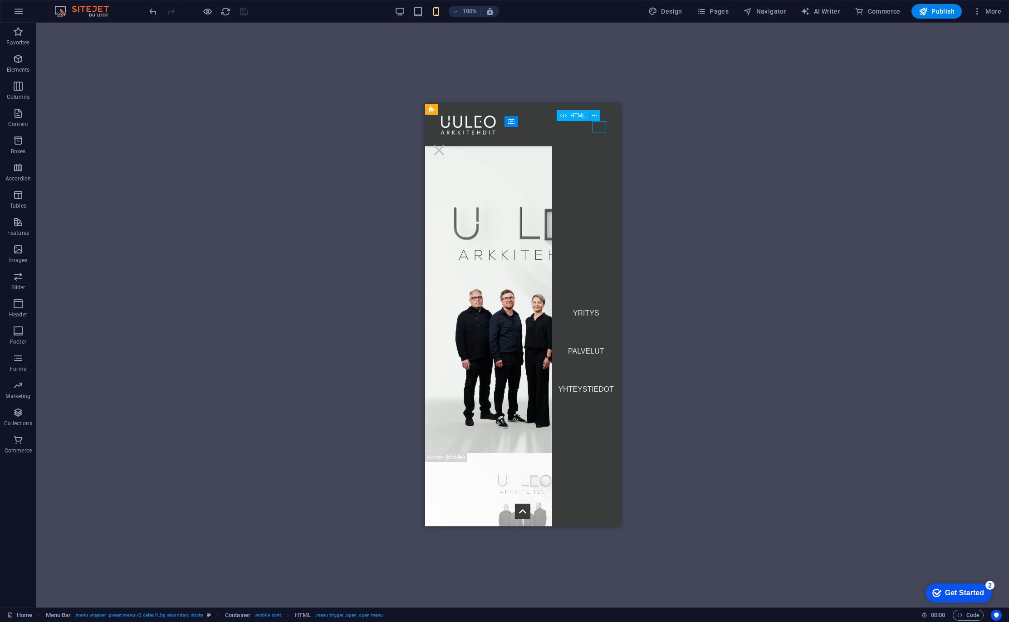
click at [446, 145] on div "Menu" at bounding box center [439, 150] width 14 height 11
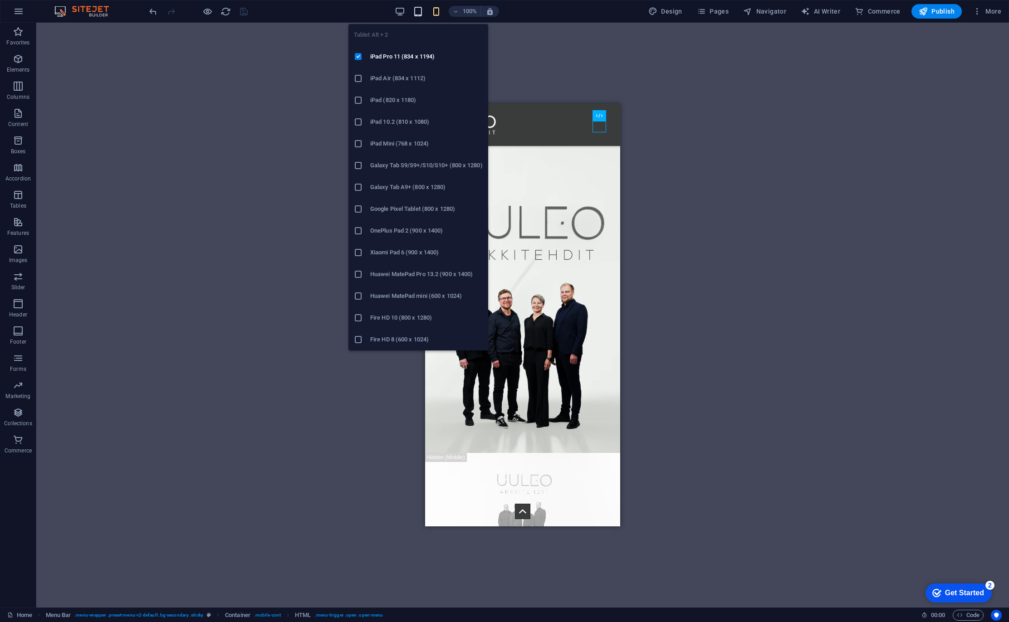
click at [420, 10] on icon "button" at bounding box center [418, 11] width 10 height 10
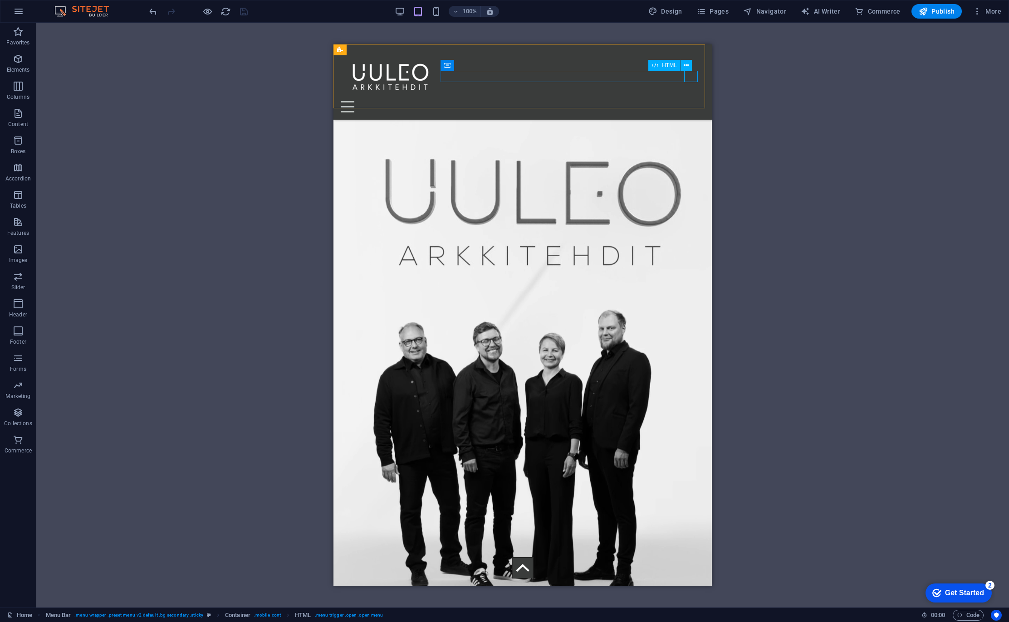
click at [694, 101] on div "Menu" at bounding box center [523, 106] width 364 height 11
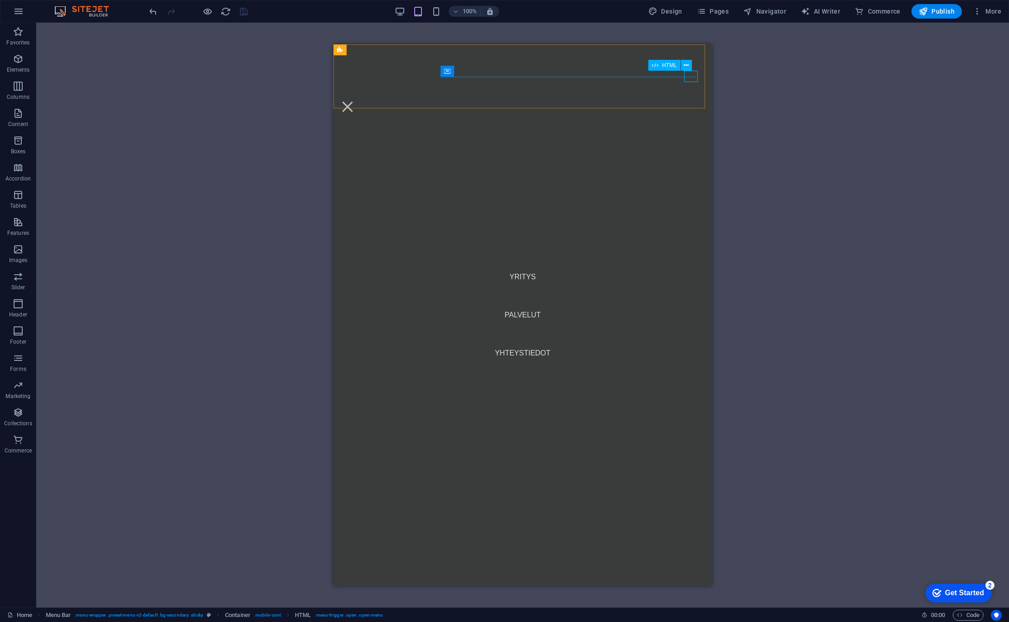
click at [354, 101] on div "Menu" at bounding box center [348, 106] width 14 height 11
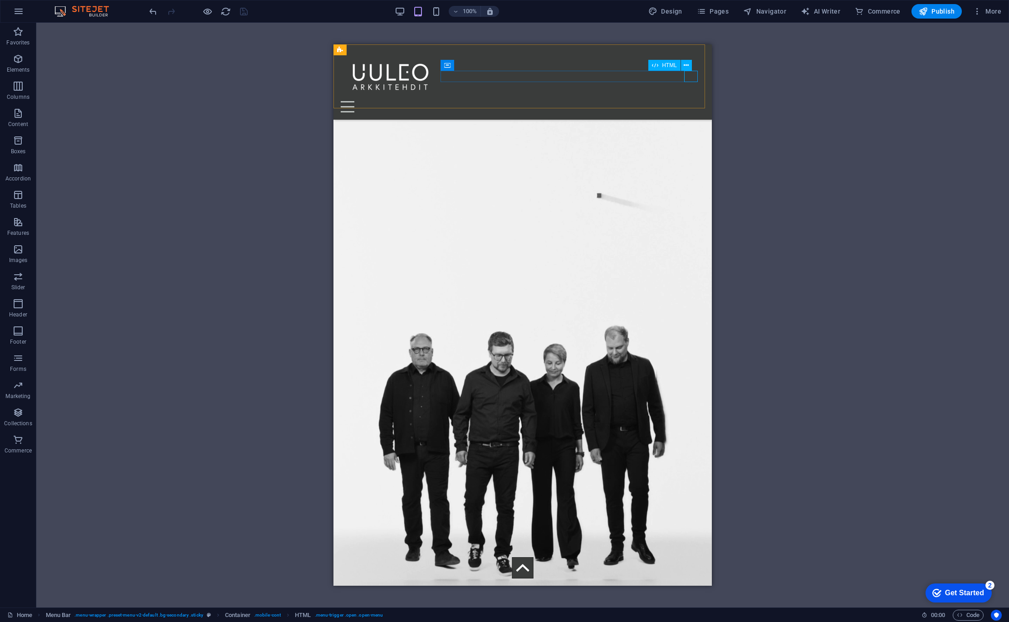
click at [692, 101] on div "Menu" at bounding box center [523, 106] width 364 height 11
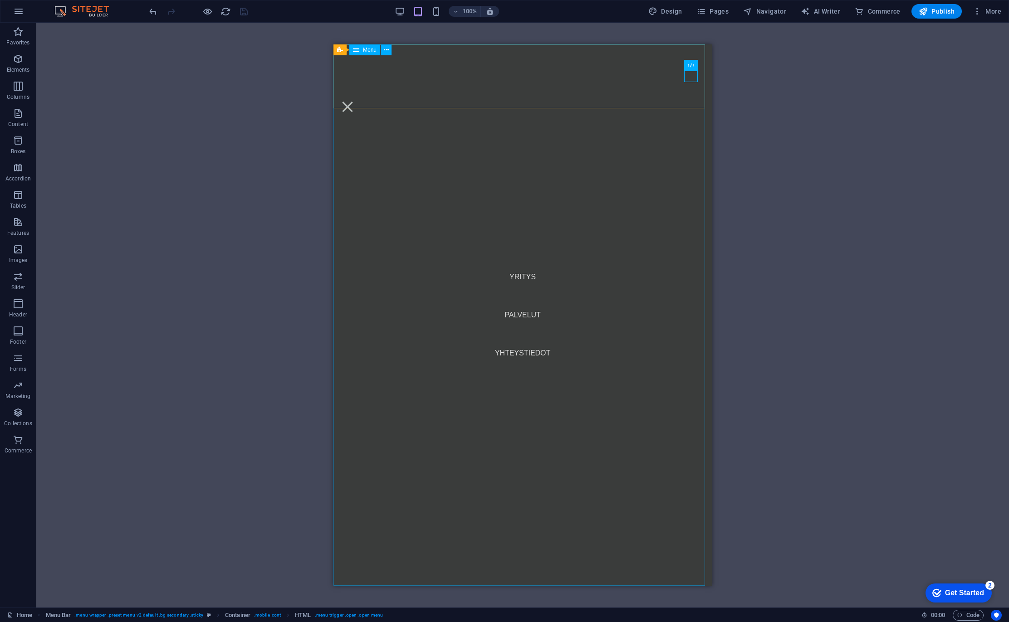
click at [618, 142] on nav "YRITYS PALVELUT YHTEYSTIEDOT" at bounding box center [522, 315] width 378 height 542
select select "px"
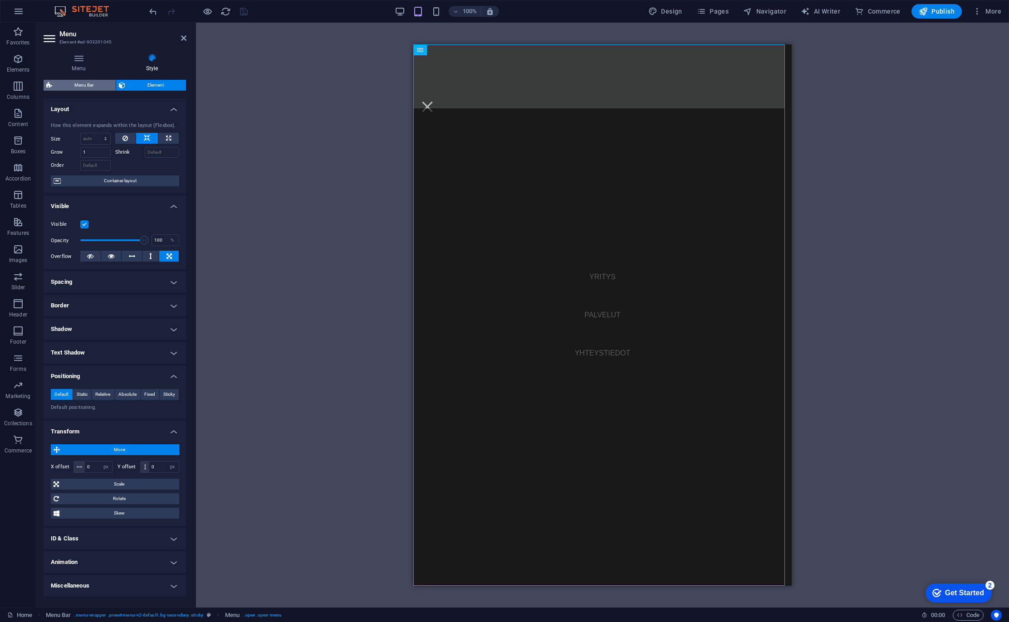
click at [90, 84] on span "Menu Bar" at bounding box center [84, 85] width 58 height 11
select select "rem"
select select "%"
select select "rem"
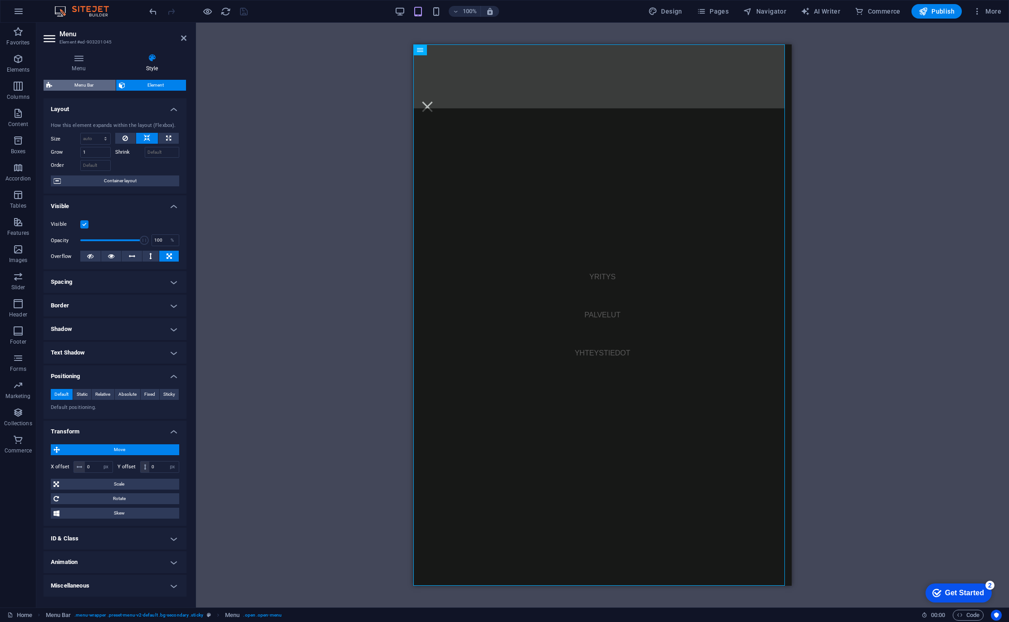
select select "px"
select select "preset-menu-v2-default"
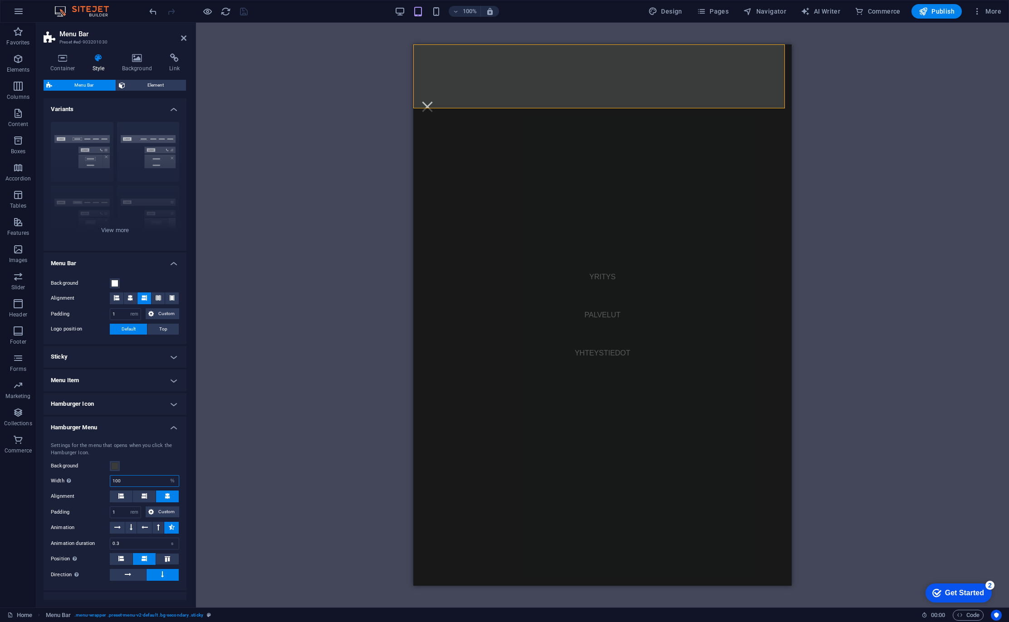
click at [134, 479] on input "100" at bounding box center [144, 481] width 68 height 11
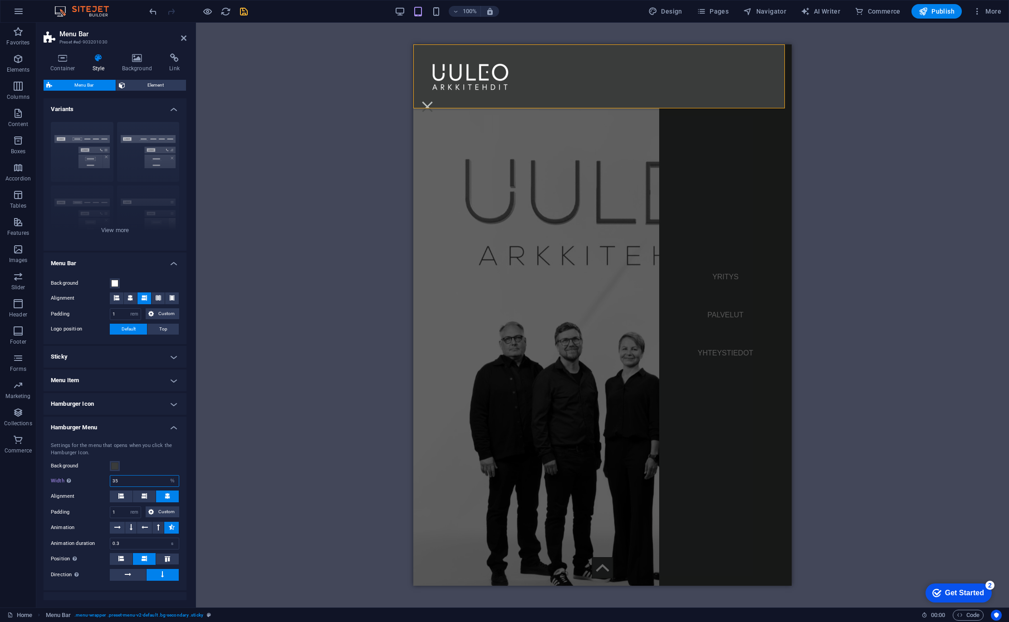
click at [134, 479] on input "35" at bounding box center [144, 481] width 68 height 11
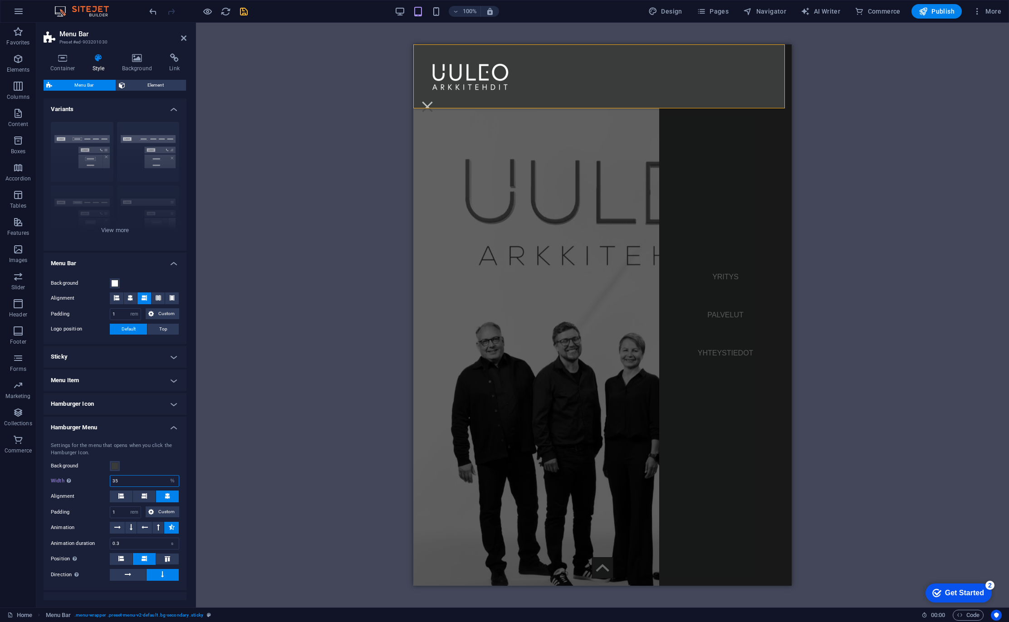
click at [134, 479] on input "35" at bounding box center [144, 481] width 68 height 11
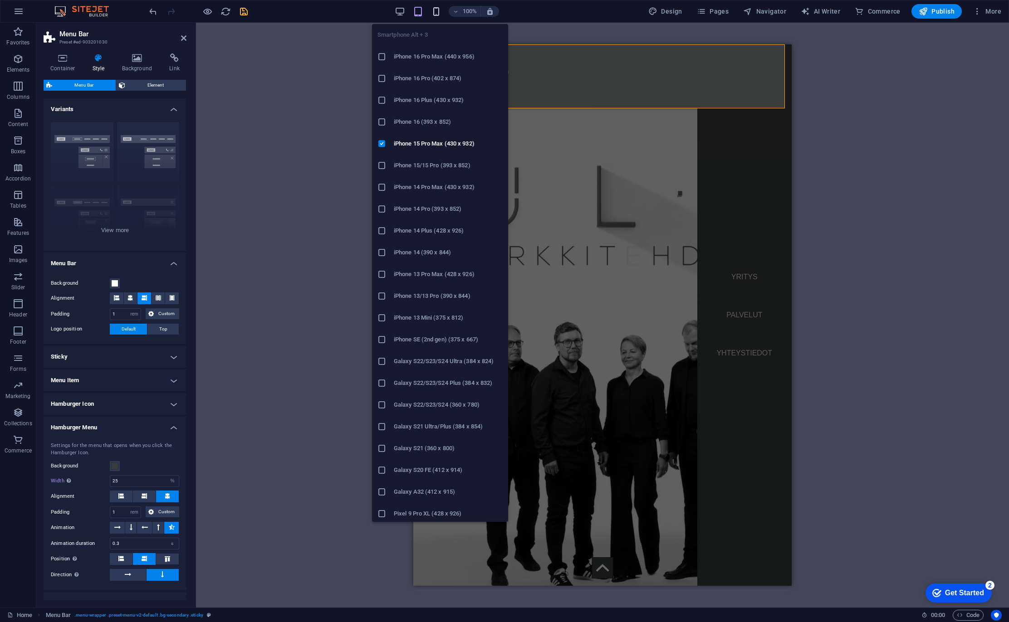
click at [436, 8] on icon "button" at bounding box center [436, 11] width 10 height 10
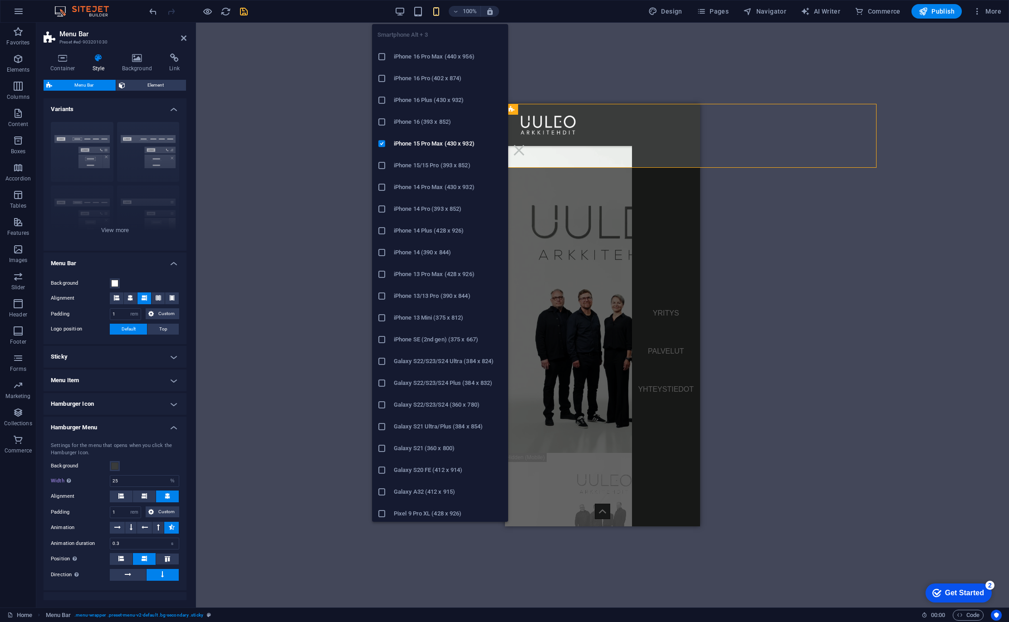
type input "35"
type input "0"
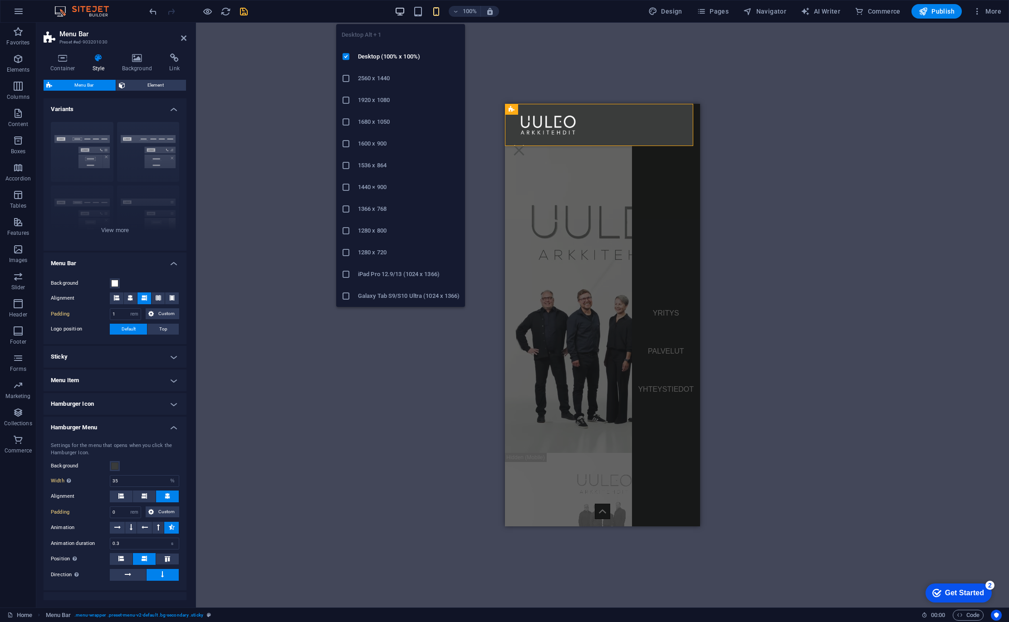
click at [403, 9] on icon "button" at bounding box center [400, 11] width 10 height 10
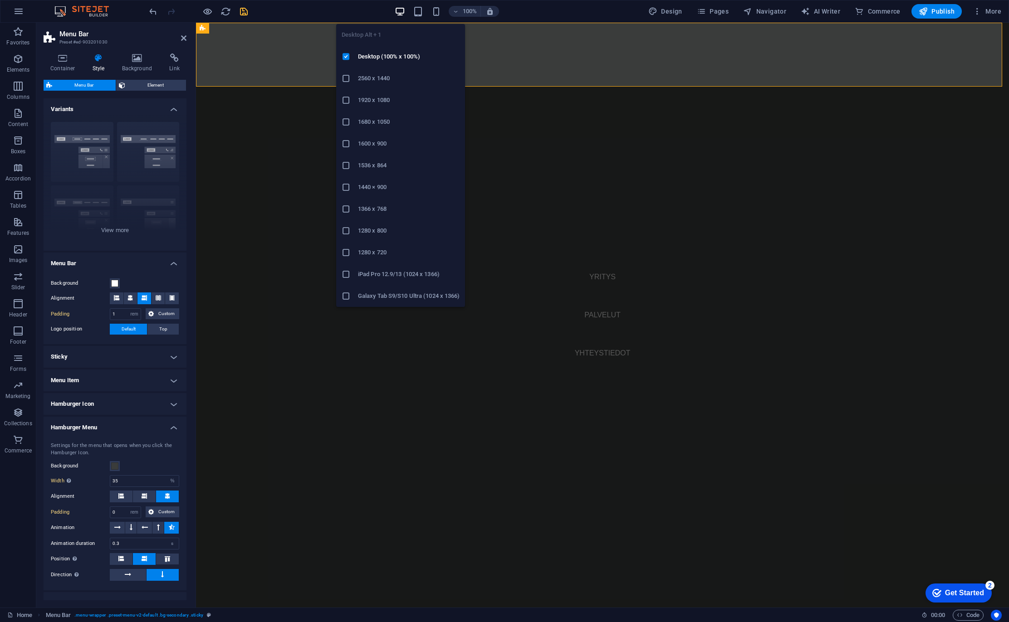
type input "100"
type input "1"
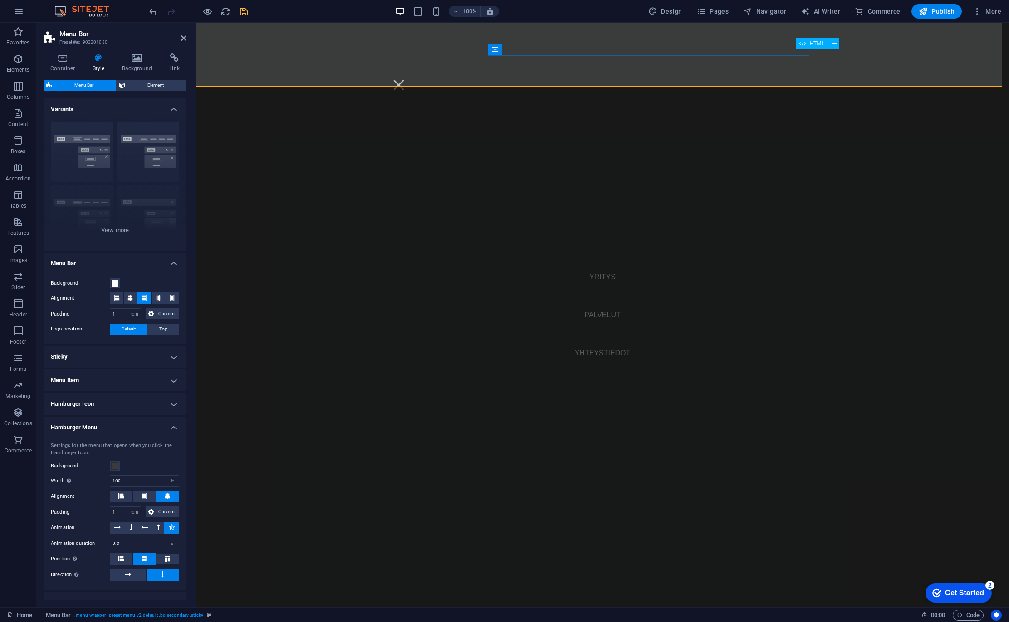
click at [405, 79] on div "Menu" at bounding box center [399, 84] width 14 height 11
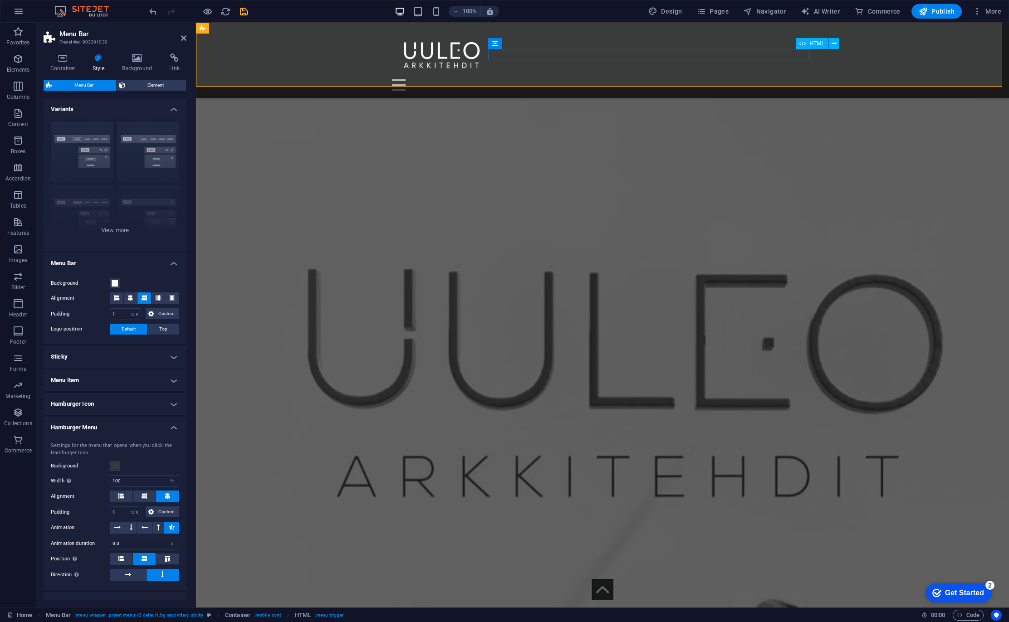
click at [802, 79] on div "Menu" at bounding box center [602, 84] width 421 height 11
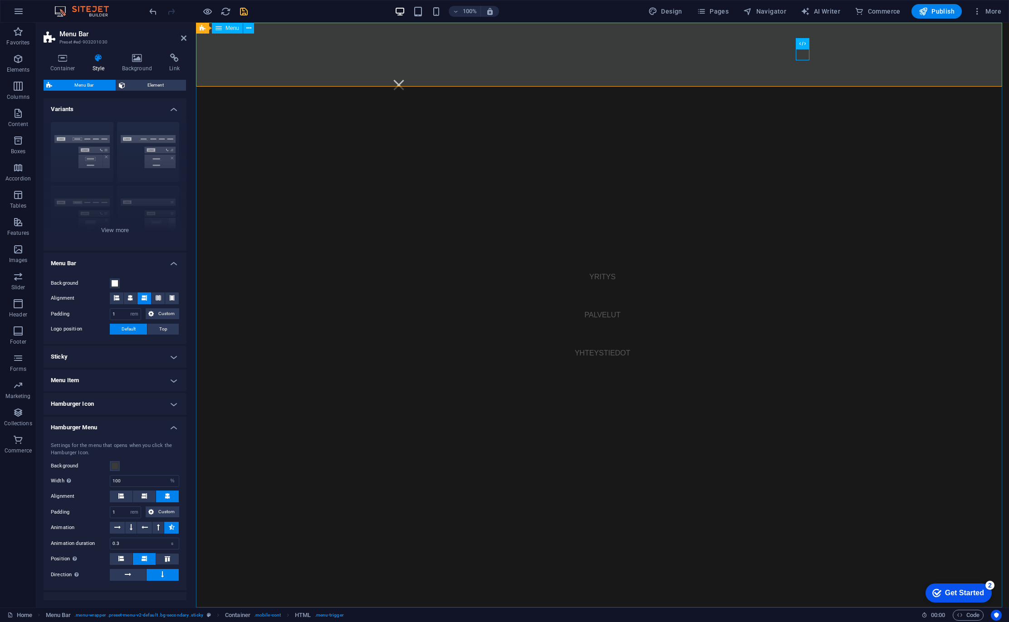
click at [619, 156] on nav "YRITYS PALVELUT YHTEYSTIEDOT" at bounding box center [602, 315] width 813 height 585
select select "px"
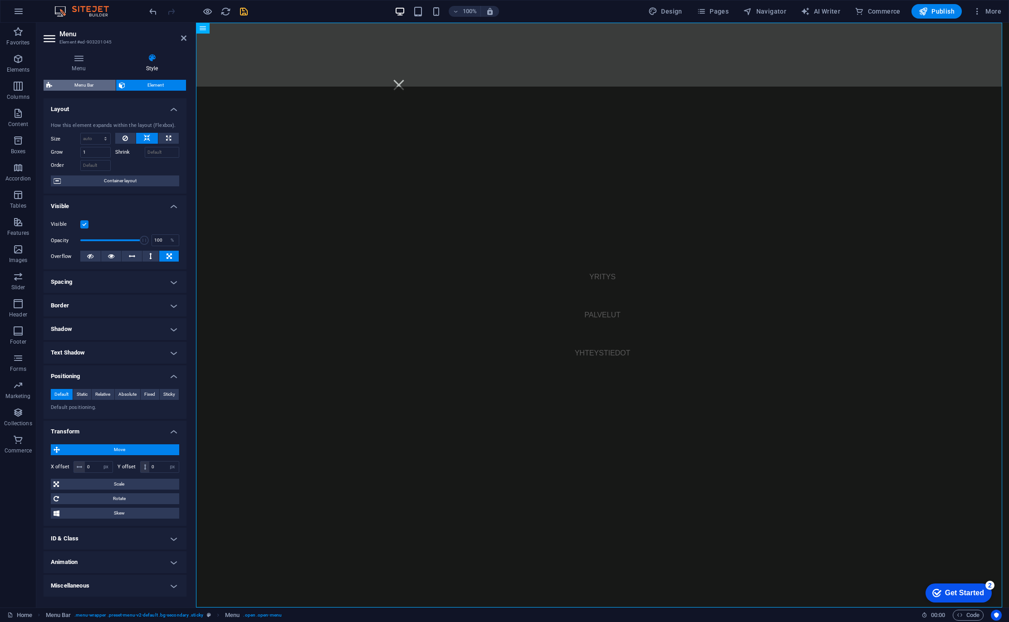
click at [88, 88] on span "Menu Bar" at bounding box center [84, 85] width 58 height 11
select select "rem"
select select "%"
select select "rem"
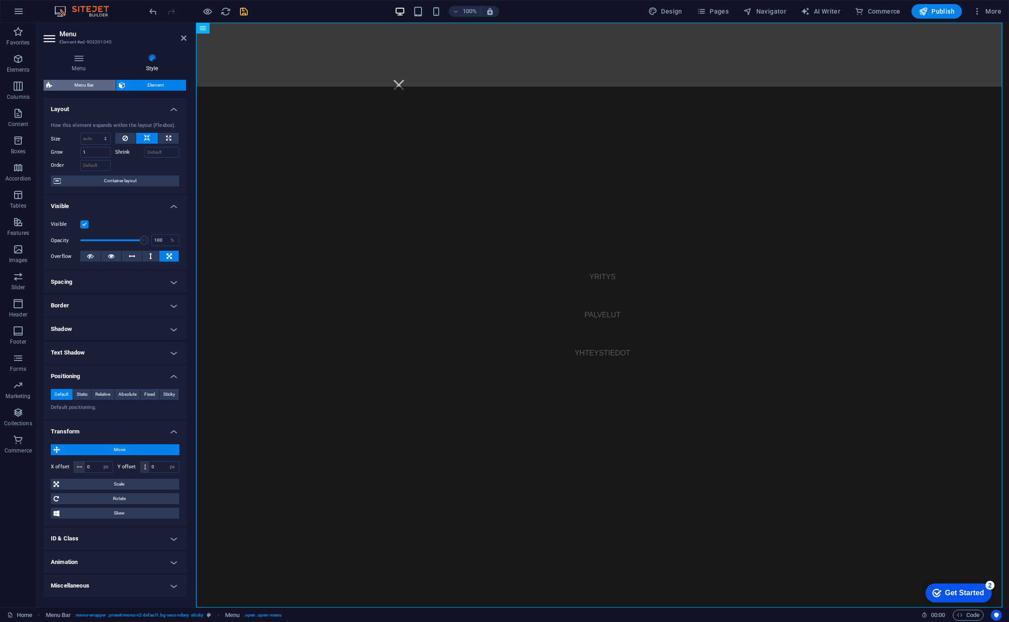
select select "px"
select select "preset-menu-v2-default"
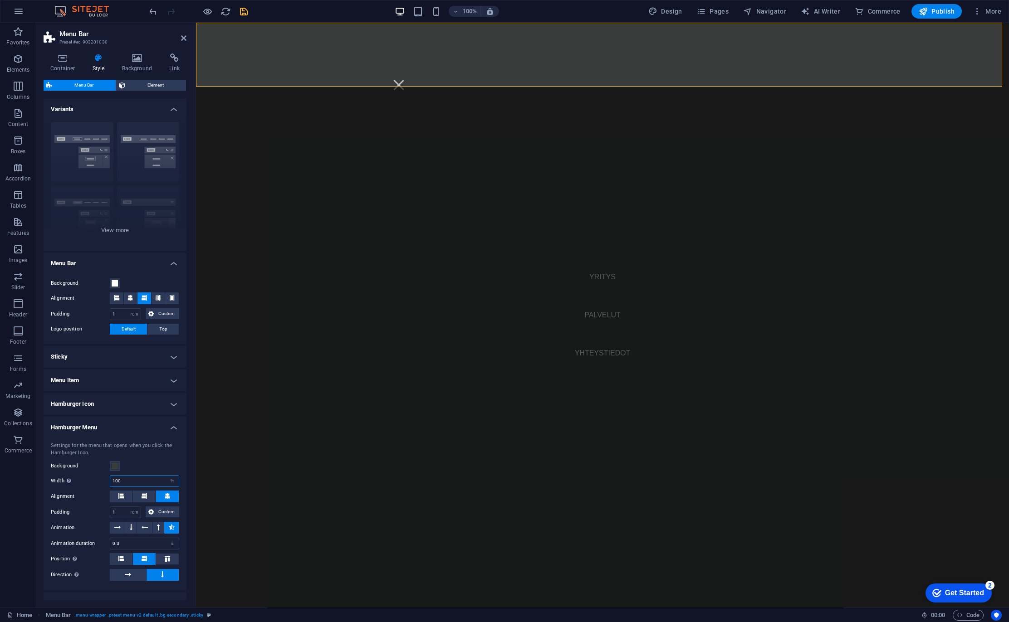
click at [139, 482] on input "100" at bounding box center [144, 481] width 68 height 11
type input "35"
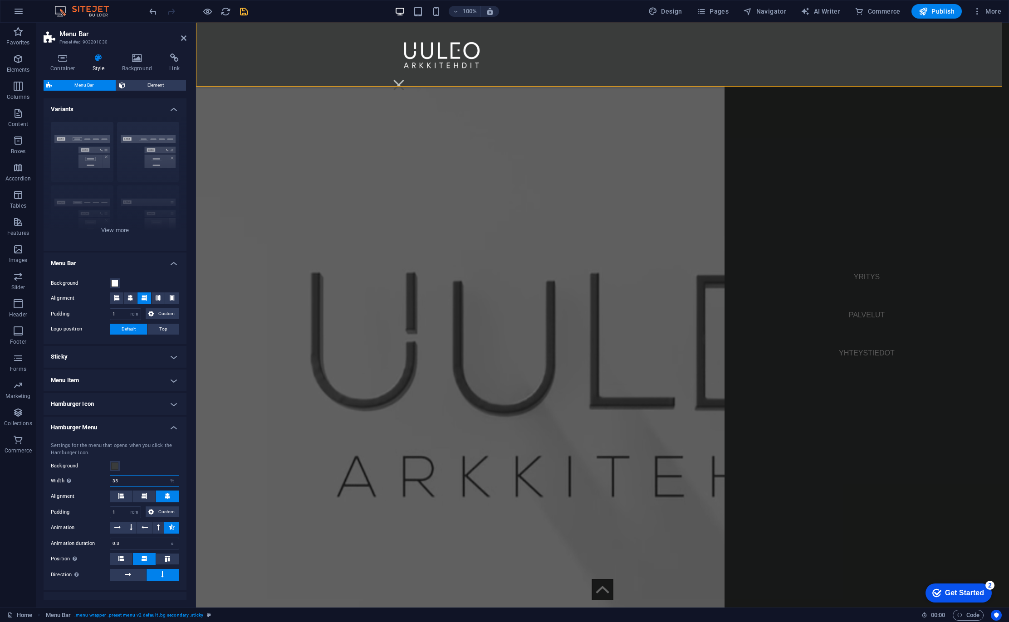
click at [148, 482] on input "35" at bounding box center [144, 481] width 68 height 11
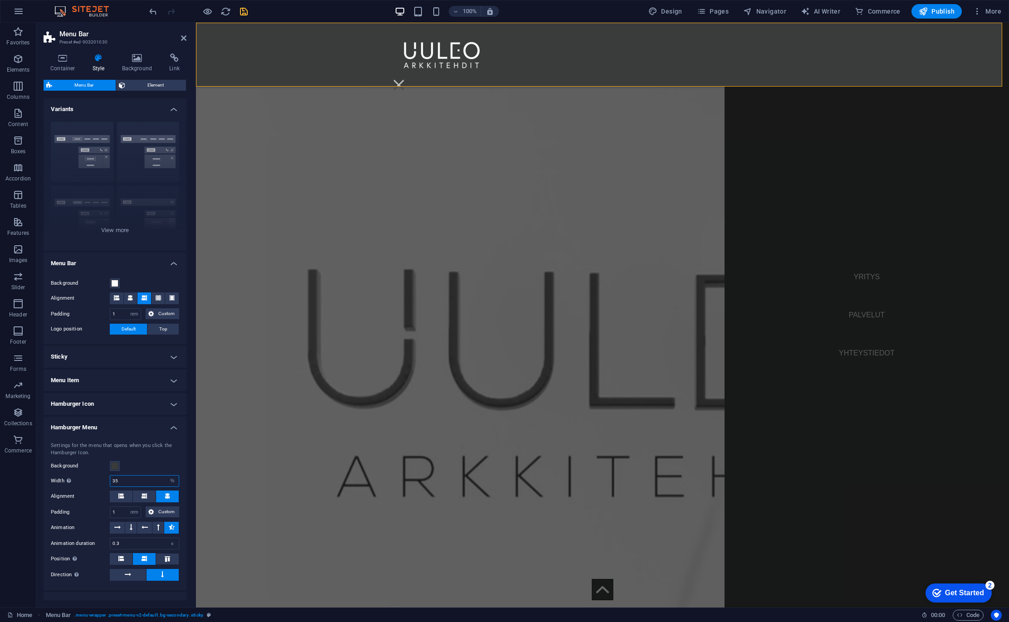
click at [148, 482] on input "35" at bounding box center [144, 481] width 68 height 11
click at [405, 79] on div "Menu" at bounding box center [399, 84] width 14 height 11
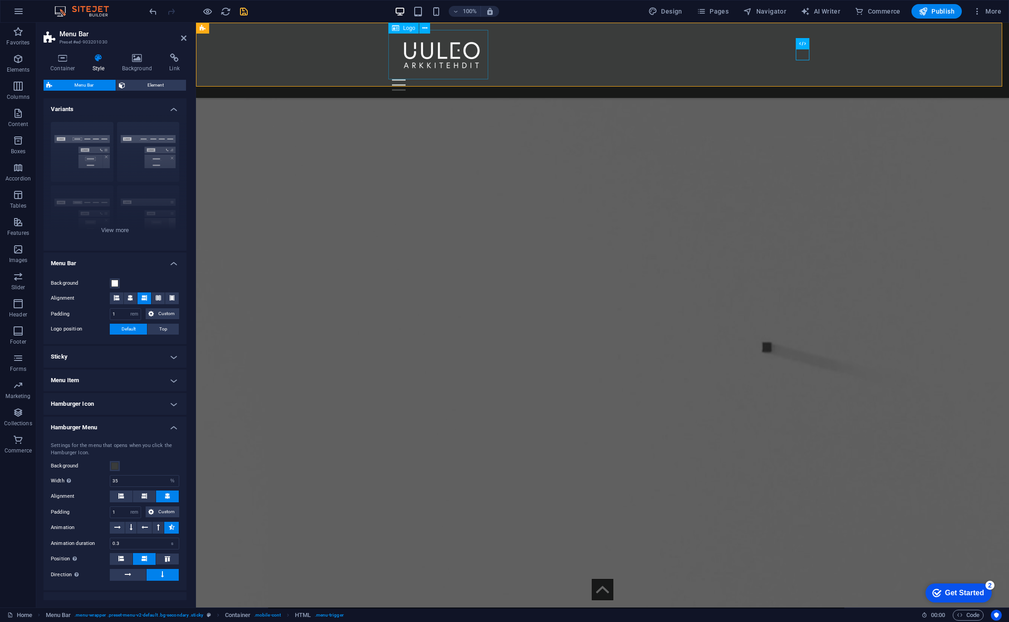
click at [449, 59] on div at bounding box center [602, 54] width 421 height 49
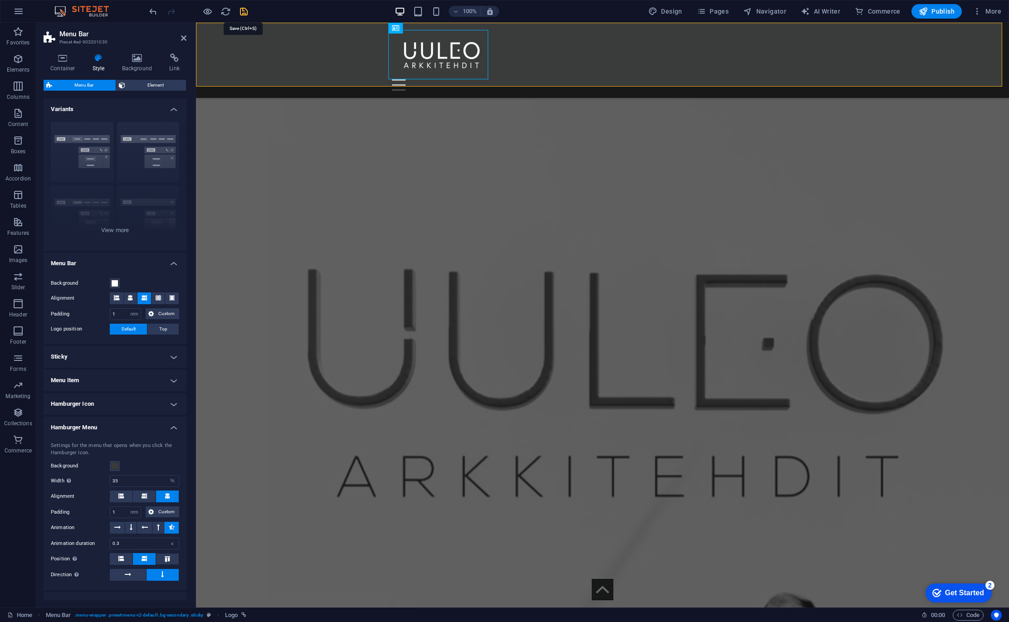
click at [241, 8] on icon "save" at bounding box center [244, 11] width 10 height 10
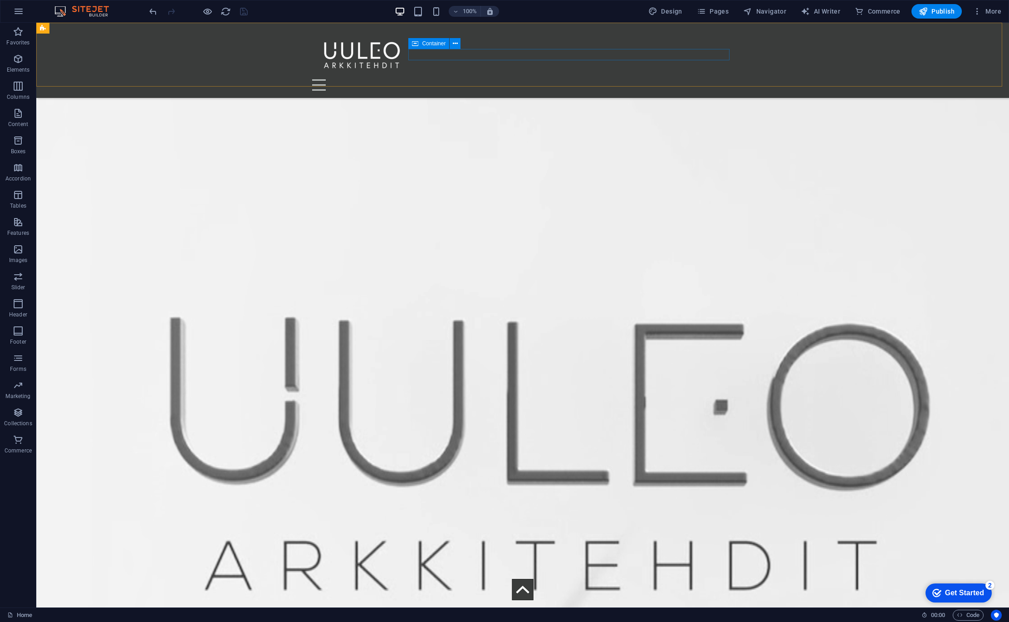
click at [699, 79] on div "Menu" at bounding box center [522, 84] width 421 height 11
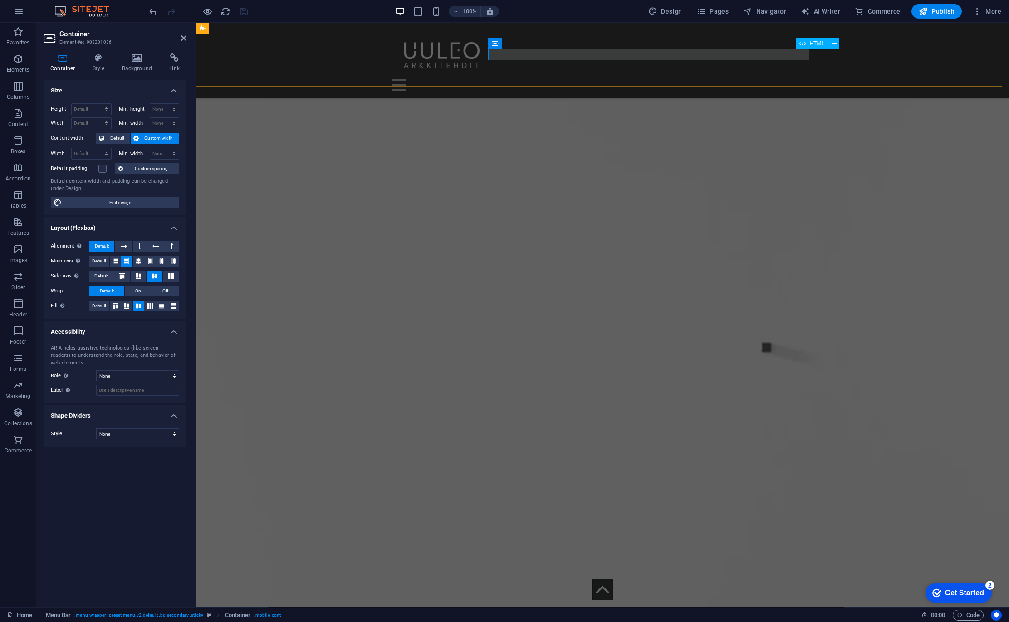
click at [799, 79] on div "Menu" at bounding box center [602, 84] width 421 height 11
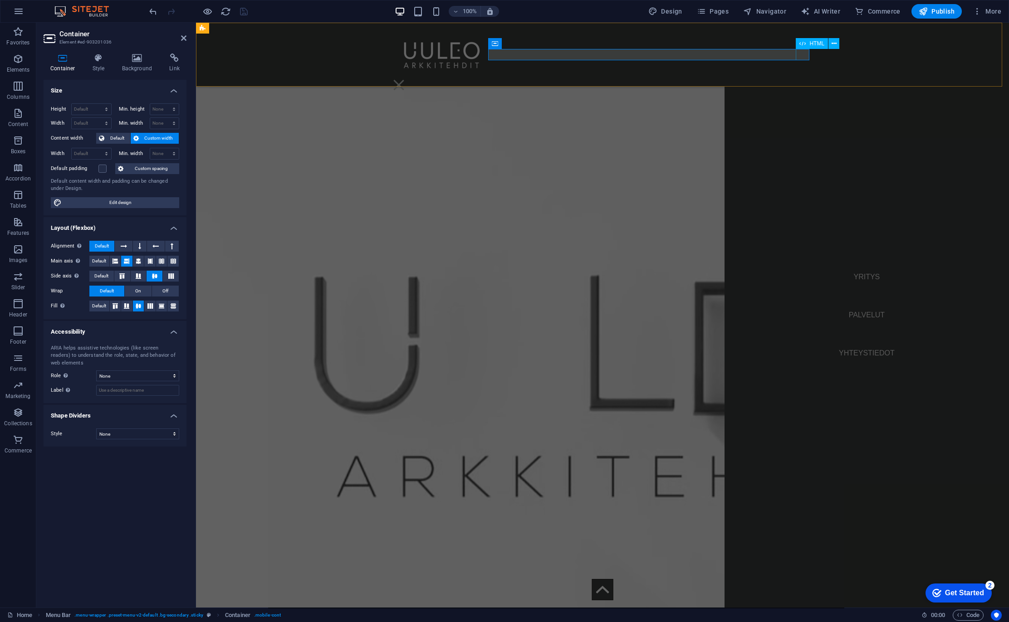
click at [405, 79] on div "Menu" at bounding box center [399, 84] width 14 height 11
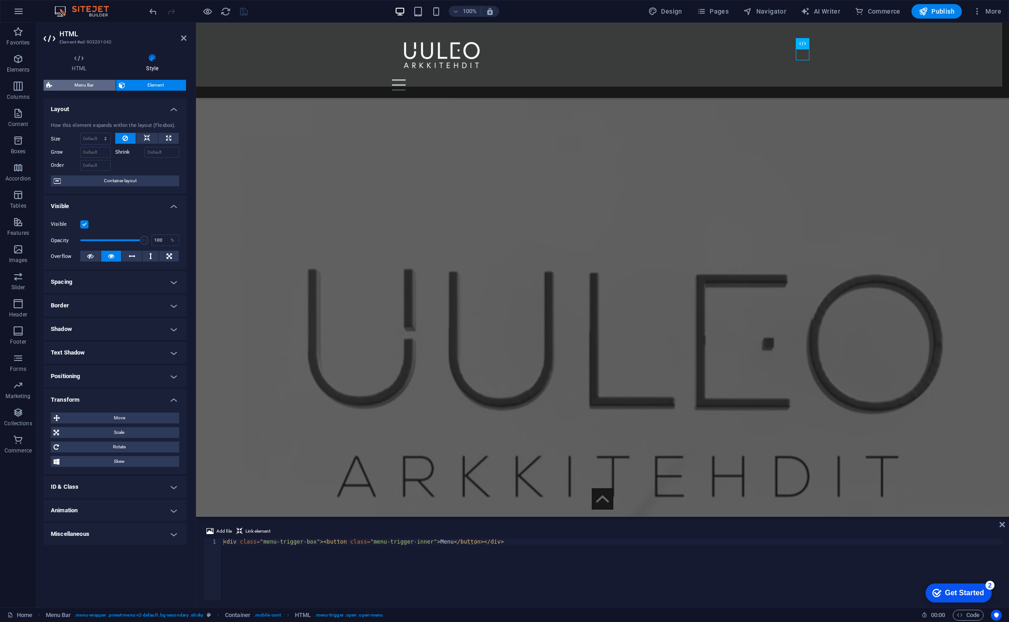
click at [79, 81] on span "Menu Bar" at bounding box center [84, 85] width 58 height 11
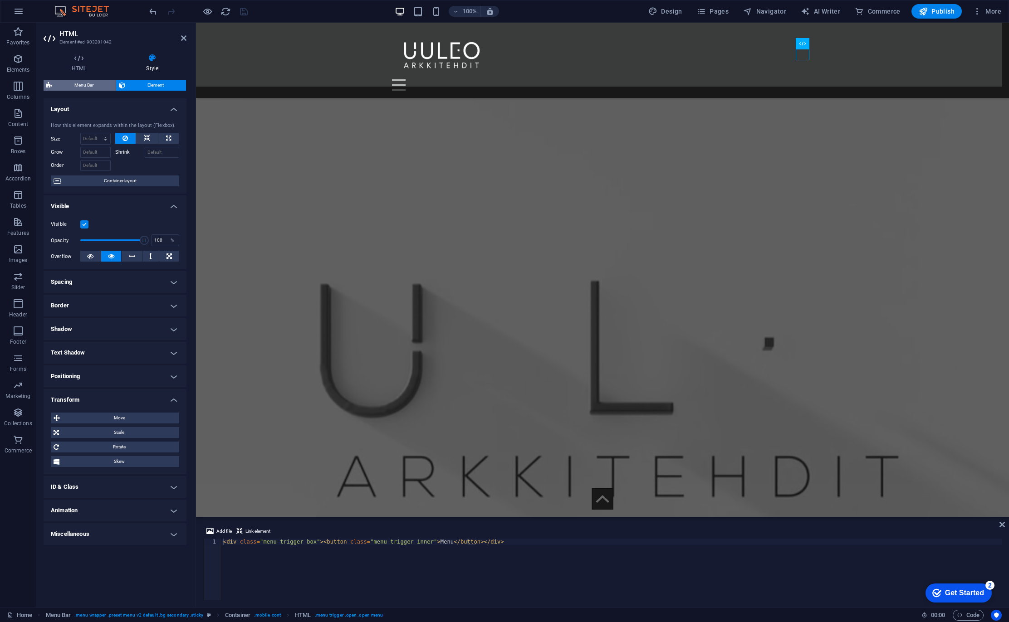
select select "rem"
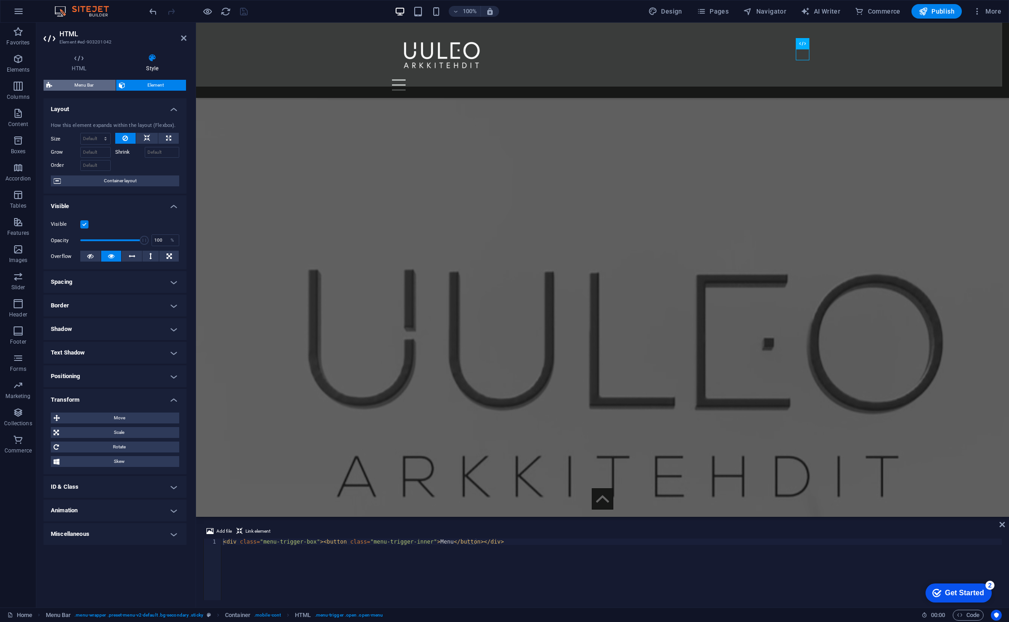
select select "%"
select select "rem"
select select "px"
select select "preset-menu-v2-default"
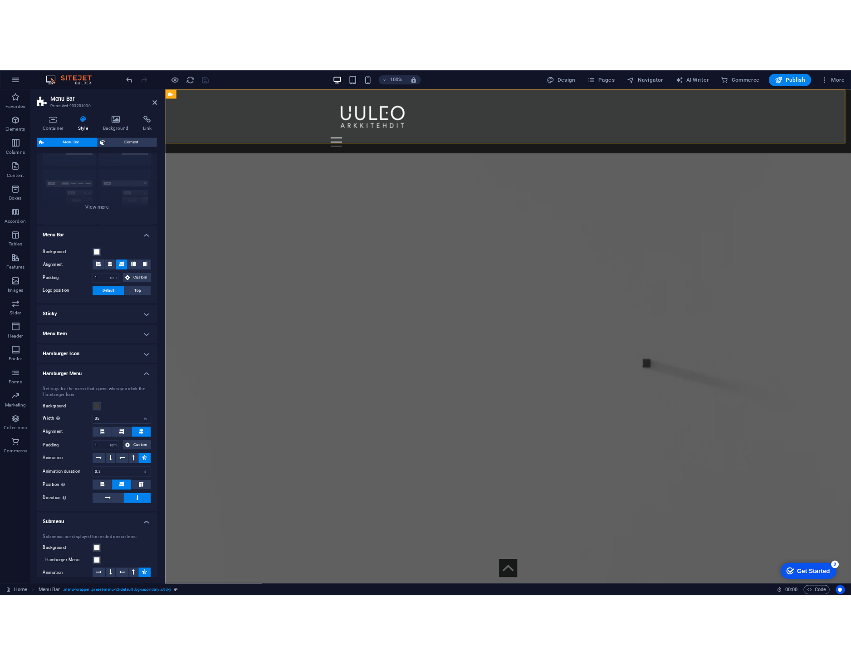
scroll to position [91, 0]
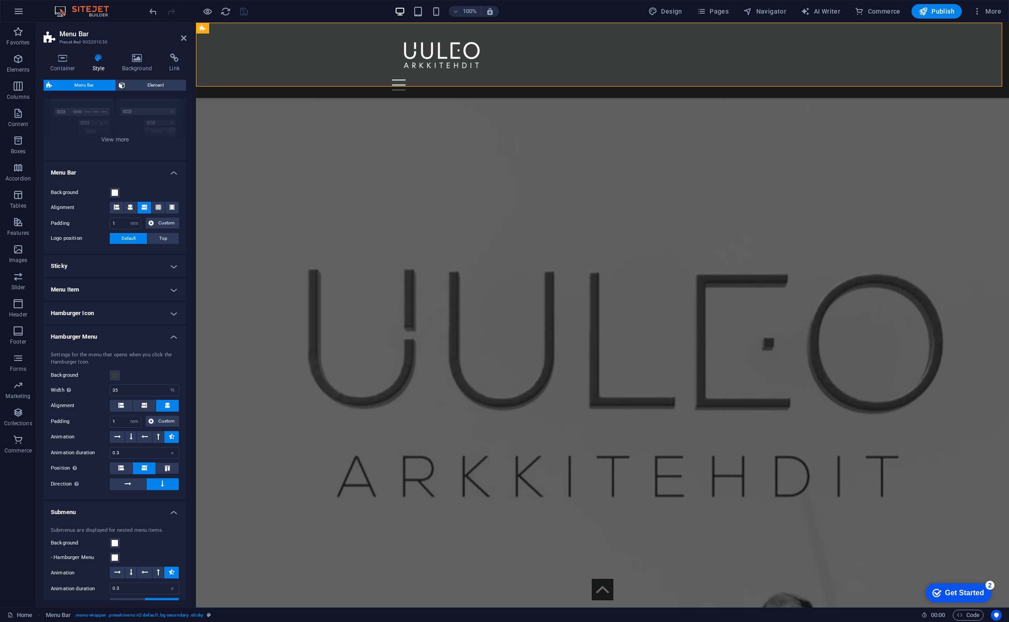
click at [97, 308] on h4 "Hamburger Icon" at bounding box center [115, 314] width 143 height 22
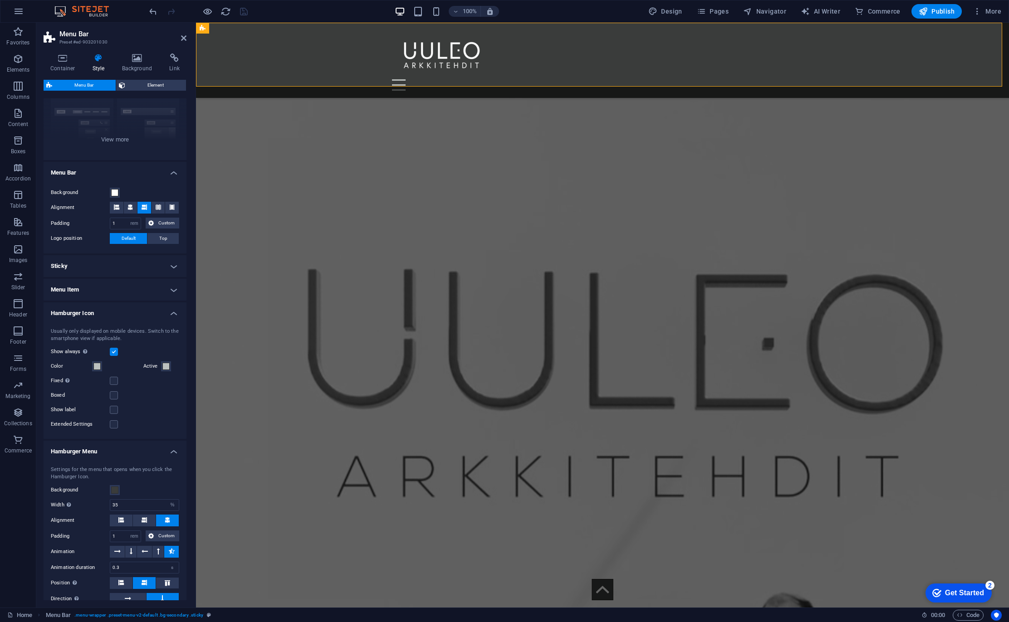
click at [116, 351] on label at bounding box center [114, 352] width 8 height 8
click at [0, 0] on input "Show always Shows the trigger for all viewports." at bounding box center [0, 0] width 0 height 0
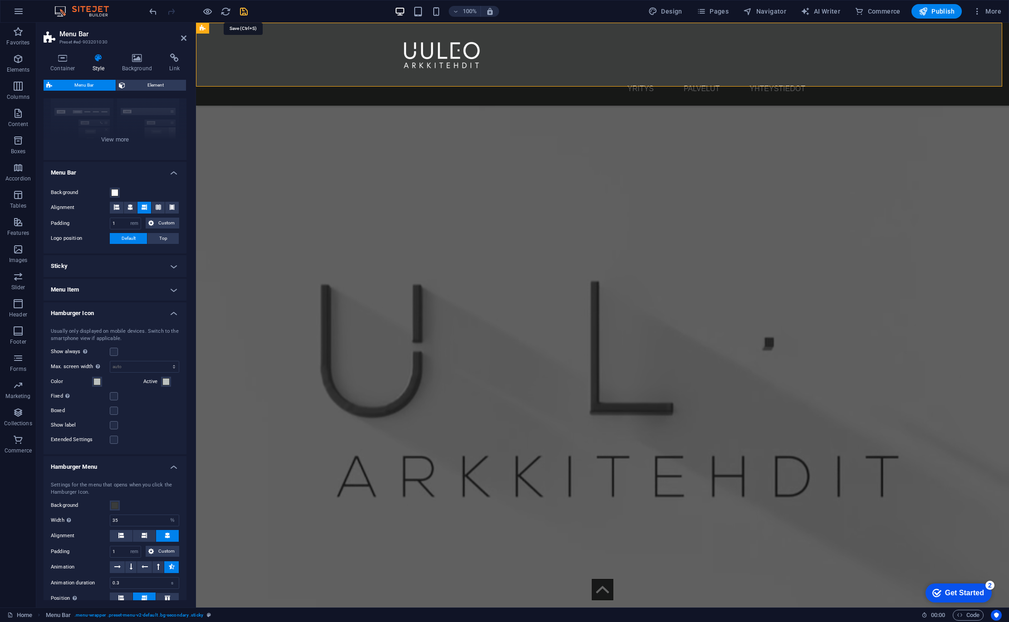
click at [243, 8] on icon "save" at bounding box center [244, 11] width 10 height 10
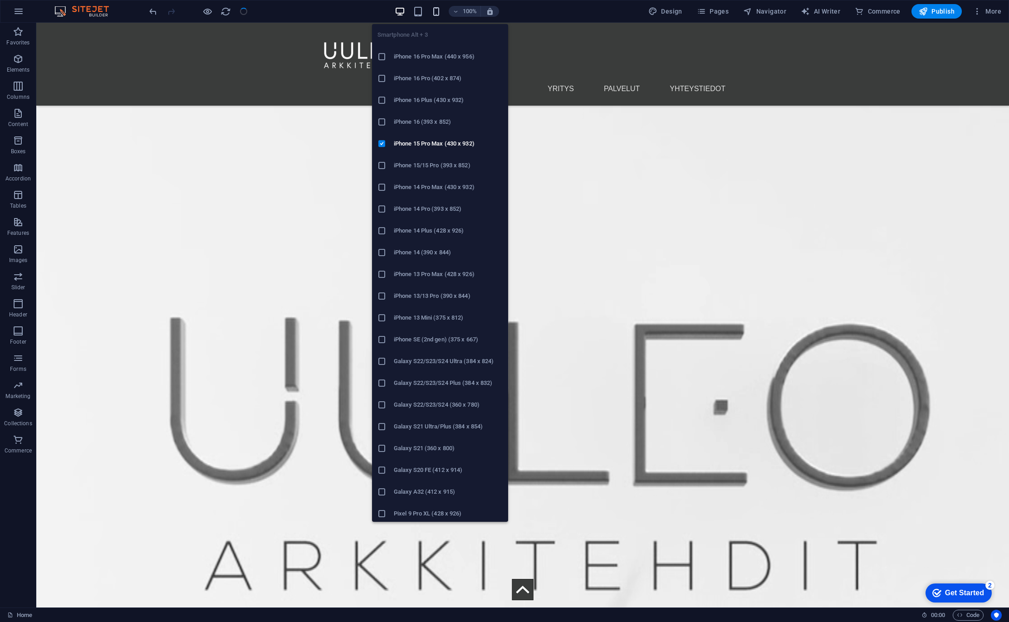
click at [437, 9] on icon "button" at bounding box center [436, 11] width 10 height 10
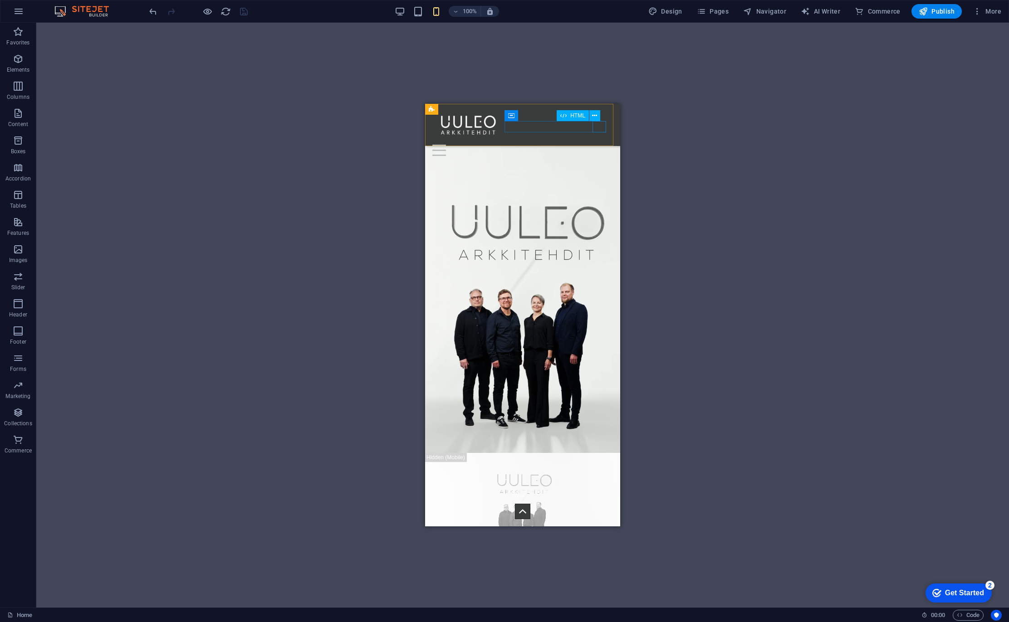
click at [600, 145] on div "Menu" at bounding box center [522, 150] width 181 height 11
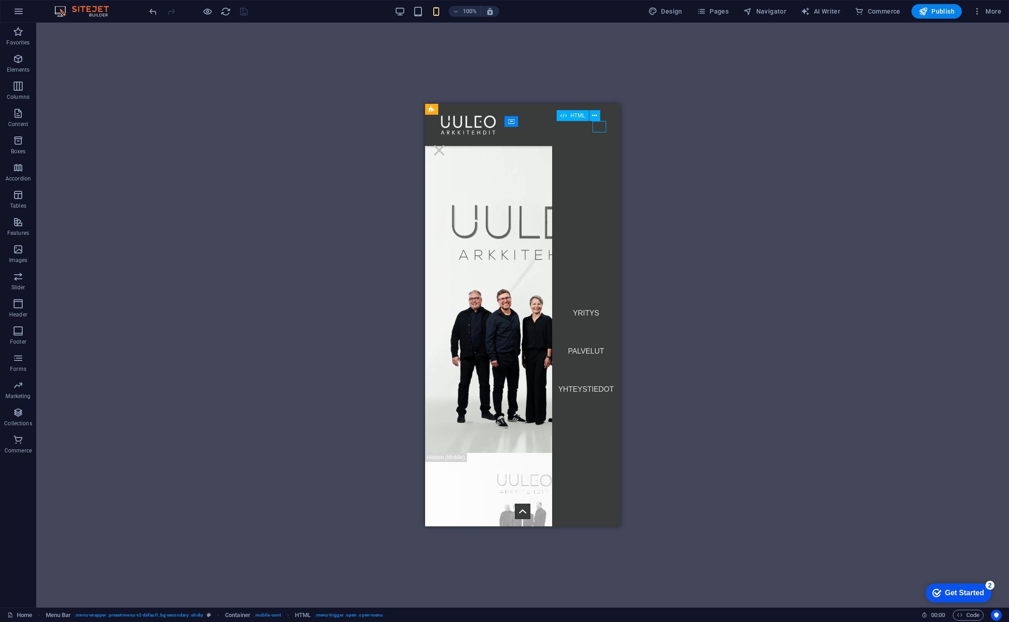
click at [446, 145] on div "Menu" at bounding box center [439, 150] width 14 height 11
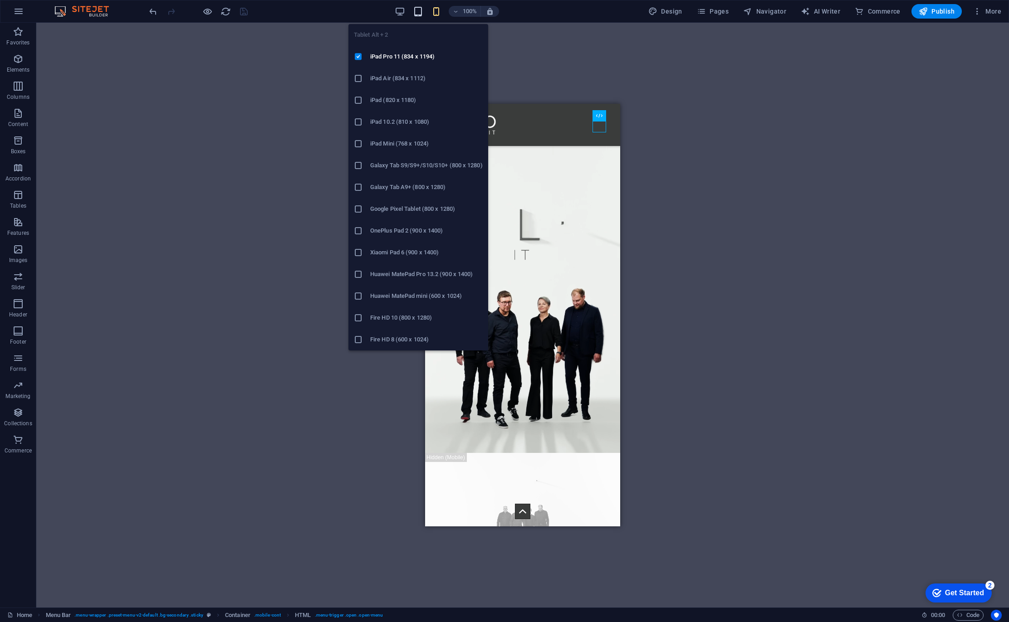
click at [415, 9] on icon "button" at bounding box center [418, 11] width 10 height 10
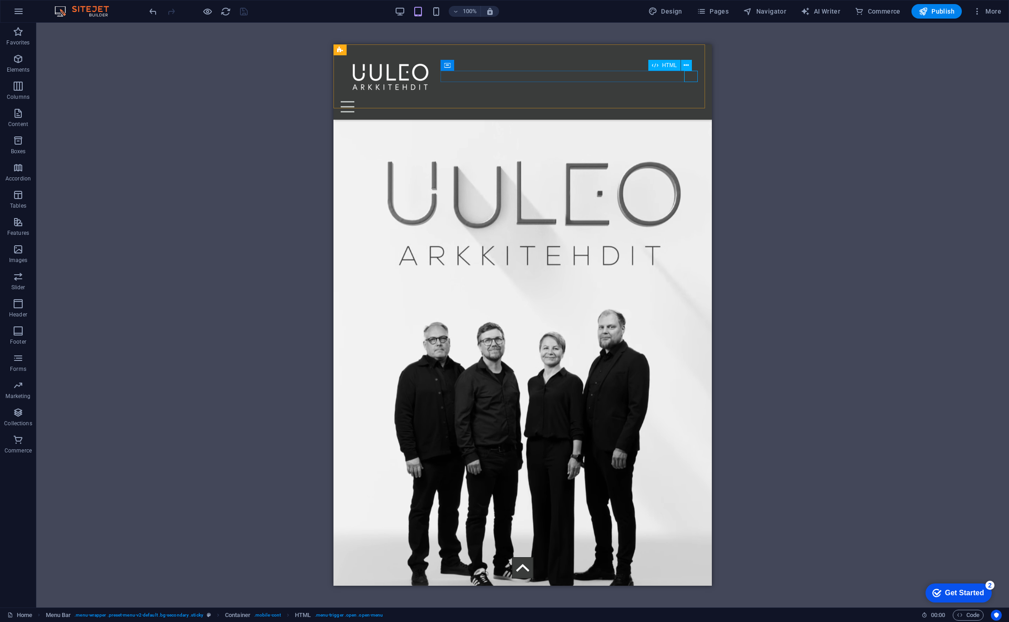
click at [691, 101] on div "Menu" at bounding box center [523, 106] width 364 height 11
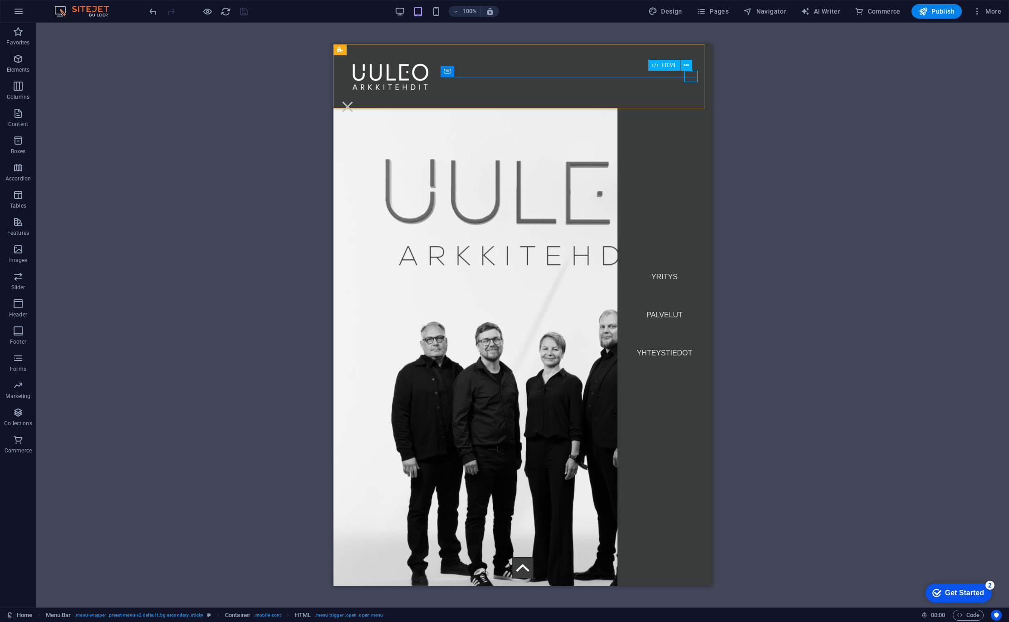
click at [354, 101] on div "Menu" at bounding box center [348, 106] width 14 height 11
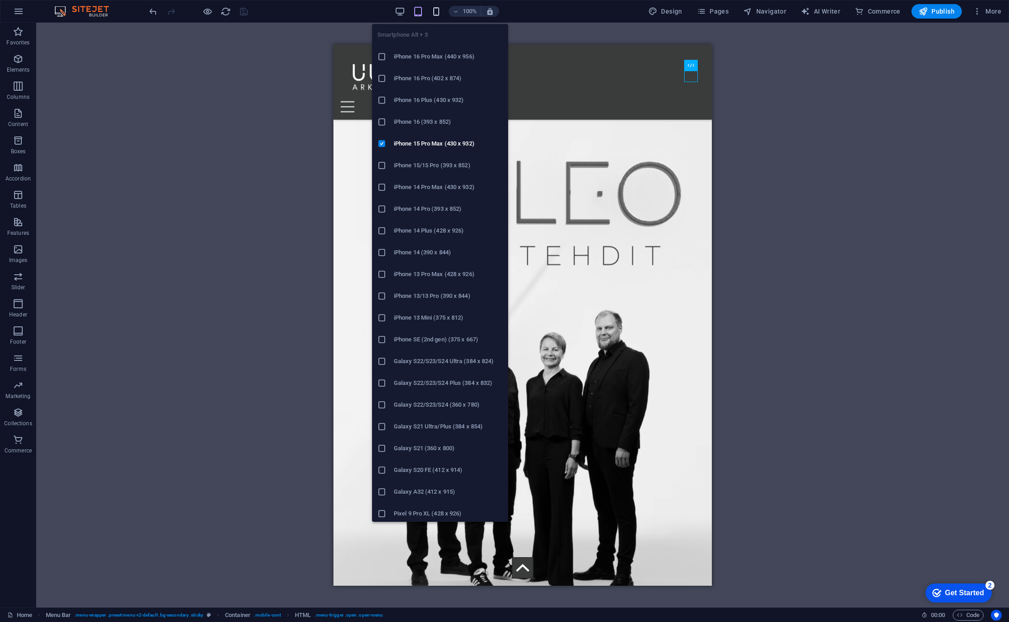
click at [439, 11] on icon "button" at bounding box center [436, 11] width 10 height 10
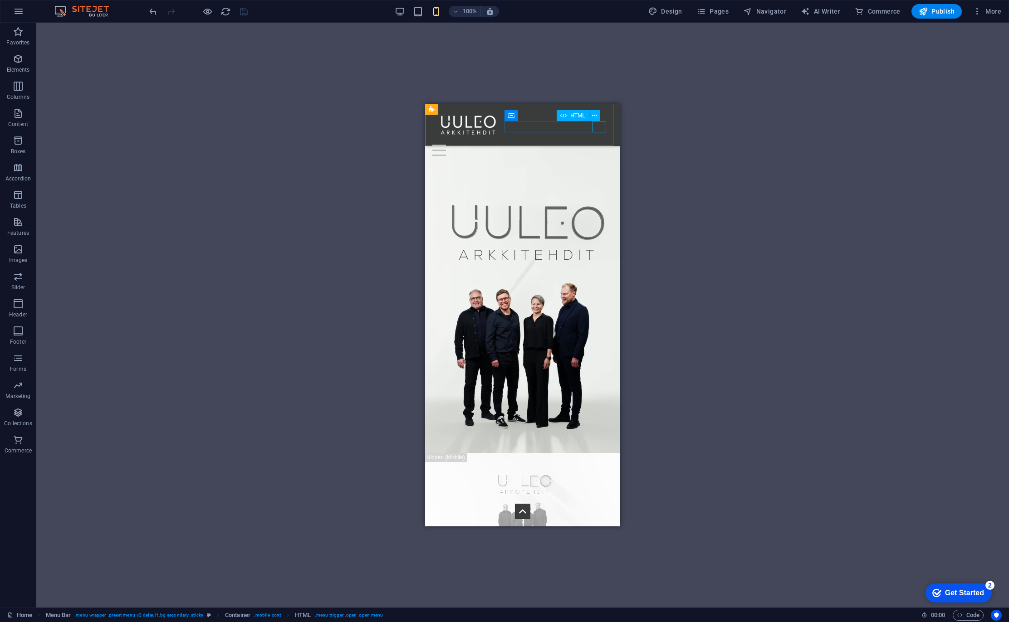
click at [599, 145] on div "Menu" at bounding box center [522, 150] width 181 height 11
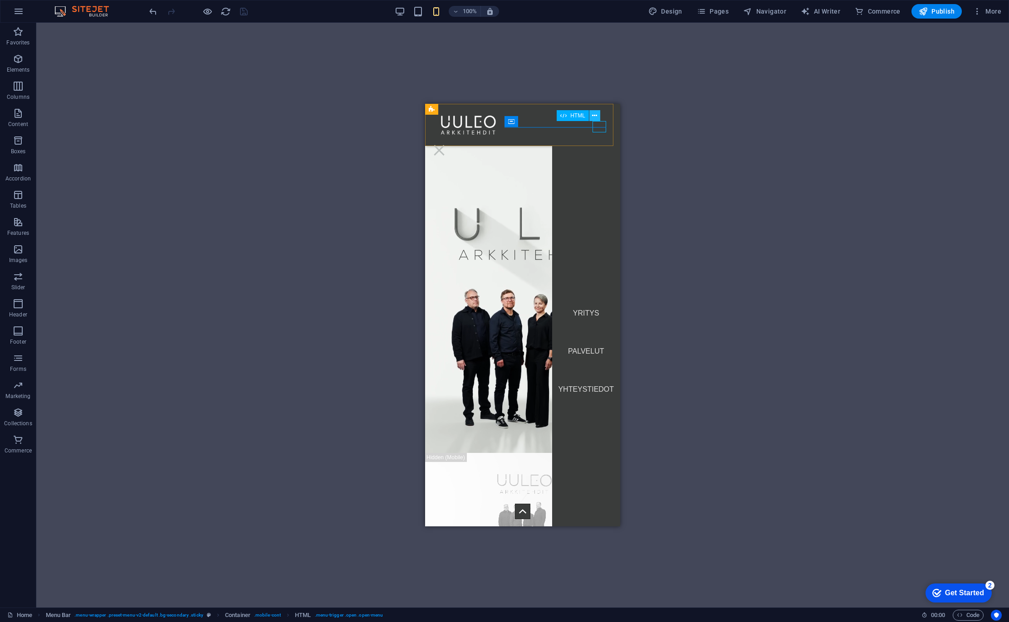
click at [595, 114] on icon at bounding box center [594, 116] width 5 height 10
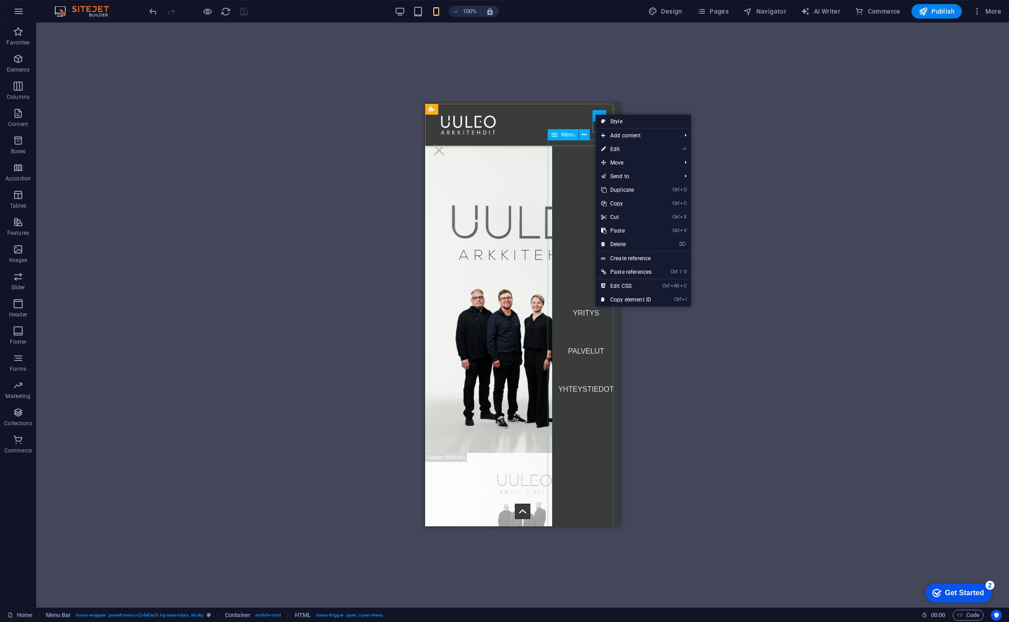
click at [561, 203] on nav "YRITYS PALVELUT YHTEYSTIEDOT" at bounding box center [586, 351] width 68 height 423
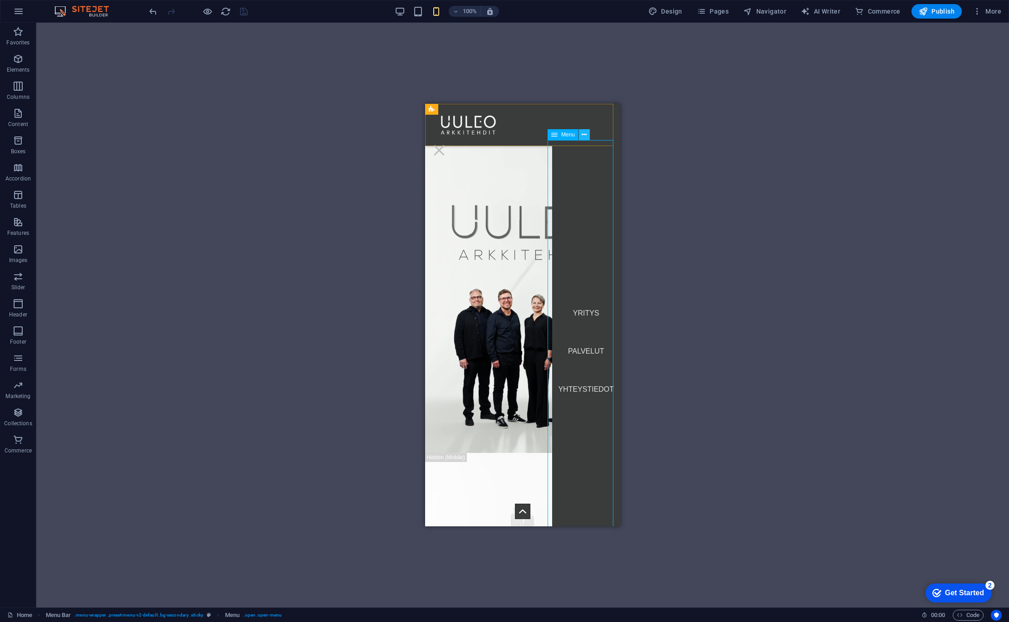
click at [584, 134] on icon at bounding box center [583, 135] width 5 height 10
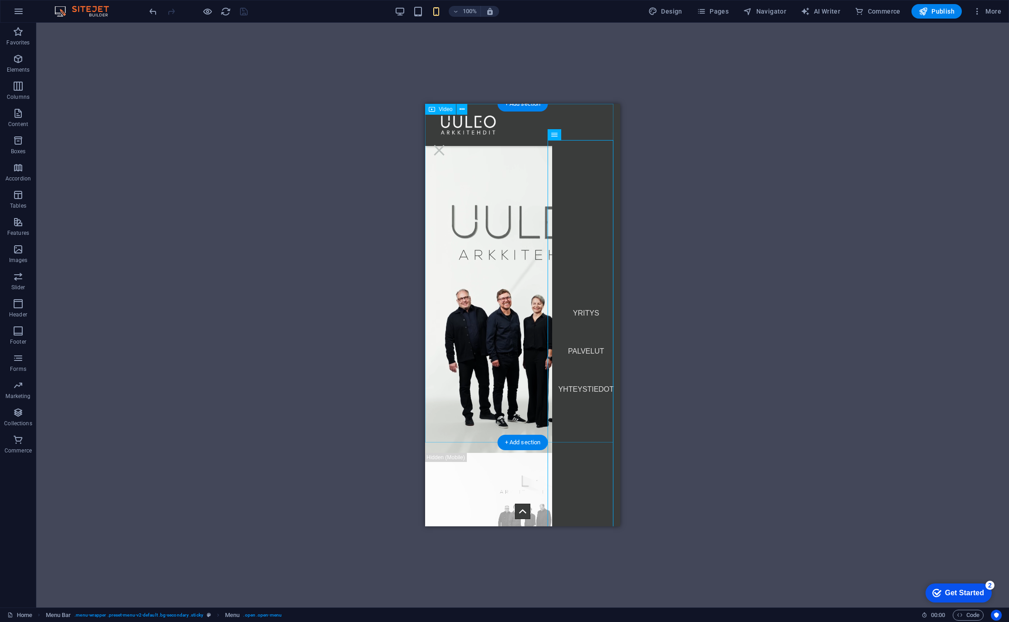
click at [511, 215] on figure at bounding box center [522, 278] width 195 height 349
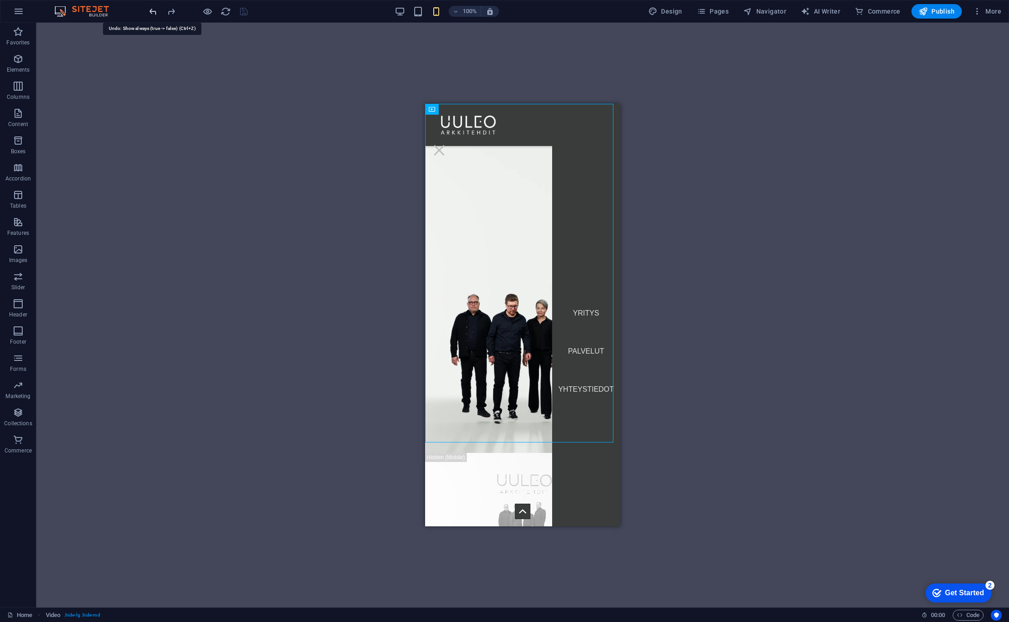
click at [151, 12] on icon "undo" at bounding box center [153, 11] width 10 height 10
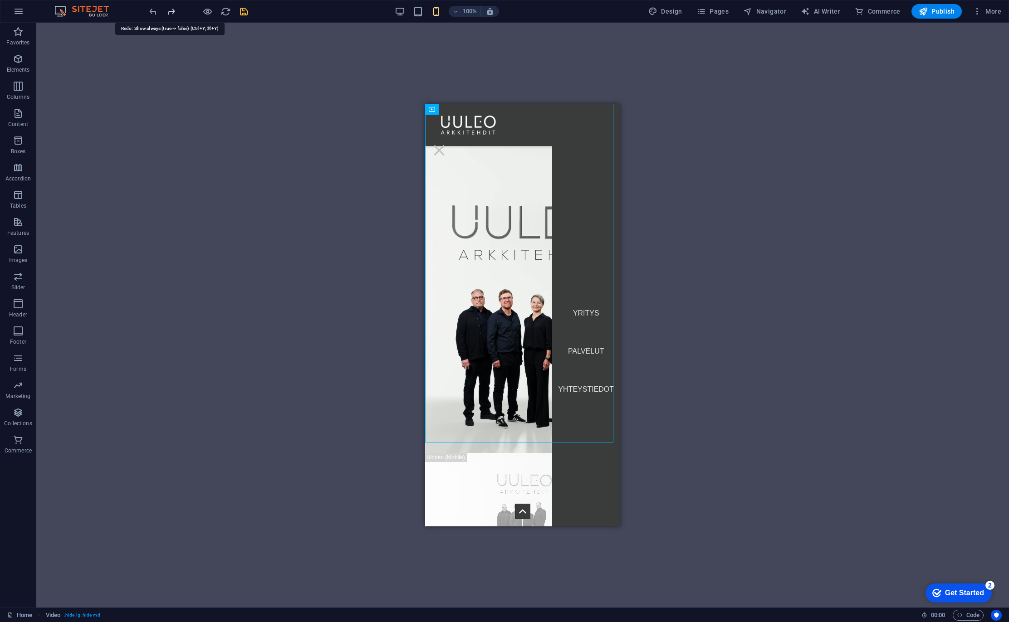
click at [172, 10] on icon "redo" at bounding box center [171, 11] width 10 height 10
click at [446, 145] on div "Menu" at bounding box center [439, 150] width 14 height 11
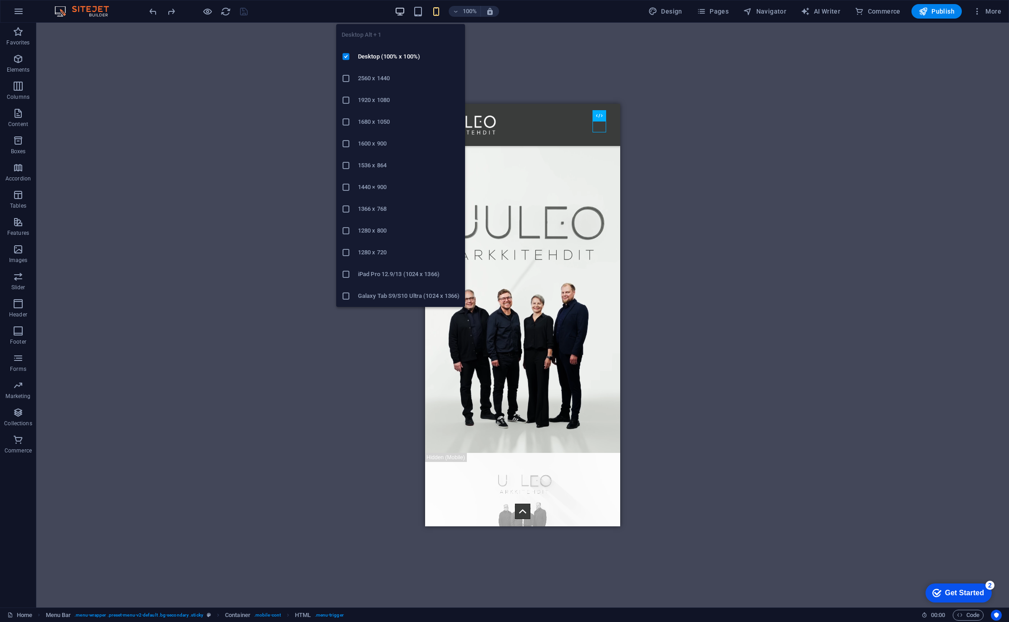
click at [405, 10] on icon "button" at bounding box center [400, 11] width 10 height 10
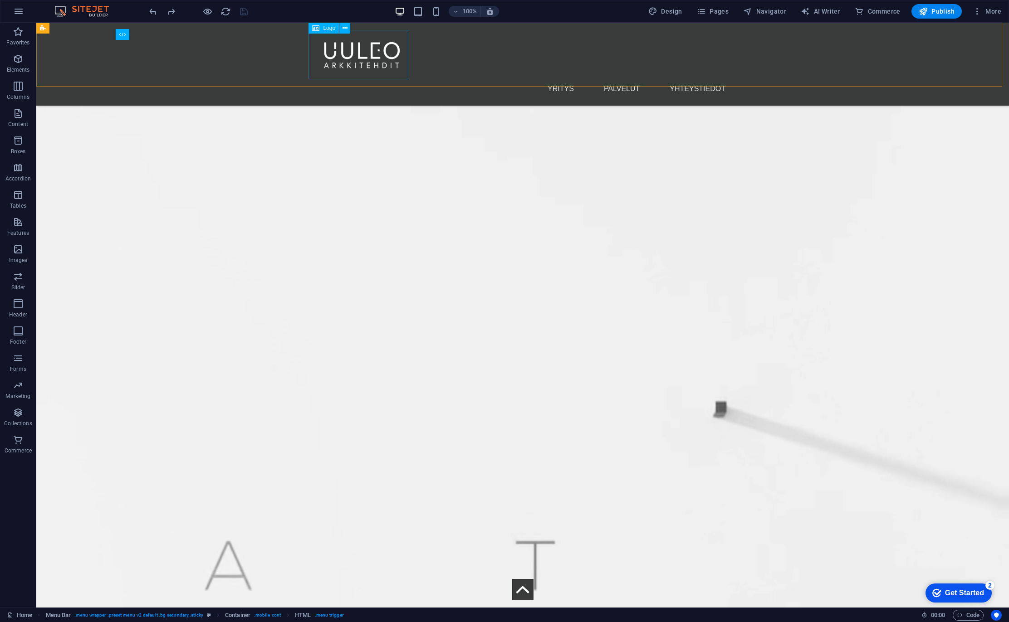
click at [396, 60] on div at bounding box center [522, 54] width 421 height 49
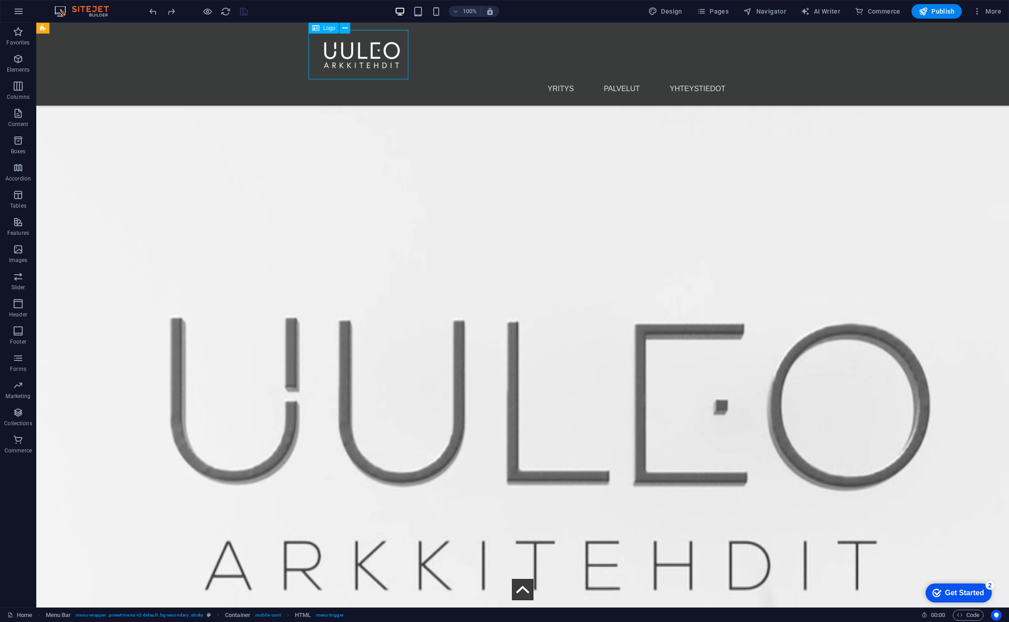
click at [396, 60] on div at bounding box center [522, 54] width 421 height 49
select select "px"
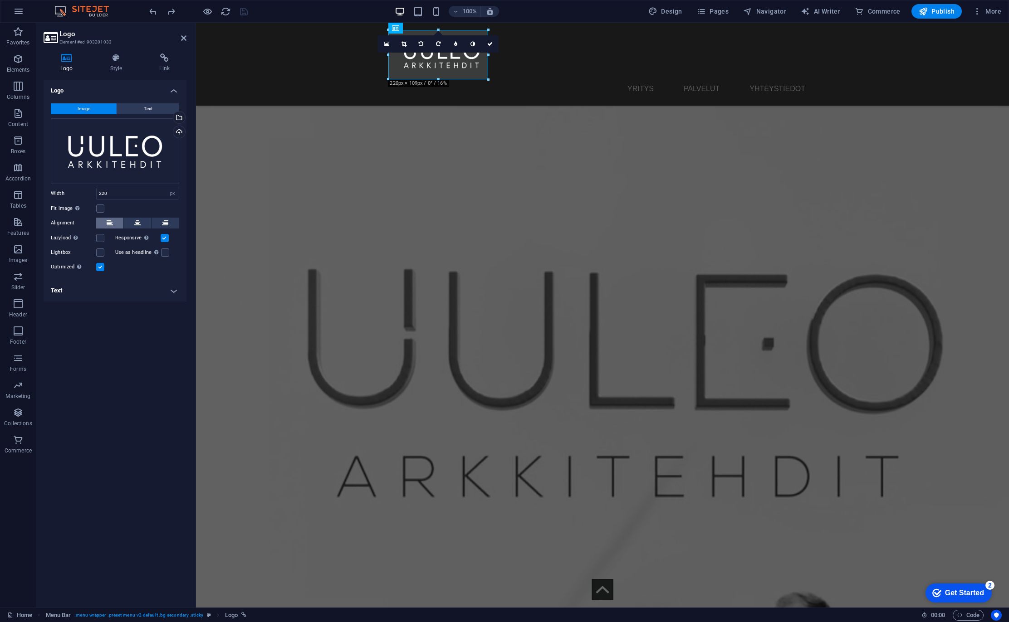
click at [106, 221] on button at bounding box center [109, 223] width 27 height 11
click at [163, 239] on label at bounding box center [165, 238] width 8 height 8
click at [0, 0] on input "Responsive Automatically load retina image and smartphone optimized sizes." at bounding box center [0, 0] width 0 height 0
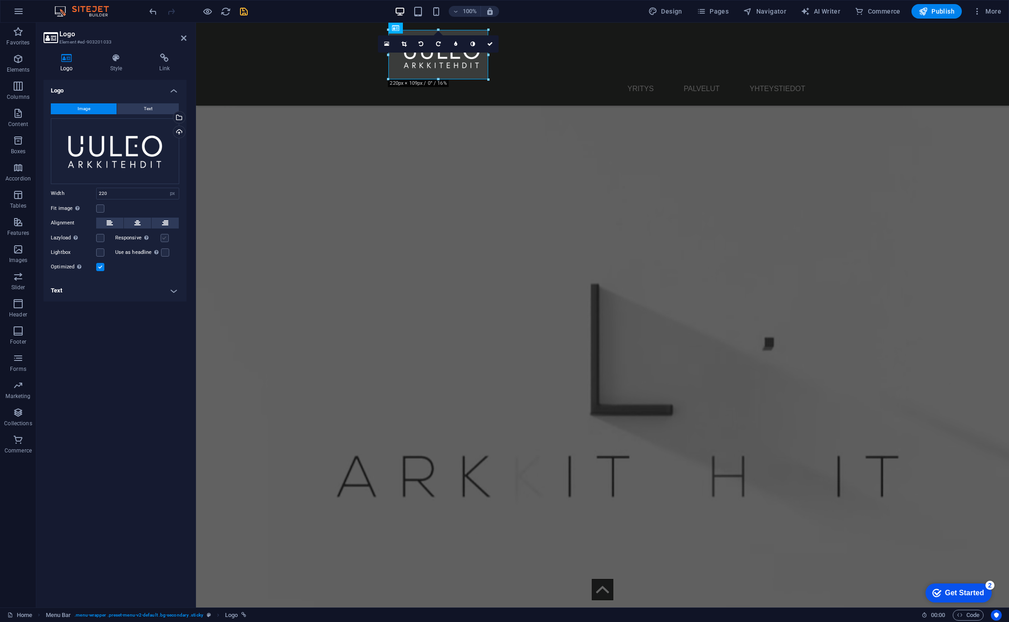
click at [165, 239] on label at bounding box center [165, 238] width 8 height 8
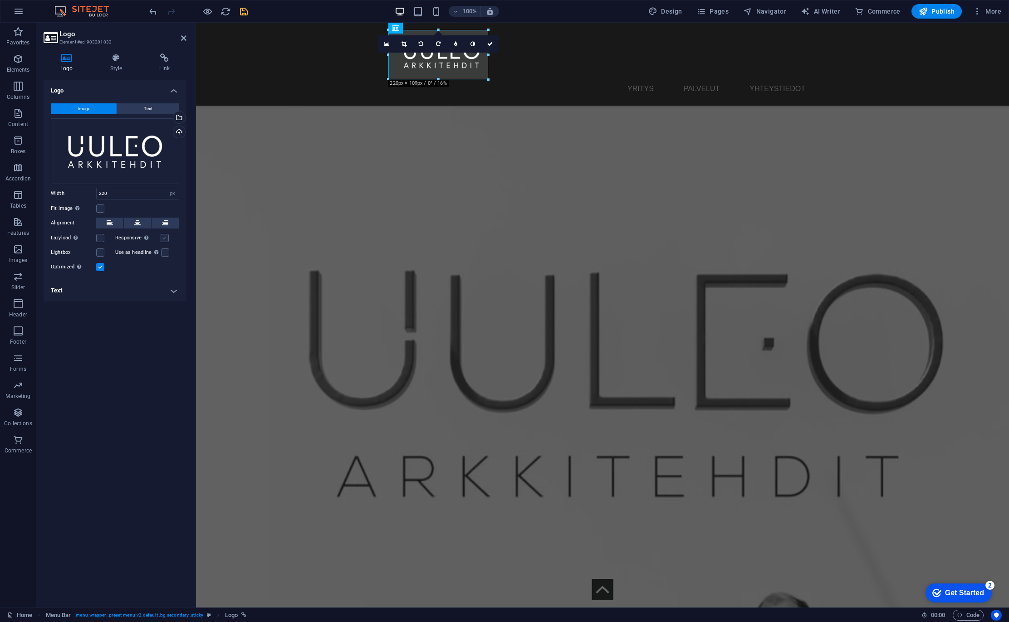
click at [0, 0] on input "Responsive Automatically load retina image and smartphone optimized sizes." at bounding box center [0, 0] width 0 height 0
click at [242, 6] on icon "save" at bounding box center [244, 11] width 10 height 10
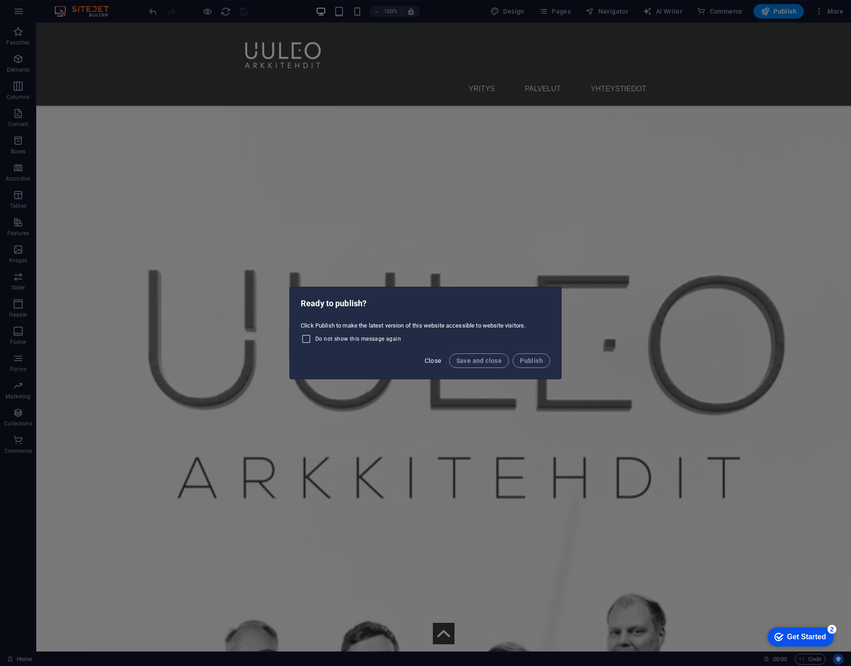
click at [436, 361] on span "Close" at bounding box center [433, 360] width 17 height 7
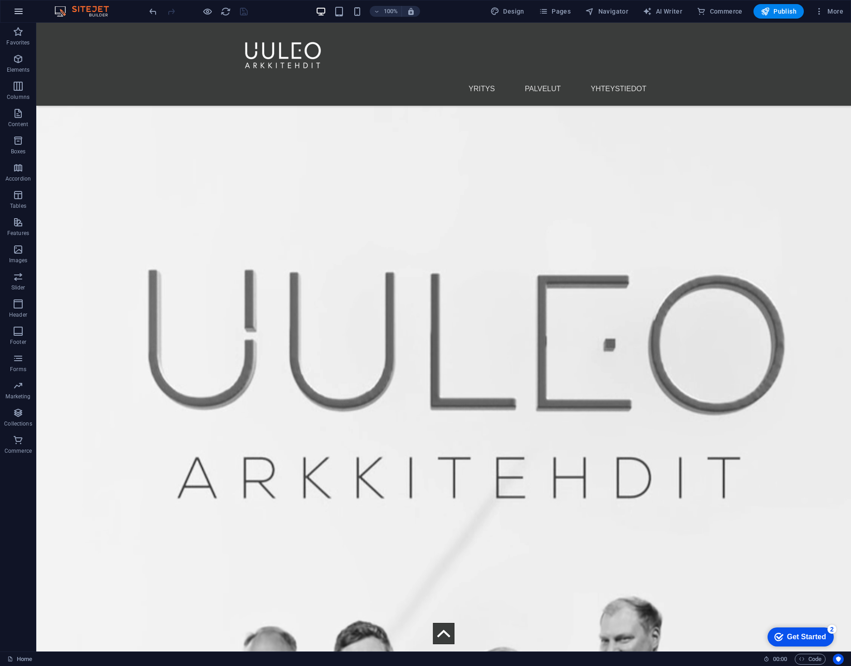
click at [17, 12] on icon "button" at bounding box center [18, 11] width 11 height 11
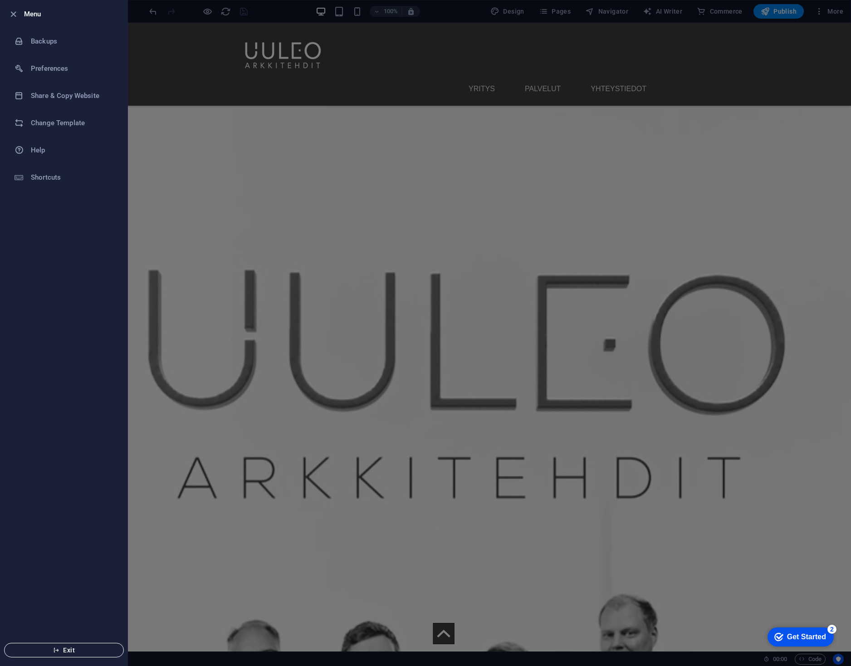
click at [65, 622] on span "Exit" at bounding box center [64, 649] width 104 height 7
